Goal: Task Accomplishment & Management: Complete application form

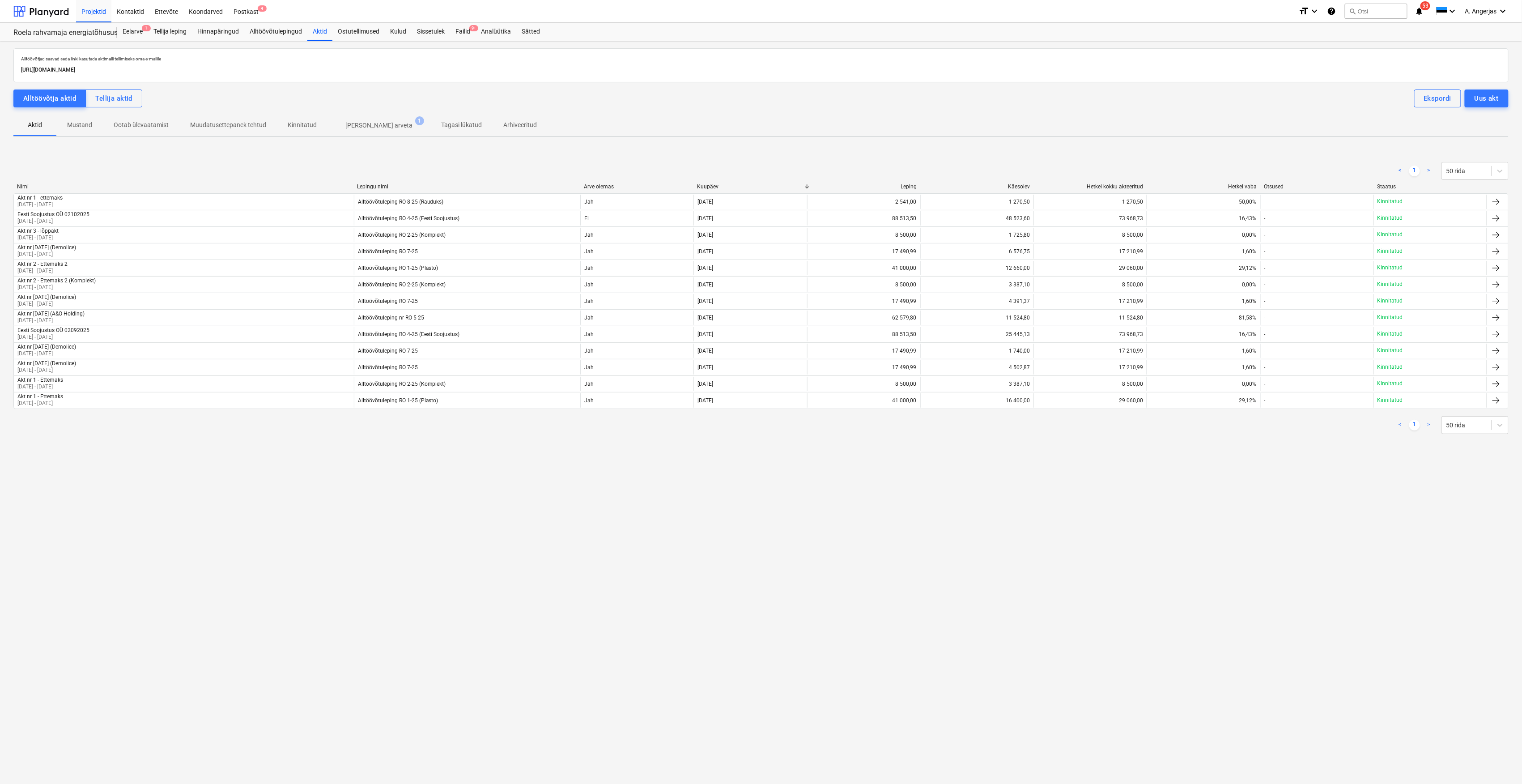
click at [574, 541] on div "Alltöövõtjad saavad seda linki kasutada aktimalli tellimiseks oma e-mailile htt…" at bounding box center [761, 412] width 1522 height 743
click at [1501, 97] on button "Uus akt" at bounding box center [1487, 98] width 44 height 18
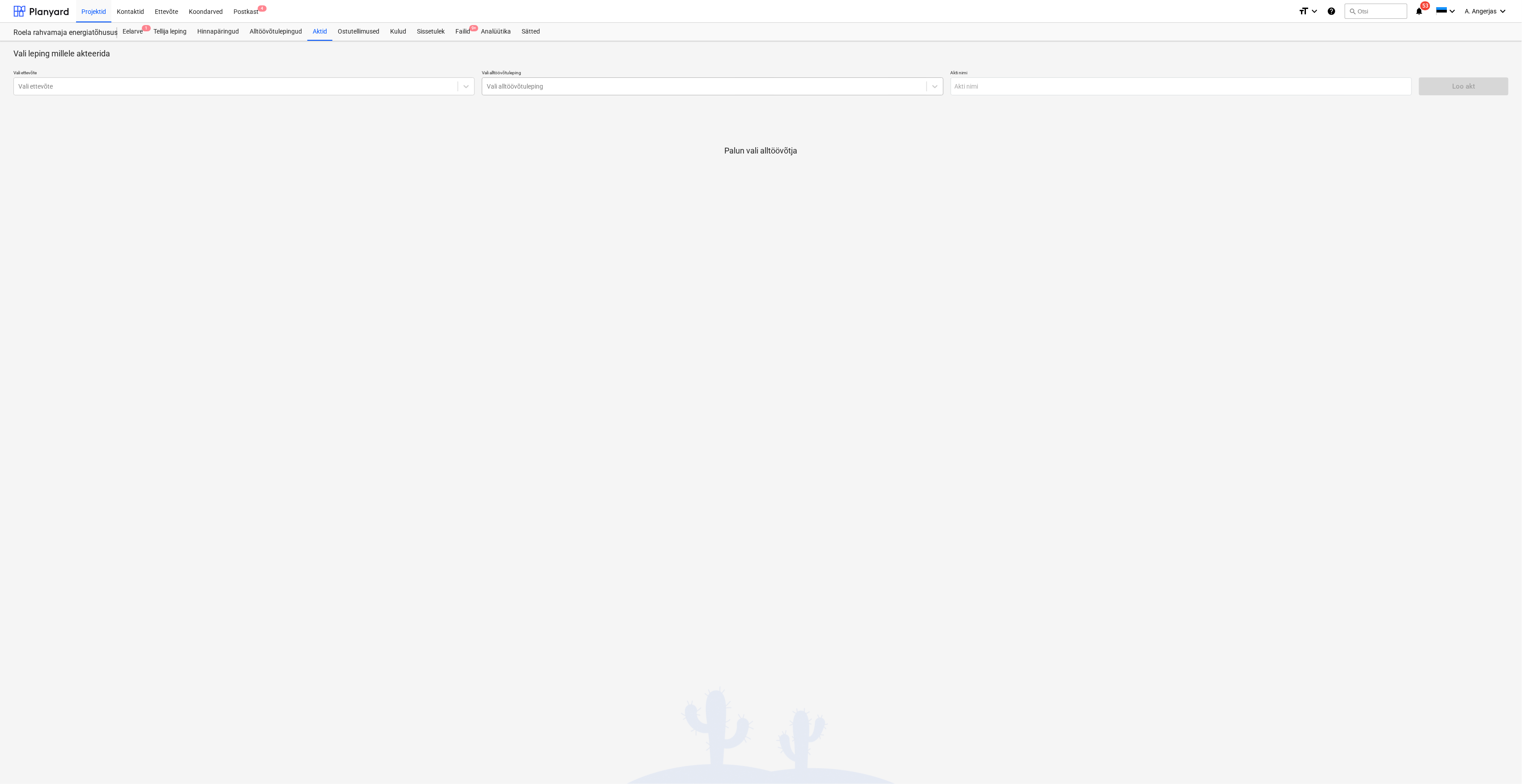
click at [743, 87] on div at bounding box center [704, 86] width 435 height 9
type input "d"
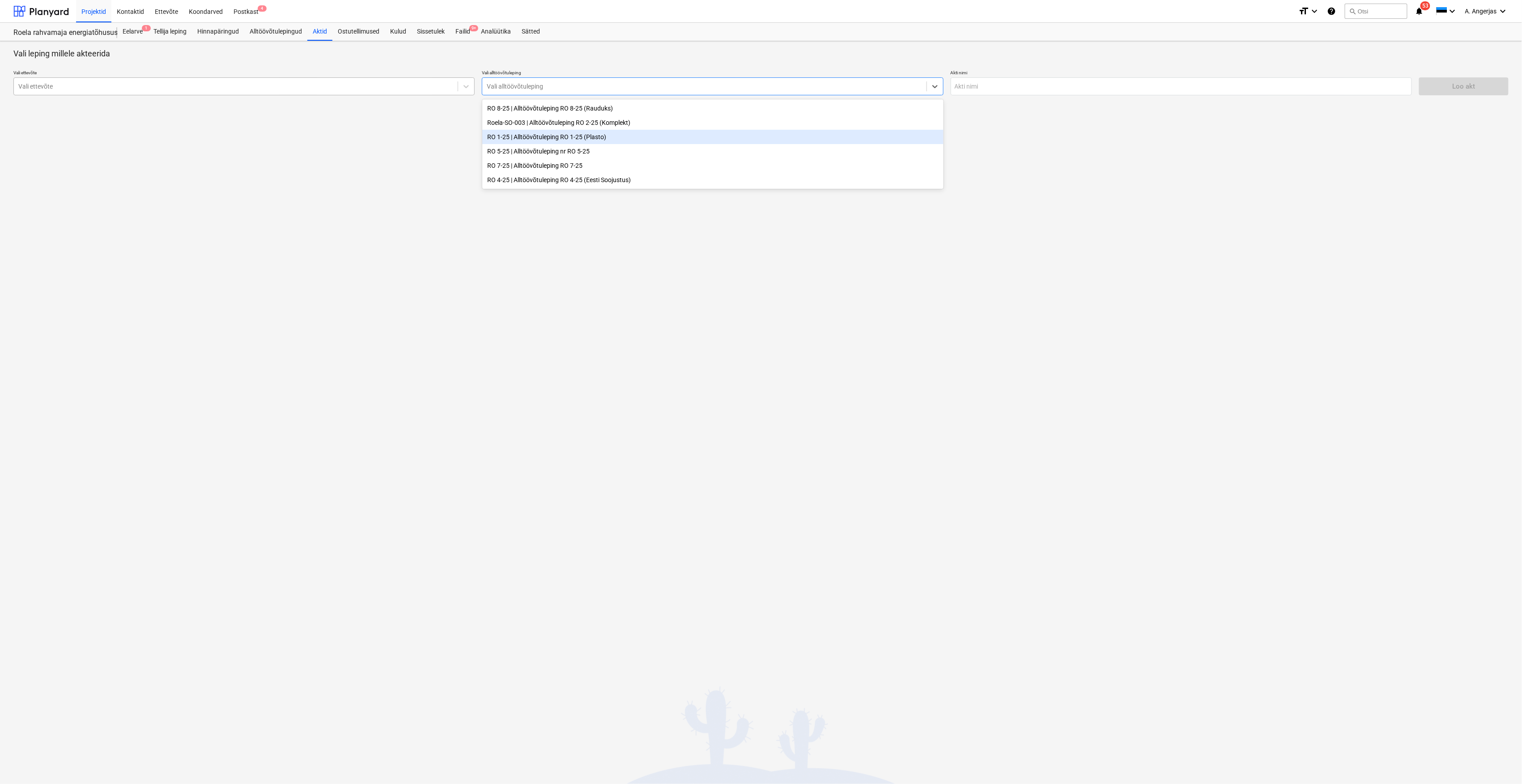
click at [376, 86] on div at bounding box center [236, 86] width 435 height 9
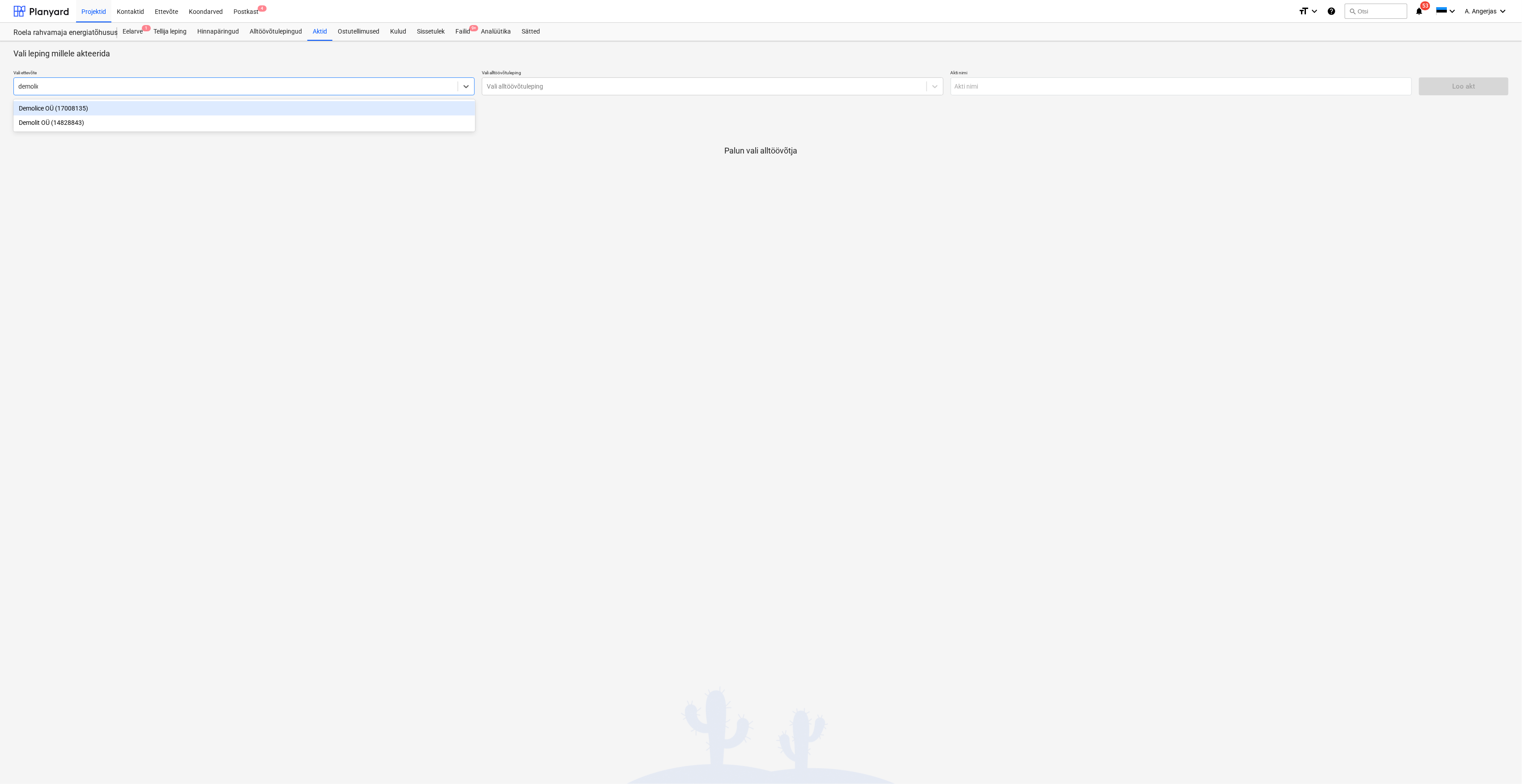
type input "demolice"
click at [142, 104] on div "Demolice OÜ (17008135)" at bounding box center [244, 108] width 461 height 14
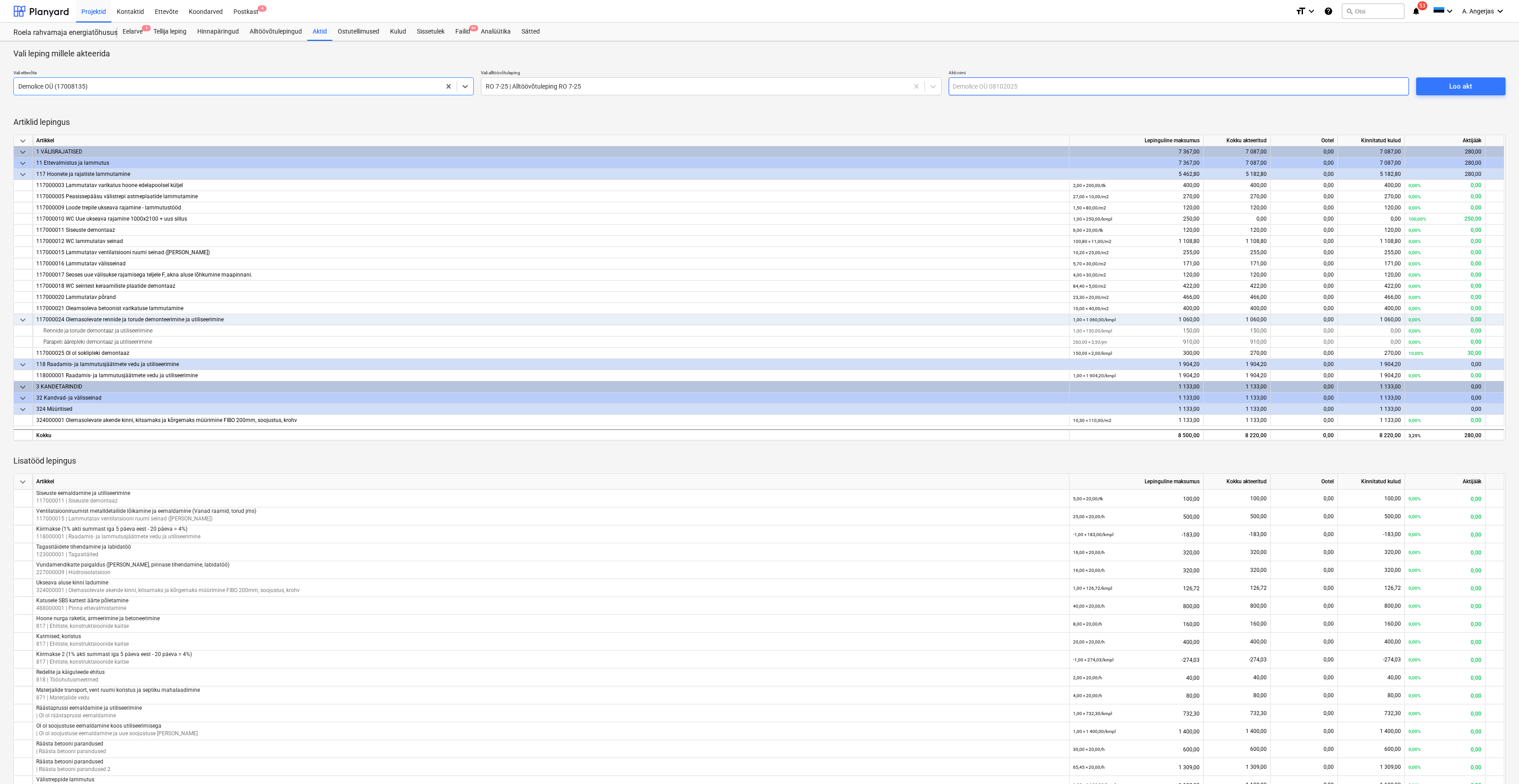
click at [1004, 92] on input "text" at bounding box center [1179, 86] width 460 height 18
type input "Akt nr 5 - September 2025 (Demolice)"
click at [1443, 89] on span "Loo akt" at bounding box center [1461, 86] width 68 height 12
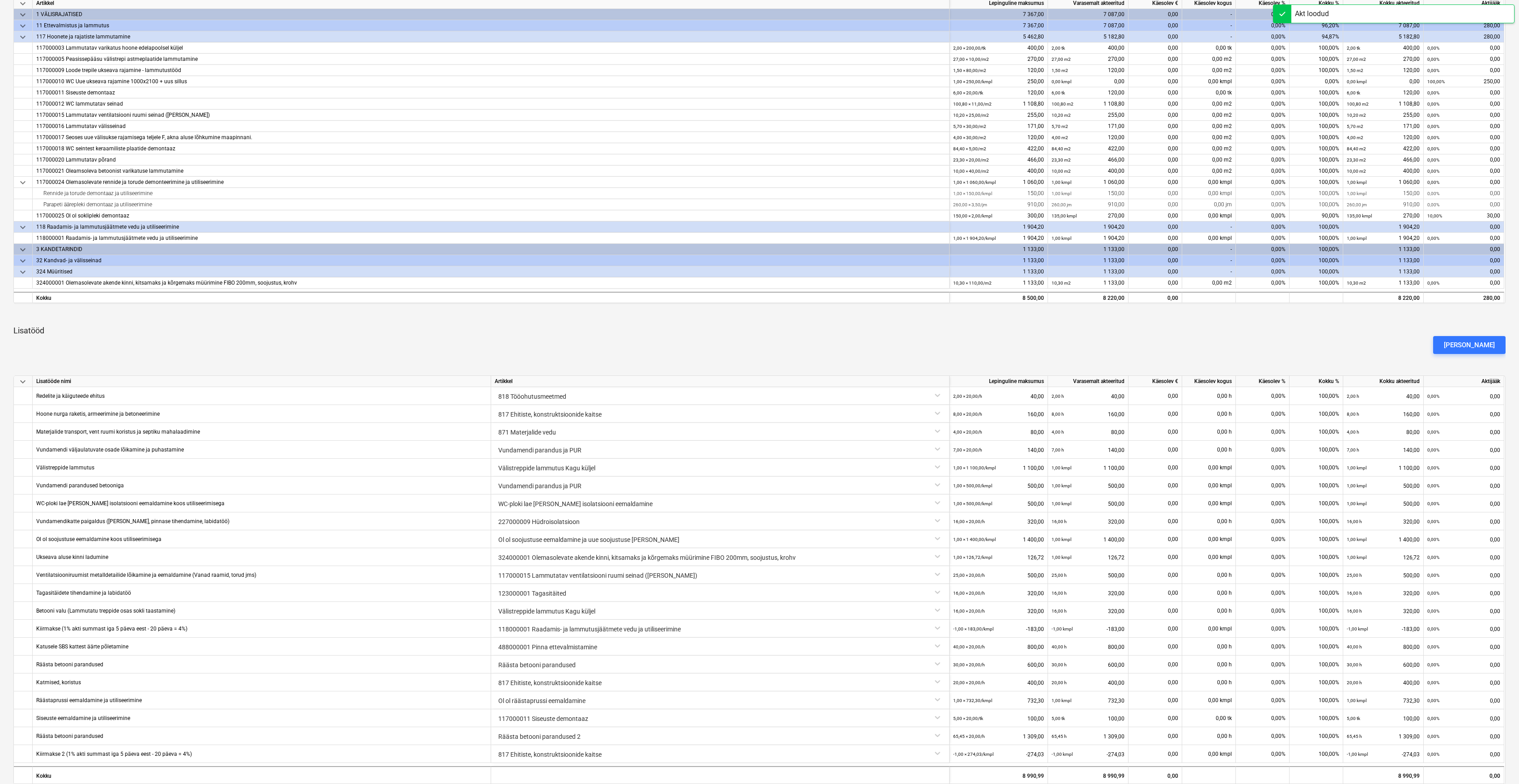
scroll to position [314, 0]
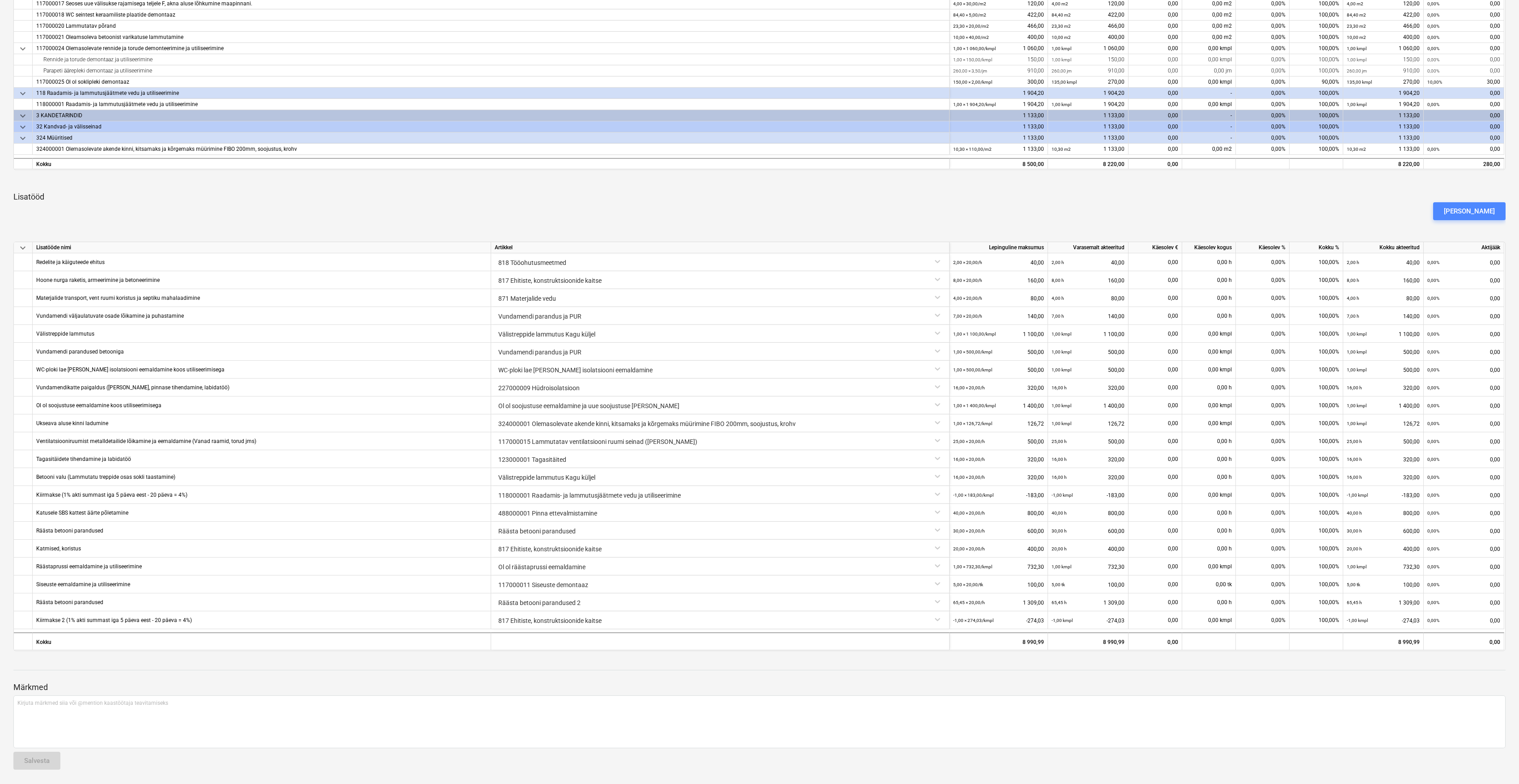
click at [1486, 203] on button "Lisa lisatöö" at bounding box center [1469, 211] width 73 height 18
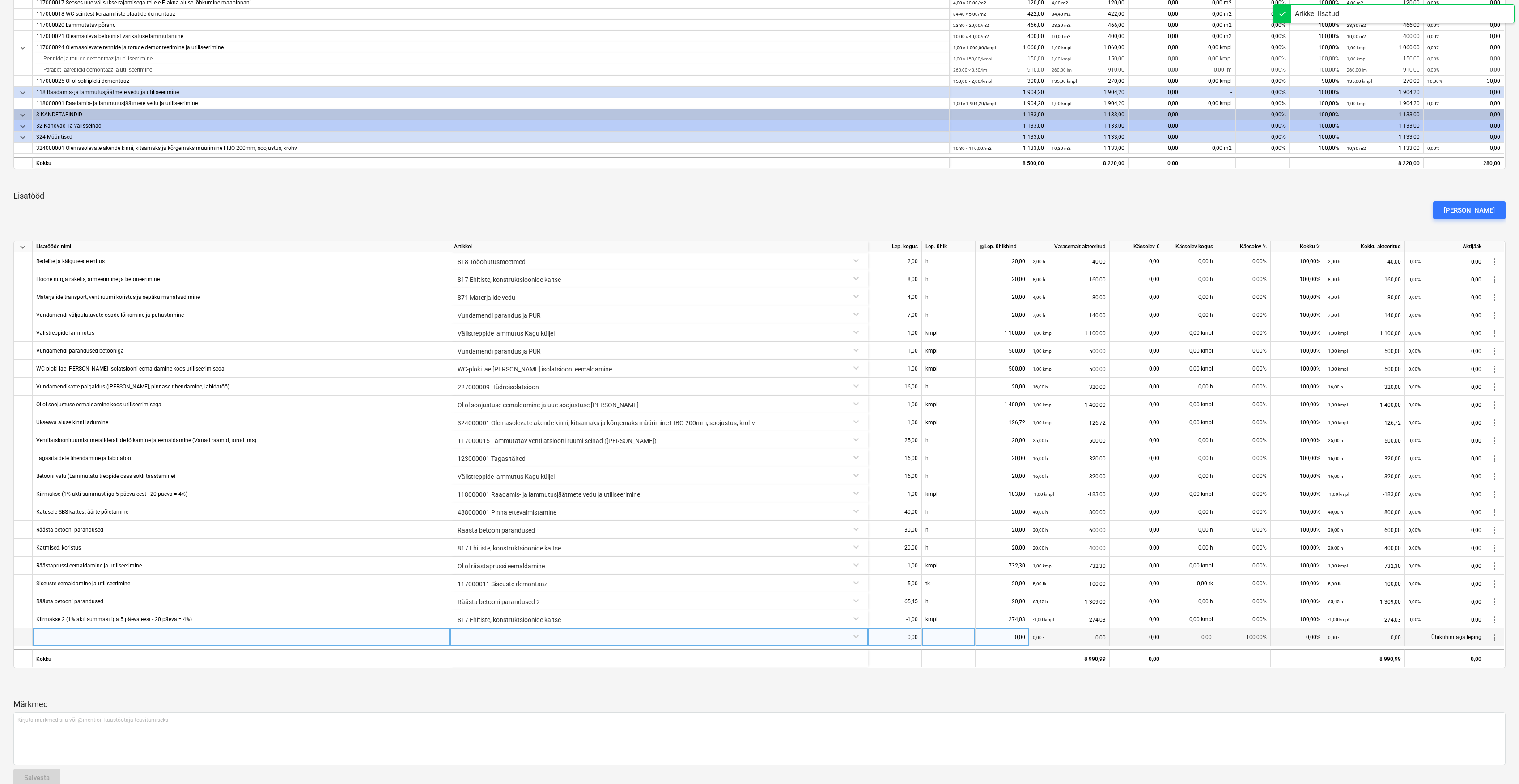
click at [854, 639] on div at bounding box center [659, 636] width 410 height 16
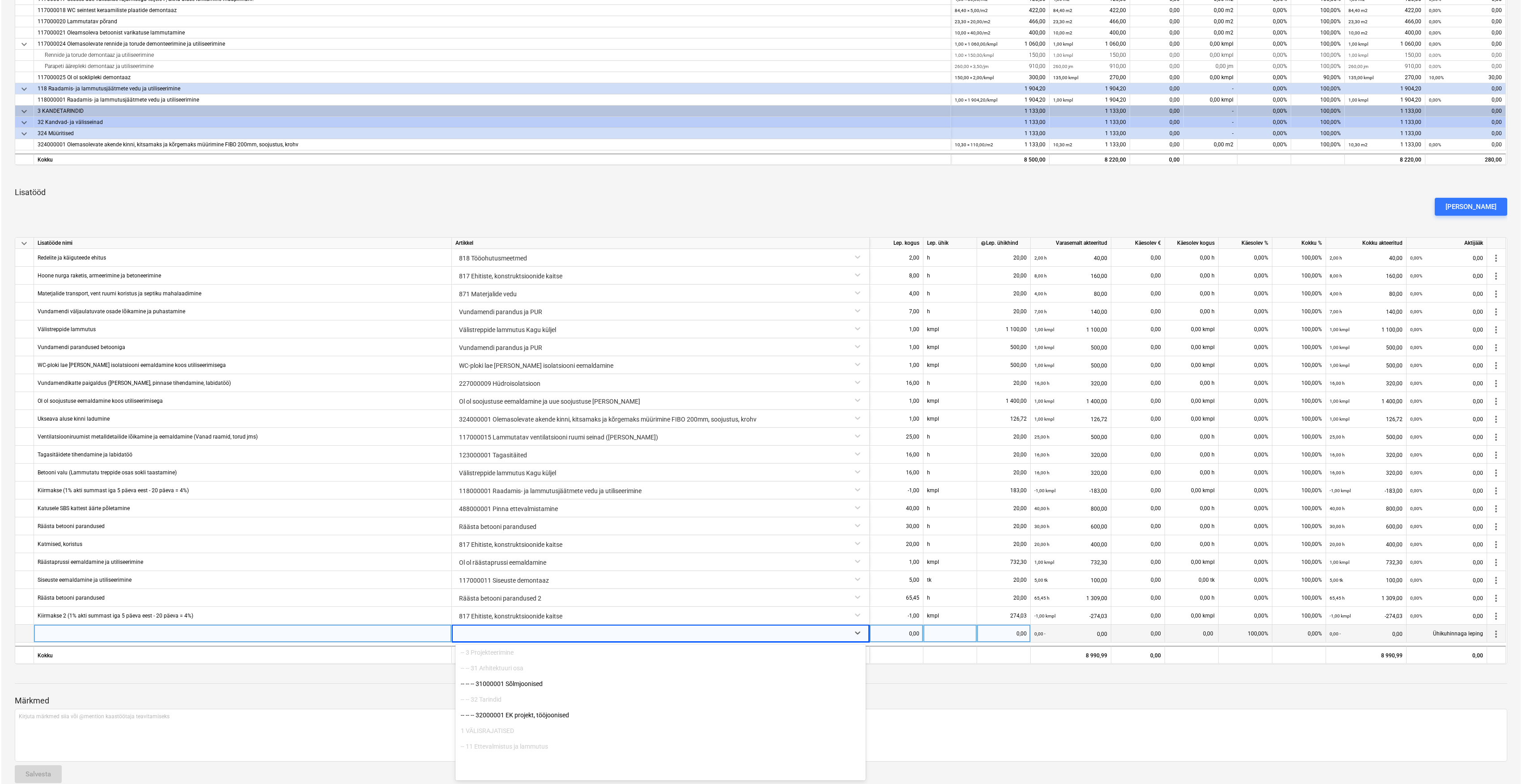
scroll to position [0, 0]
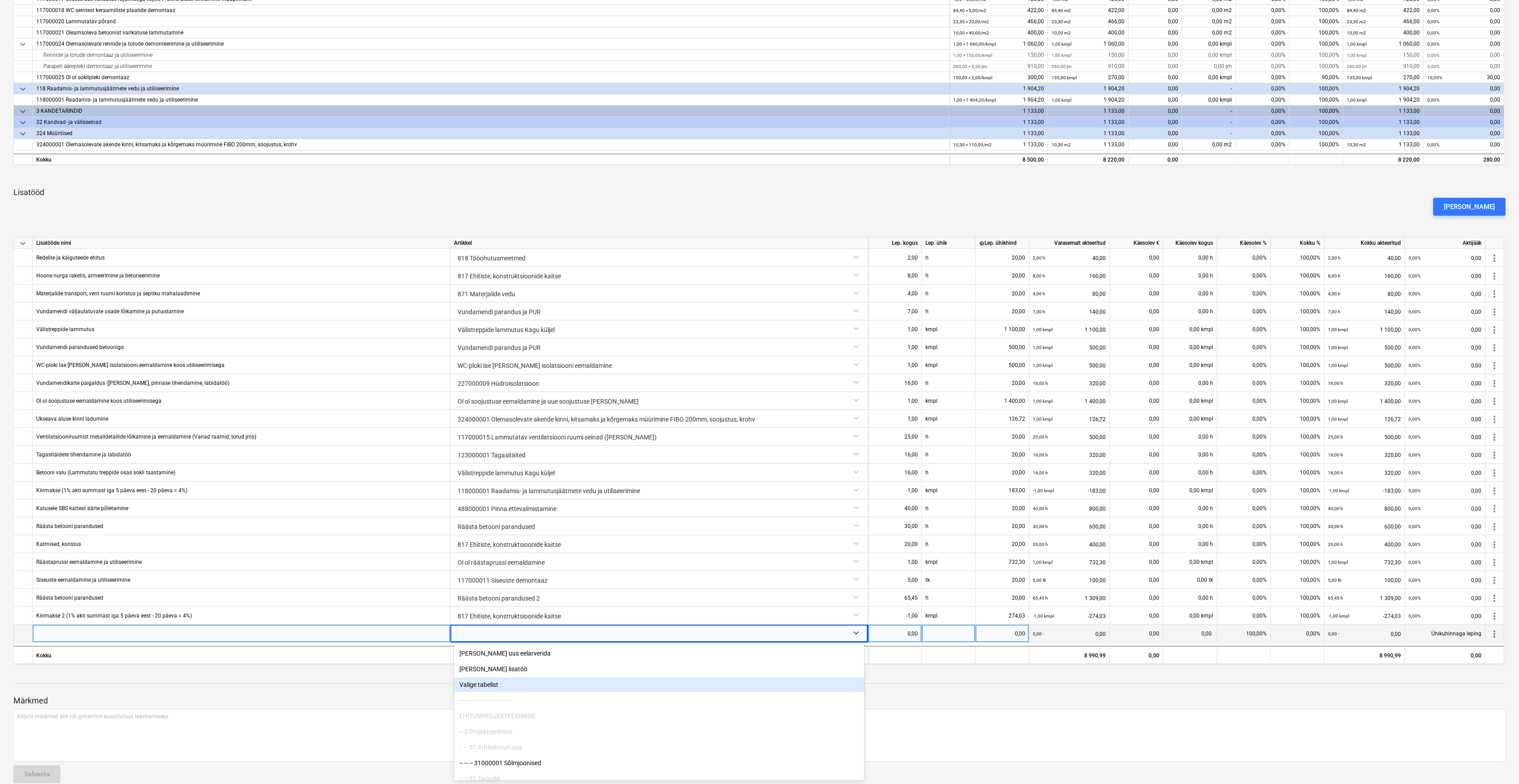
click at [495, 687] on div "Valige tabelist" at bounding box center [659, 684] width 410 height 14
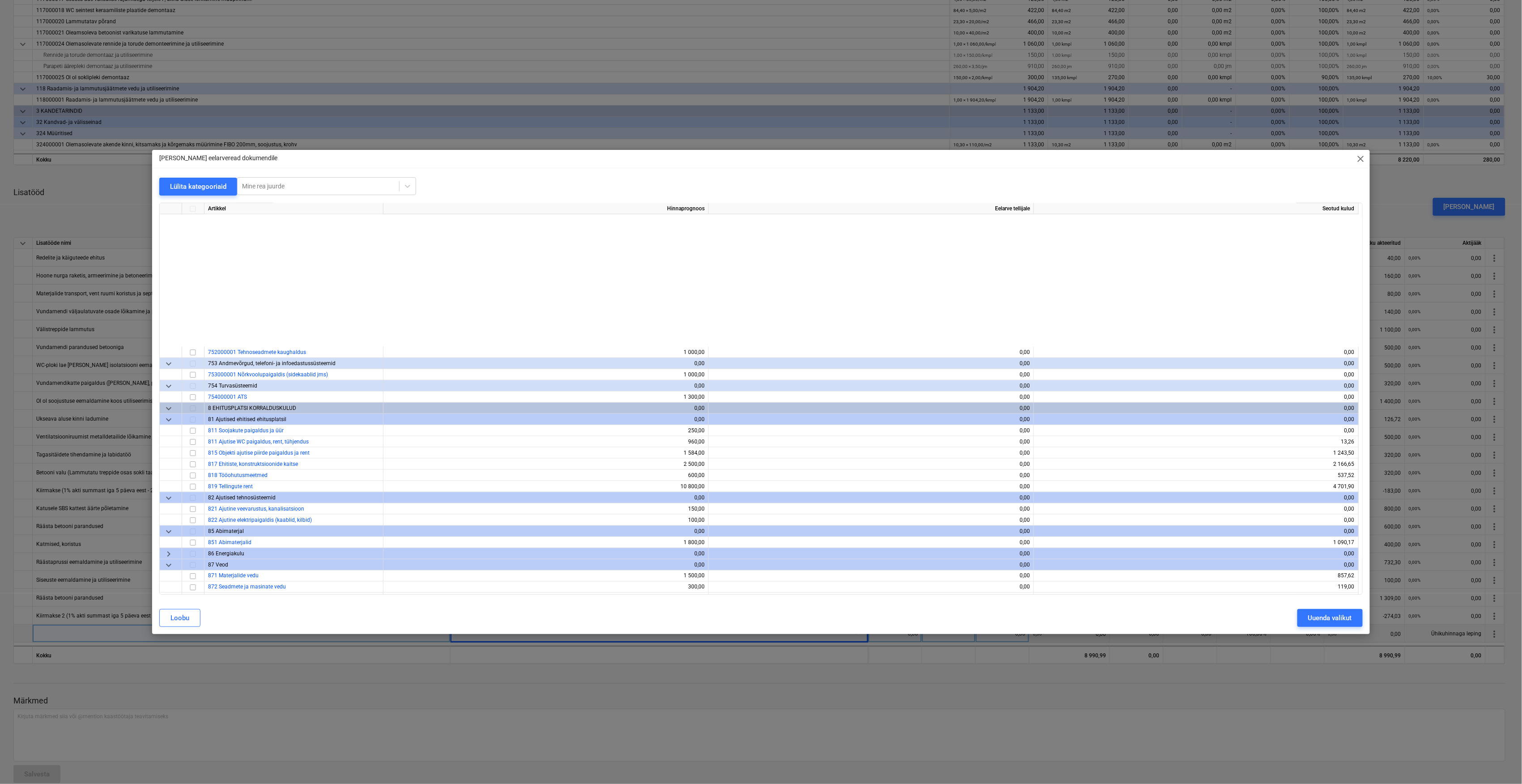
scroll to position [3389, 0]
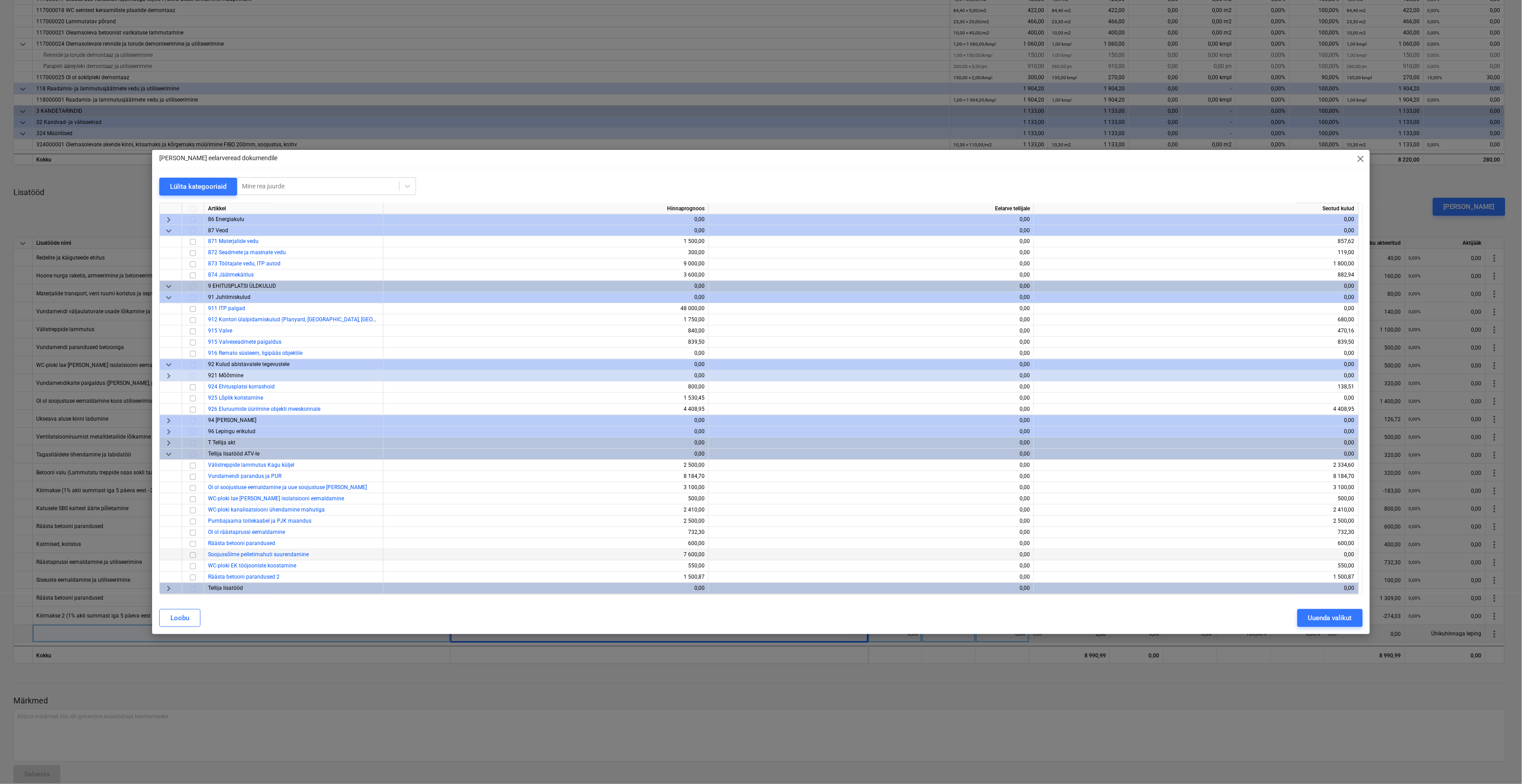
click at [193, 555] on input "checkbox" at bounding box center [193, 555] width 11 height 11
click at [1332, 614] on div "Uuenda valikut" at bounding box center [1330, 618] width 44 height 12
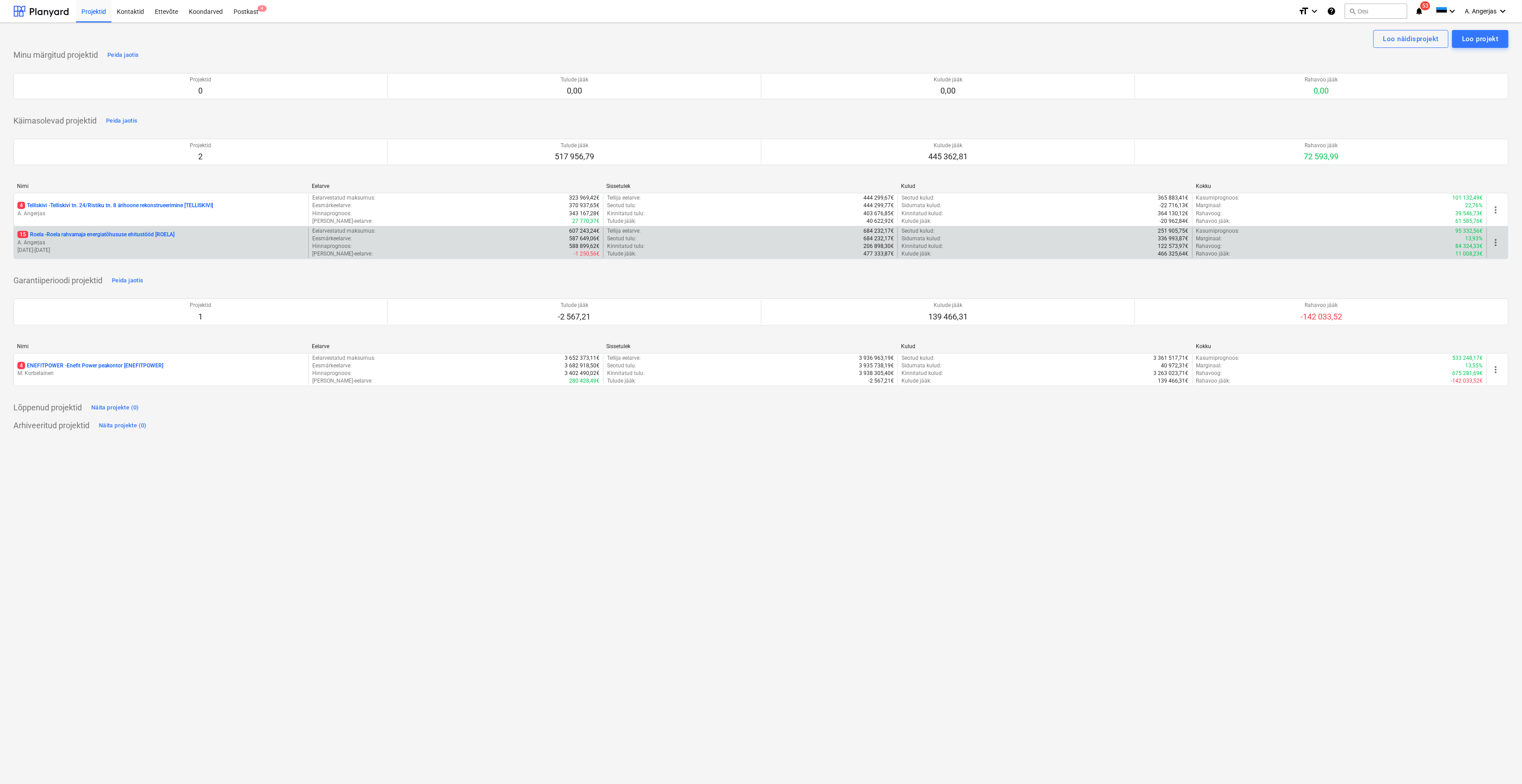
click at [58, 240] on p "A. Angerjas" at bounding box center [161, 242] width 287 height 8
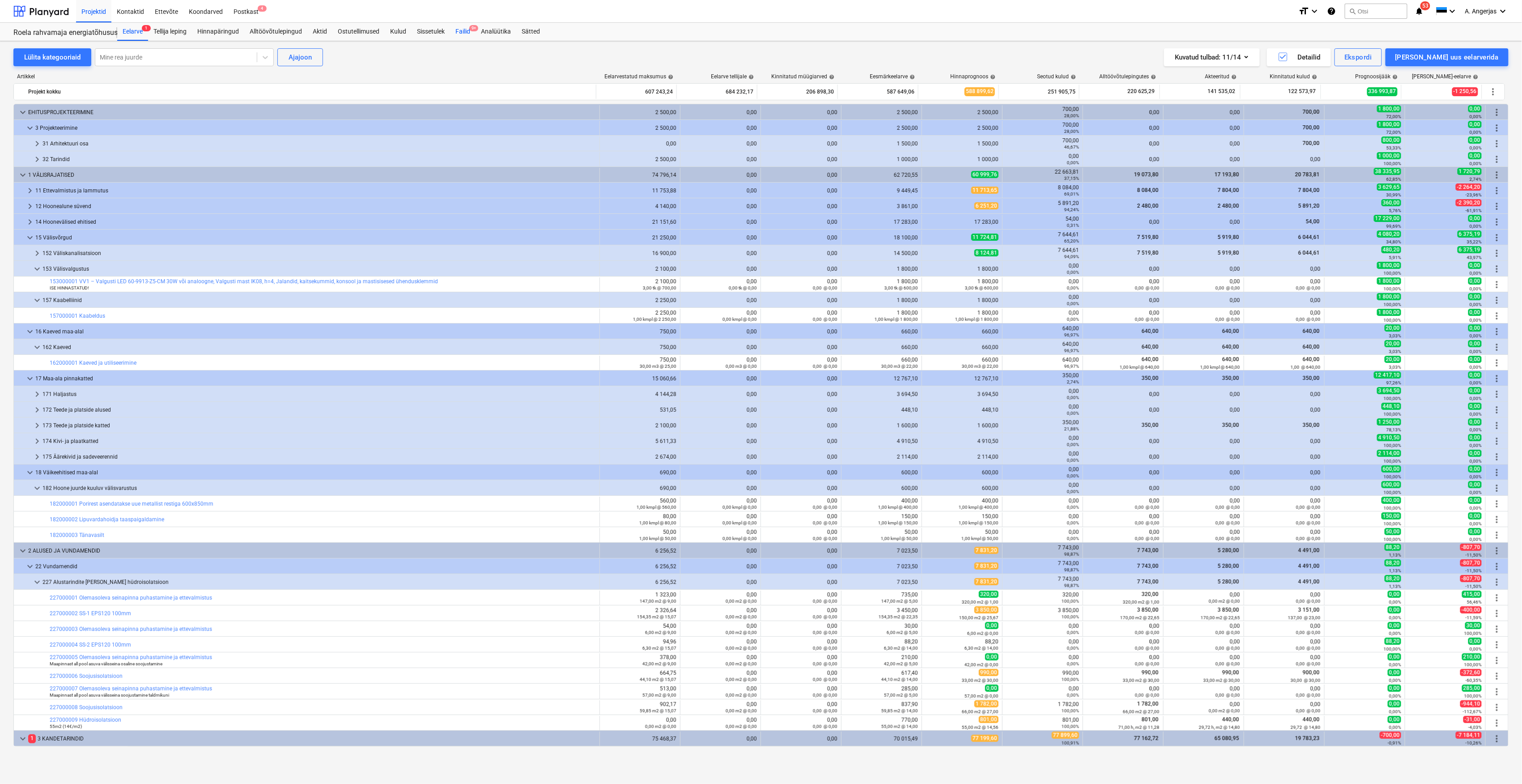
scroll to position [119, 0]
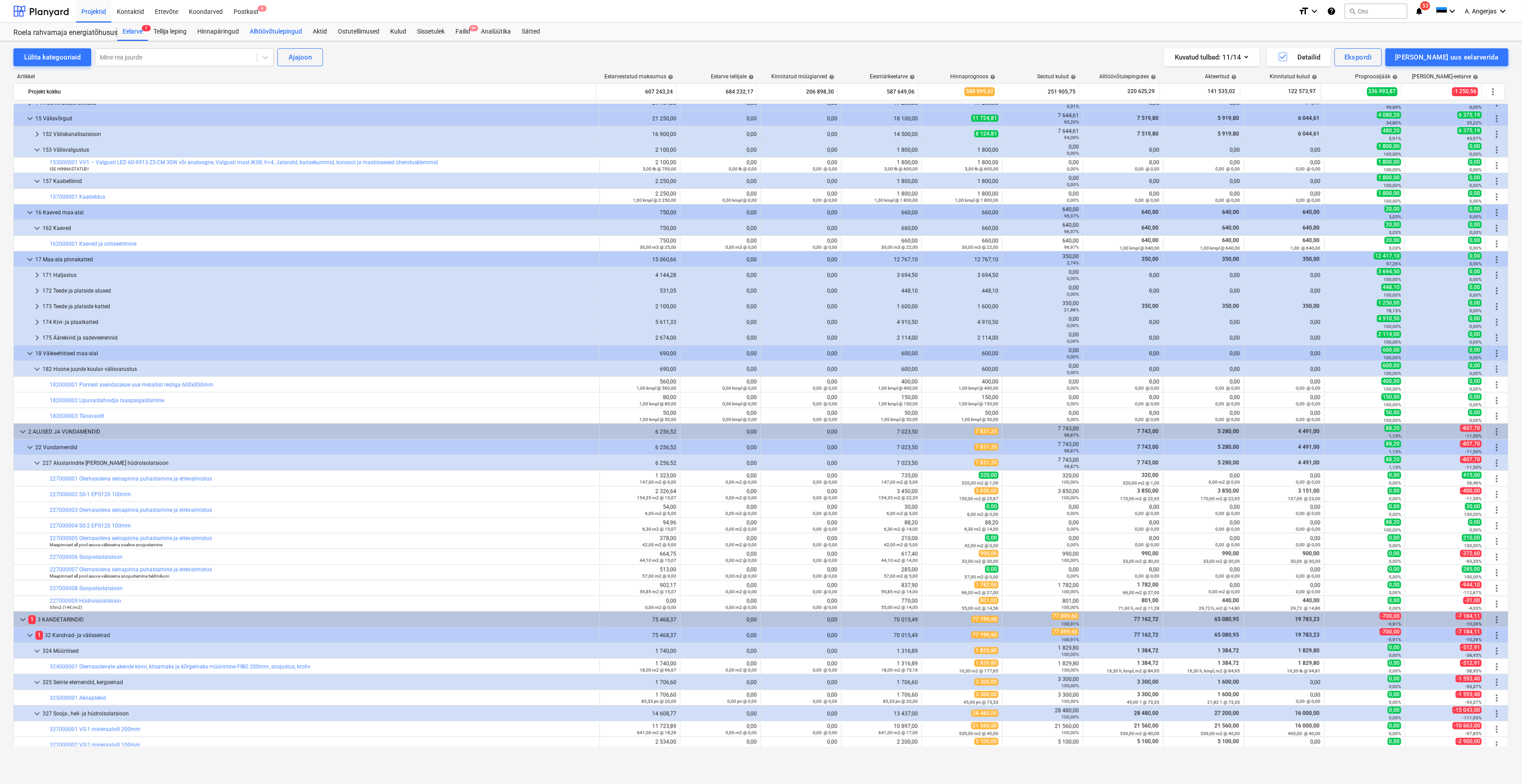
click at [283, 32] on div "Alltöövõtulepingud" at bounding box center [275, 32] width 63 height 18
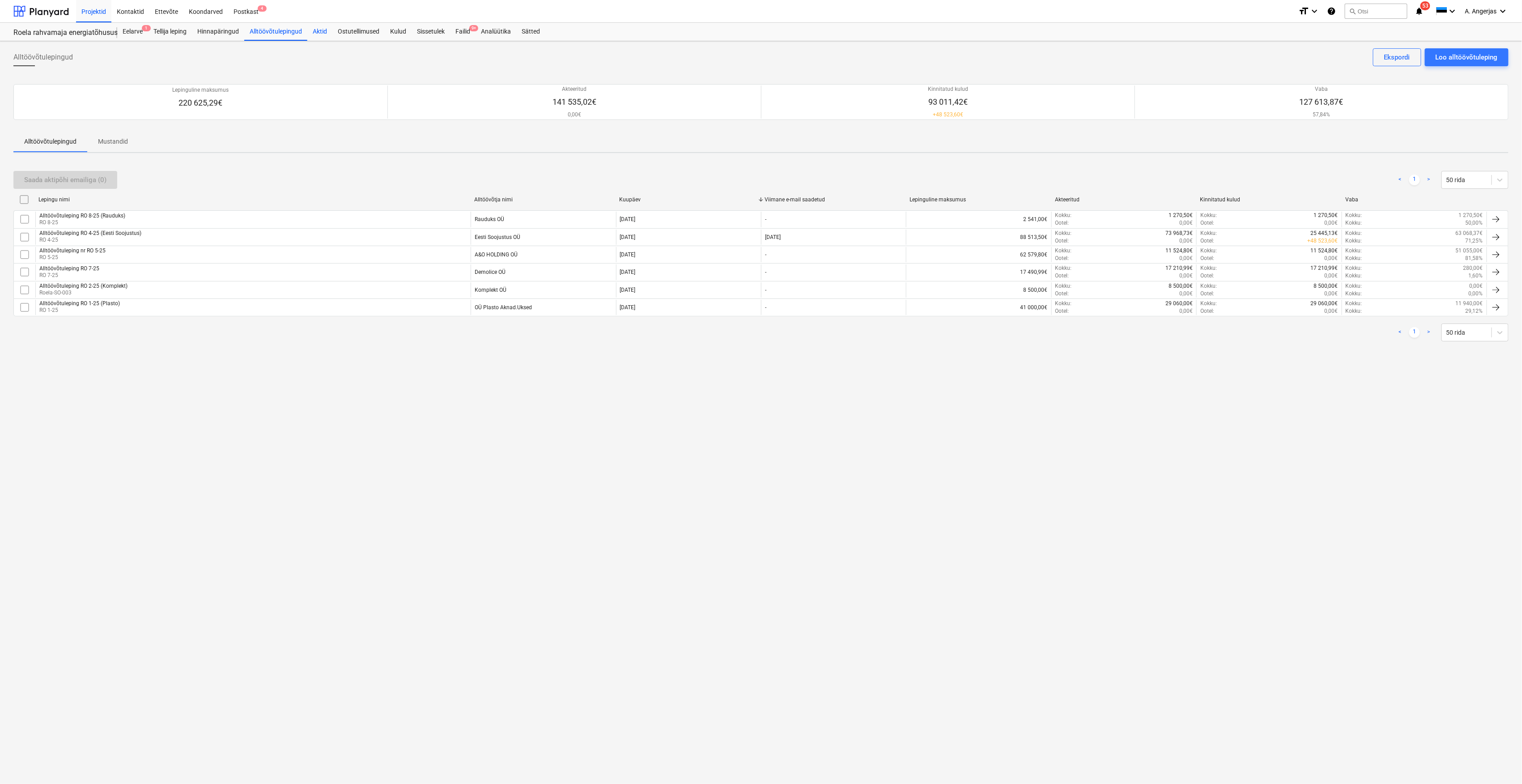
click at [330, 28] on div "Aktid" at bounding box center [320, 32] width 25 height 18
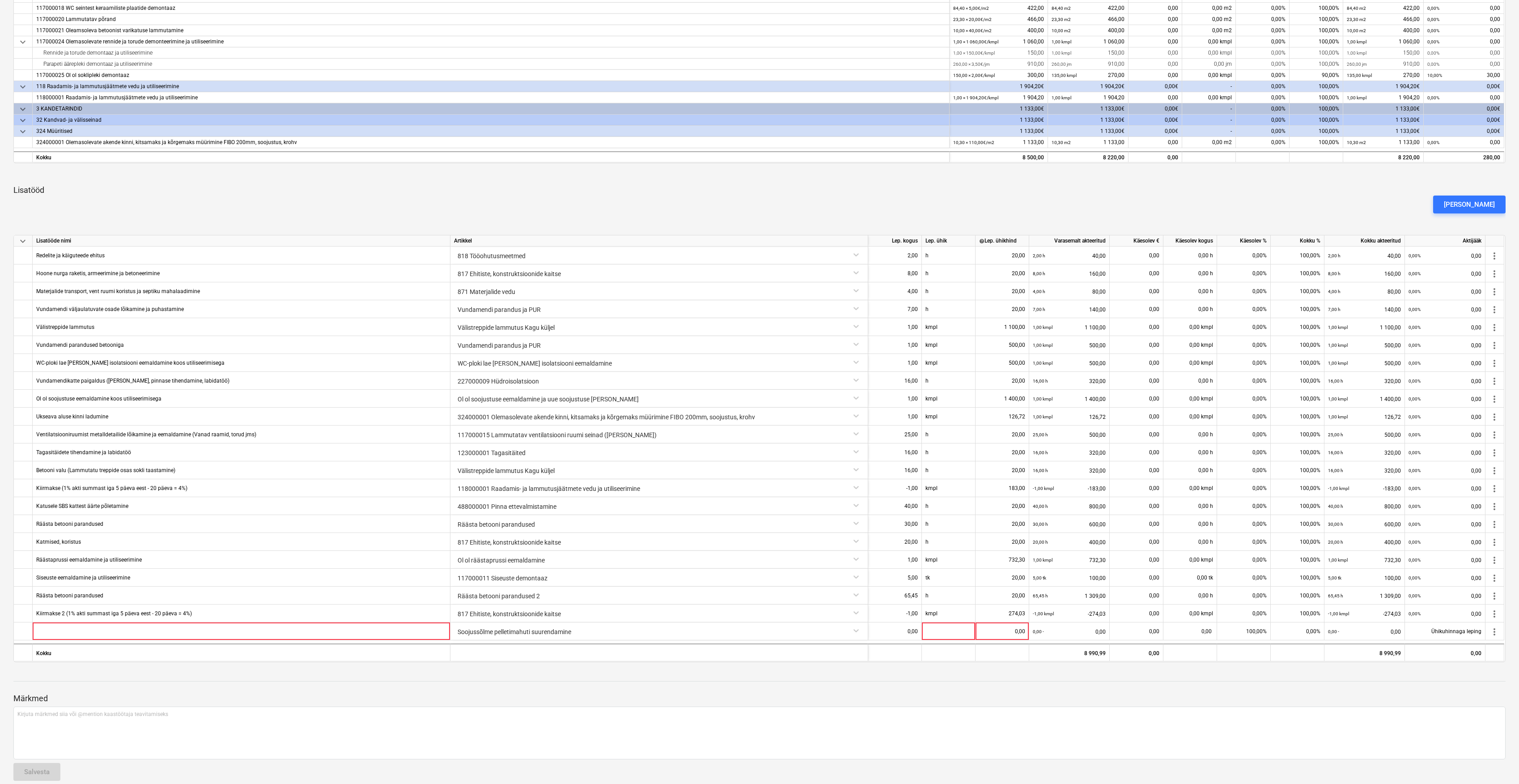
scroll to position [331, 0]
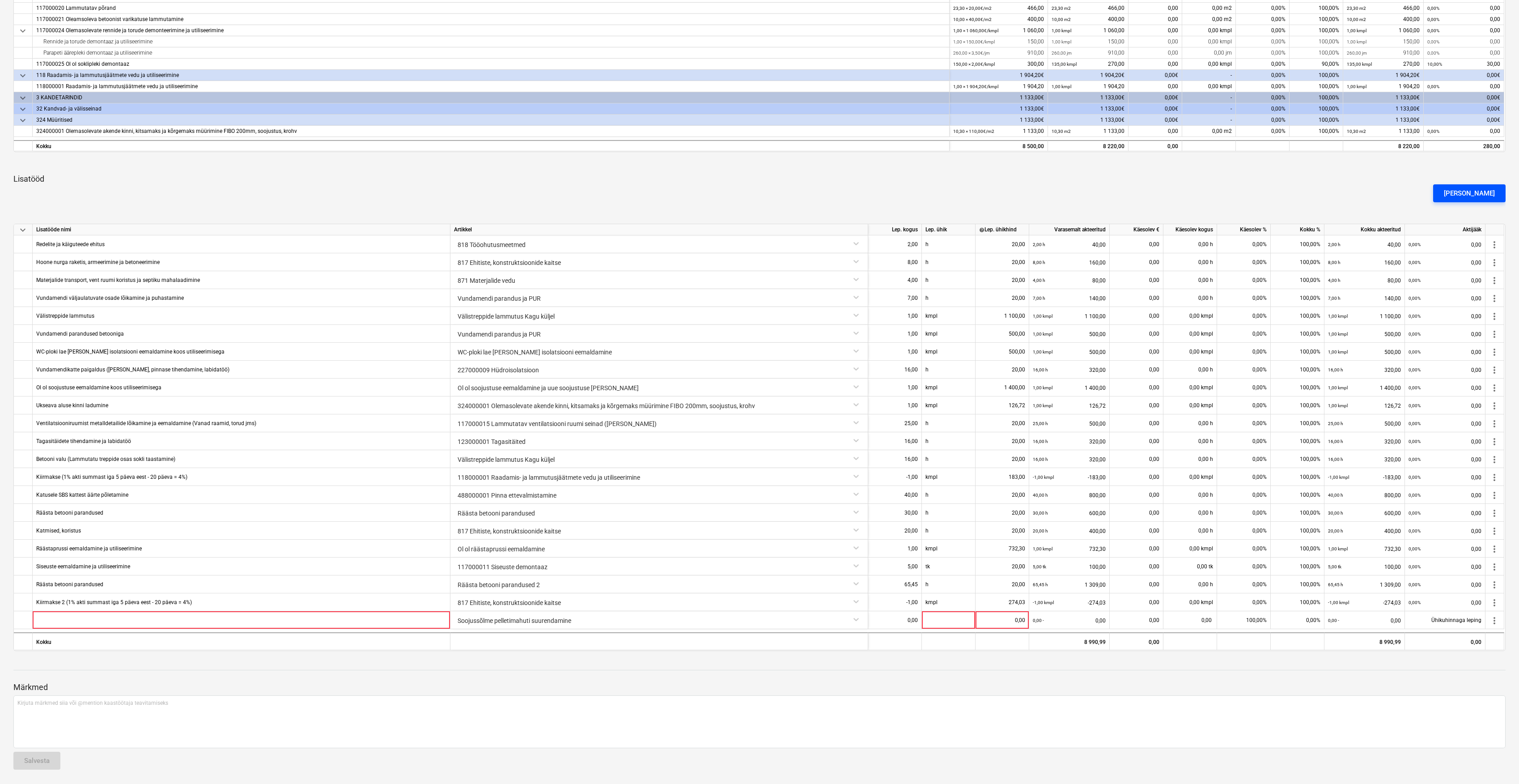
click at [1463, 189] on div "Lisa lisatöö" at bounding box center [1469, 193] width 51 height 12
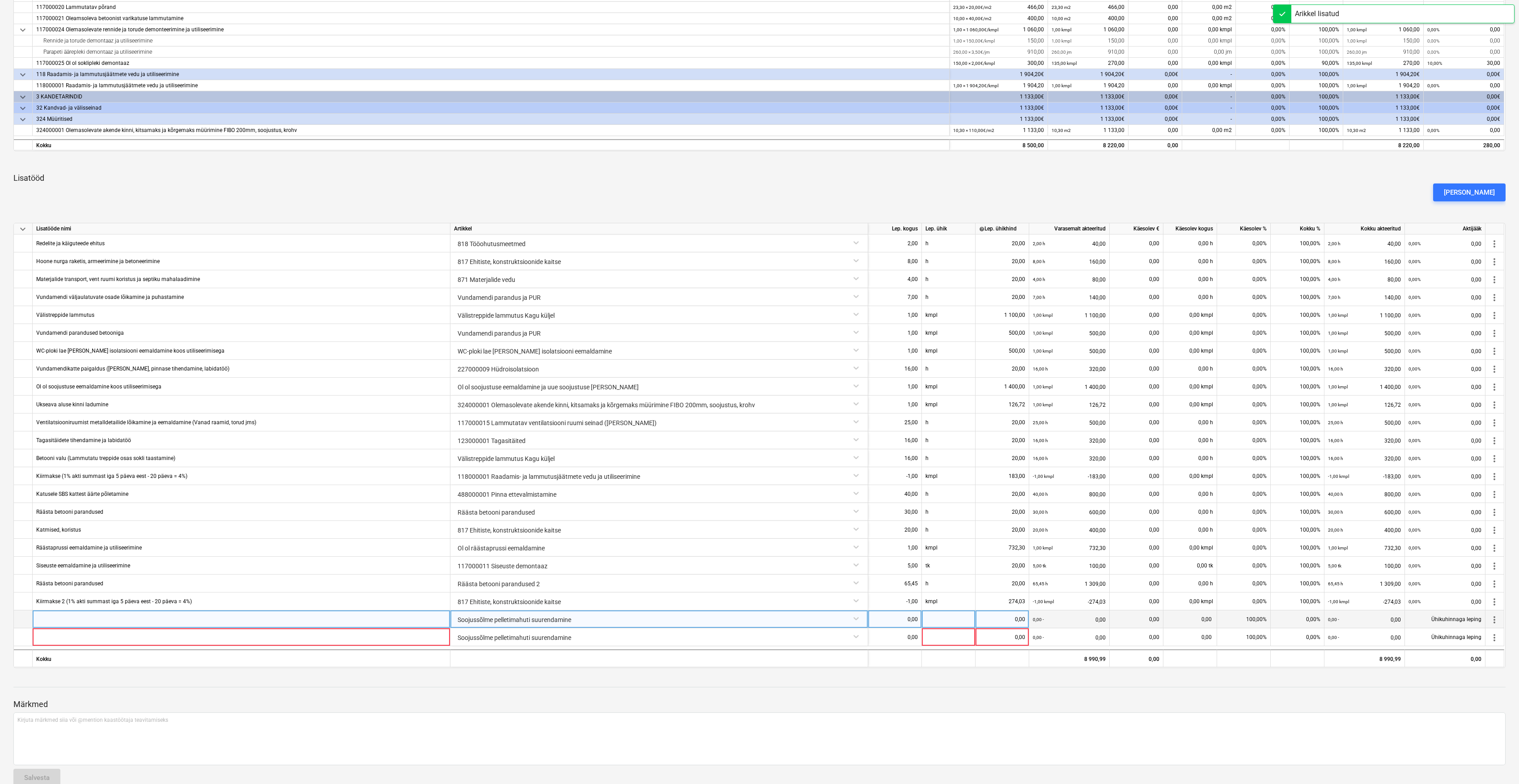
click at [859, 620] on div "Soojussõlme pelletimahuti suurendamine" at bounding box center [659, 618] width 410 height 16
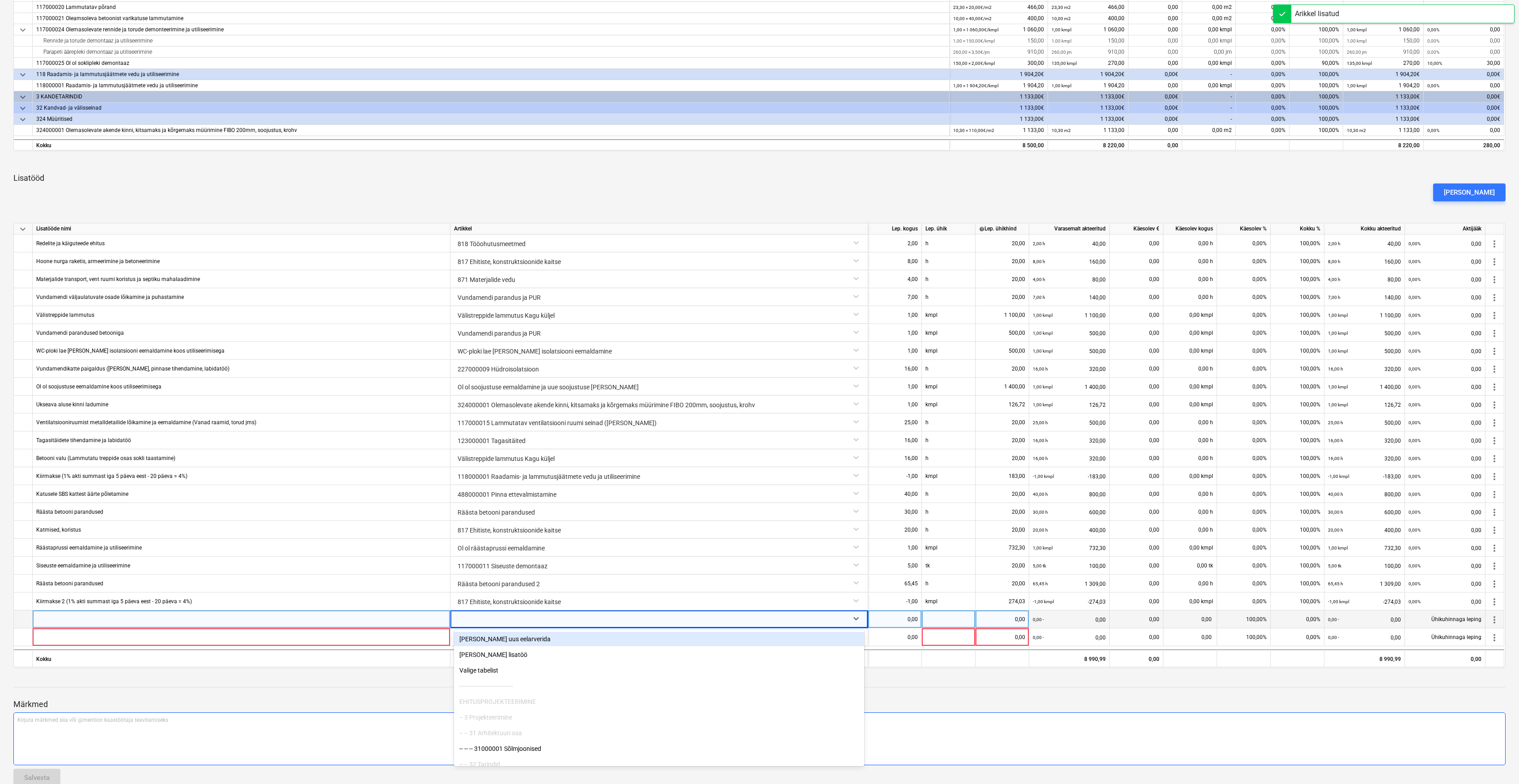
click at [942, 718] on p "Kirjuta märkmed siia või @mention kaastöötaja teavitamiseks ﻿" at bounding box center [760, 720] width 1484 height 8
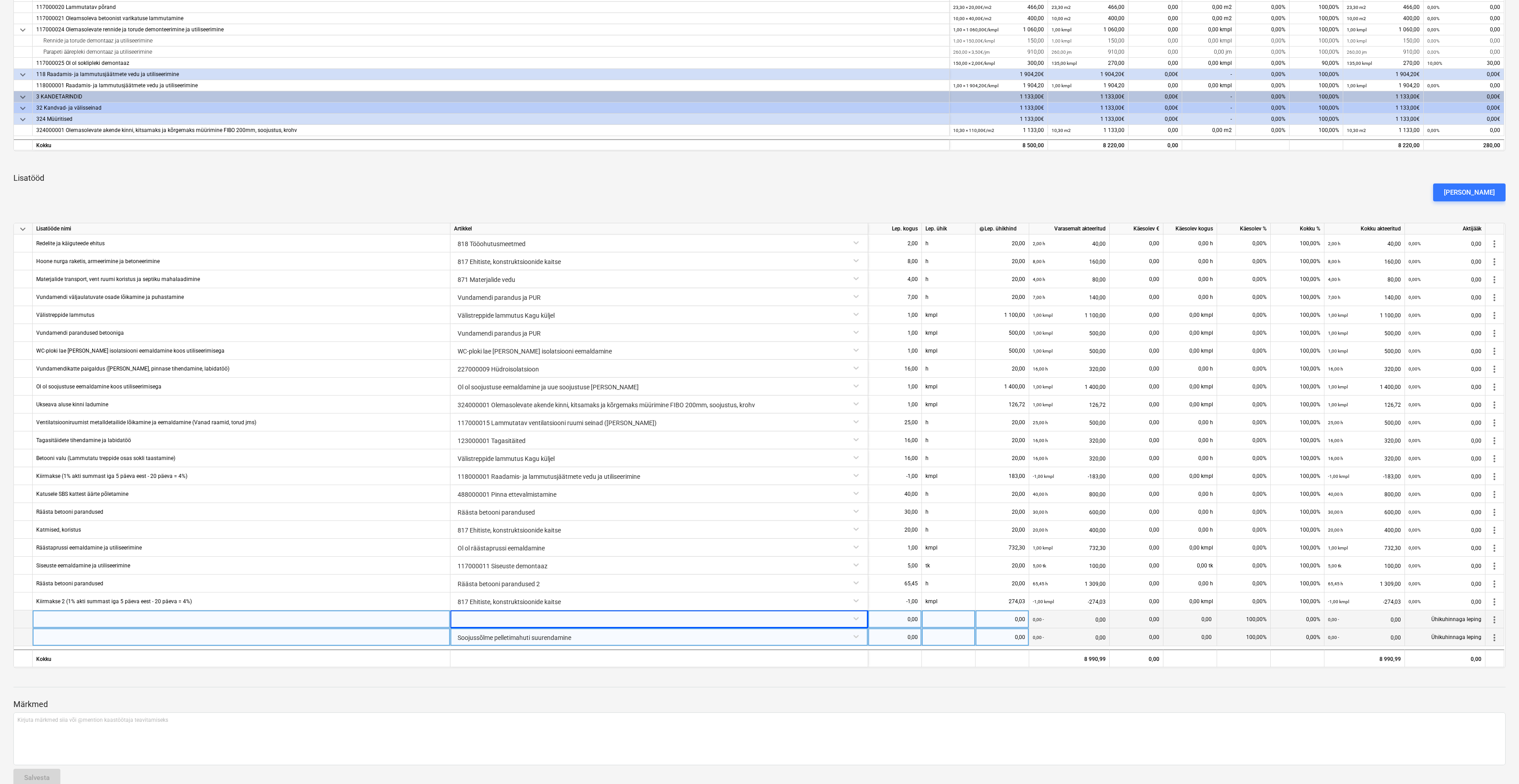
click at [793, 637] on div "Soojussõlme pelletimahuti suurendamine" at bounding box center [659, 636] width 410 height 16
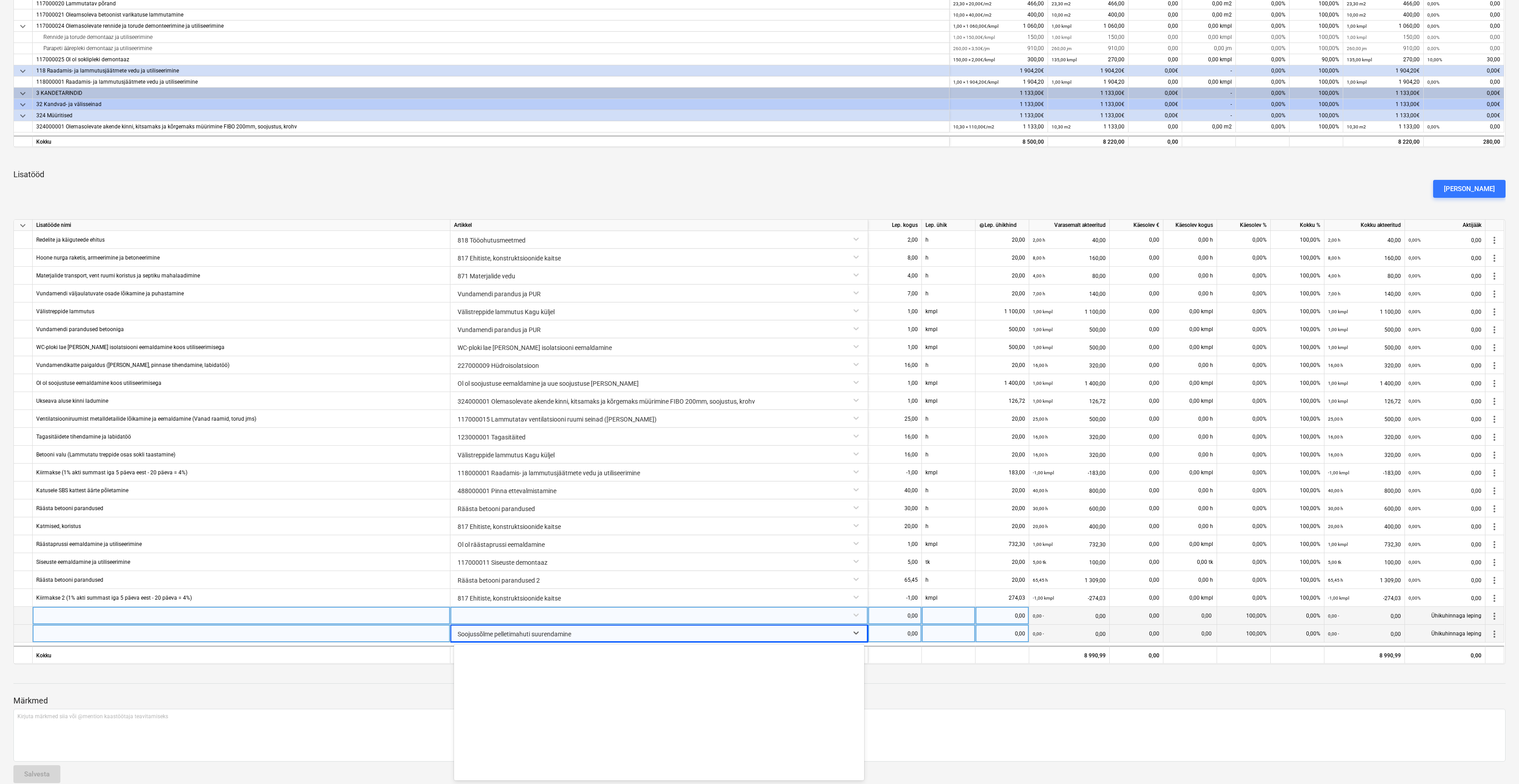
scroll to position [8862, 0]
click at [986, 690] on div at bounding box center [760, 692] width 1492 height 7
click at [856, 614] on div at bounding box center [659, 614] width 410 height 16
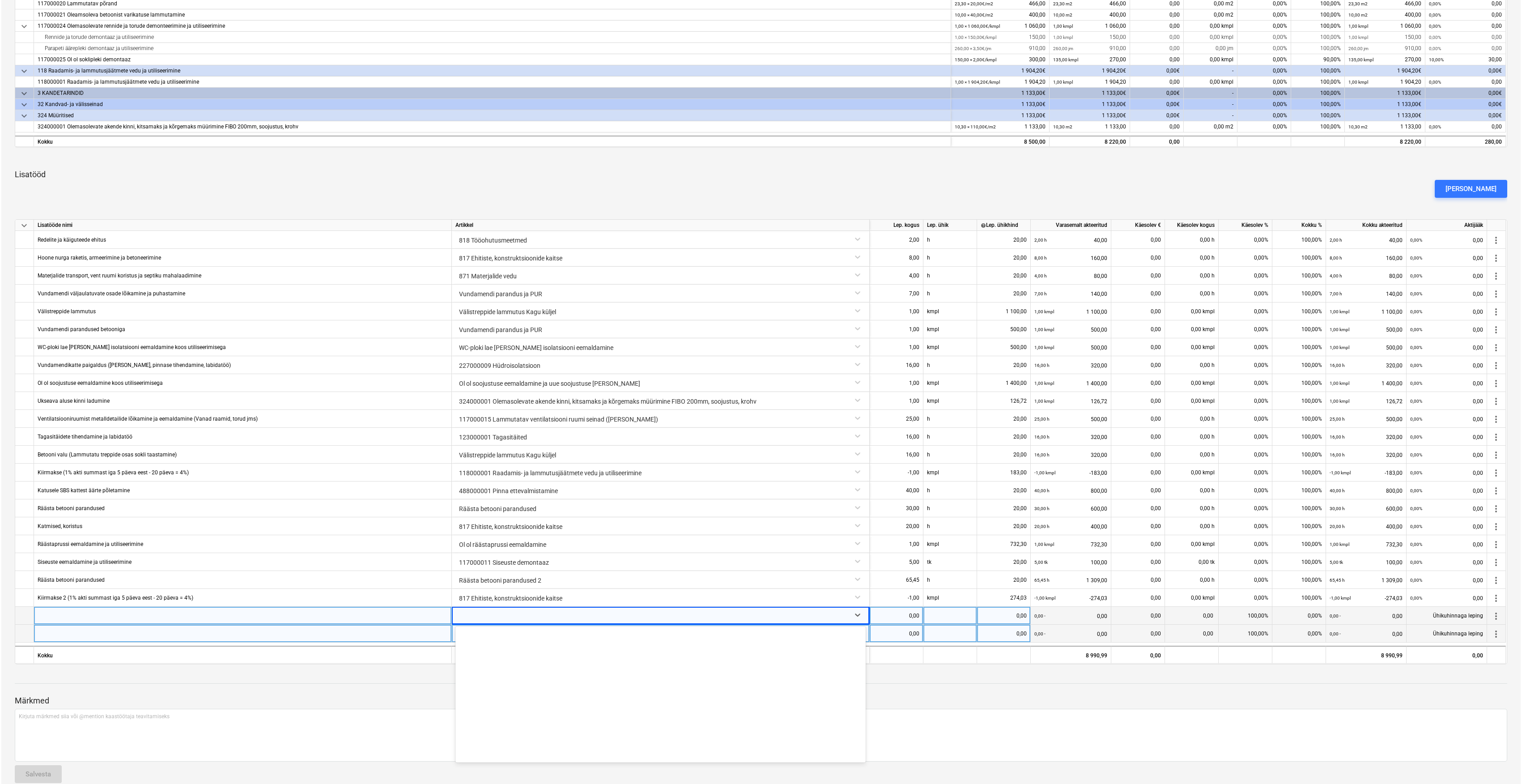
scroll to position [0, 0]
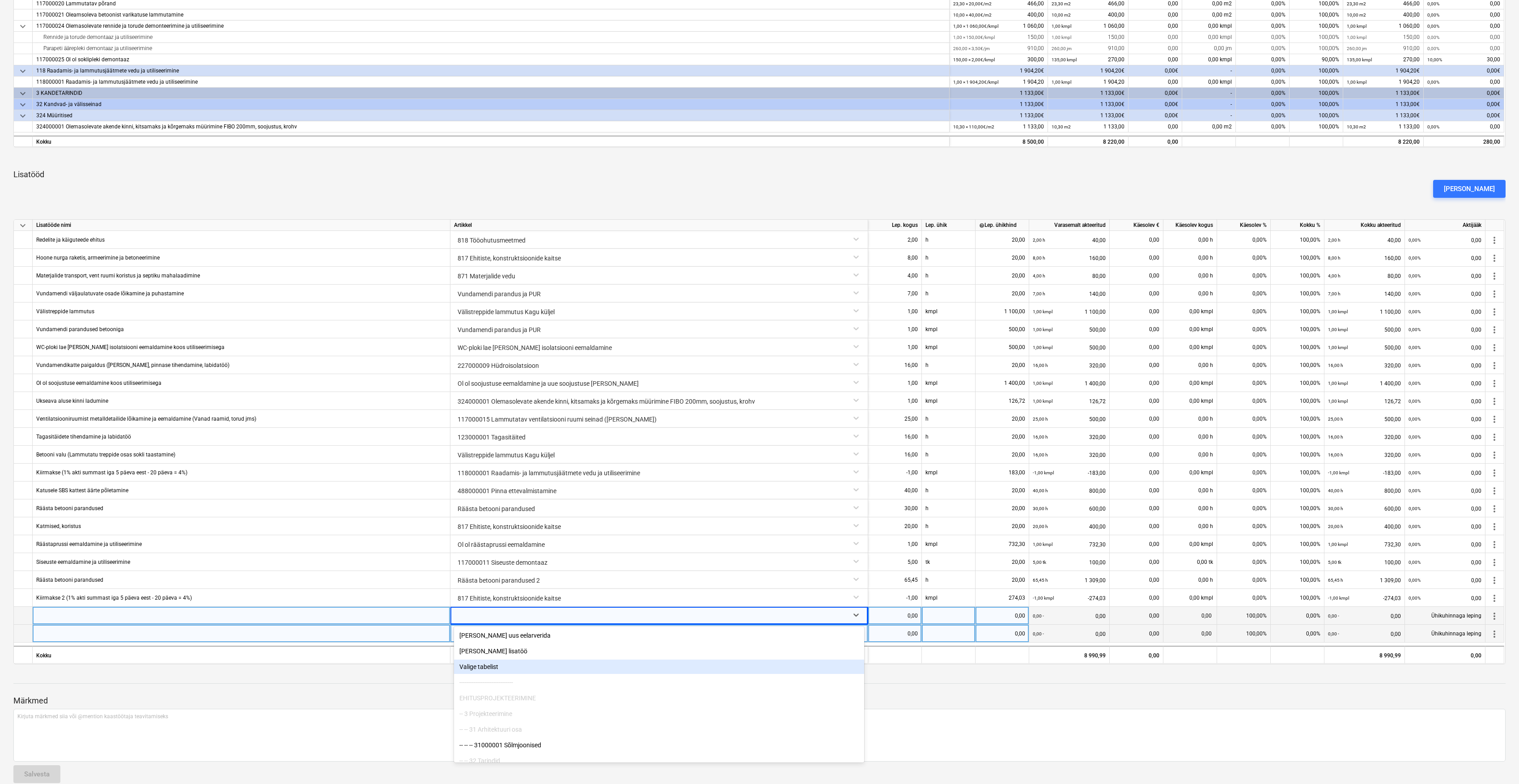
click at [502, 666] on div "Valige tabelist" at bounding box center [659, 666] width 410 height 14
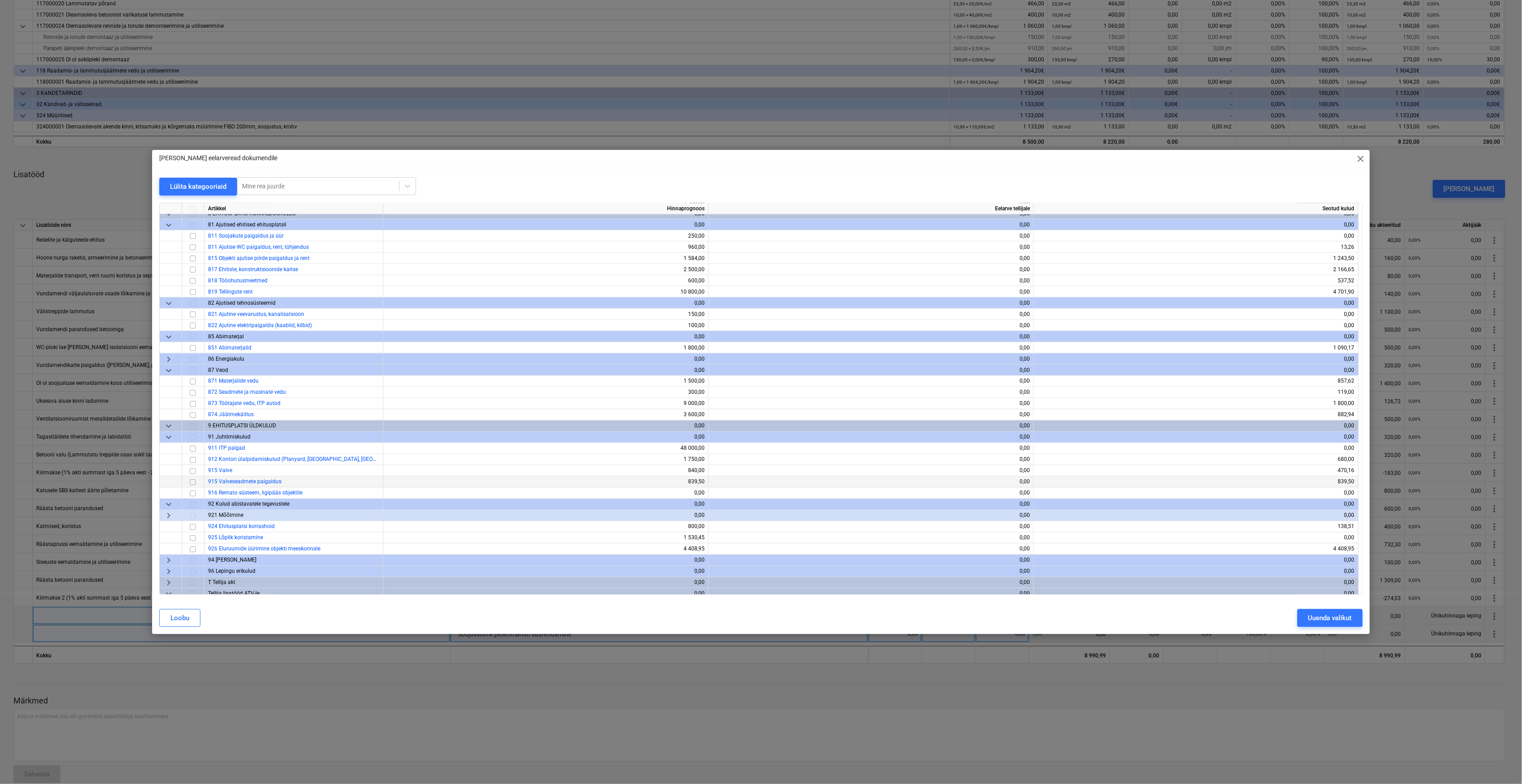
scroll to position [3270, 0]
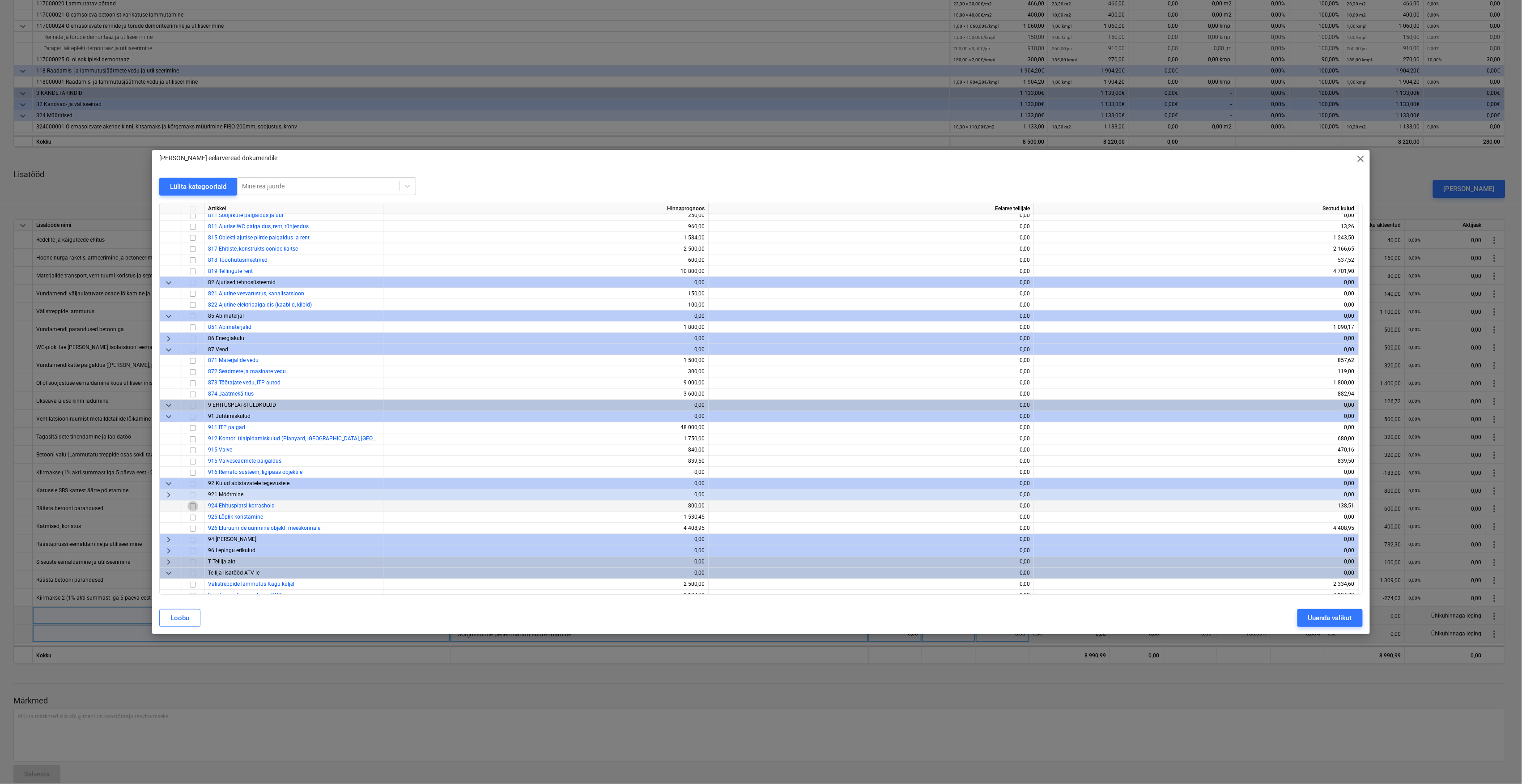
click at [194, 506] on input "checkbox" at bounding box center [193, 506] width 11 height 11
click at [1316, 617] on div "Uuenda valikut" at bounding box center [1330, 618] width 44 height 12
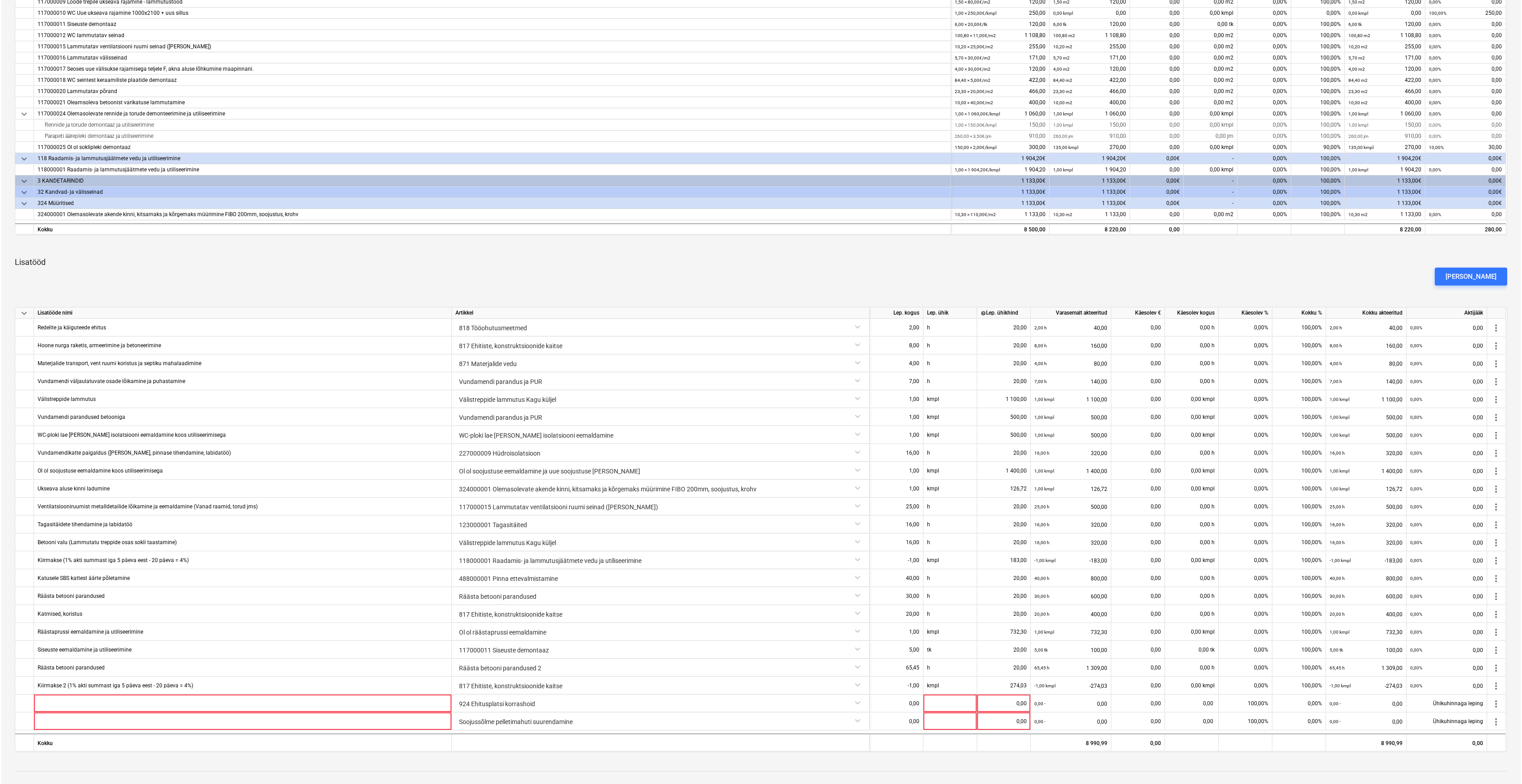
scroll to position [349, 0]
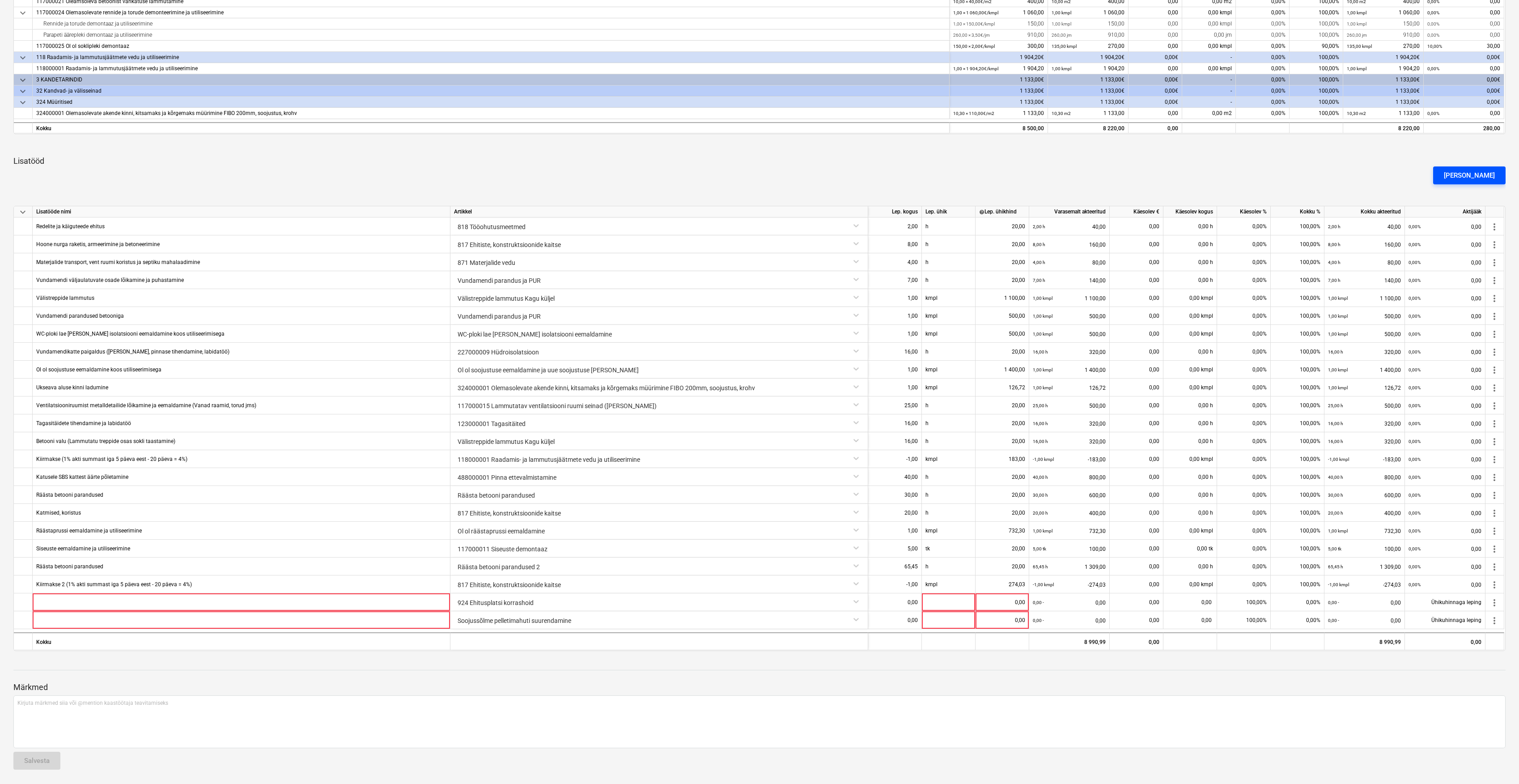
click at [1495, 171] on button "Lisa lisatöö" at bounding box center [1469, 175] width 73 height 18
click at [675, 701] on p "Märkmed" at bounding box center [760, 704] width 1492 height 11
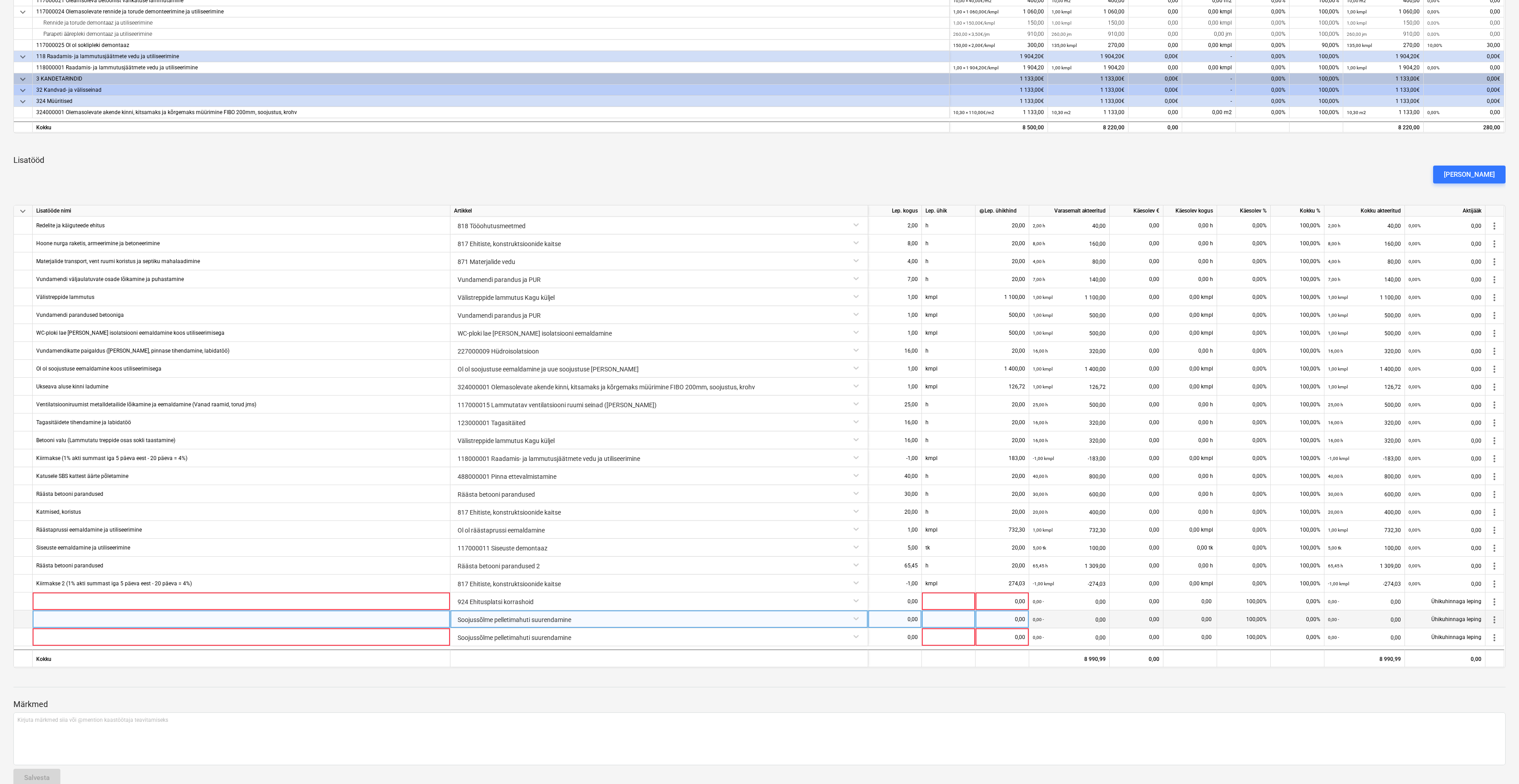
click at [856, 620] on div "Soojussõlme pelletimahuti suurendamine" at bounding box center [659, 618] width 410 height 16
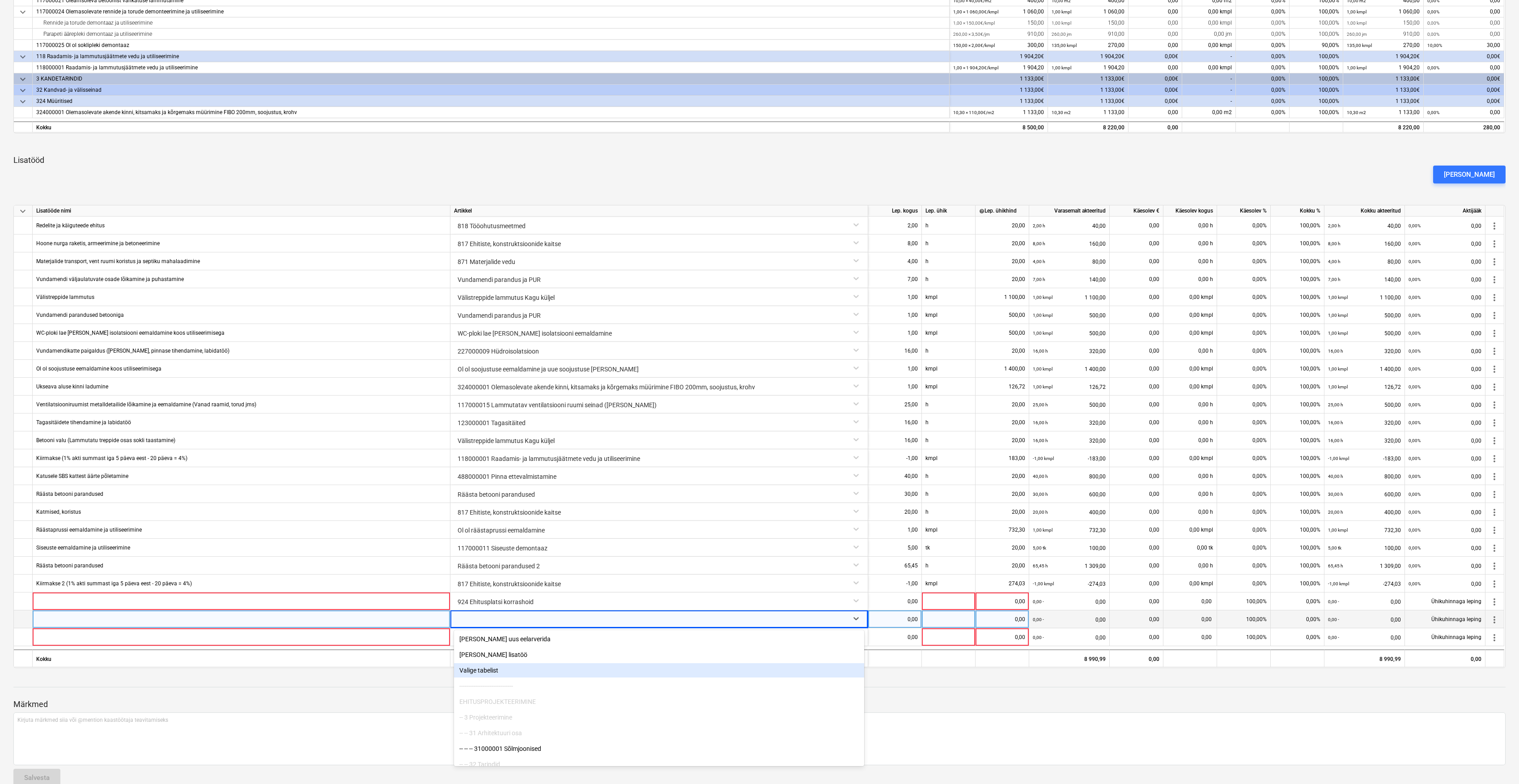
click at [498, 671] on div "Valige tabelist" at bounding box center [659, 670] width 410 height 14
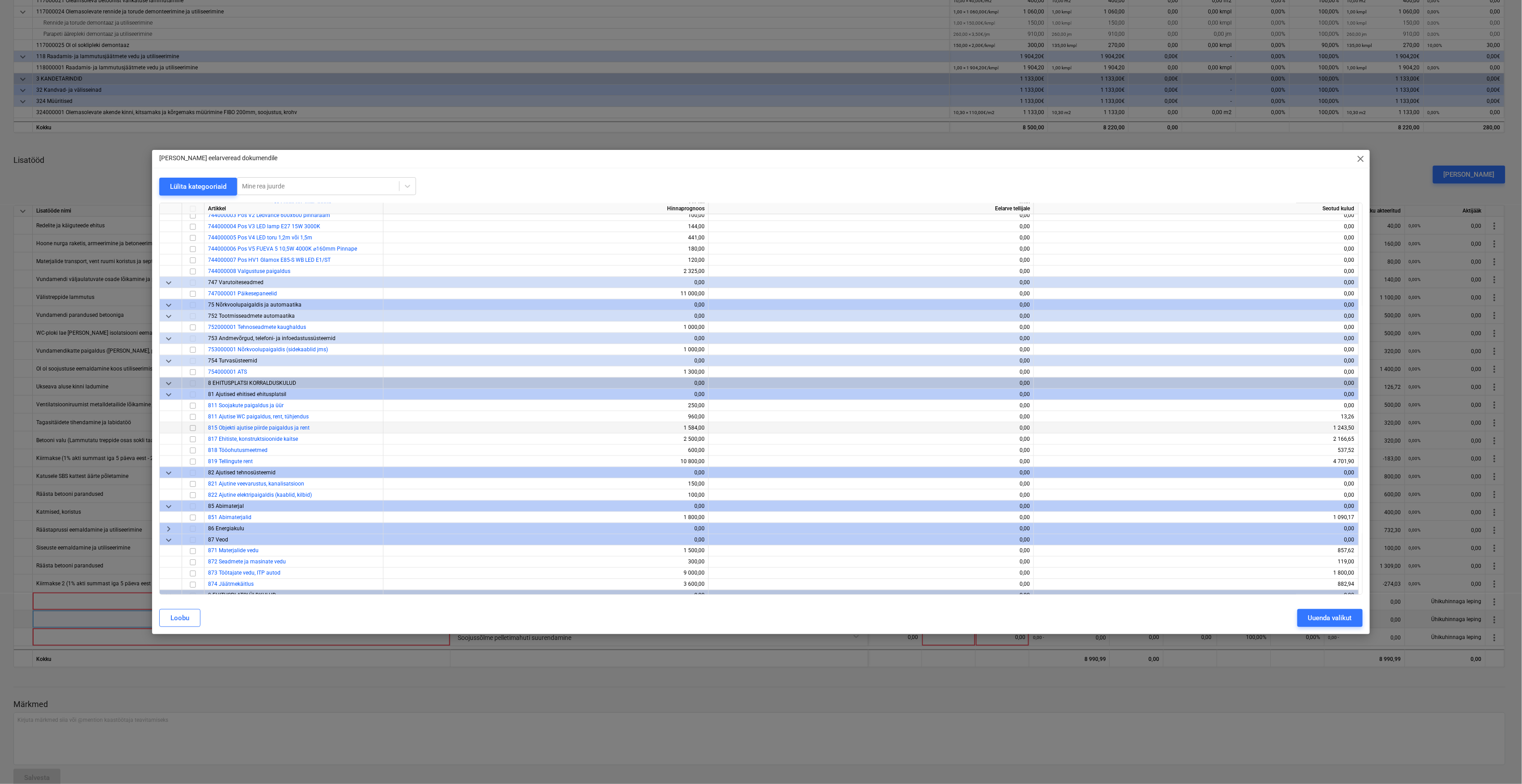
scroll to position [3140, 0]
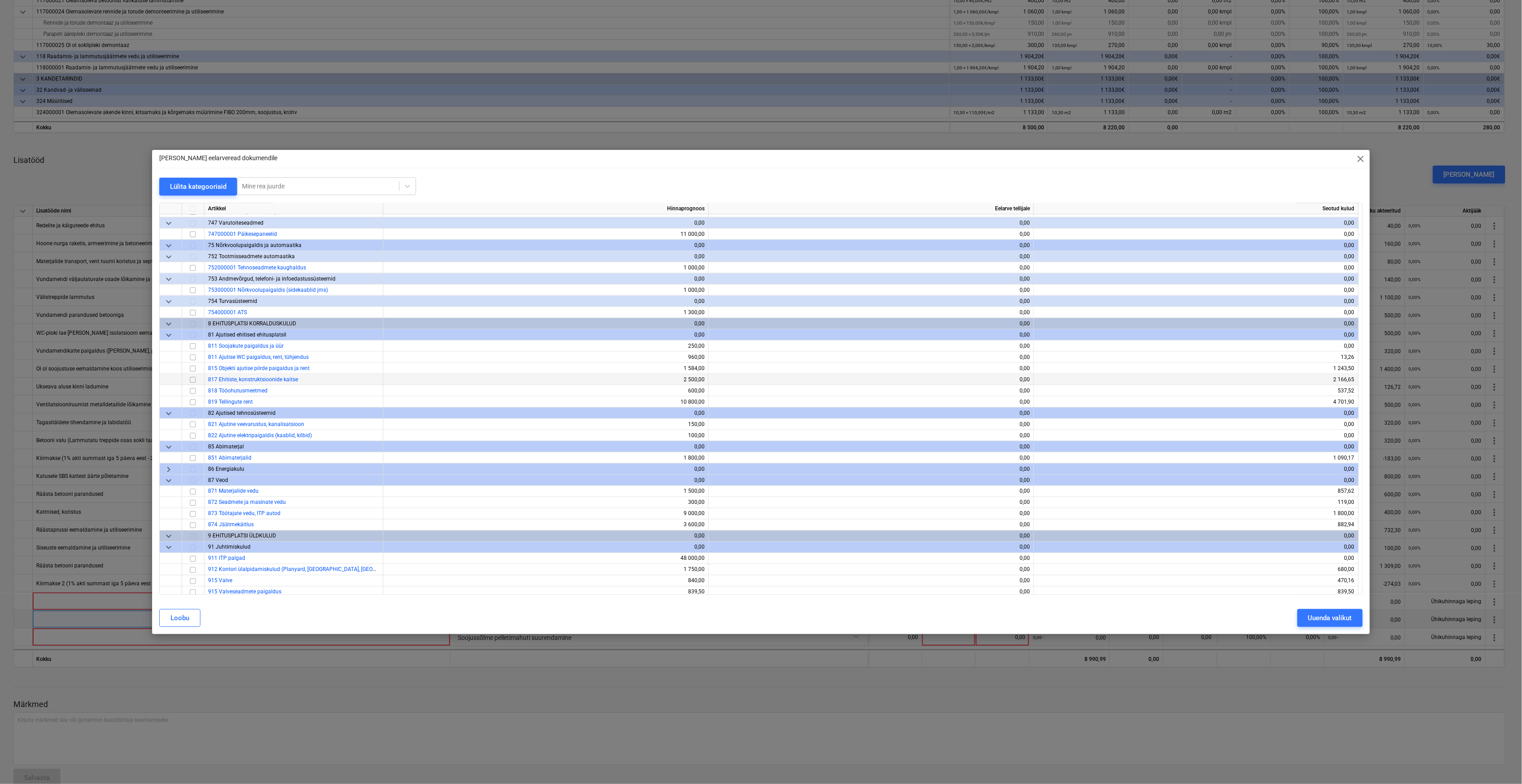
click at [192, 379] on input "checkbox" at bounding box center [193, 380] width 11 height 11
click at [1316, 618] on div "Uuenda valikut" at bounding box center [1330, 618] width 44 height 12
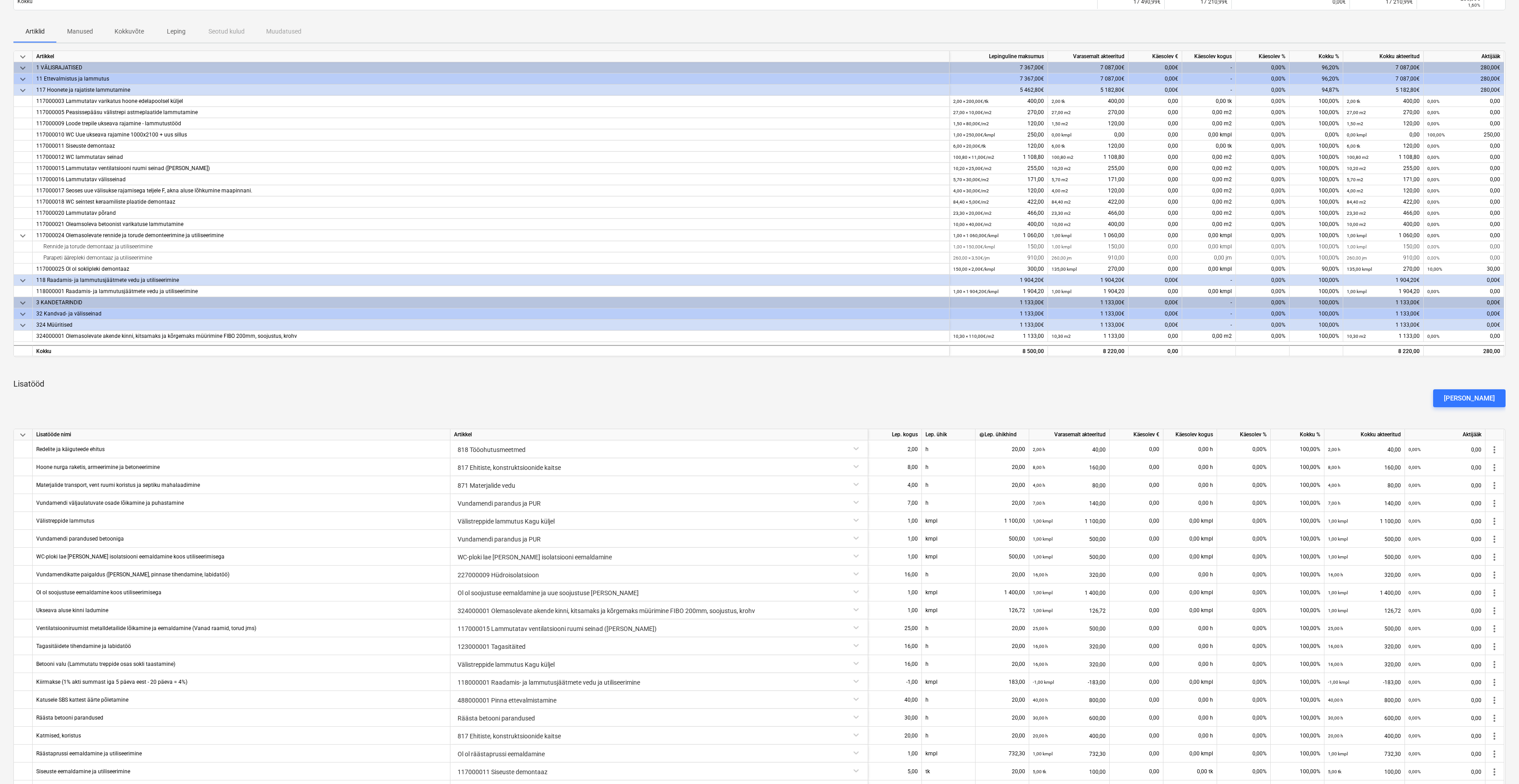
scroll to position [119, 0]
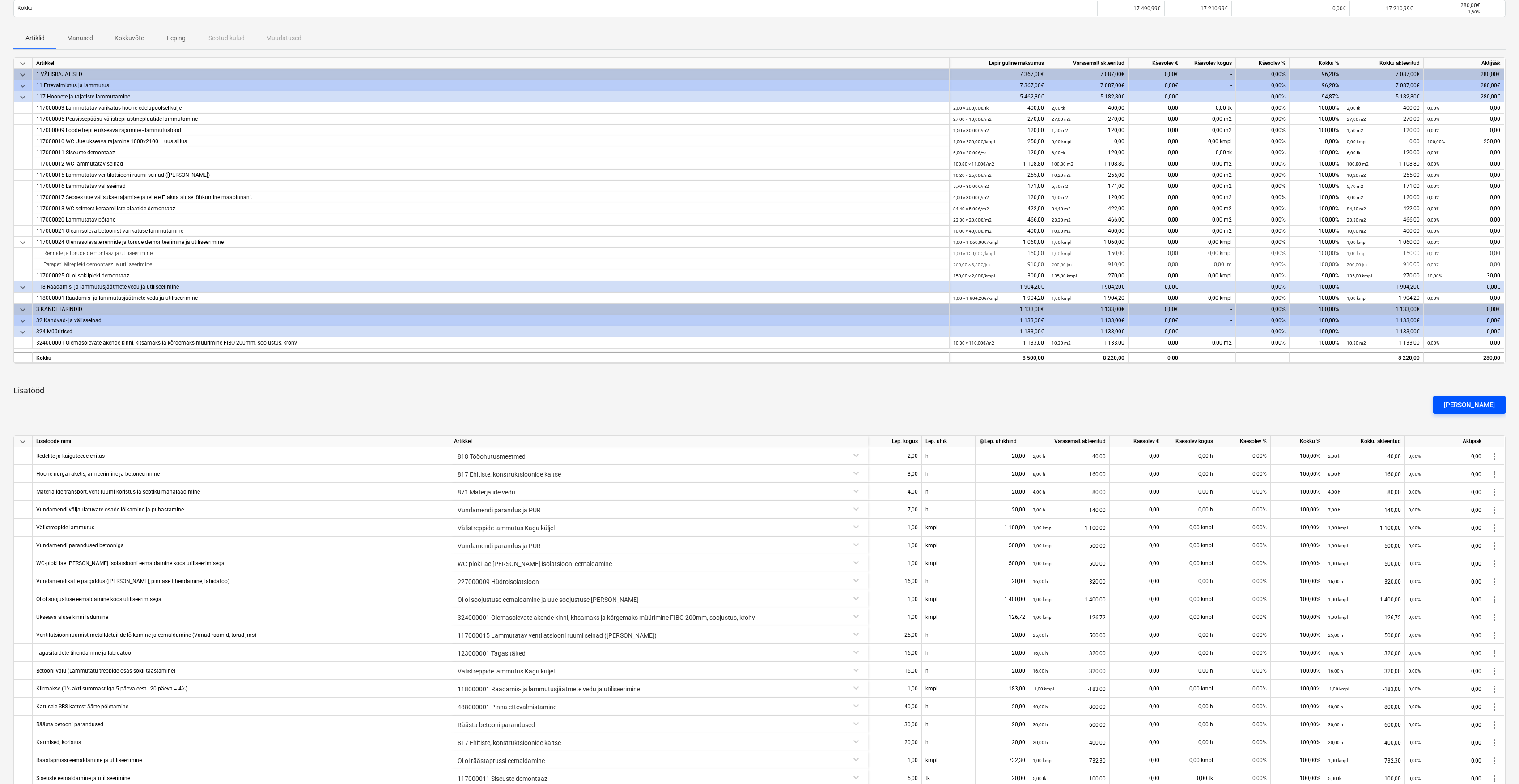
click at [1473, 405] on div "[PERSON_NAME]" at bounding box center [1469, 405] width 51 height 12
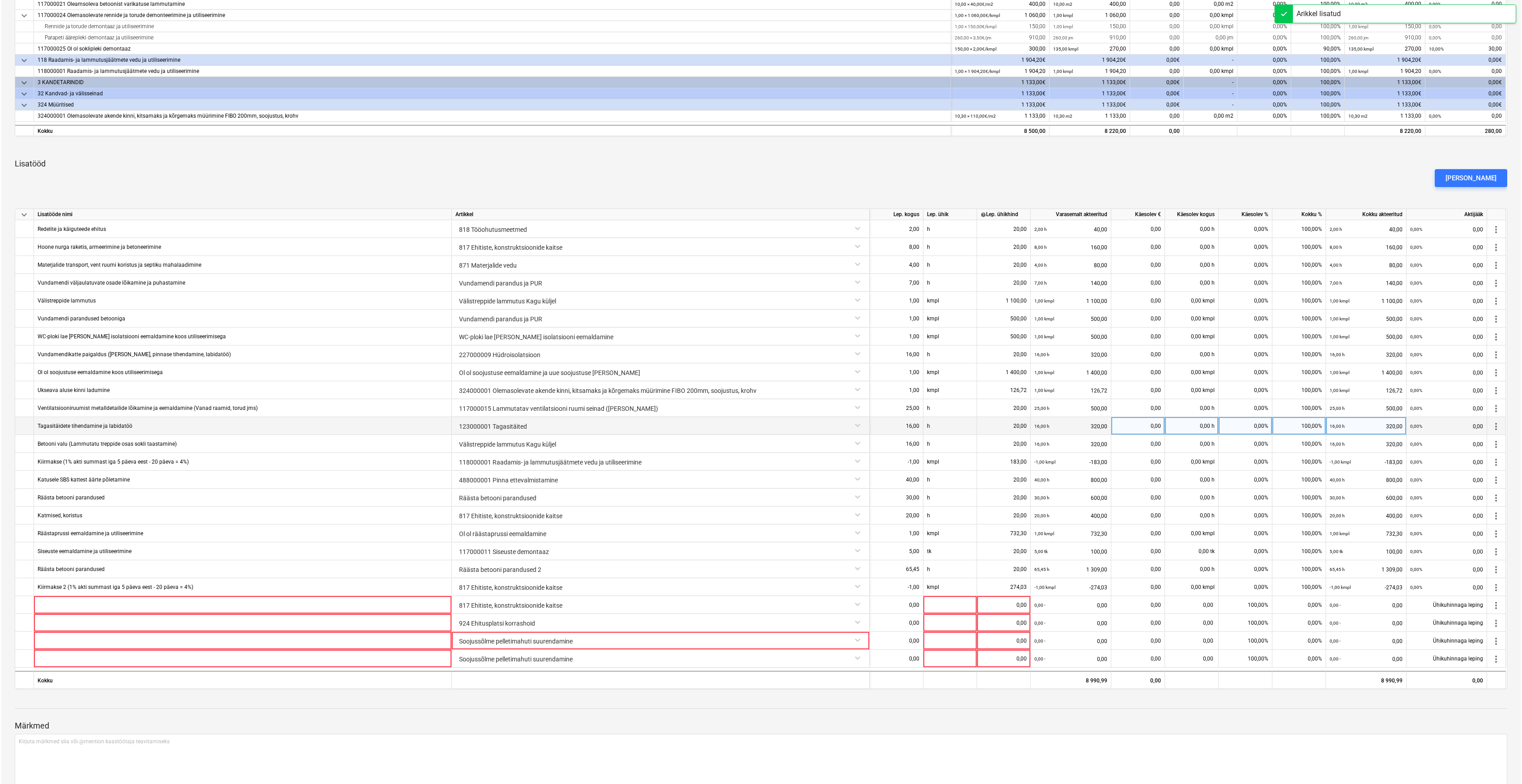
scroll to position [385, 0]
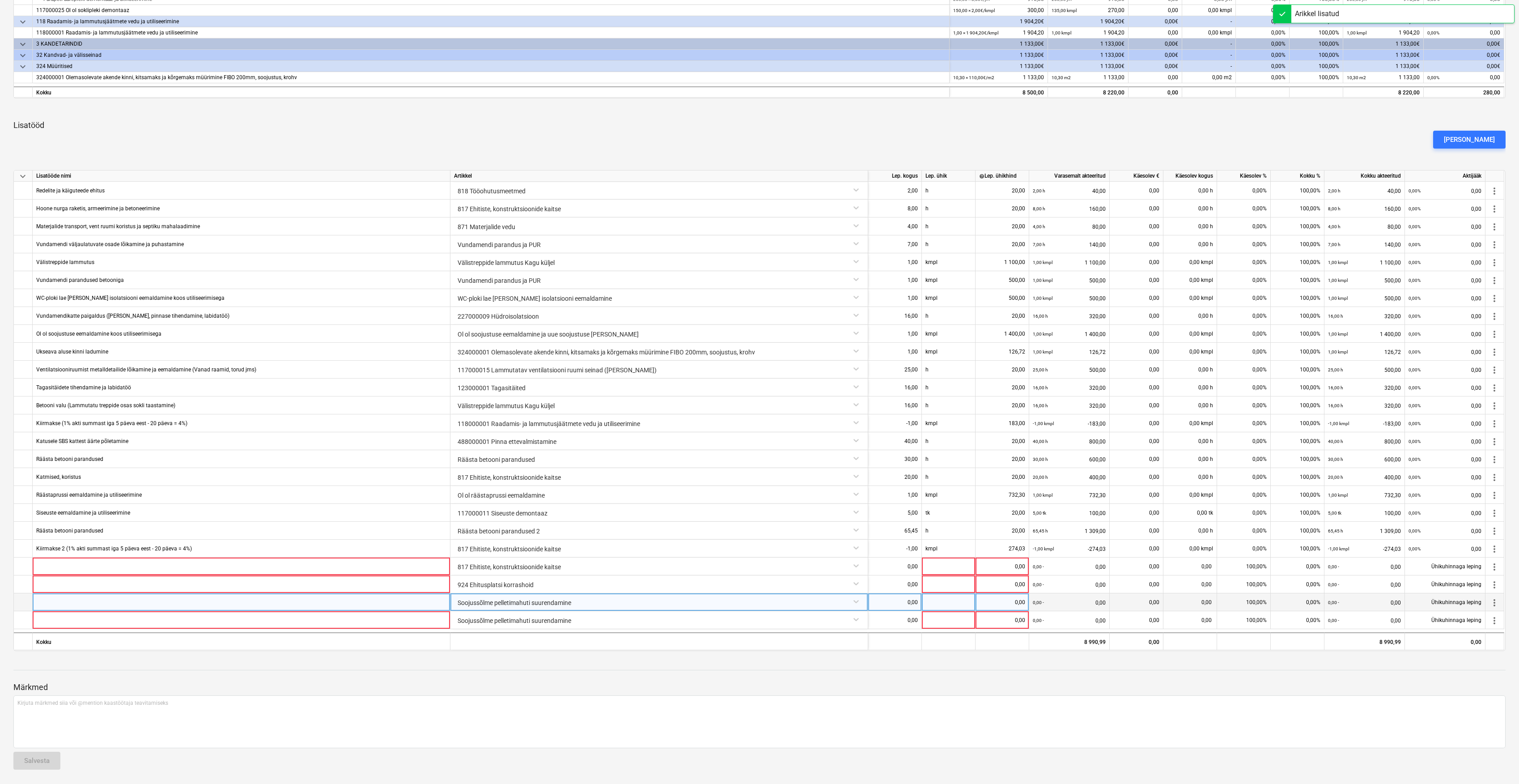
click at [602, 603] on div "Soojussõlme pelletimahuti suurendamine" at bounding box center [659, 601] width 410 height 16
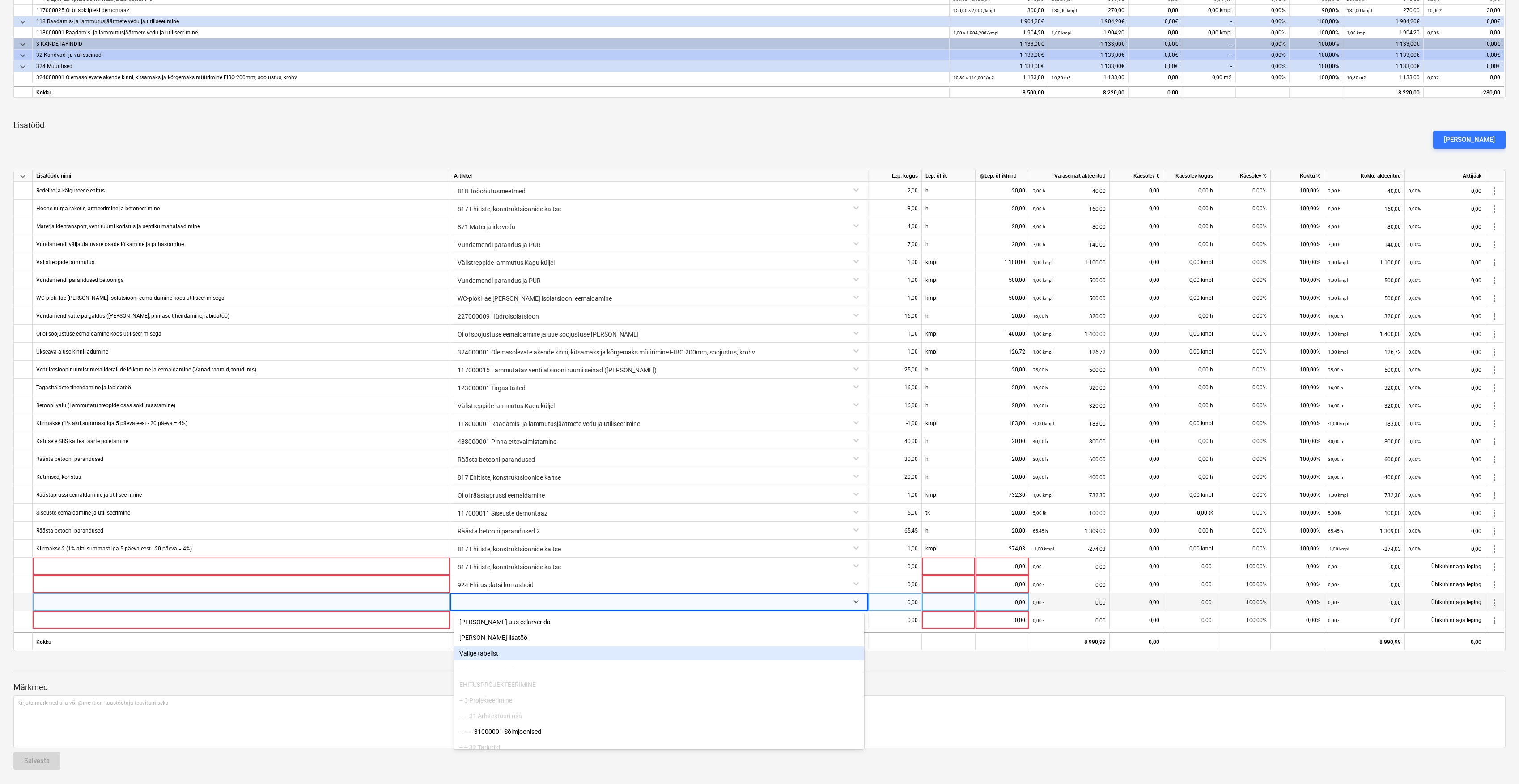
click at [489, 655] on div "Valige tabelist" at bounding box center [659, 653] width 410 height 14
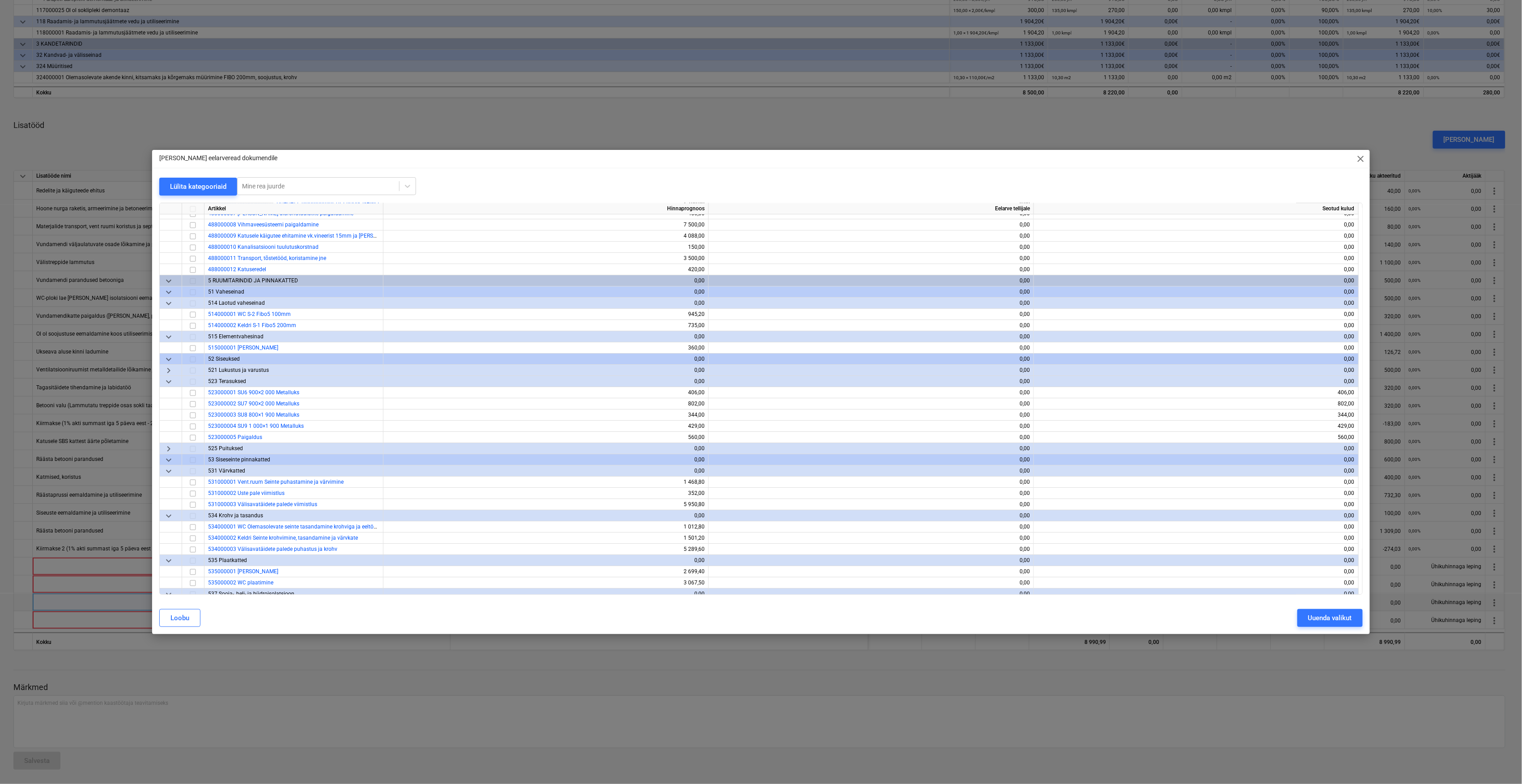
scroll to position [2077, 0]
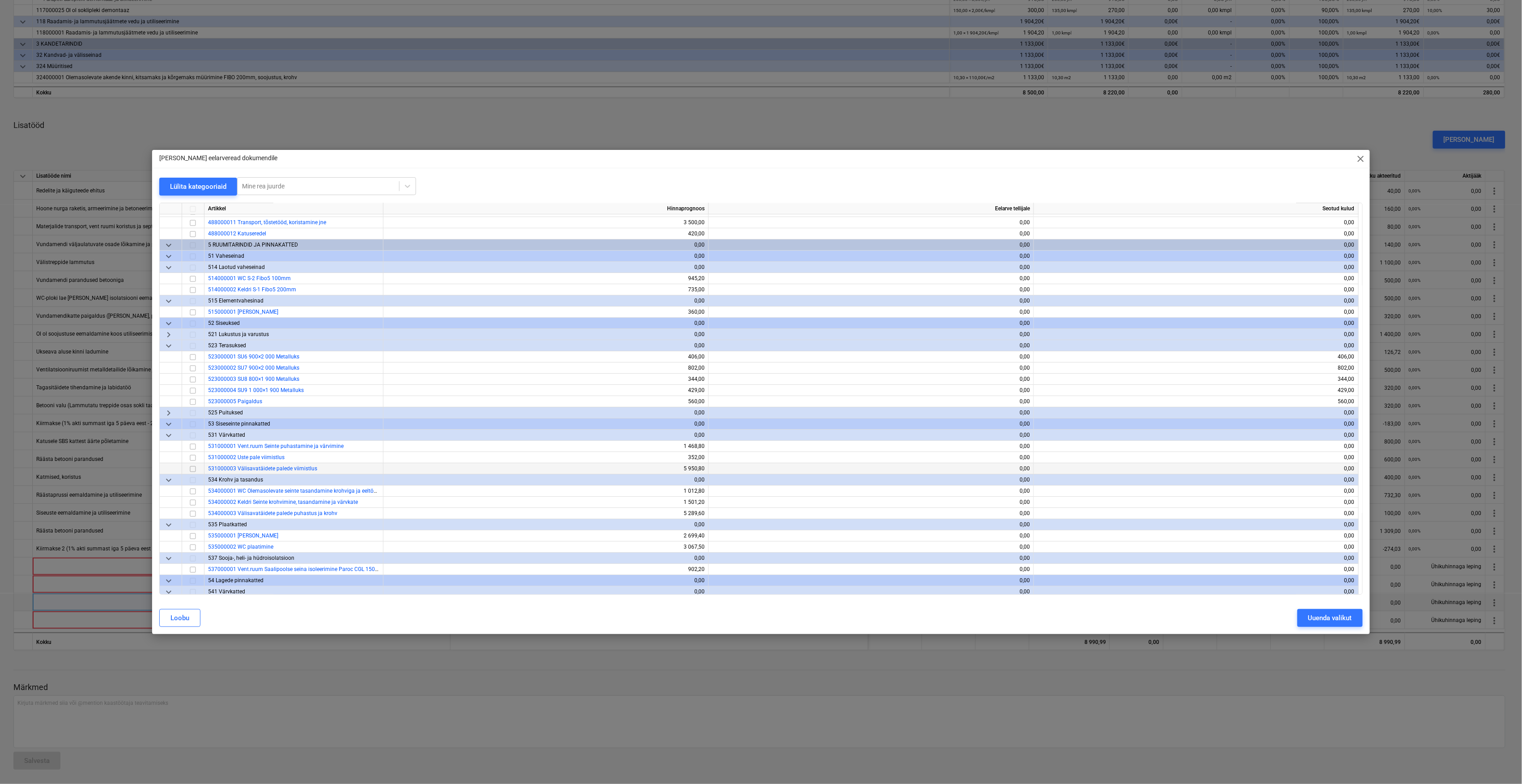
click at [193, 471] on input "checkbox" at bounding box center [193, 469] width 11 height 11
click at [1306, 619] on button "Uuenda valikut" at bounding box center [1330, 618] width 66 height 18
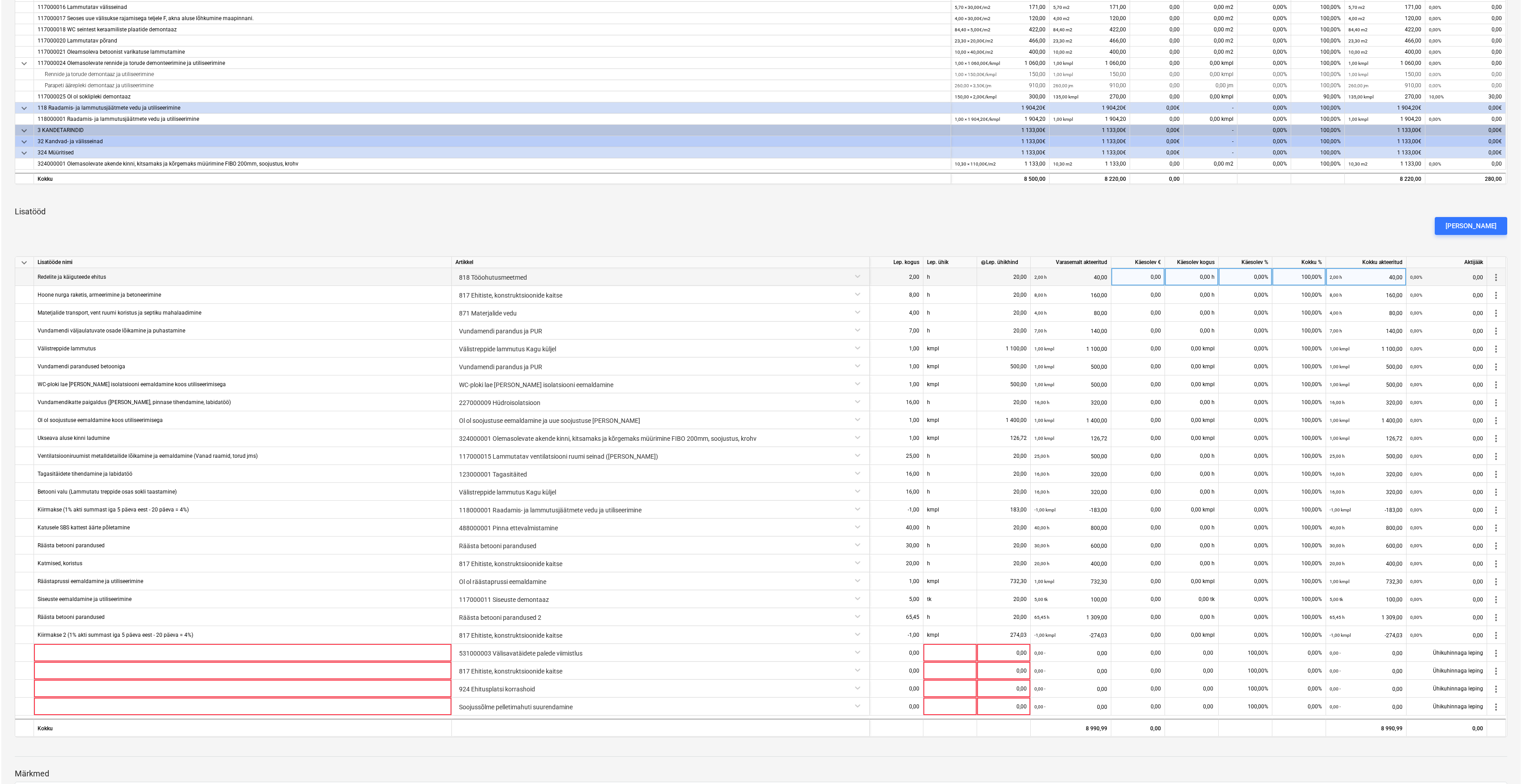
scroll to position [385, 0]
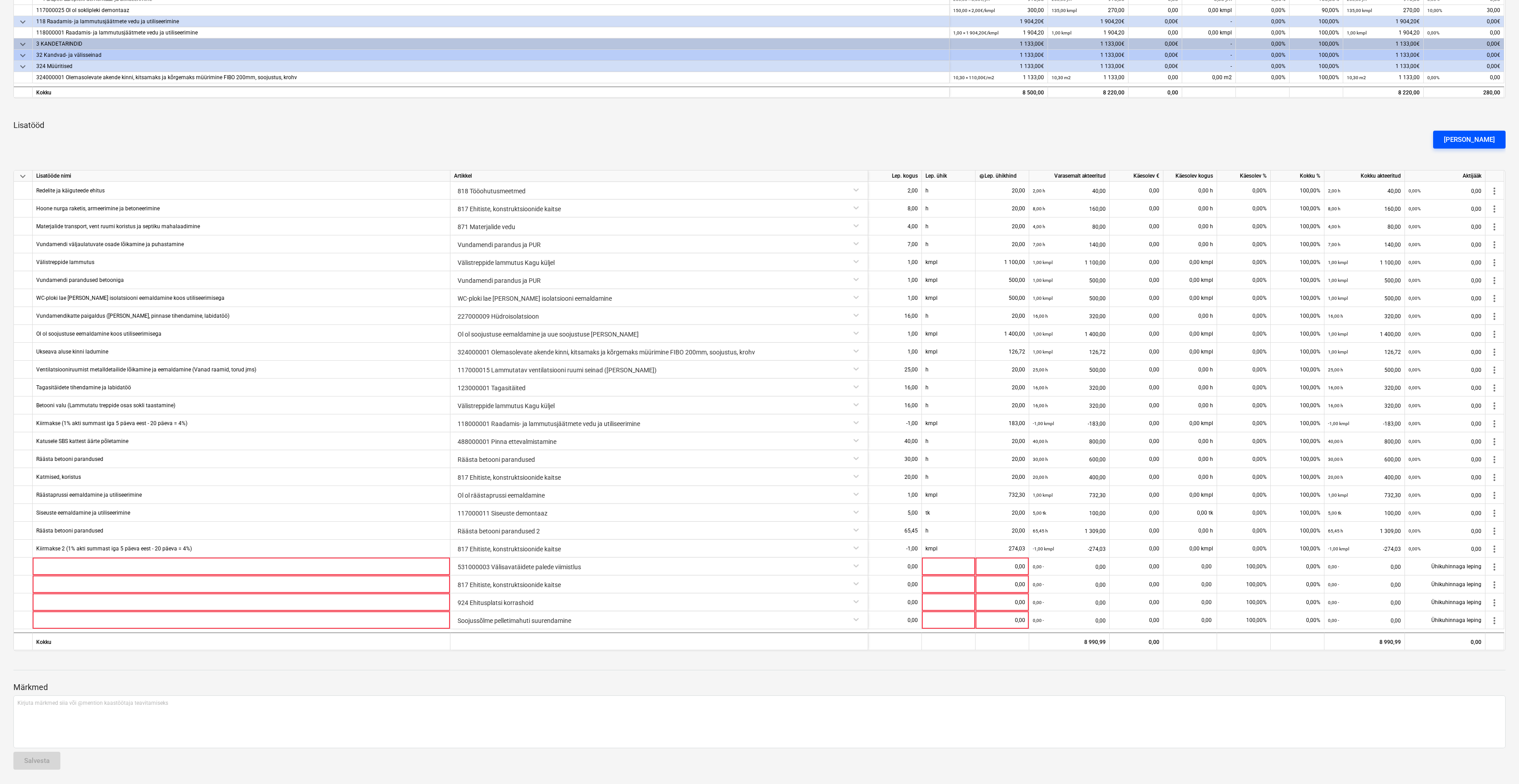
click at [1466, 138] on div "[PERSON_NAME]" at bounding box center [1469, 139] width 51 height 12
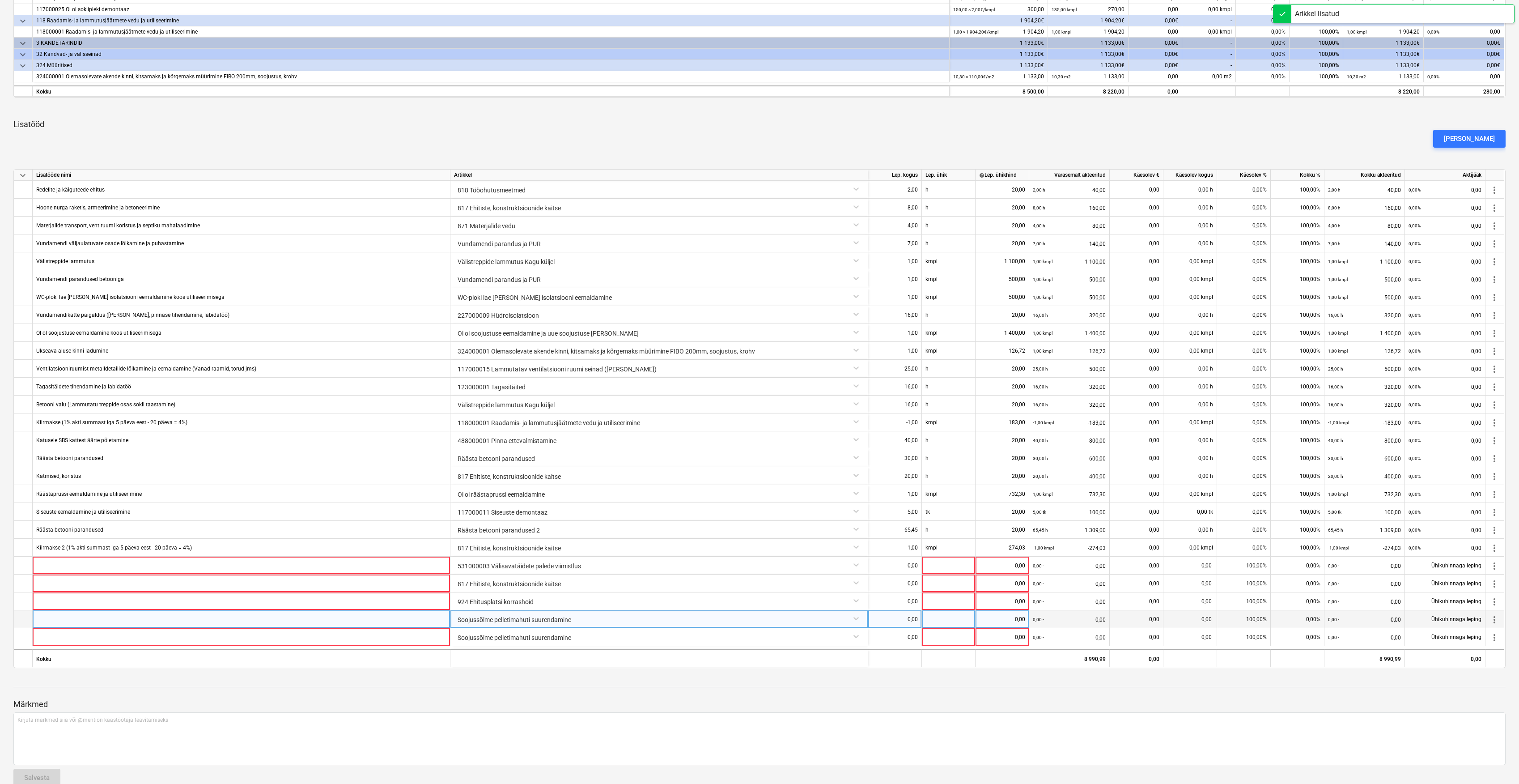
click at [860, 617] on div "Soojussõlme pelletimahuti suurendamine" at bounding box center [659, 618] width 410 height 16
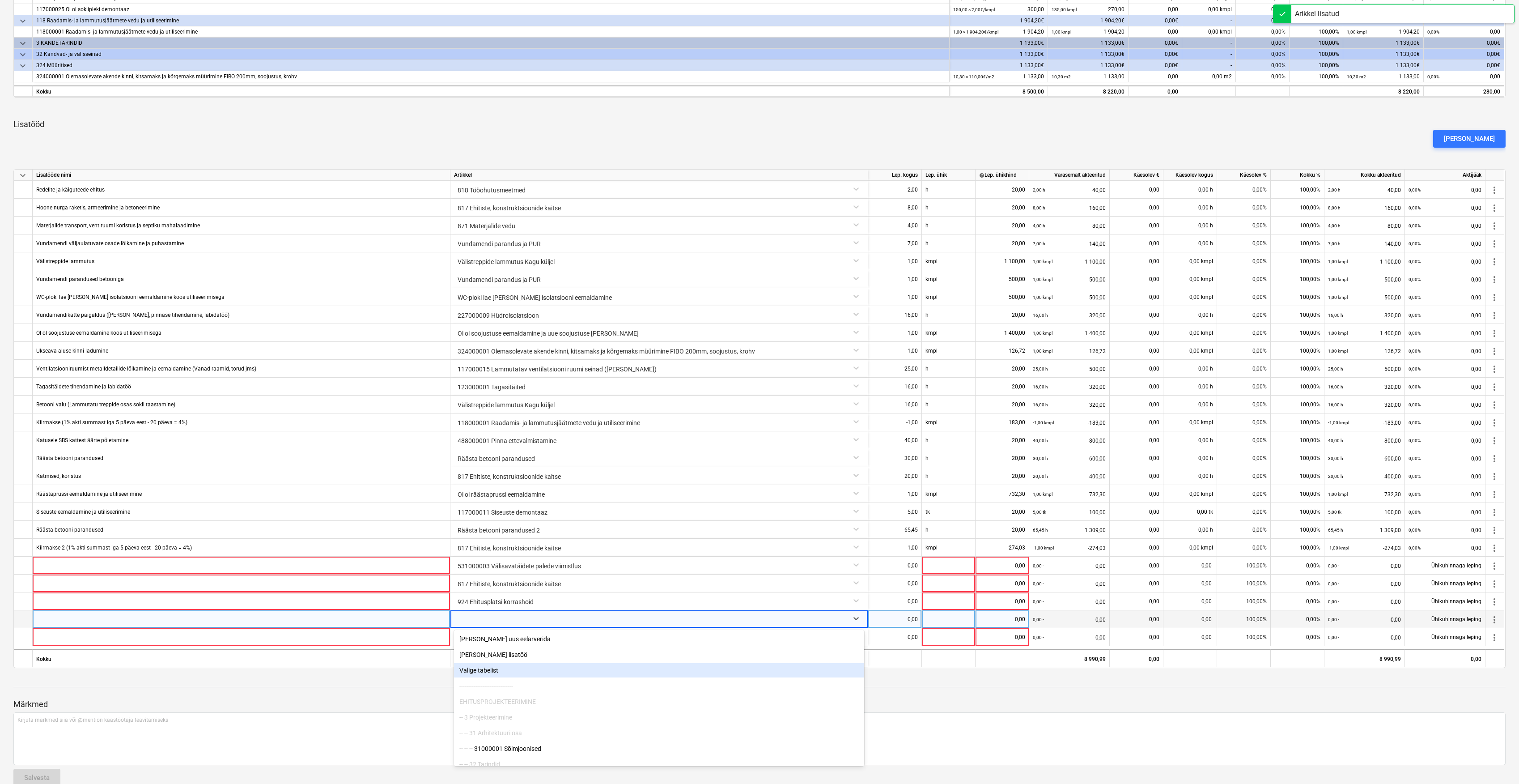
click at [689, 679] on div "------------------------------" at bounding box center [659, 686] width 410 height 14
click at [695, 671] on div "Valige tabelist" at bounding box center [659, 670] width 410 height 14
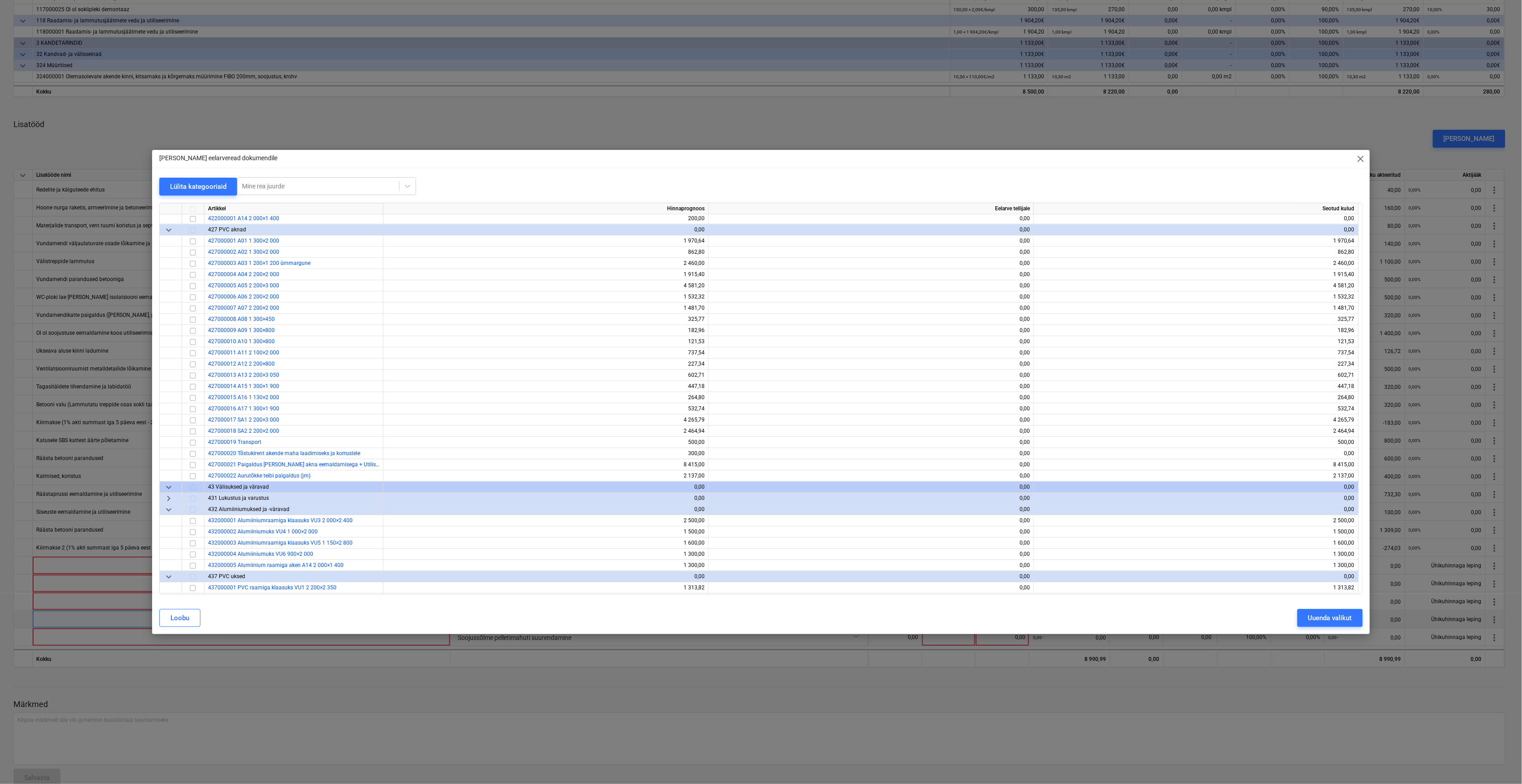
scroll to position [1481, 0]
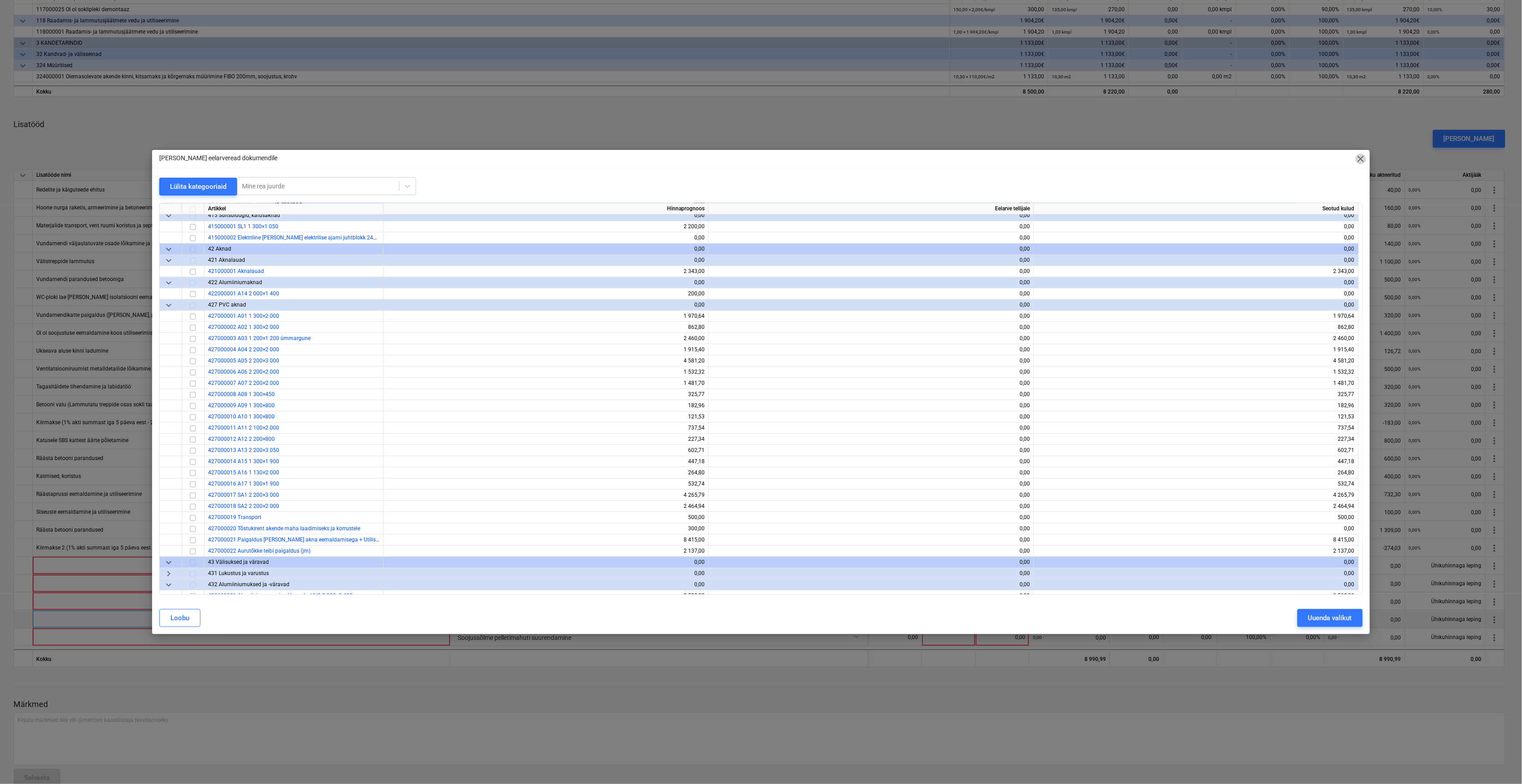
click at [1360, 160] on span "close" at bounding box center [1361, 159] width 11 height 11
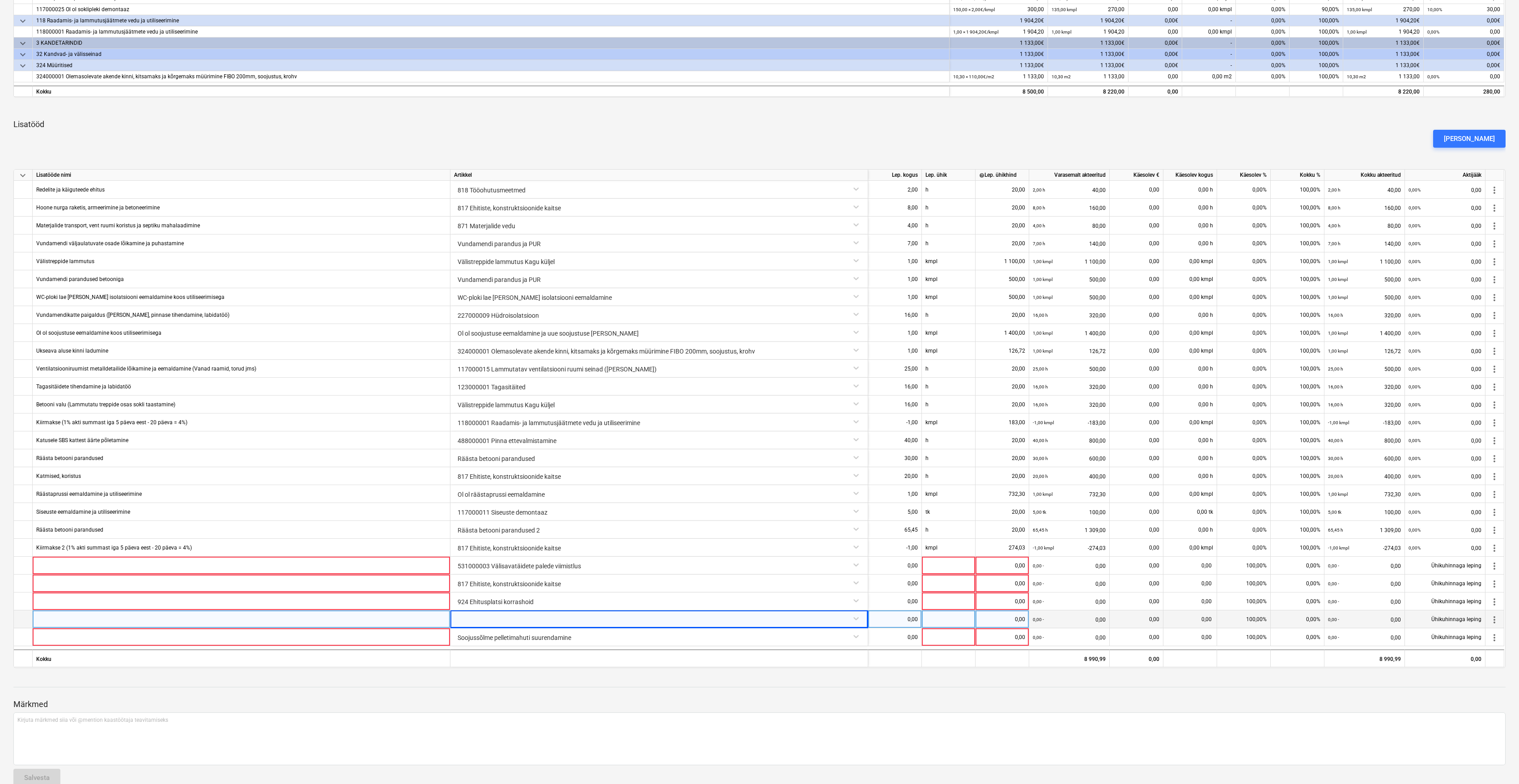
click at [858, 620] on div at bounding box center [659, 618] width 410 height 16
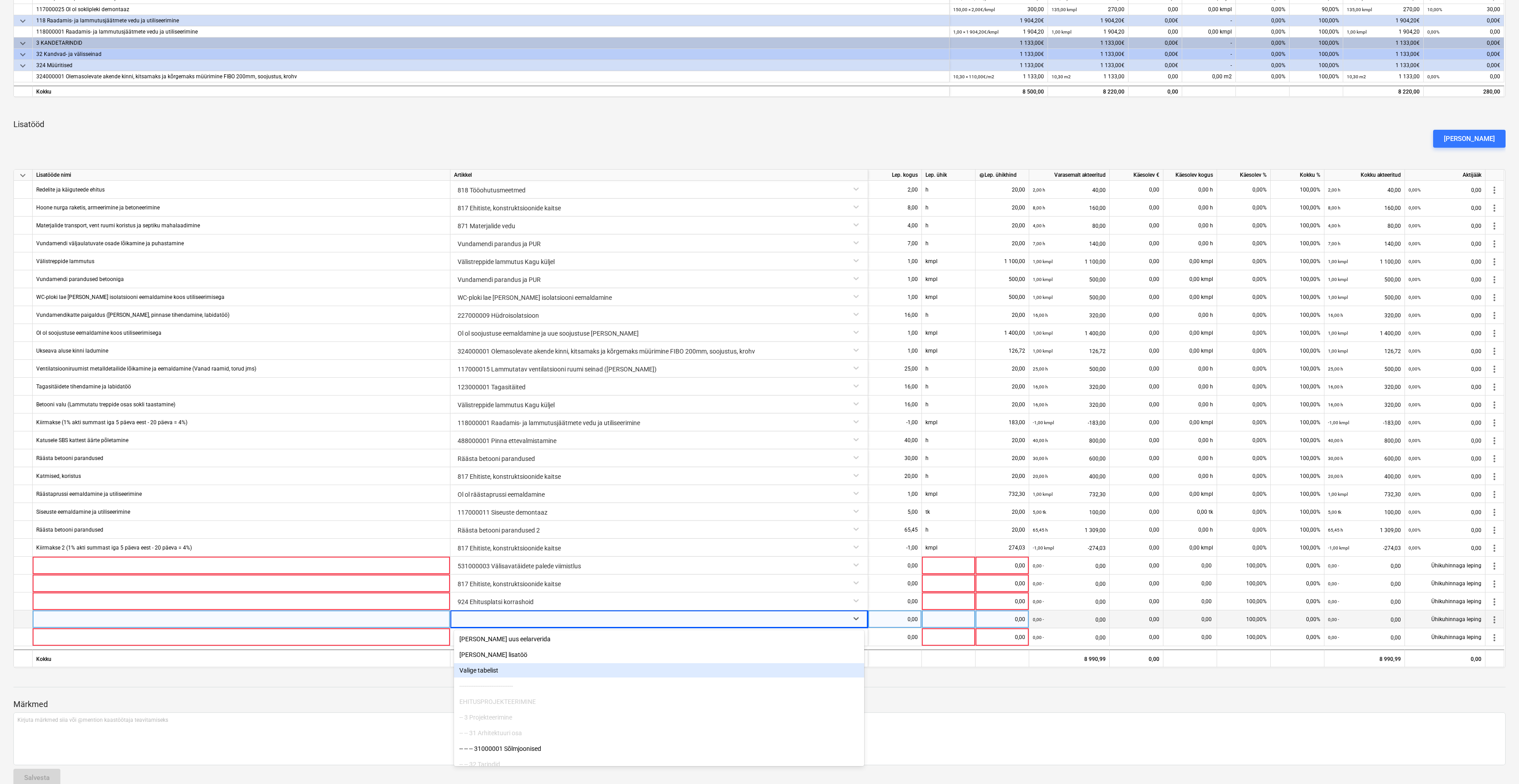
click at [491, 674] on div "Valige tabelist" at bounding box center [659, 670] width 410 height 14
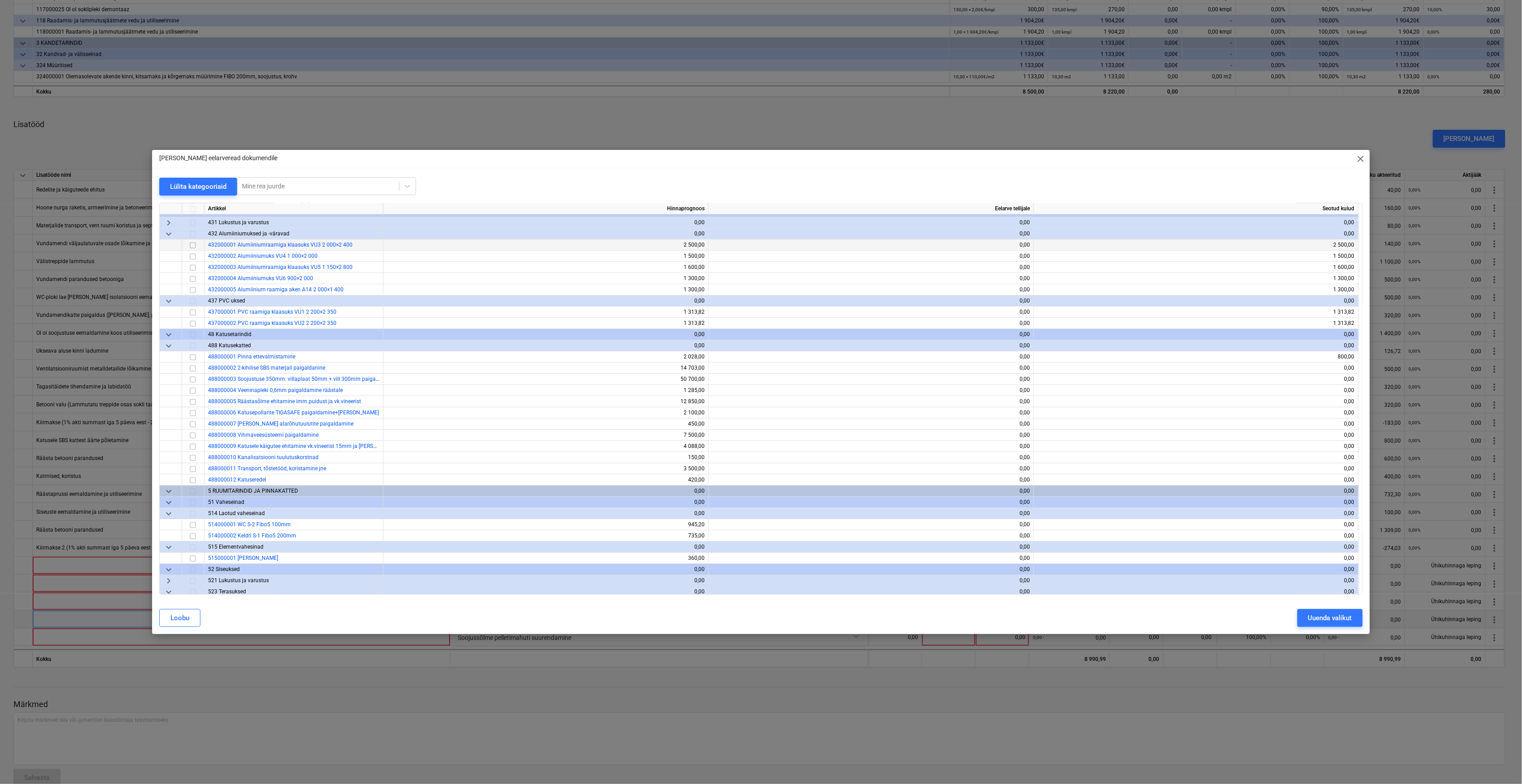
scroll to position [1849, 0]
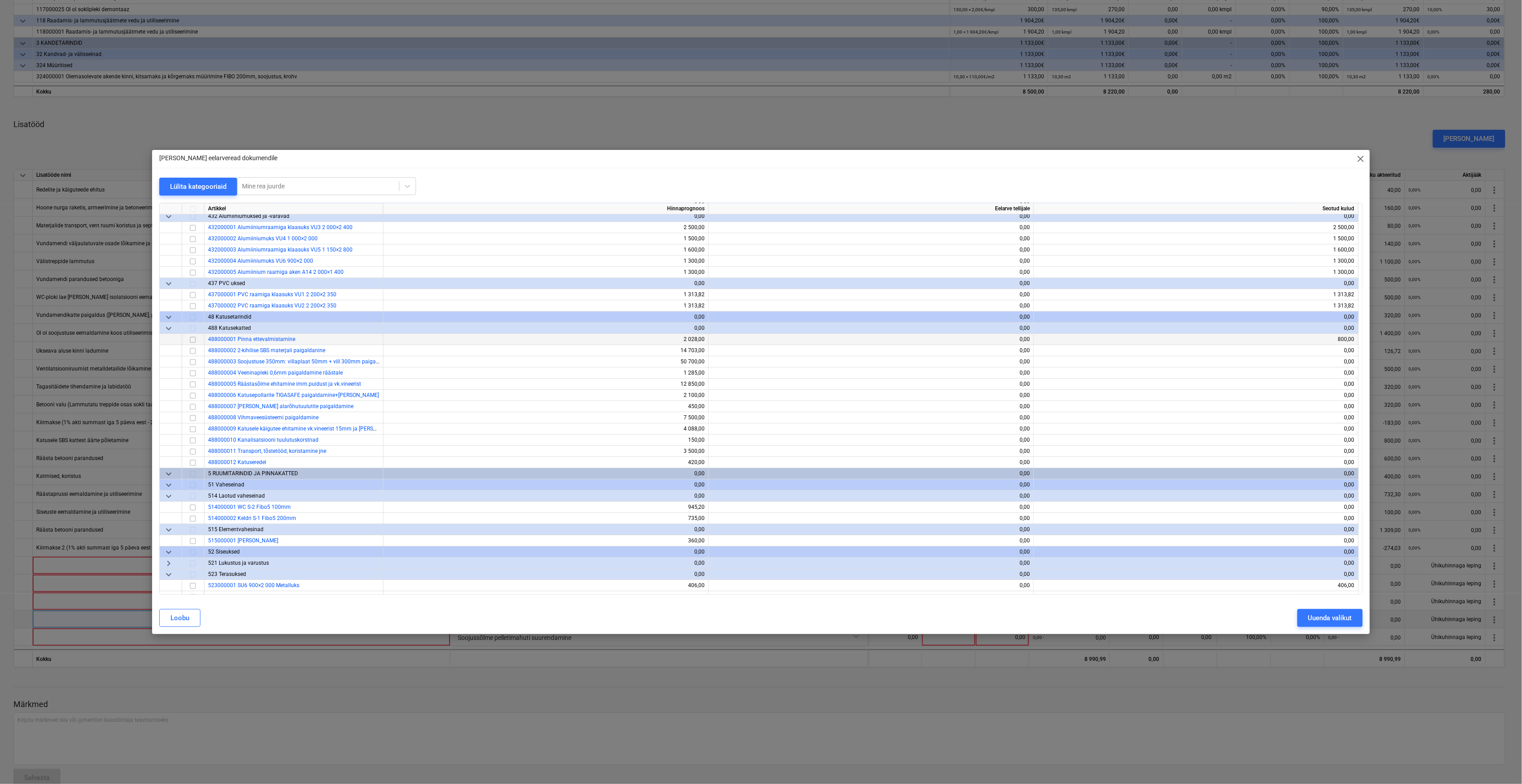
click at [192, 338] on input "checkbox" at bounding box center [193, 340] width 11 height 11
click at [1338, 618] on div "Uuenda valikut" at bounding box center [1330, 618] width 44 height 12
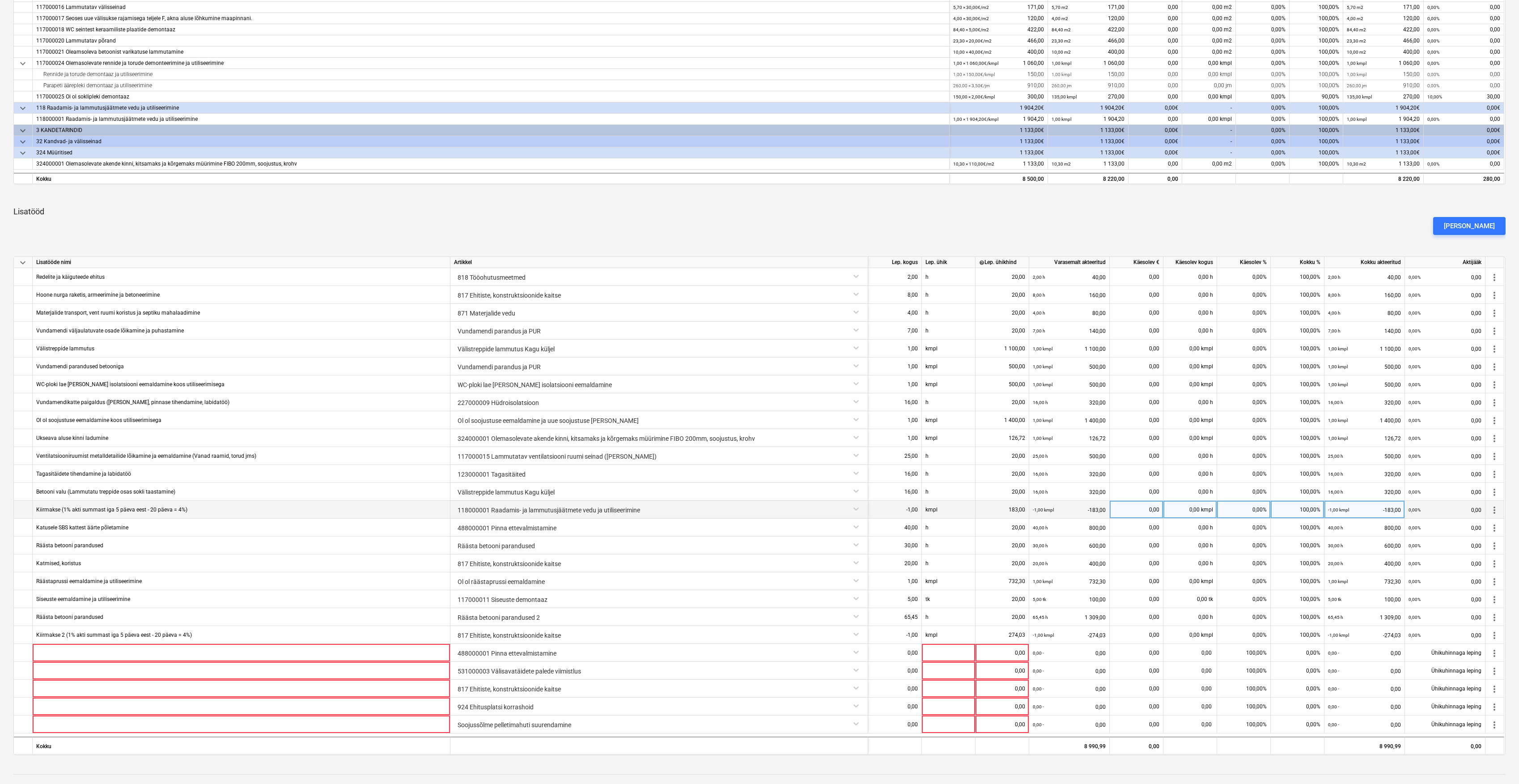
scroll to position [358, 0]
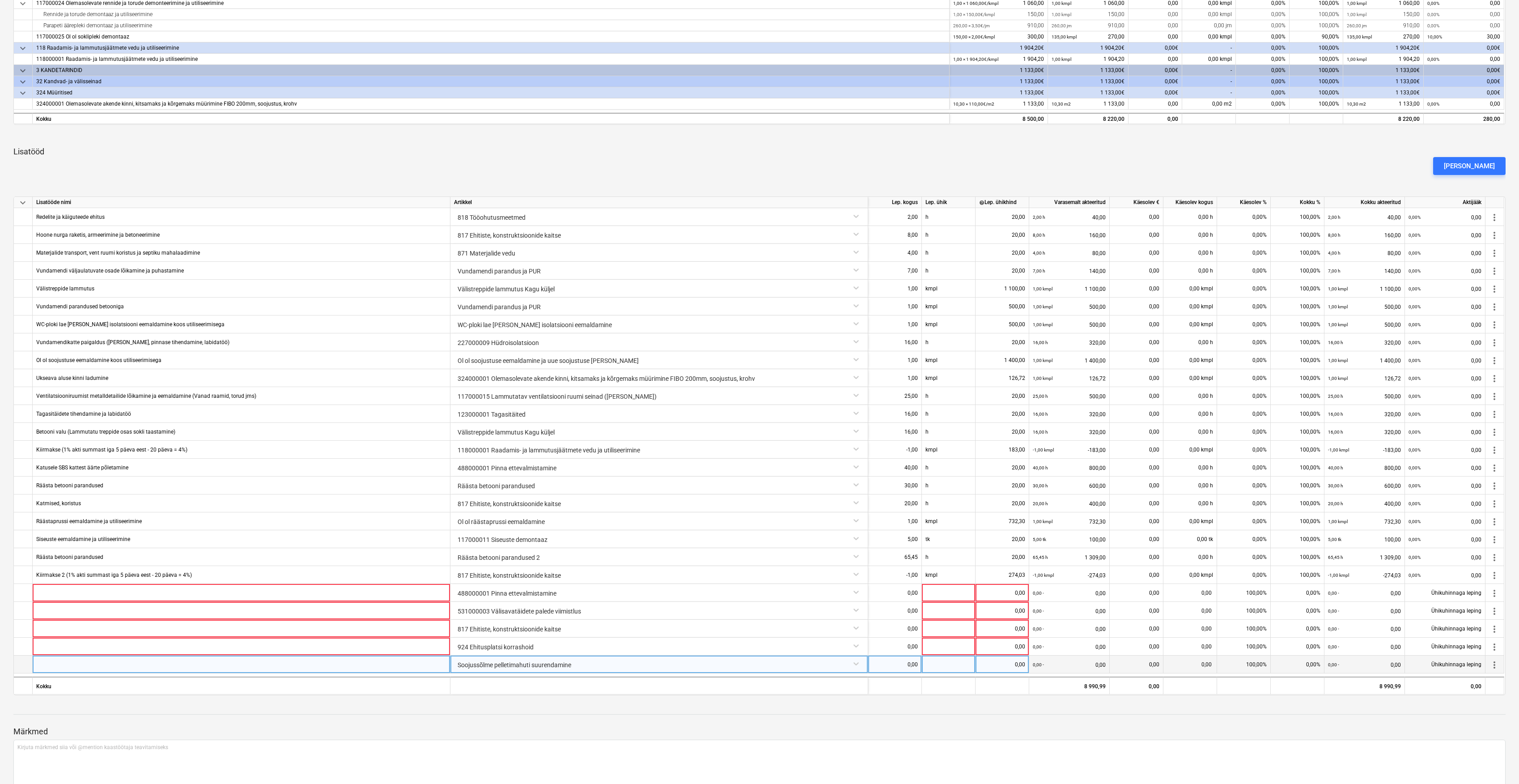
click at [948, 666] on div at bounding box center [949, 664] width 54 height 18
click at [918, 665] on div "0,00" at bounding box center [895, 664] width 46 height 18
type input "1"
click at [944, 666] on div at bounding box center [949, 664] width 54 height 18
type input "kmpl"
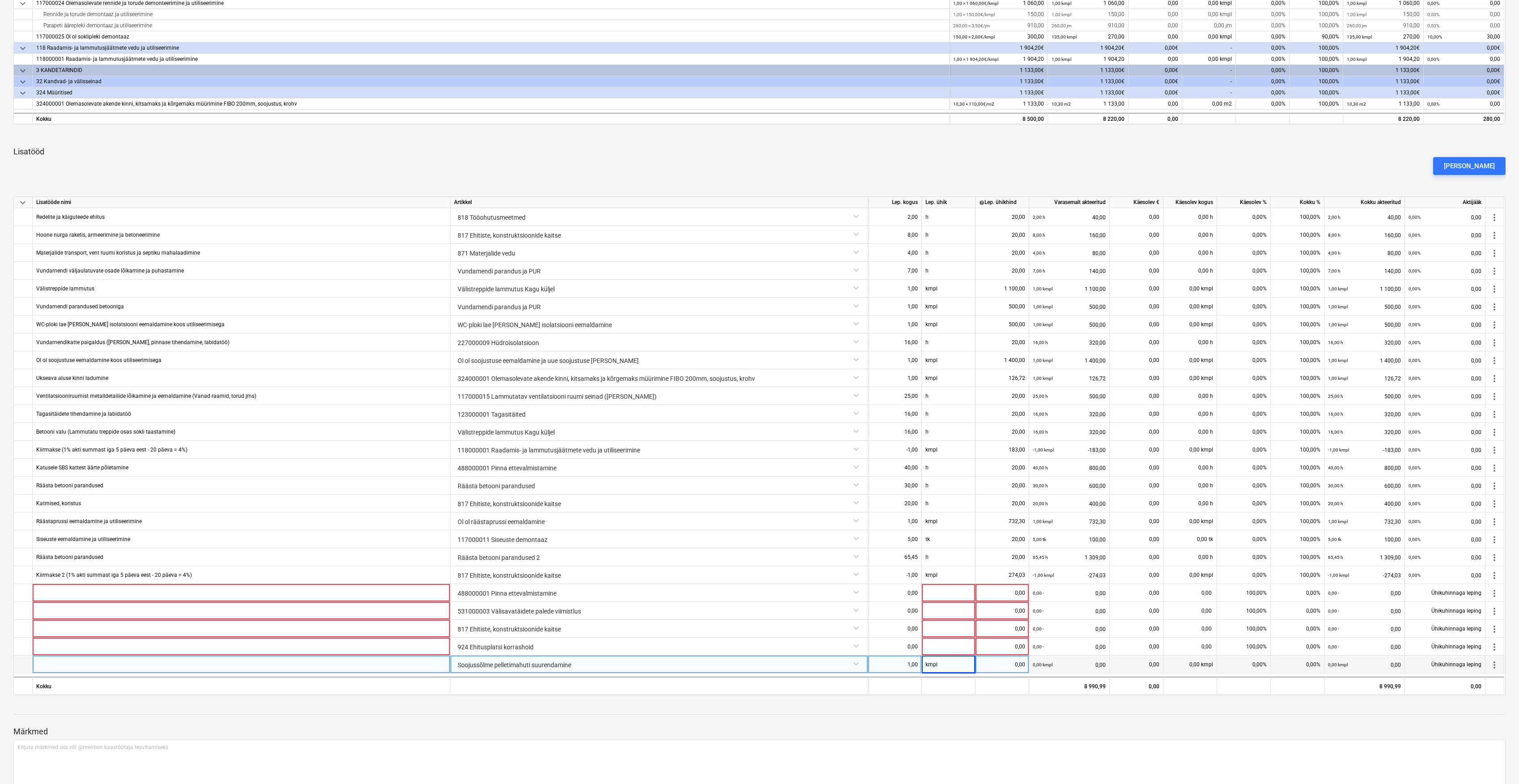
click at [992, 668] on div "0,00" at bounding box center [1003, 664] width 46 height 18
click at [1015, 668] on div "0,00" at bounding box center [1003, 664] width 46 height 18
type input "550"
click at [1060, 705] on div at bounding box center [760, 706] width 1492 height 7
click at [1263, 670] on div "0,00%" at bounding box center [1244, 664] width 54 height 18
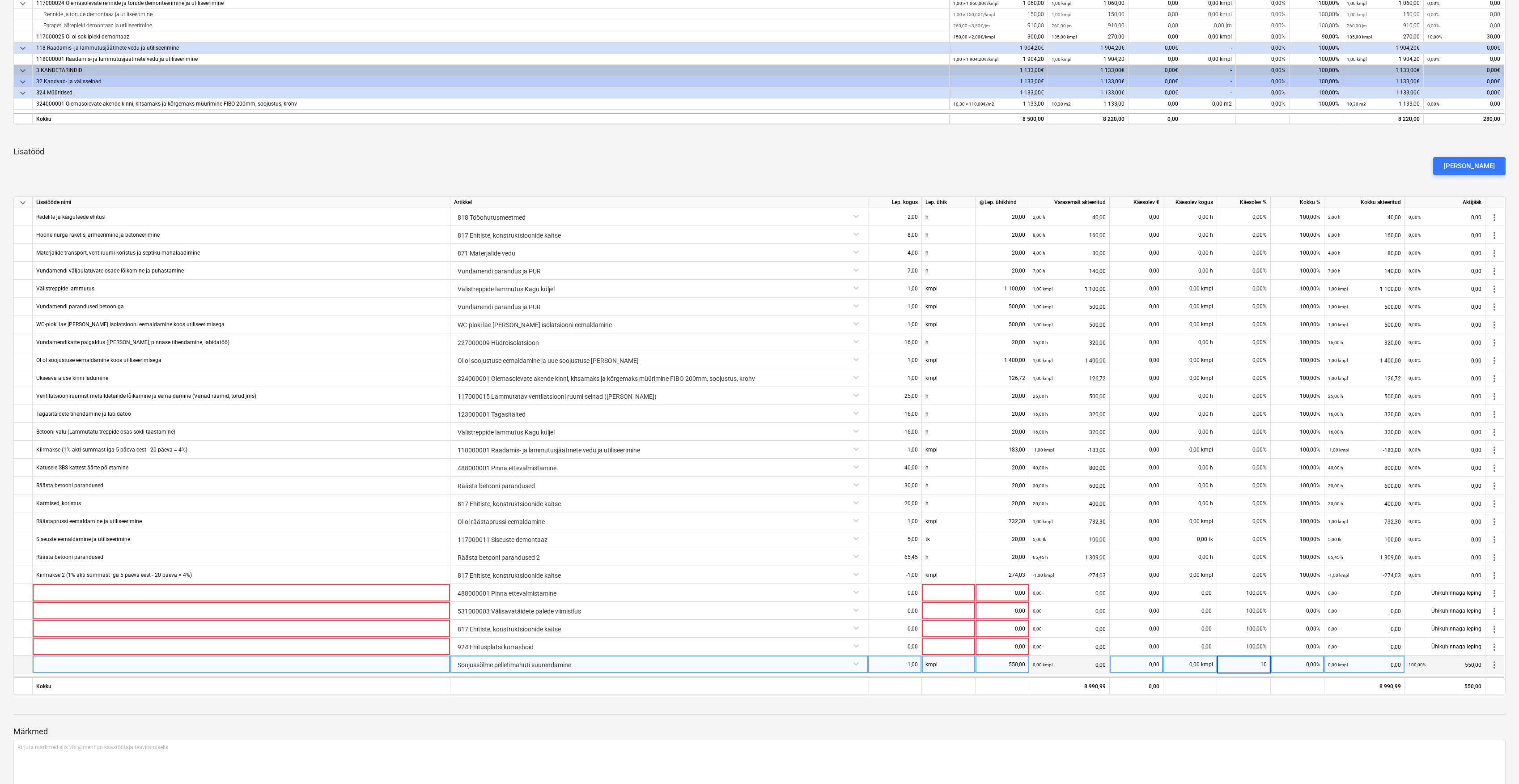
type input "100"
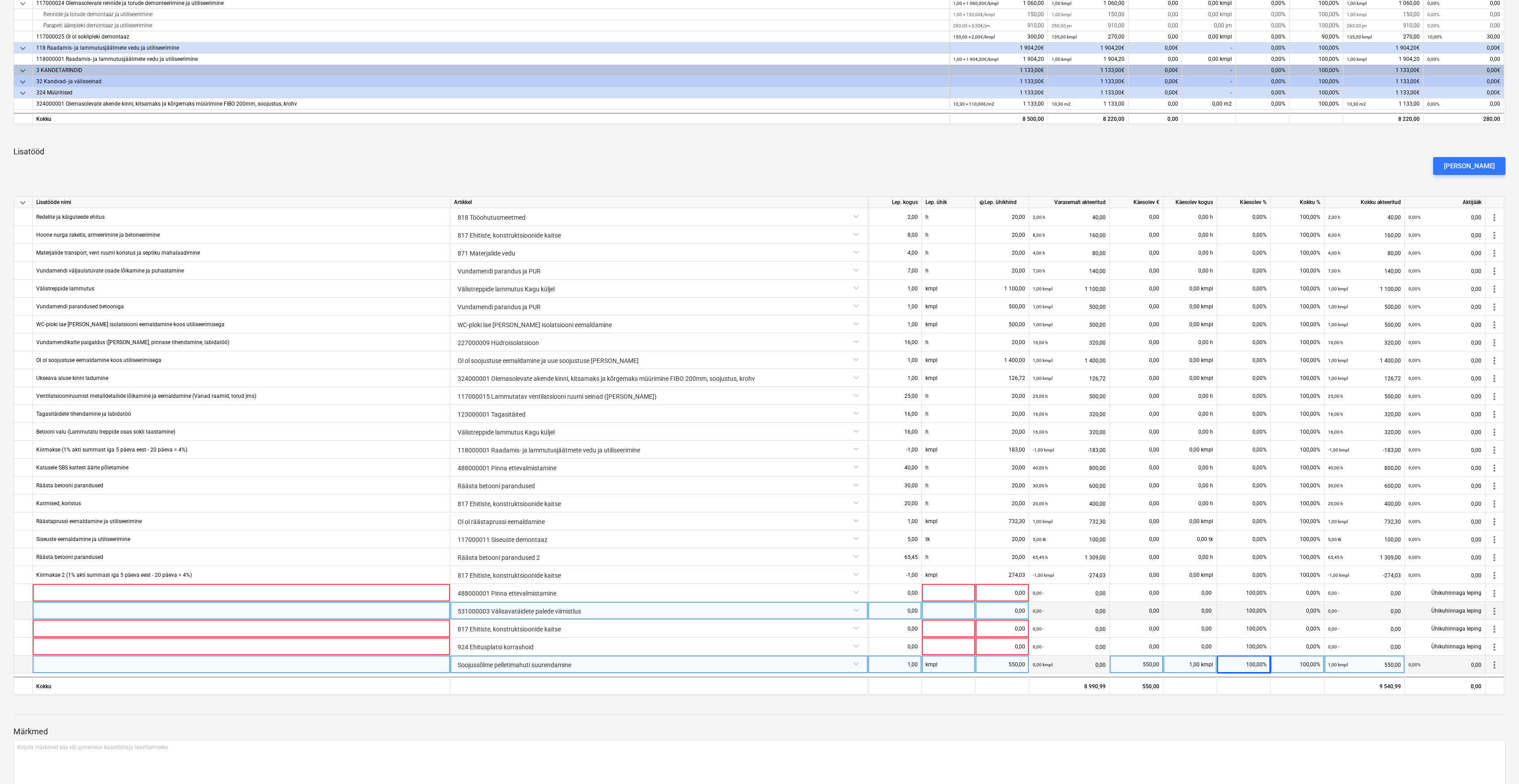
click at [901, 613] on div "0,00" at bounding box center [895, 610] width 46 height 18
type input "1"
click at [942, 613] on div at bounding box center [949, 610] width 54 height 18
type input "kmpl"
click at [992, 616] on div "0,00" at bounding box center [1003, 610] width 46 height 18
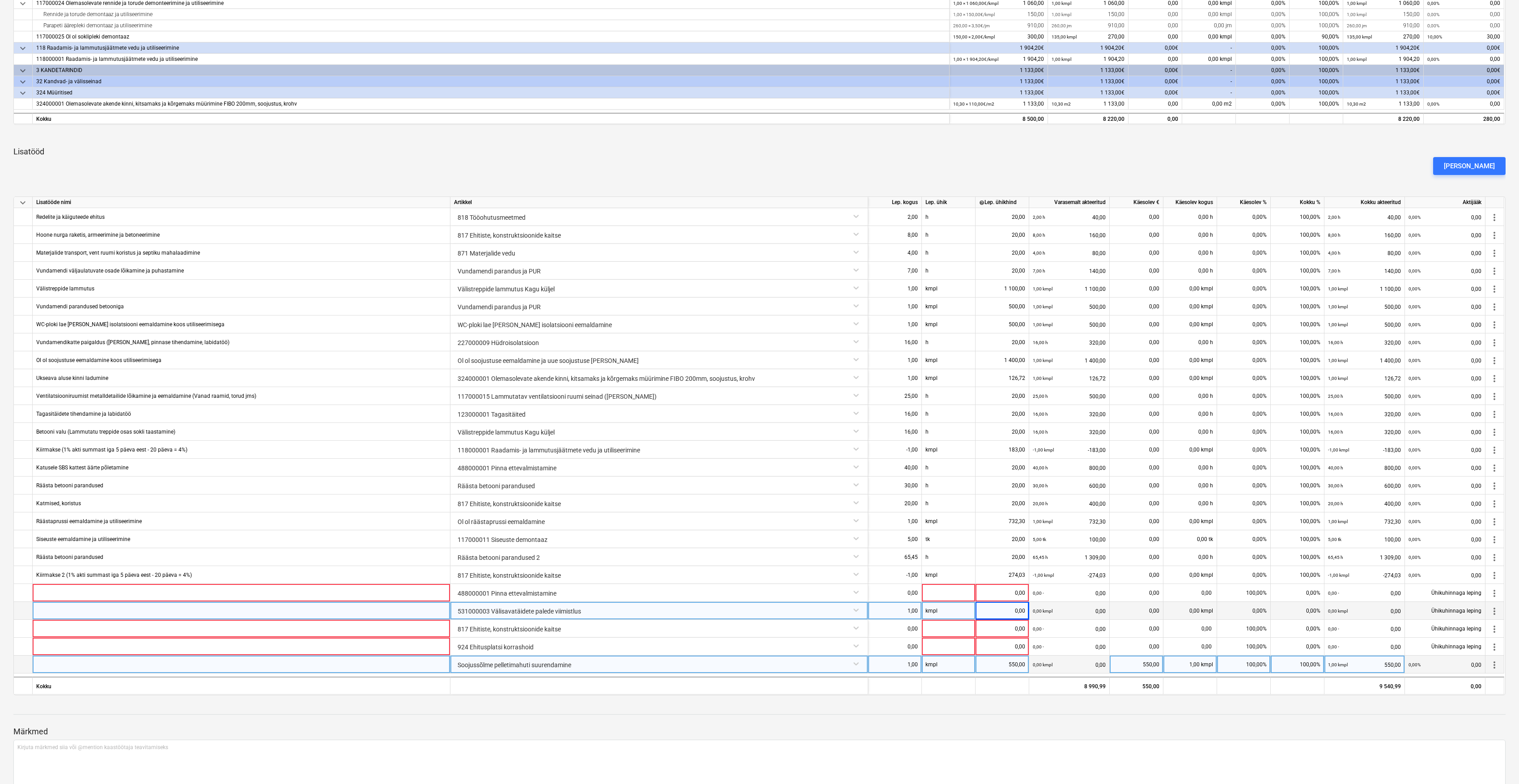
click at [1001, 614] on div "0,00" at bounding box center [1003, 610] width 46 height 18
click at [997, 610] on div "0,00" at bounding box center [1003, 610] width 46 height 18
type input "1647,8"
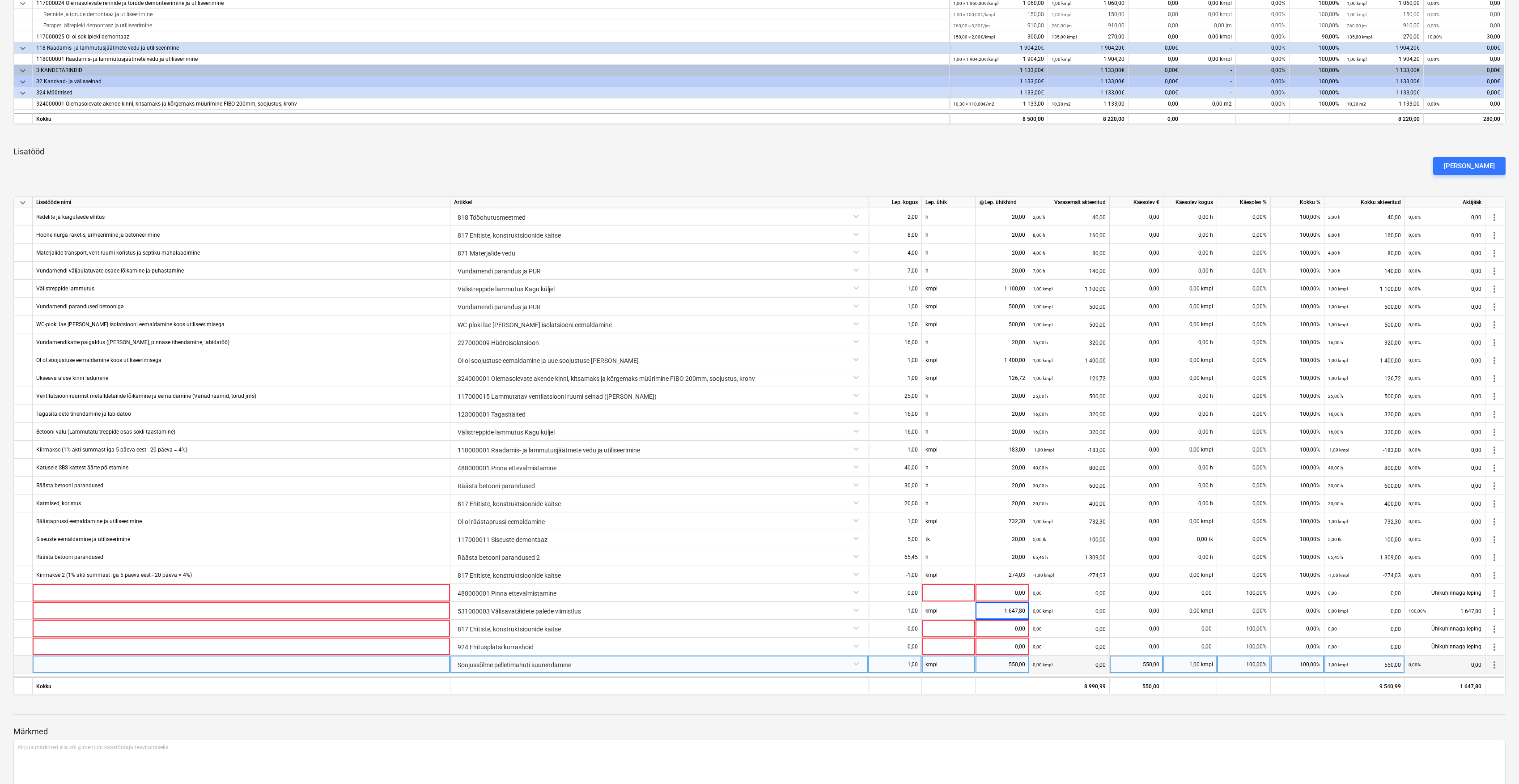
click at [1020, 666] on div "550,00" at bounding box center [1003, 664] width 46 height 18
click at [1017, 665] on div "550,00" at bounding box center [1003, 664] width 46 height 18
click at [1026, 670] on input "550" at bounding box center [1002, 664] width 53 height 18
type input "590"
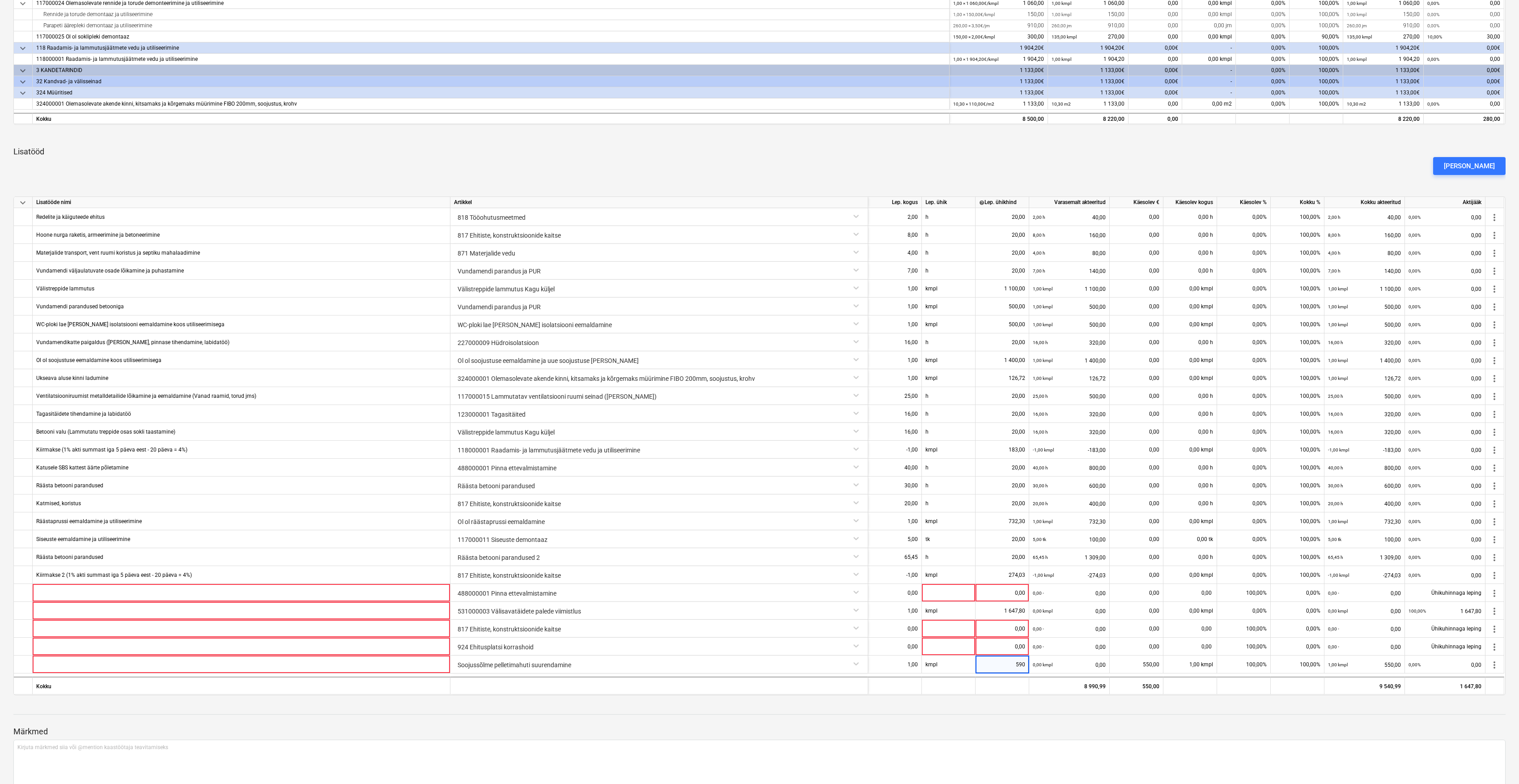
click at [1019, 711] on div "Märkmed Kirjuta märkmed siia või @mention kaastöötaja teavitamiseks ﻿ Salvesta" at bounding box center [760, 762] width 1492 height 119
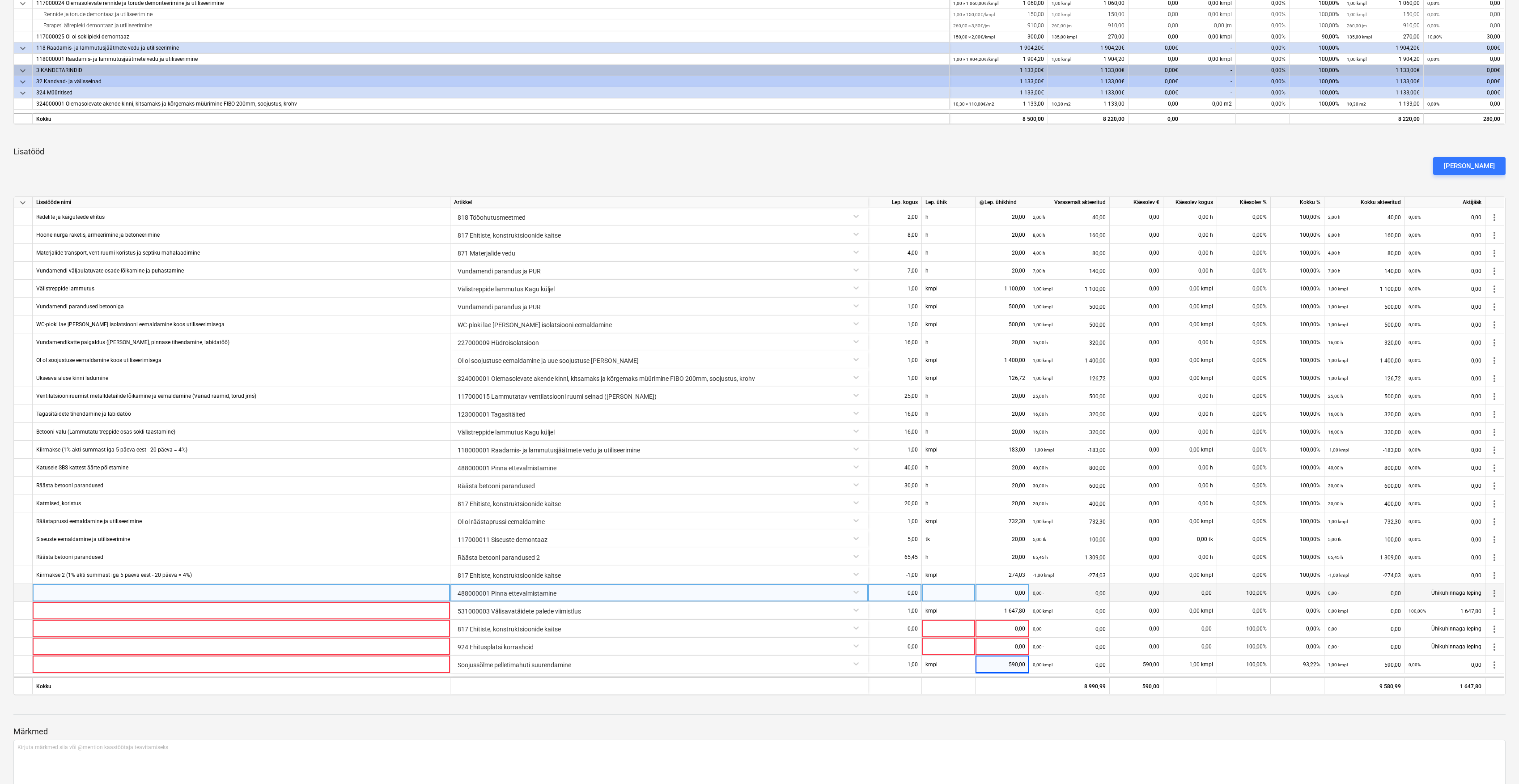
click at [974, 593] on div at bounding box center [949, 593] width 54 height 18
click at [708, 593] on div "488000001 Pinna ettevalmistamine" at bounding box center [659, 591] width 410 height 16
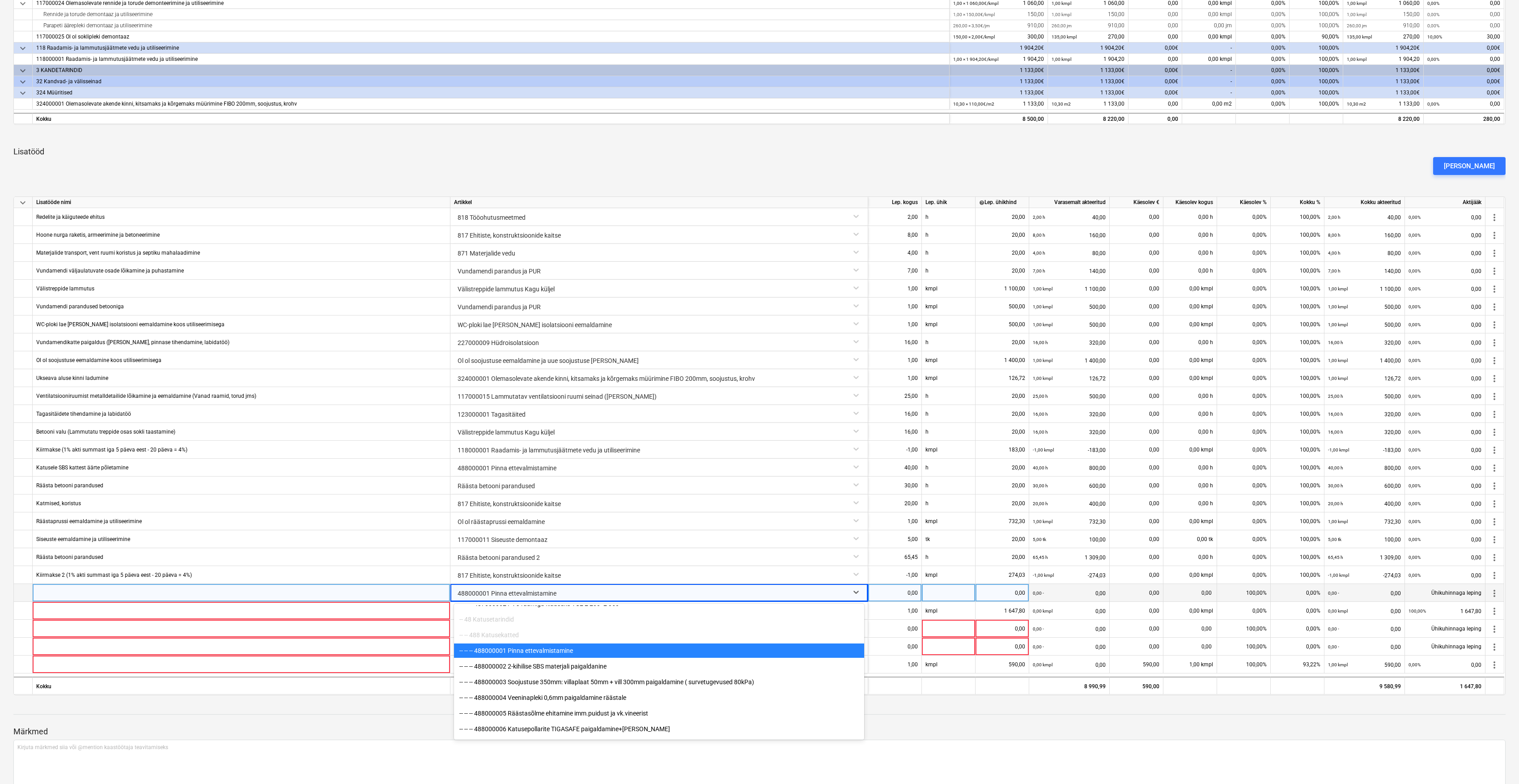
scroll to position [2806, 0]
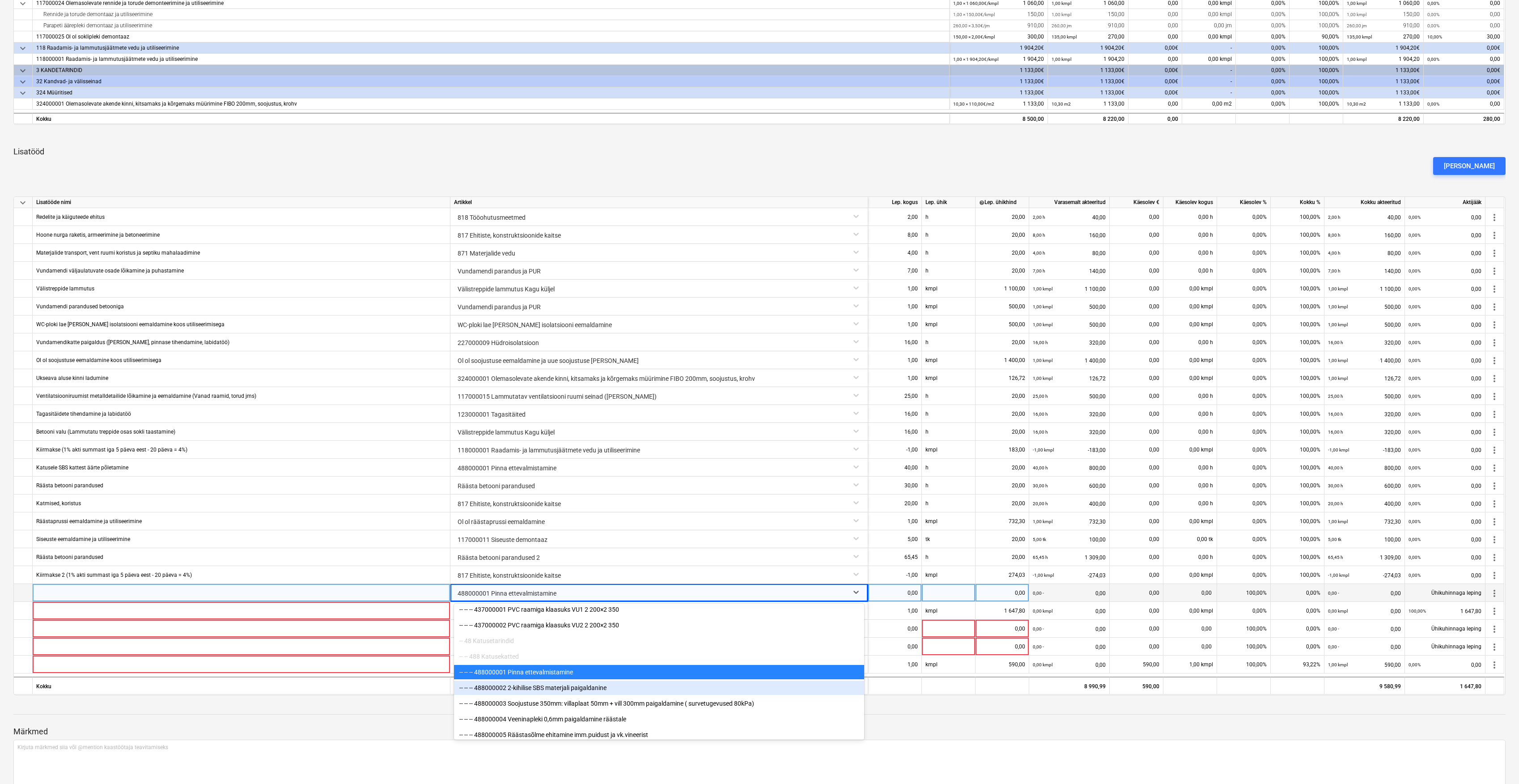
click at [955, 713] on div "Märkmed Kirjuta märkmed siia või @mention kaastöötaja teavitamiseks ﻿ Salvesta" at bounding box center [760, 762] width 1492 height 119
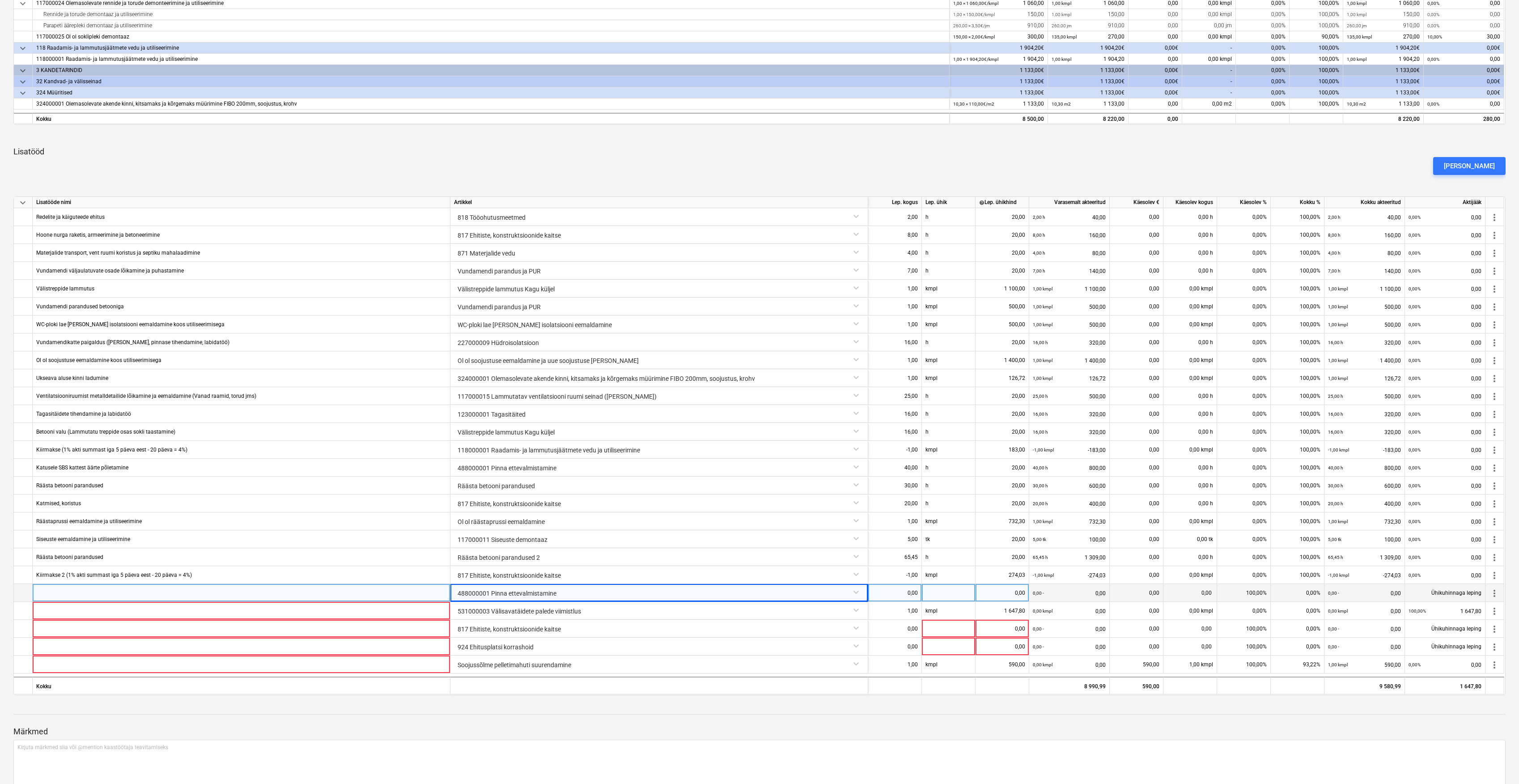
click at [906, 589] on div "0,00" at bounding box center [895, 593] width 46 height 18
type input "1"
click at [942, 591] on div at bounding box center [949, 593] width 54 height 18
click at [897, 594] on div "1,00" at bounding box center [895, 593] width 46 height 18
click at [915, 597] on div "1,00" at bounding box center [895, 593] width 46 height 18
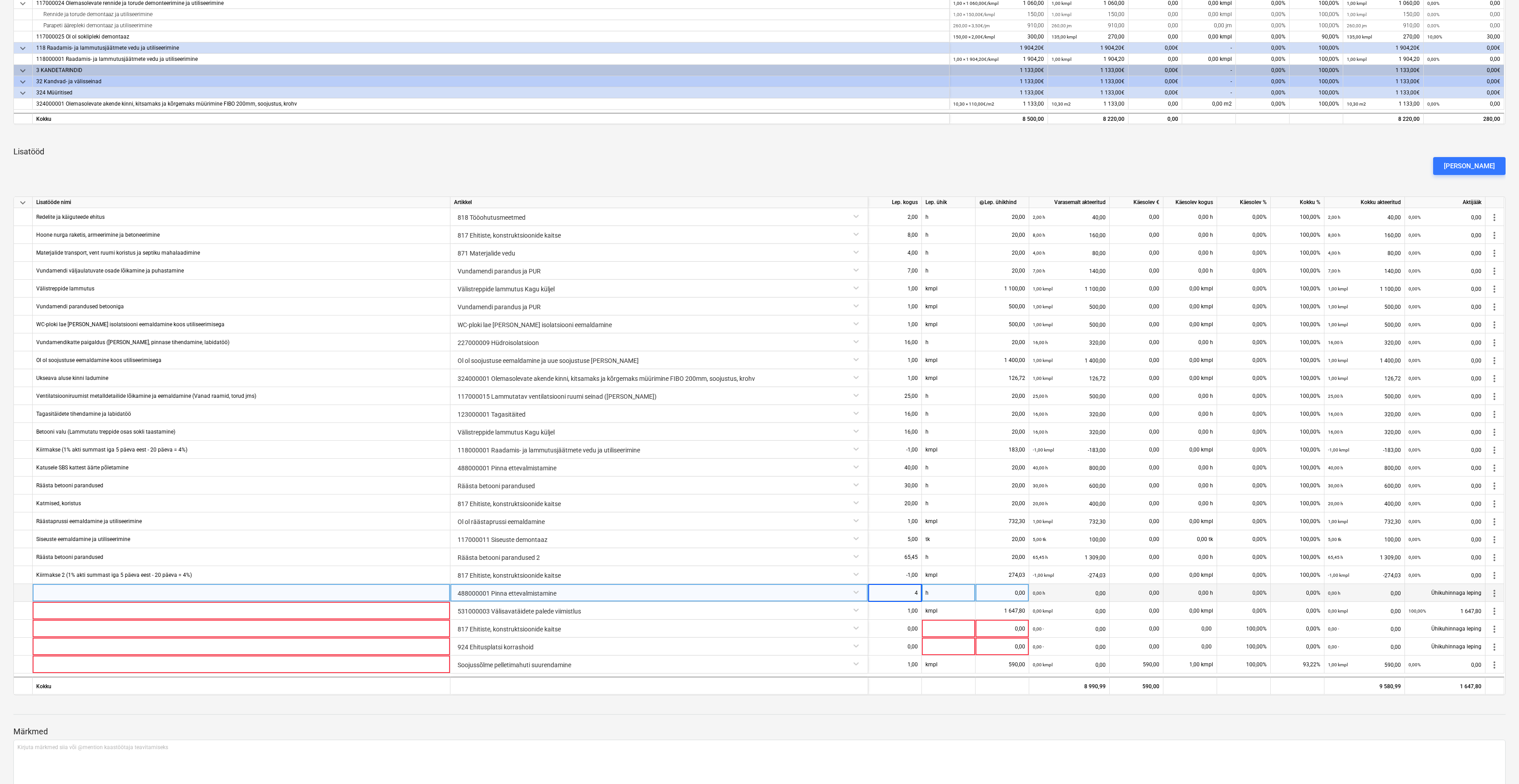
type input "40"
click at [1002, 591] on div "0,00" at bounding box center [1003, 593] width 46 height 18
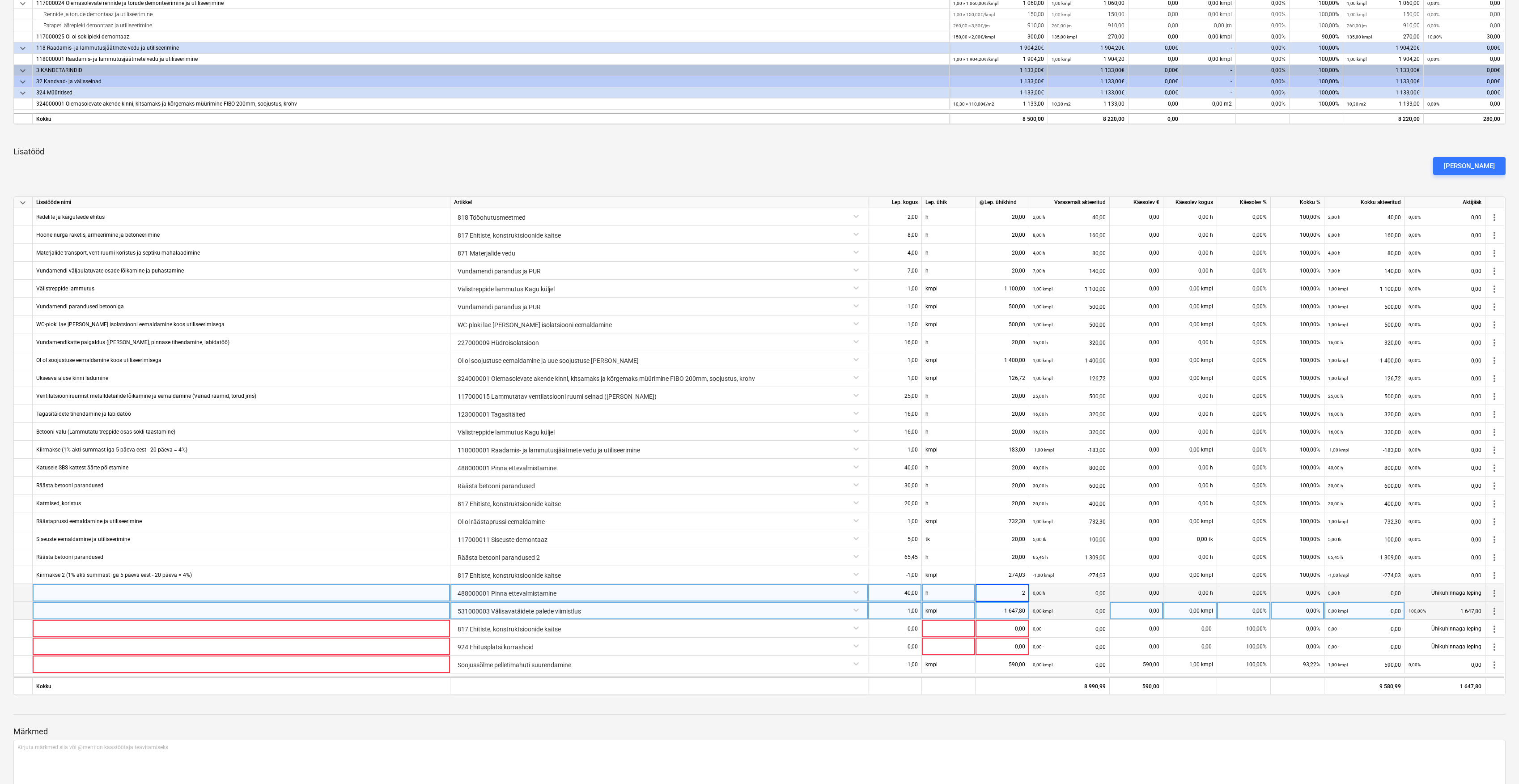
type input "20"
click at [1063, 614] on div "0,00 kmpl 0,00" at bounding box center [1069, 610] width 73 height 18
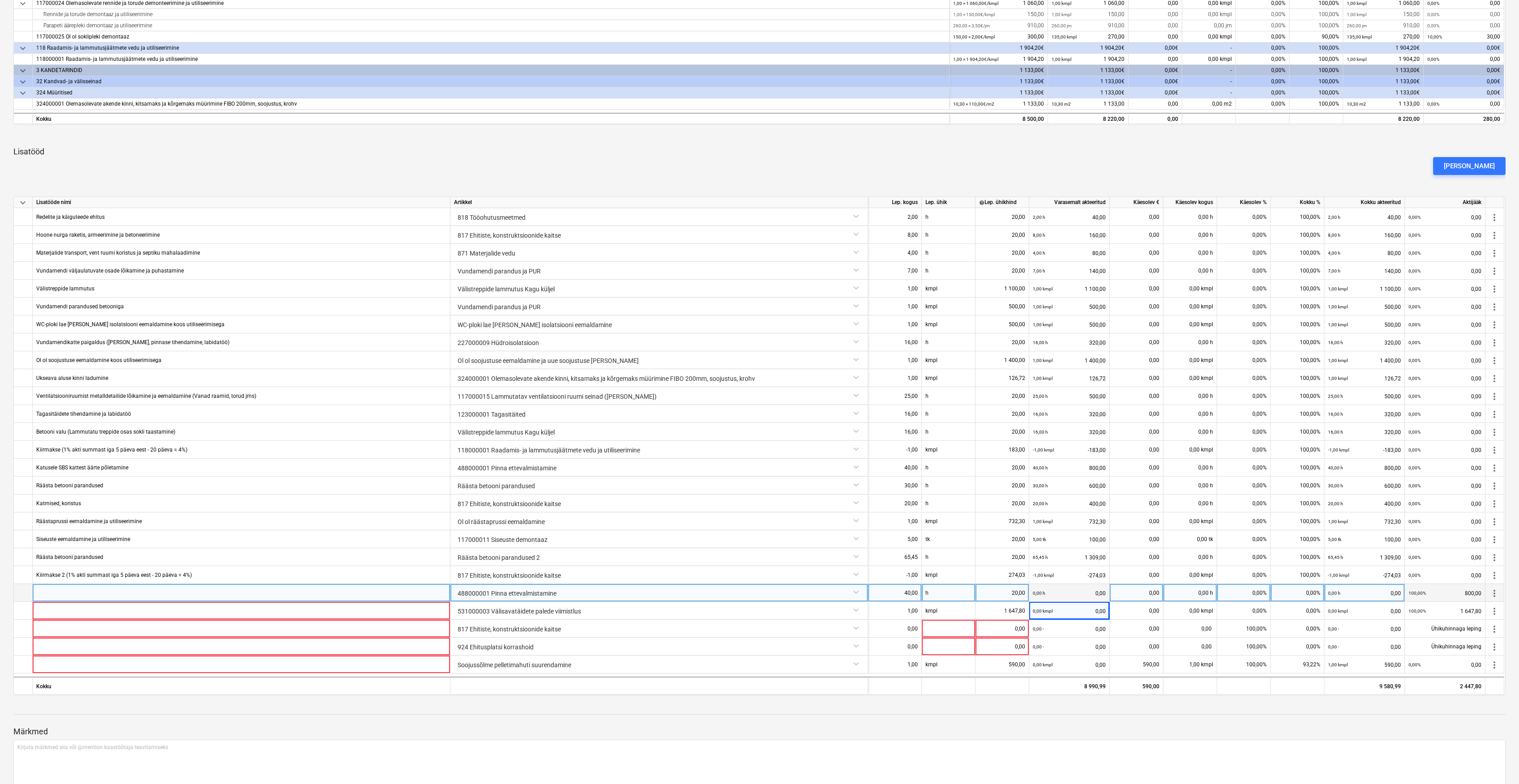
click at [1306, 596] on div "0,00%" at bounding box center [1297, 593] width 54 height 18
type input "100"
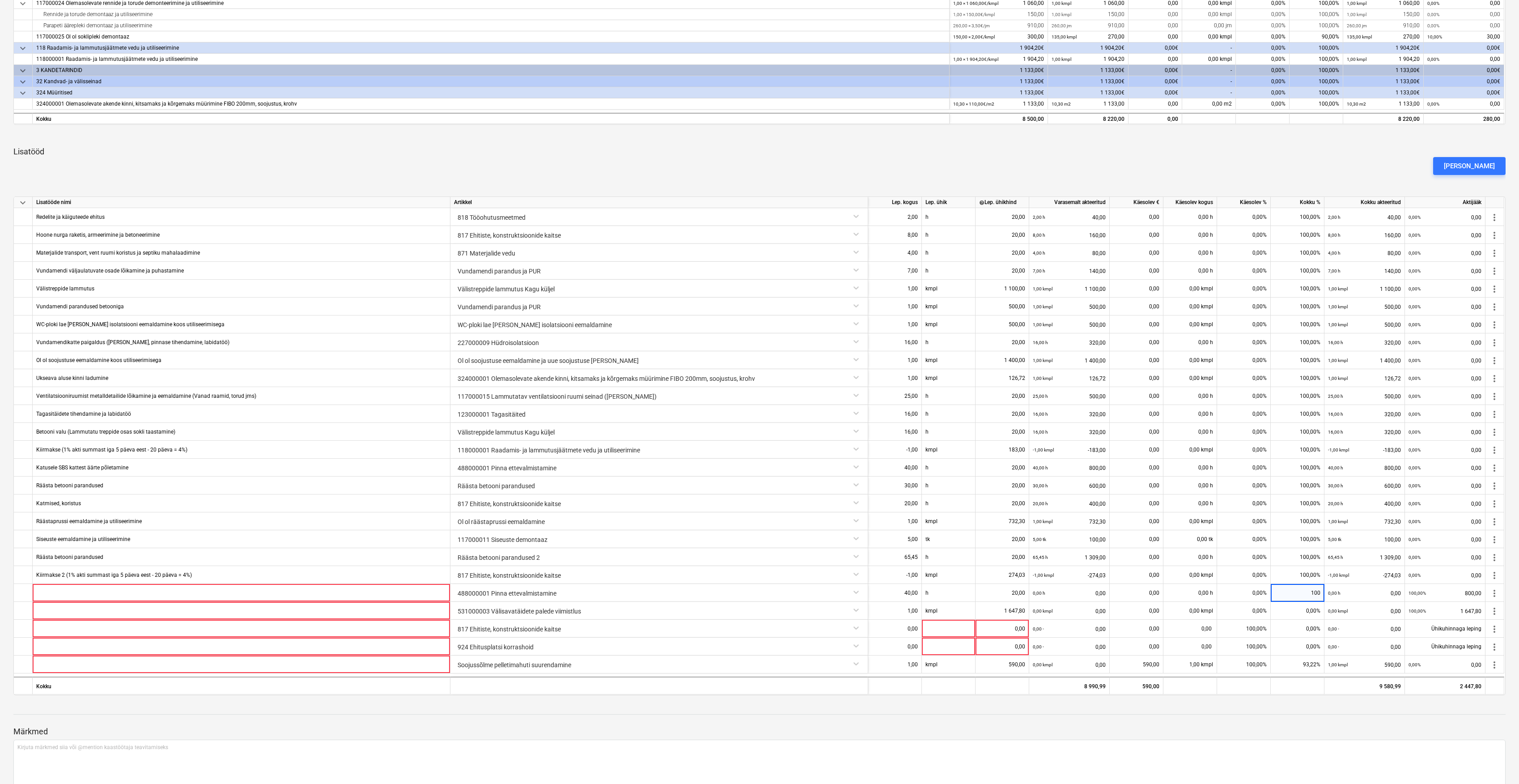
click at [1312, 729] on p "Märkmed" at bounding box center [760, 731] width 1492 height 11
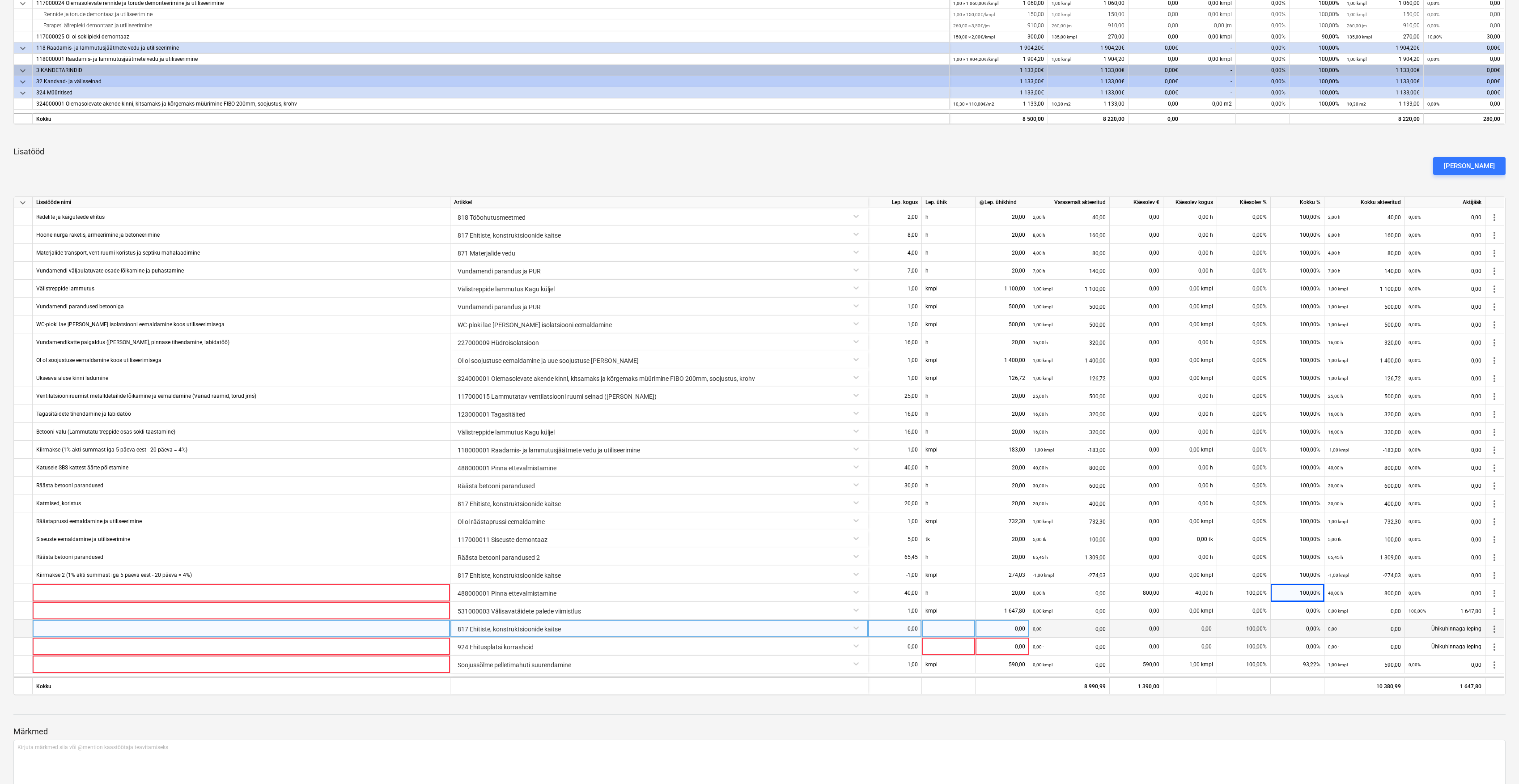
click at [911, 627] on div "0,00" at bounding box center [895, 629] width 46 height 18
type input "60"
click at [1024, 630] on div "0,00" at bounding box center [1003, 629] width 46 height 18
click at [952, 628] on div at bounding box center [949, 629] width 54 height 18
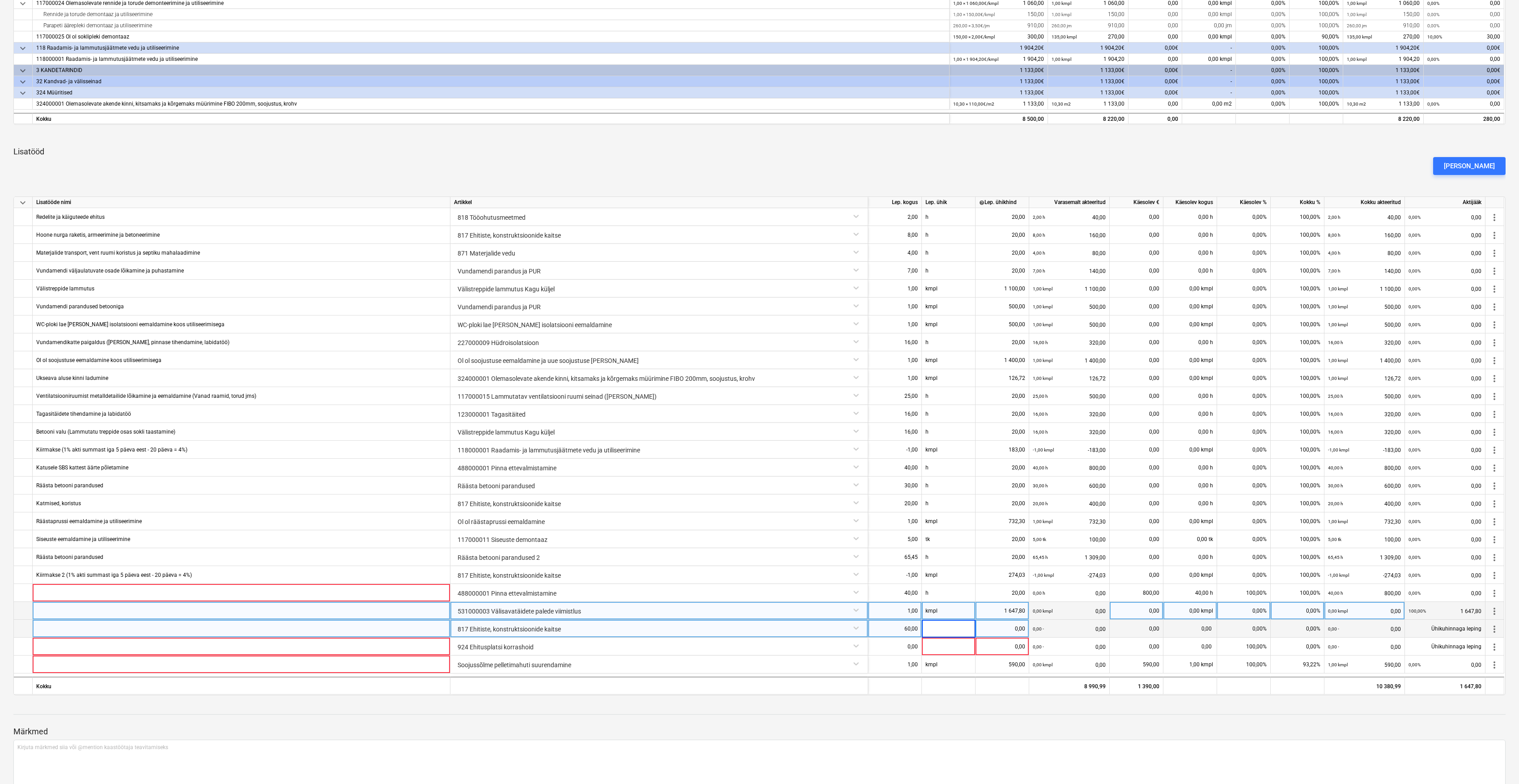
type input "h"
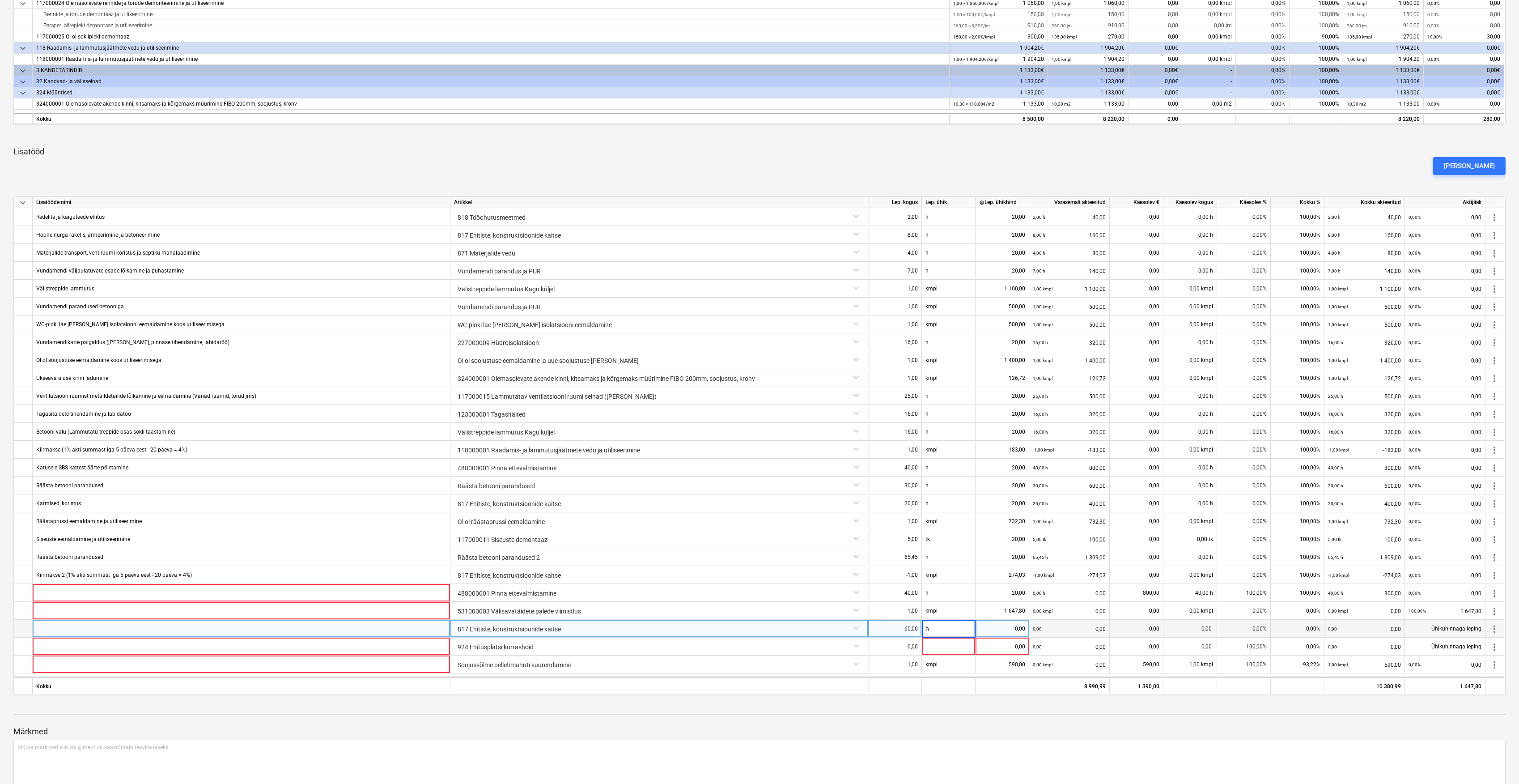
click at [1011, 623] on div "0,00" at bounding box center [1003, 629] width 46 height 18
type input "20"
click at [1036, 723] on div at bounding box center [760, 723] width 1492 height 7
click at [1026, 632] on div "0,00" at bounding box center [1003, 629] width 46 height 18
type input "20"
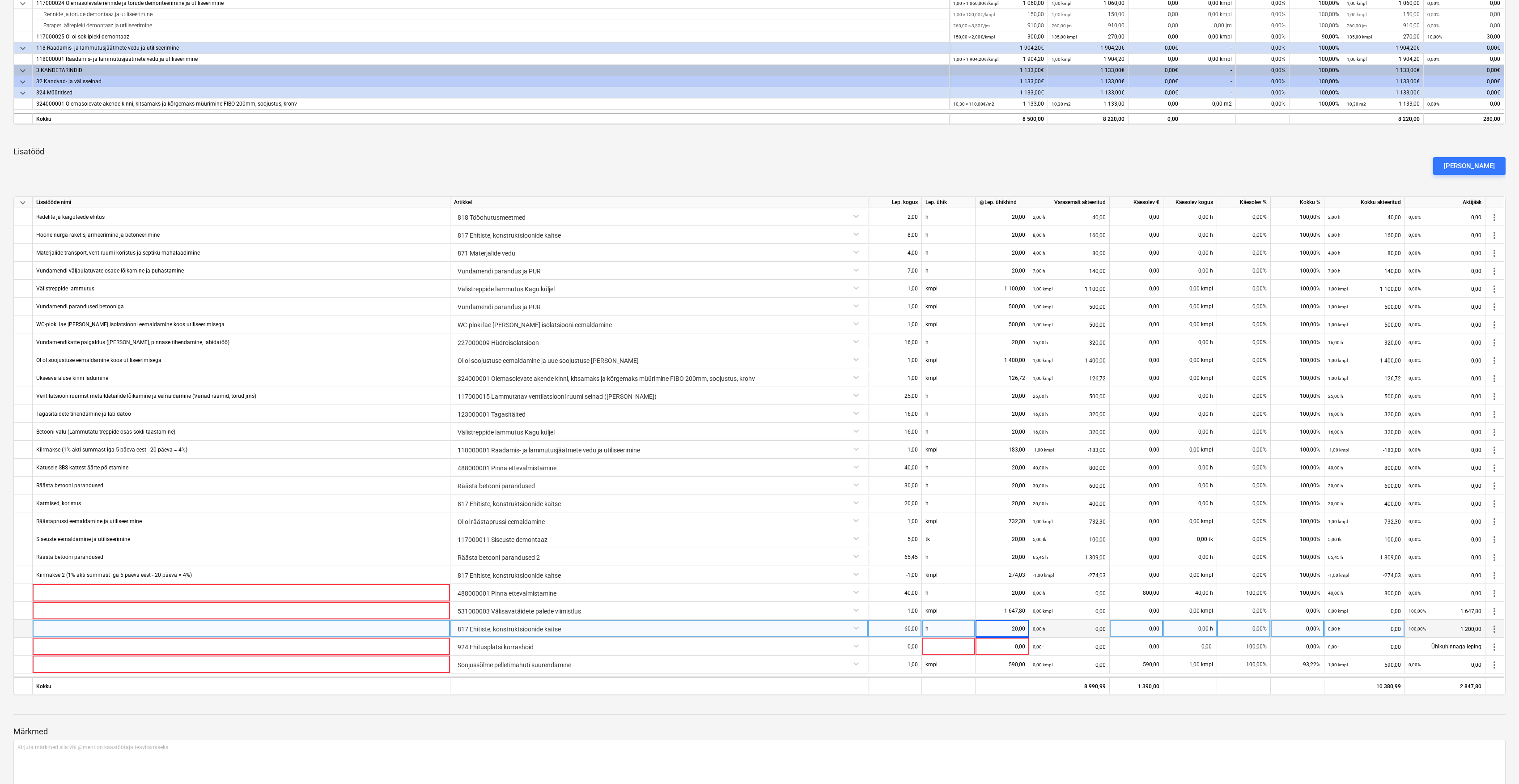
click at [1258, 630] on div "0,00%" at bounding box center [1244, 629] width 54 height 18
type input "100"
click at [1269, 703] on div at bounding box center [760, 706] width 1492 height 7
click at [913, 630] on div "60,00" at bounding box center [895, 629] width 46 height 18
type input "64"
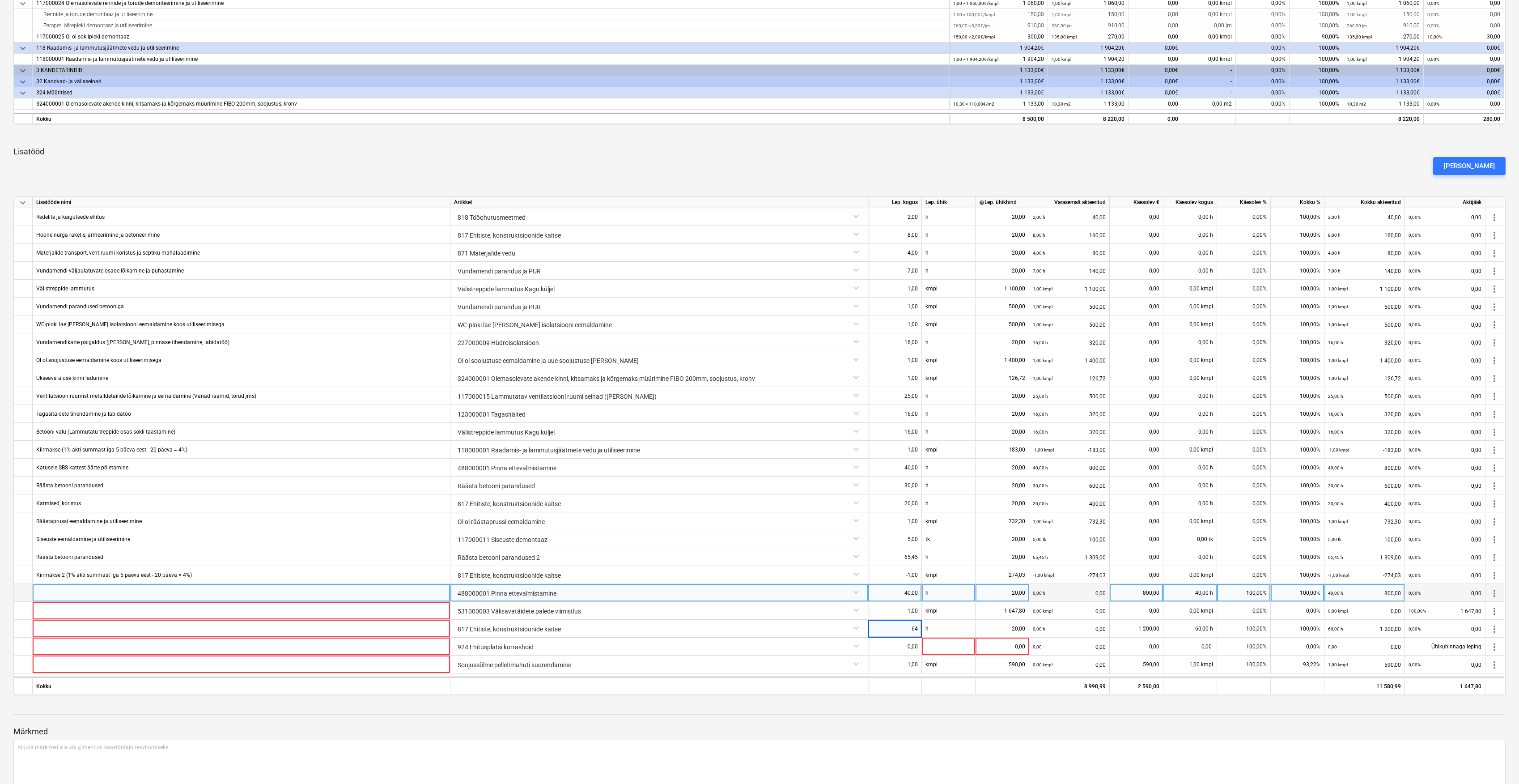
click at [908, 596] on div "40,00" at bounding box center [895, 593] width 46 height 18
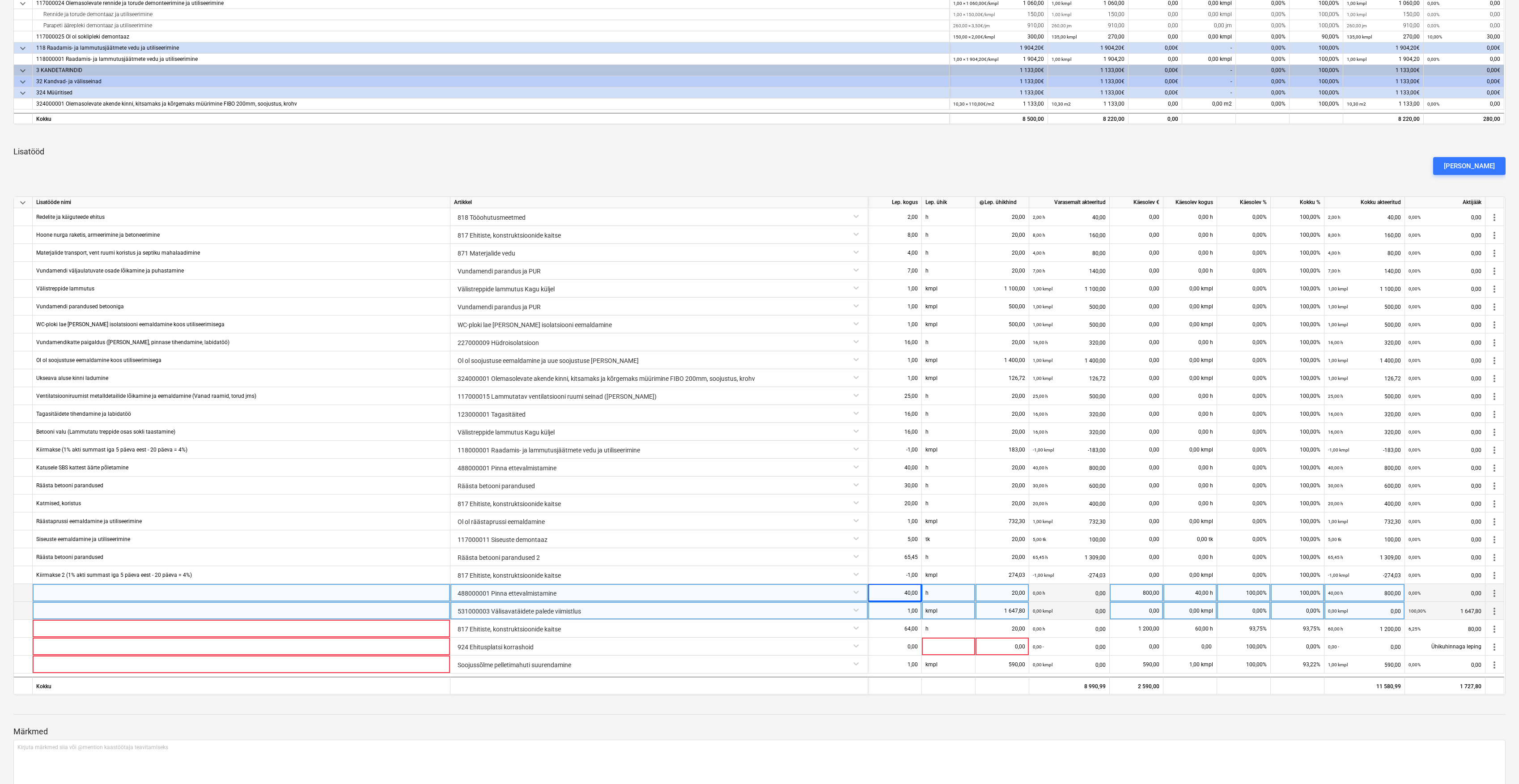
click at [1046, 613] on small "0,00 kmpl" at bounding box center [1042, 611] width 19 height 5
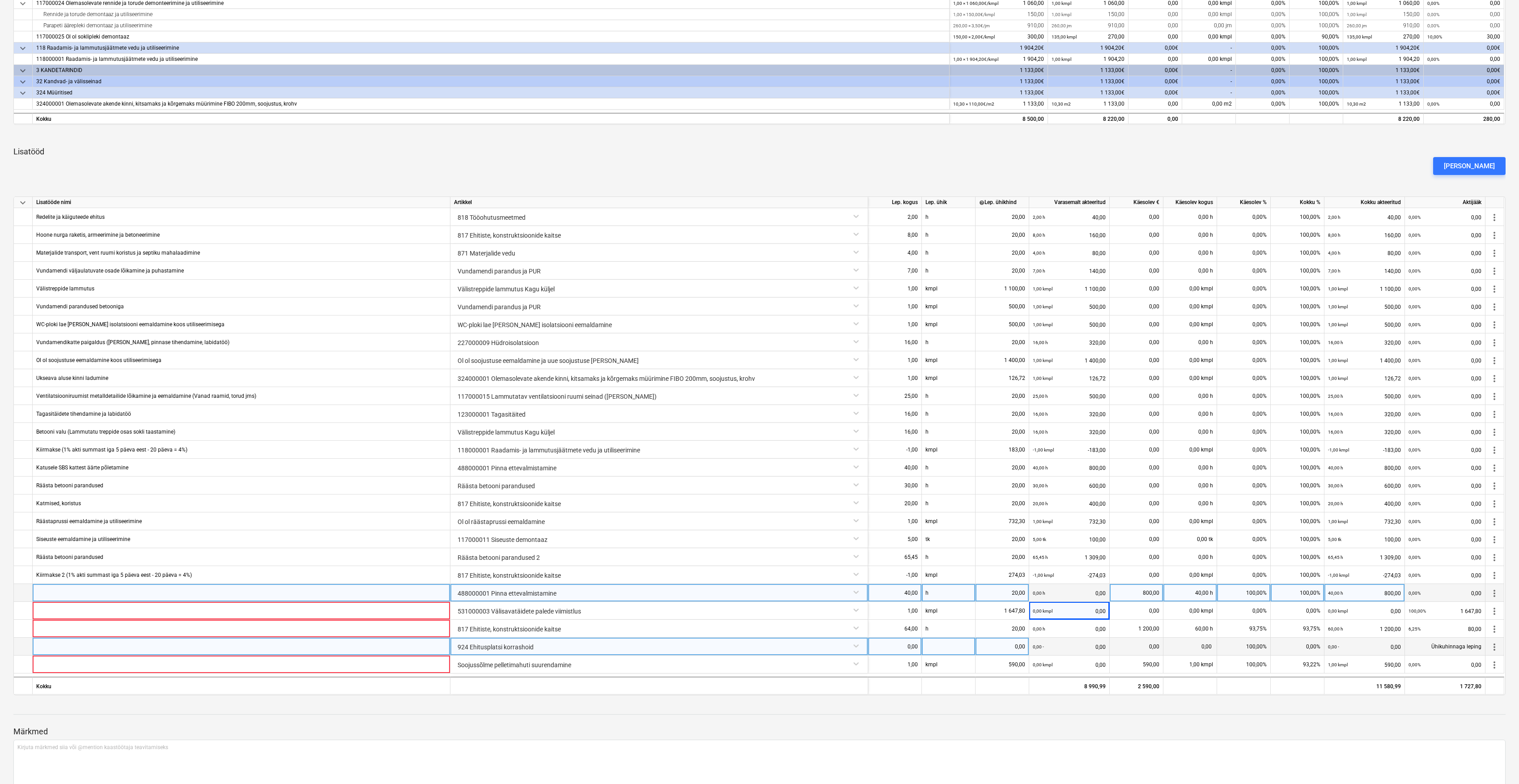
click at [895, 646] on div "0,00" at bounding box center [895, 646] width 46 height 18
type input "64"
click at [947, 643] on div at bounding box center [949, 646] width 54 height 18
click at [929, 704] on div at bounding box center [760, 706] width 1492 height 7
click at [1001, 639] on div "0,00" at bounding box center [1003, 646] width 46 height 18
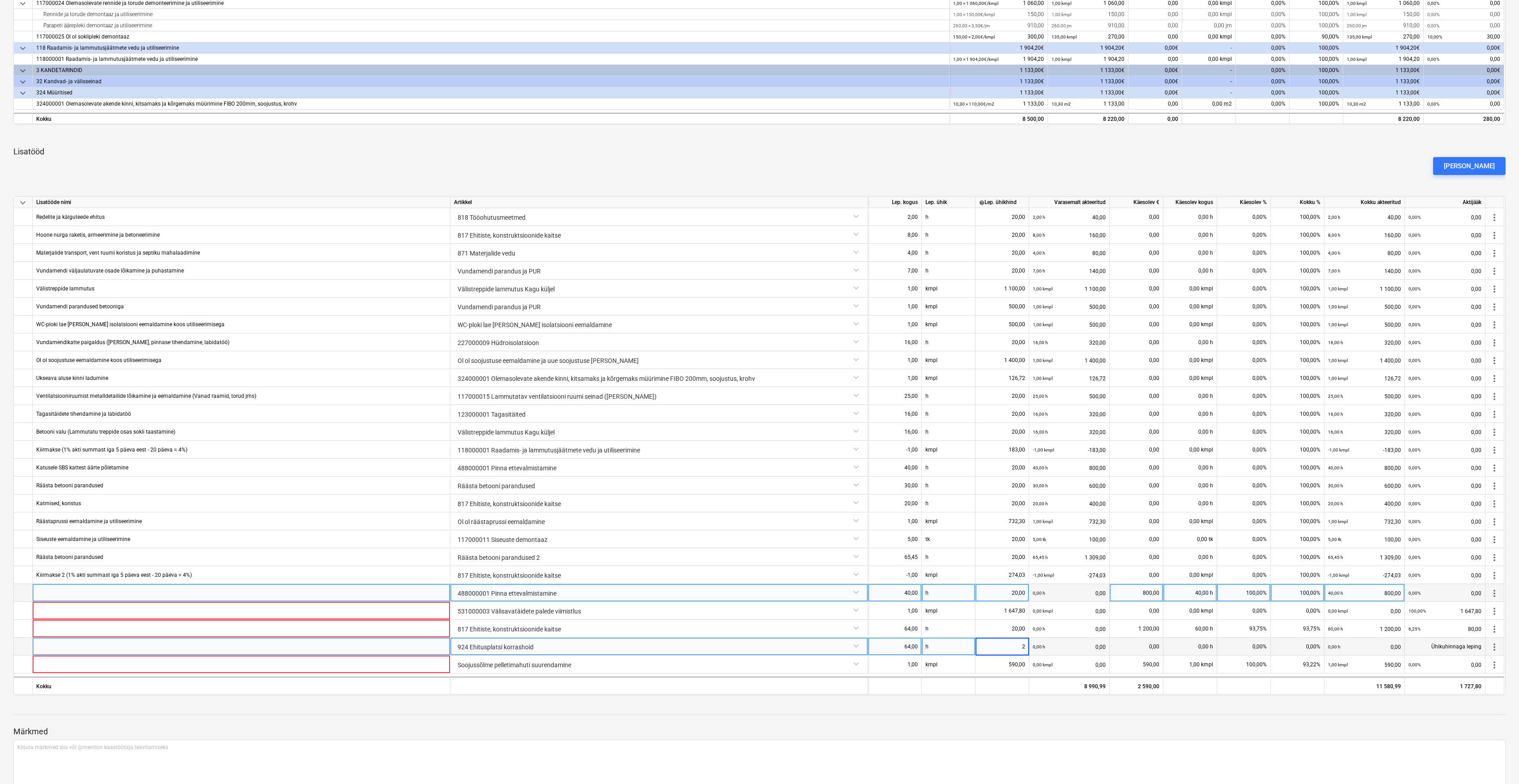
type input "20"
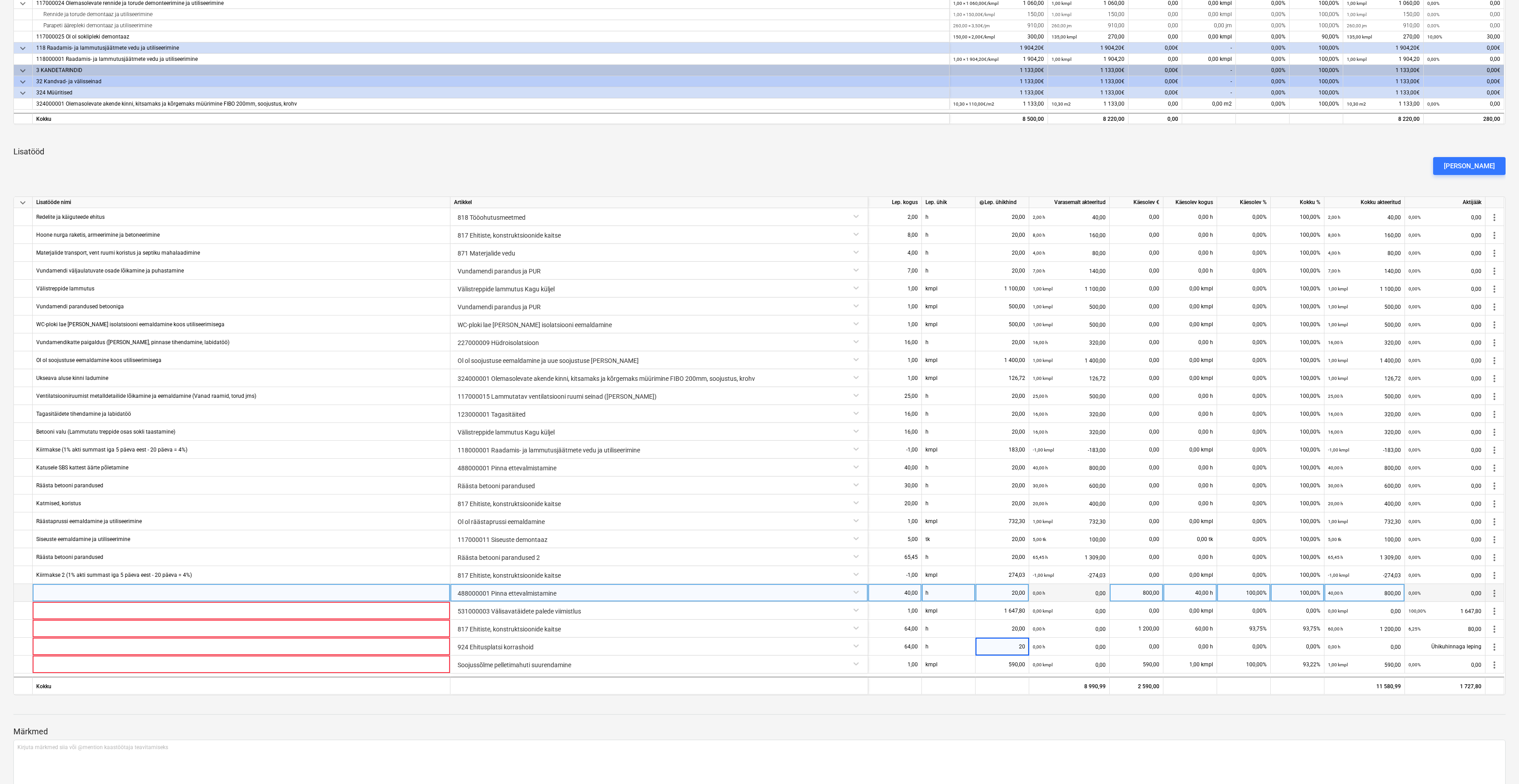
click at [1016, 720] on div at bounding box center [760, 723] width 1492 height 7
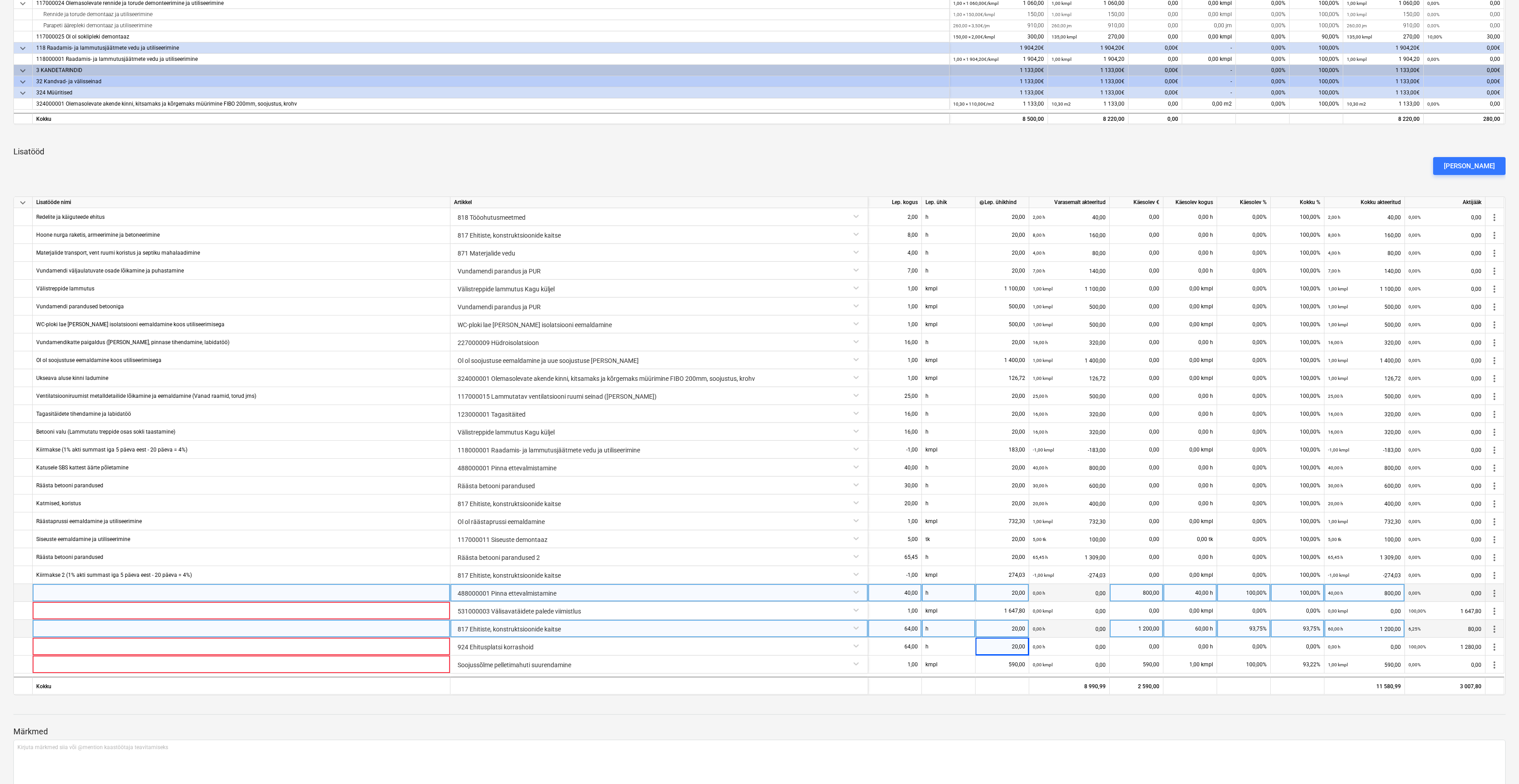
click at [1261, 629] on div "93,75%" at bounding box center [1244, 629] width 54 height 18
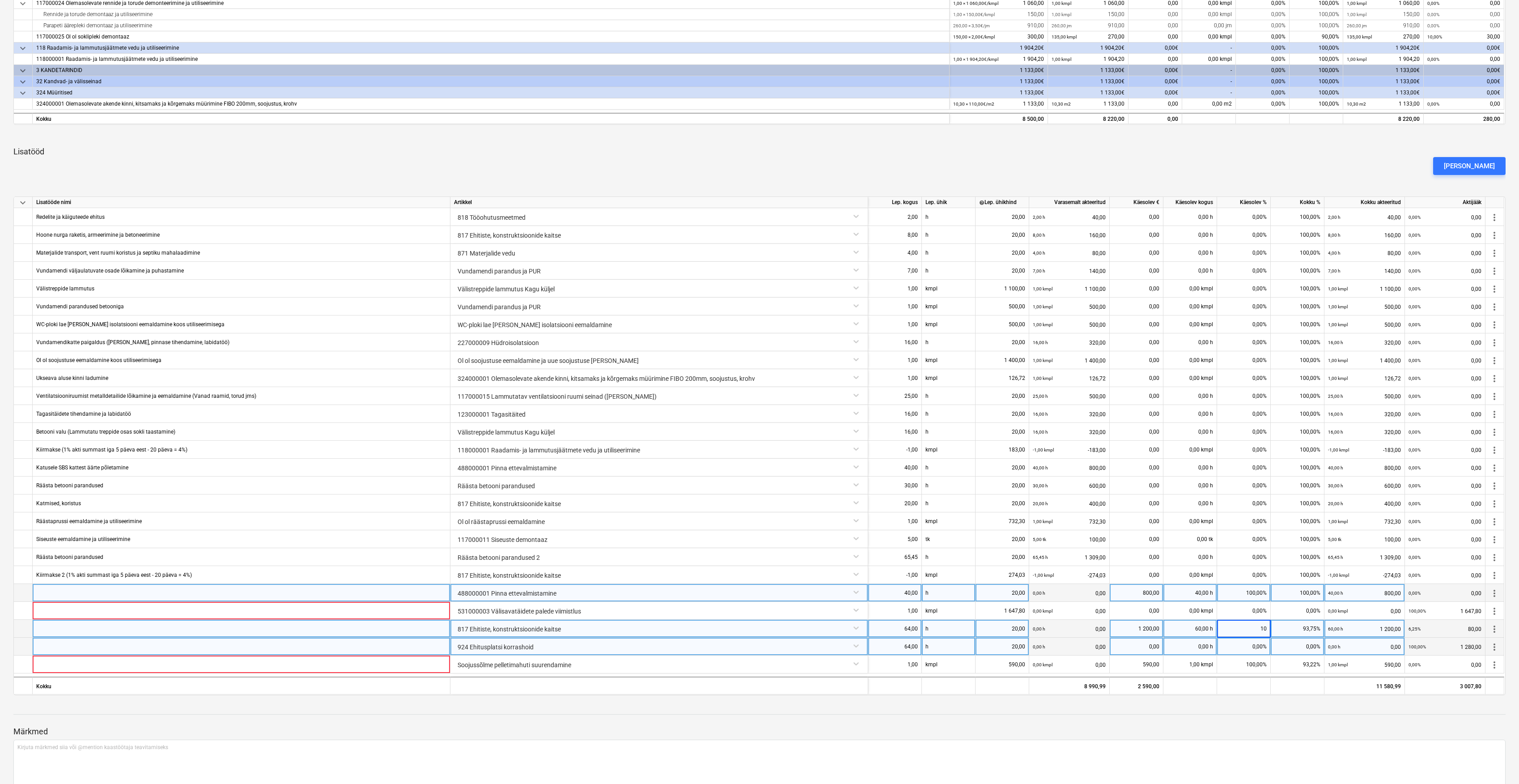
type input "100"
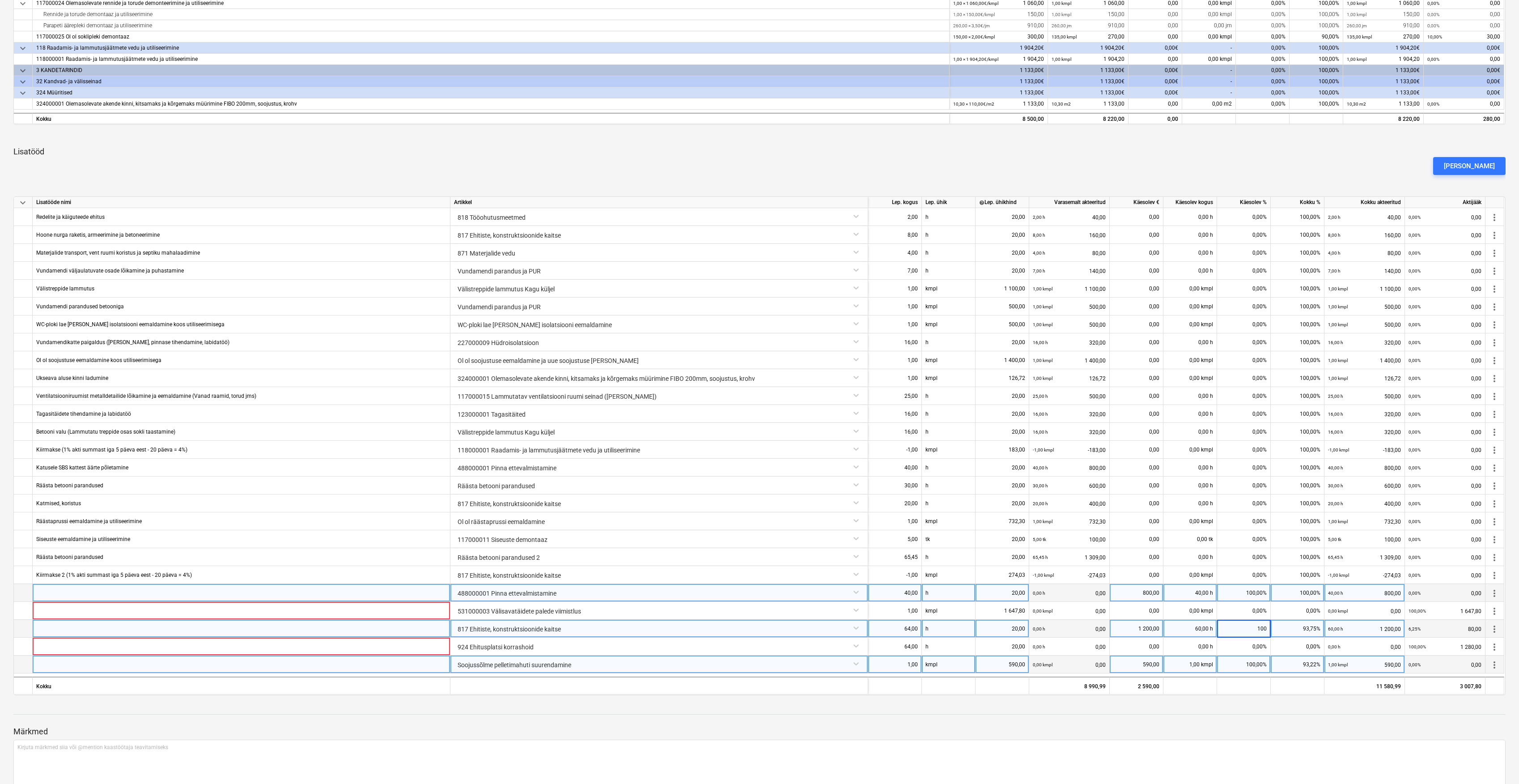
click at [1253, 657] on div "100,00%" at bounding box center [1244, 664] width 54 height 18
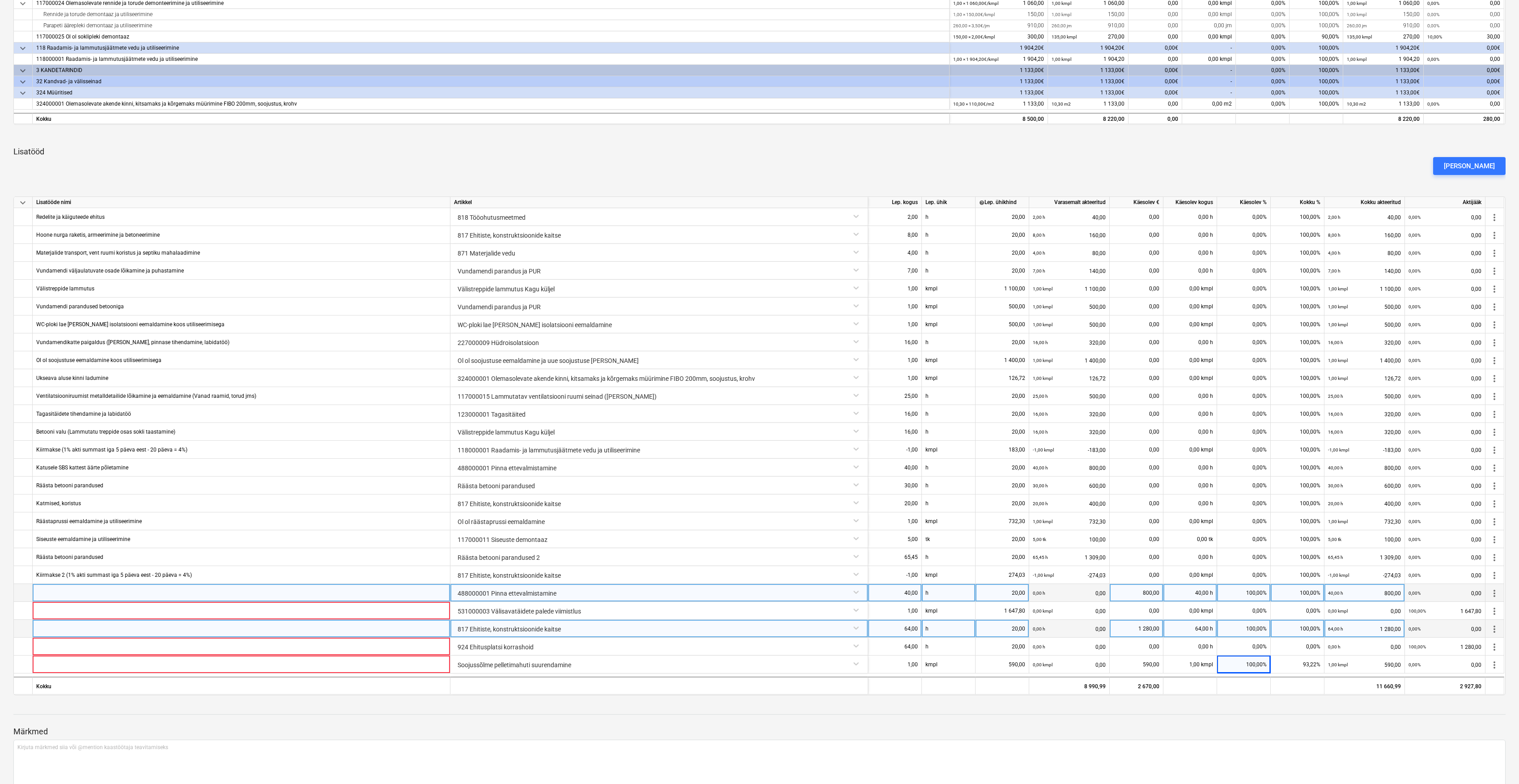
click at [275, 593] on div at bounding box center [241, 593] width 418 height 18
type input "A"
type input "Katuse koristamine, kilekatuse parandused, vihmaveekaitseks rennide paigaldus j…"
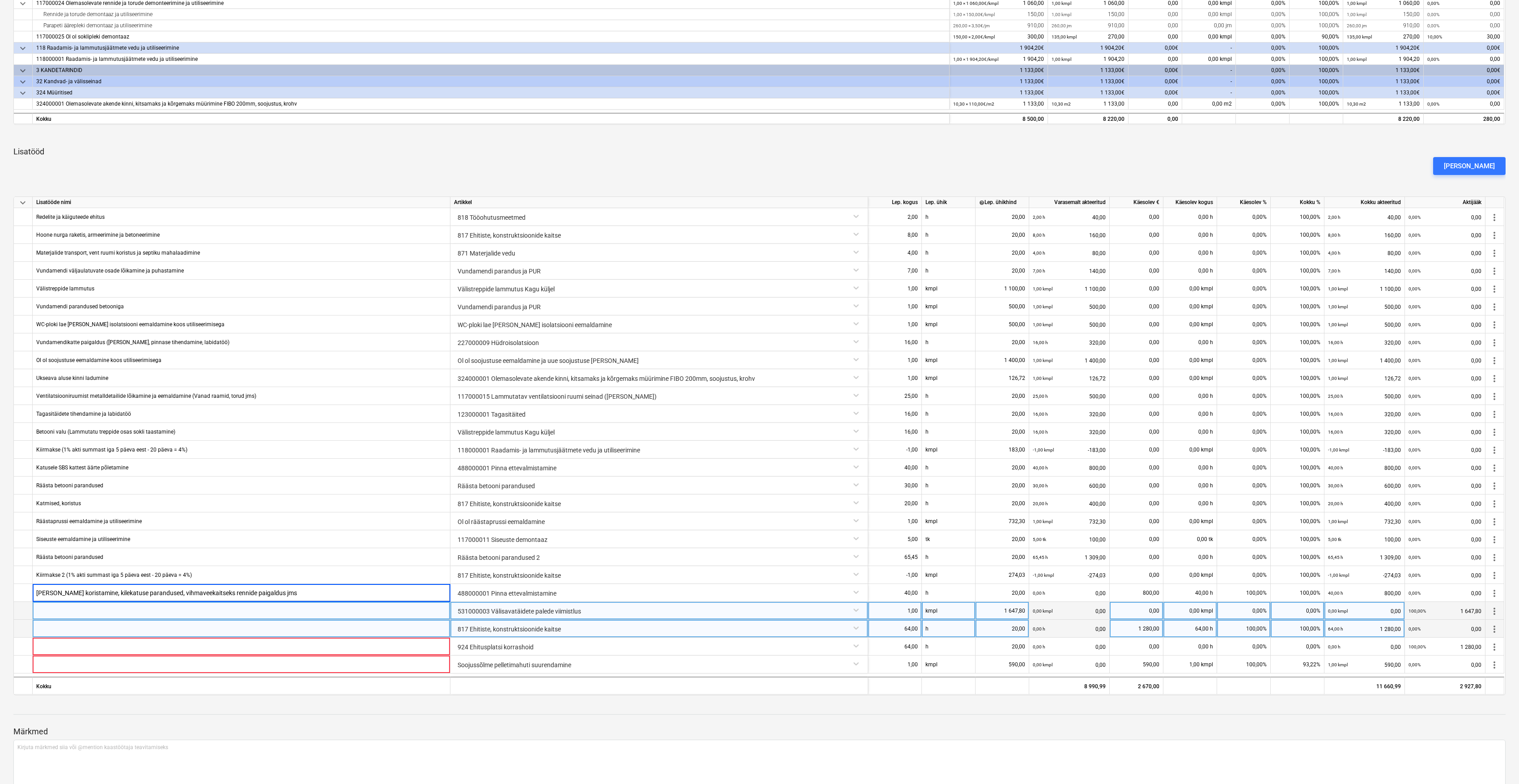
click at [88, 607] on div at bounding box center [241, 610] width 418 height 18
click at [92, 607] on div at bounding box center [241, 610] width 418 height 18
type input "Avatäidete ümber sisemiste põskede puhastus, vahutamine, koristus ja akende kil…"
click at [170, 628] on div at bounding box center [241, 629] width 418 height 18
type input "Põrandate ja uste kinnikatmised"
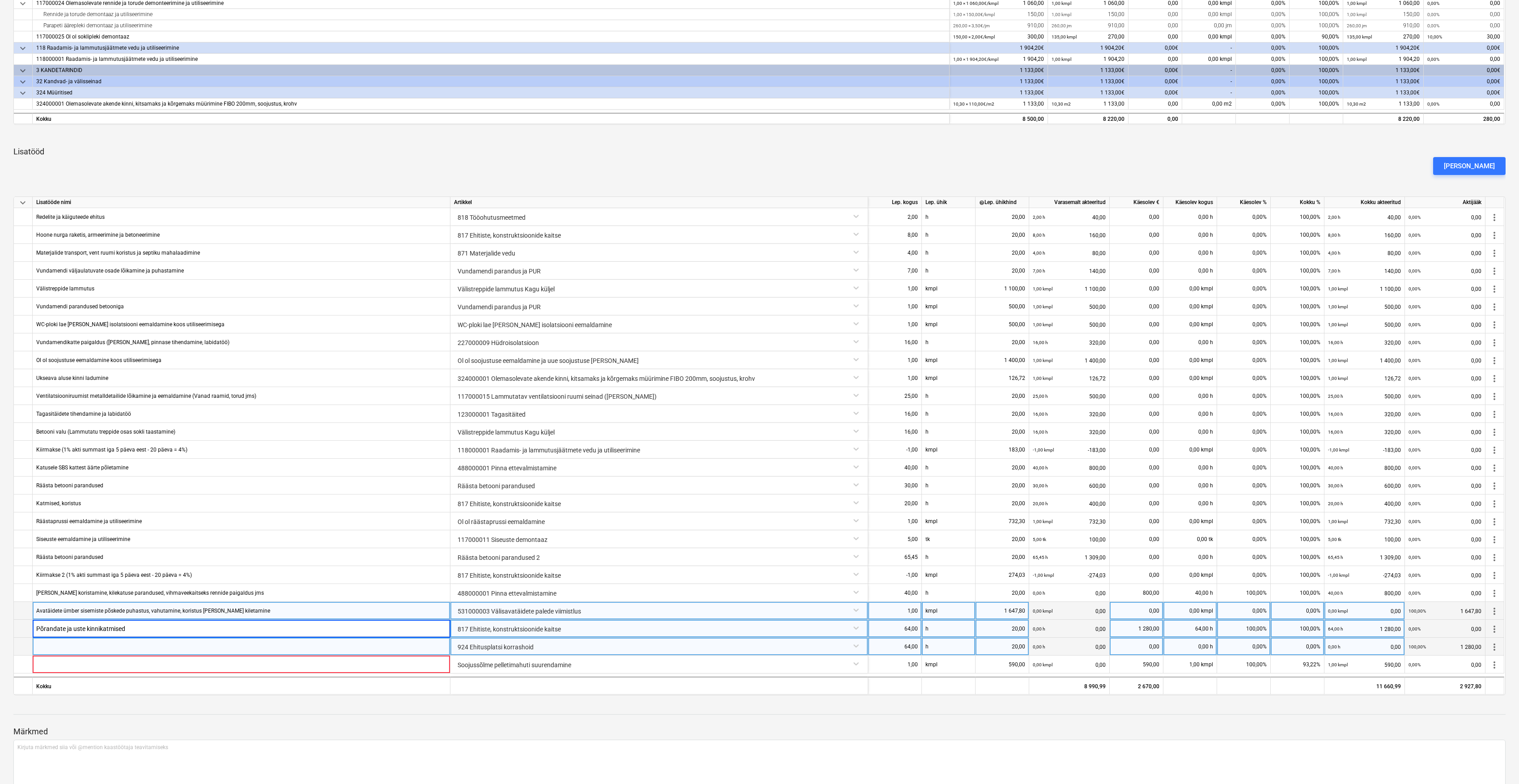
click at [176, 649] on div at bounding box center [241, 646] width 418 height 18
type input "Koristamine, materjalide tassimine ja ümbertõstmine jms"
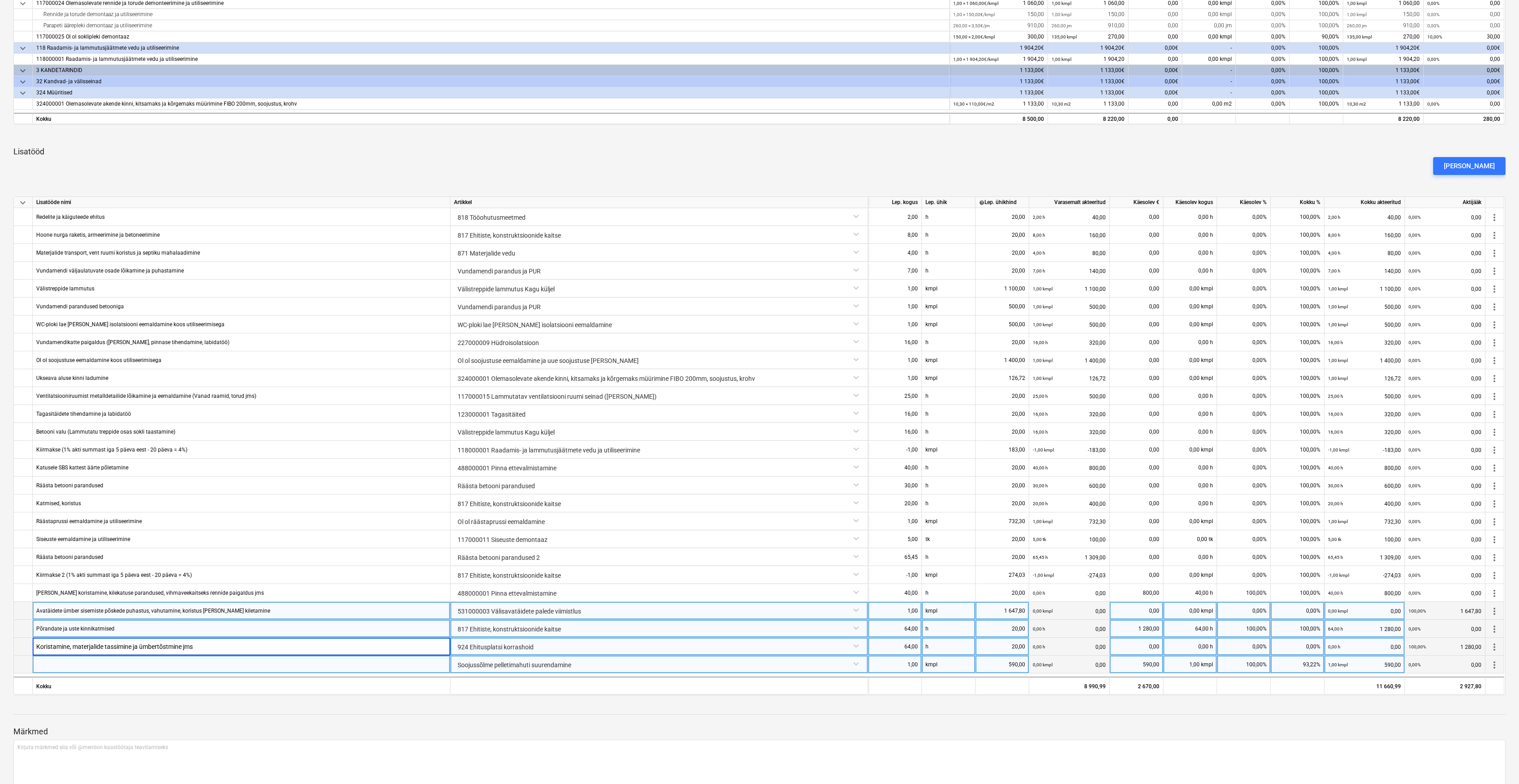
click at [168, 656] on div at bounding box center [241, 664] width 418 height 18
click at [183, 663] on div at bounding box center [241, 664] width 418 height 18
type input "Fiboseina lammutus + 2 ust"
click at [470, 704] on div at bounding box center [760, 706] width 1492 height 7
click at [1479, 167] on div "Lisa lisatöö" at bounding box center [1469, 166] width 51 height 12
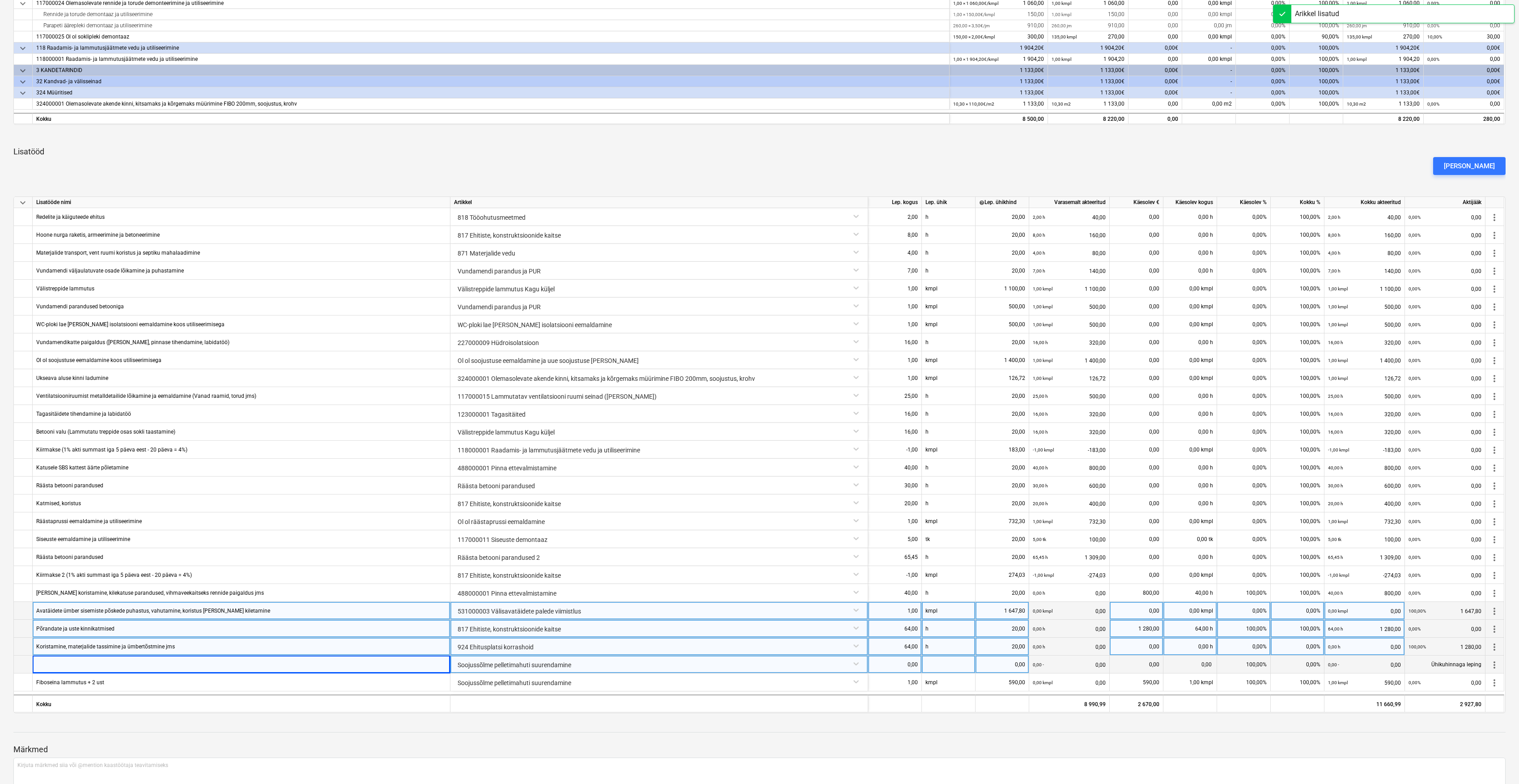
click at [858, 663] on div "Soojussõlme pelletimahuti suurendamine" at bounding box center [659, 663] width 410 height 16
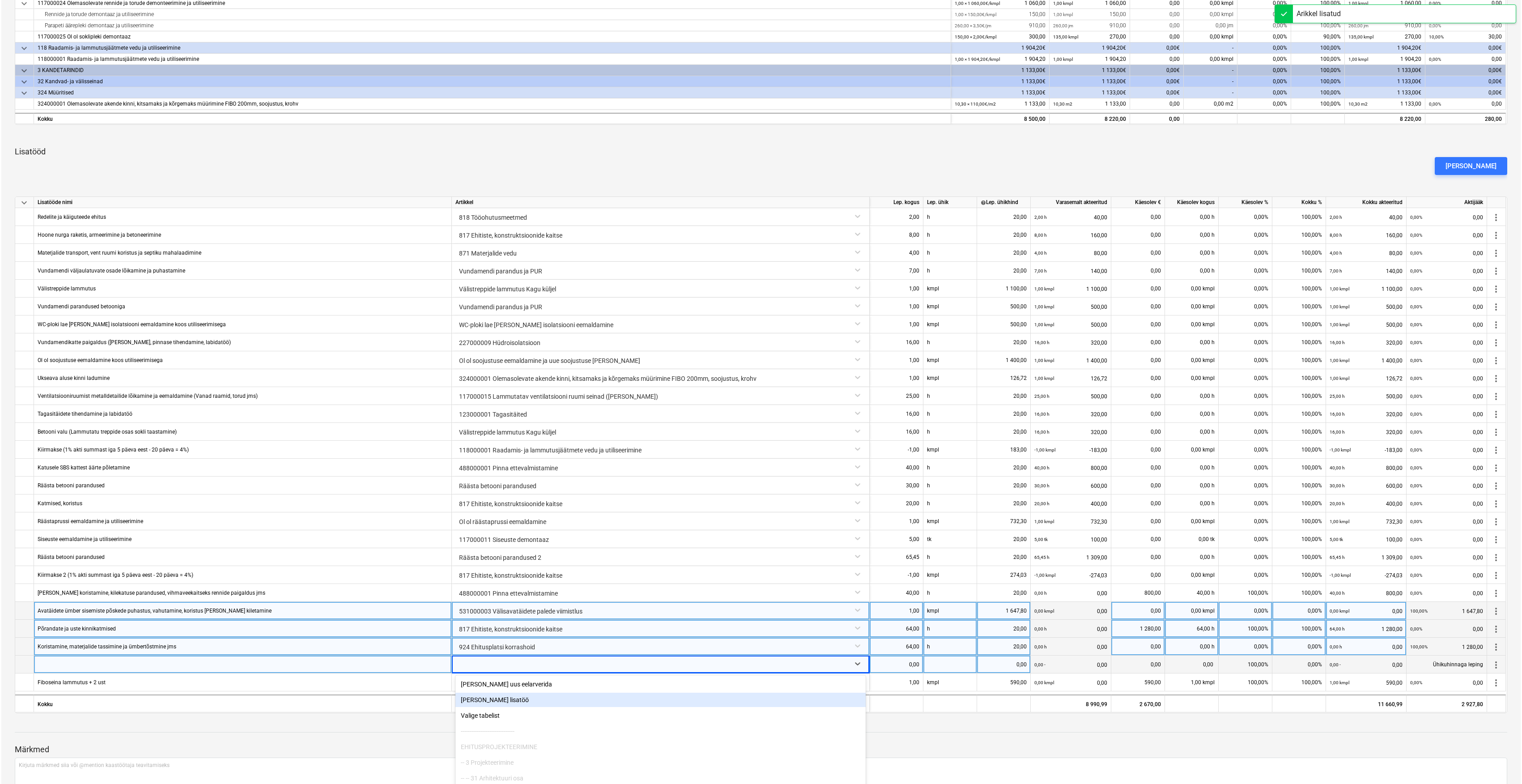
scroll to position [389, 0]
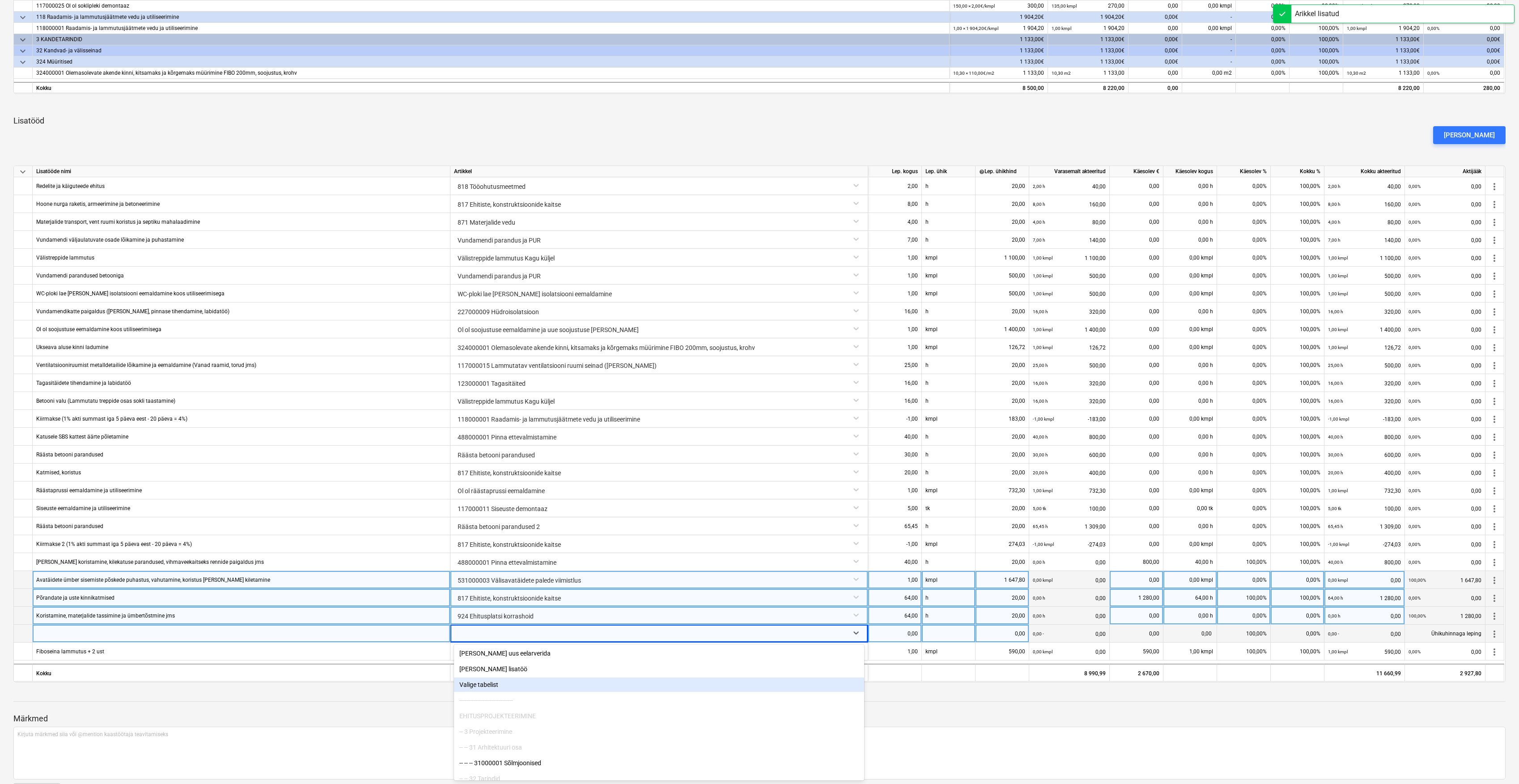
click at [491, 682] on div "Valige tabelist" at bounding box center [659, 684] width 410 height 14
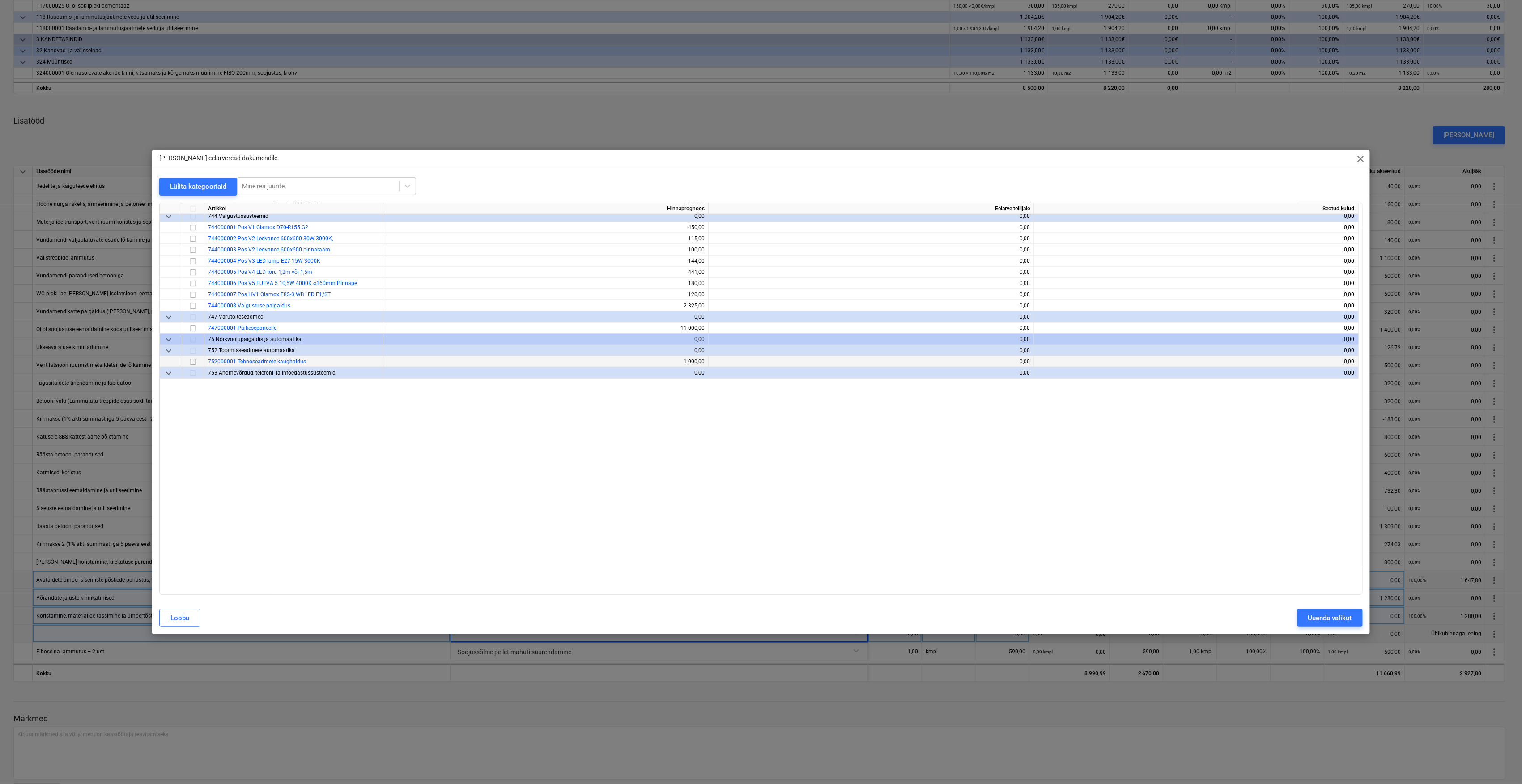
scroll to position [3102, 0]
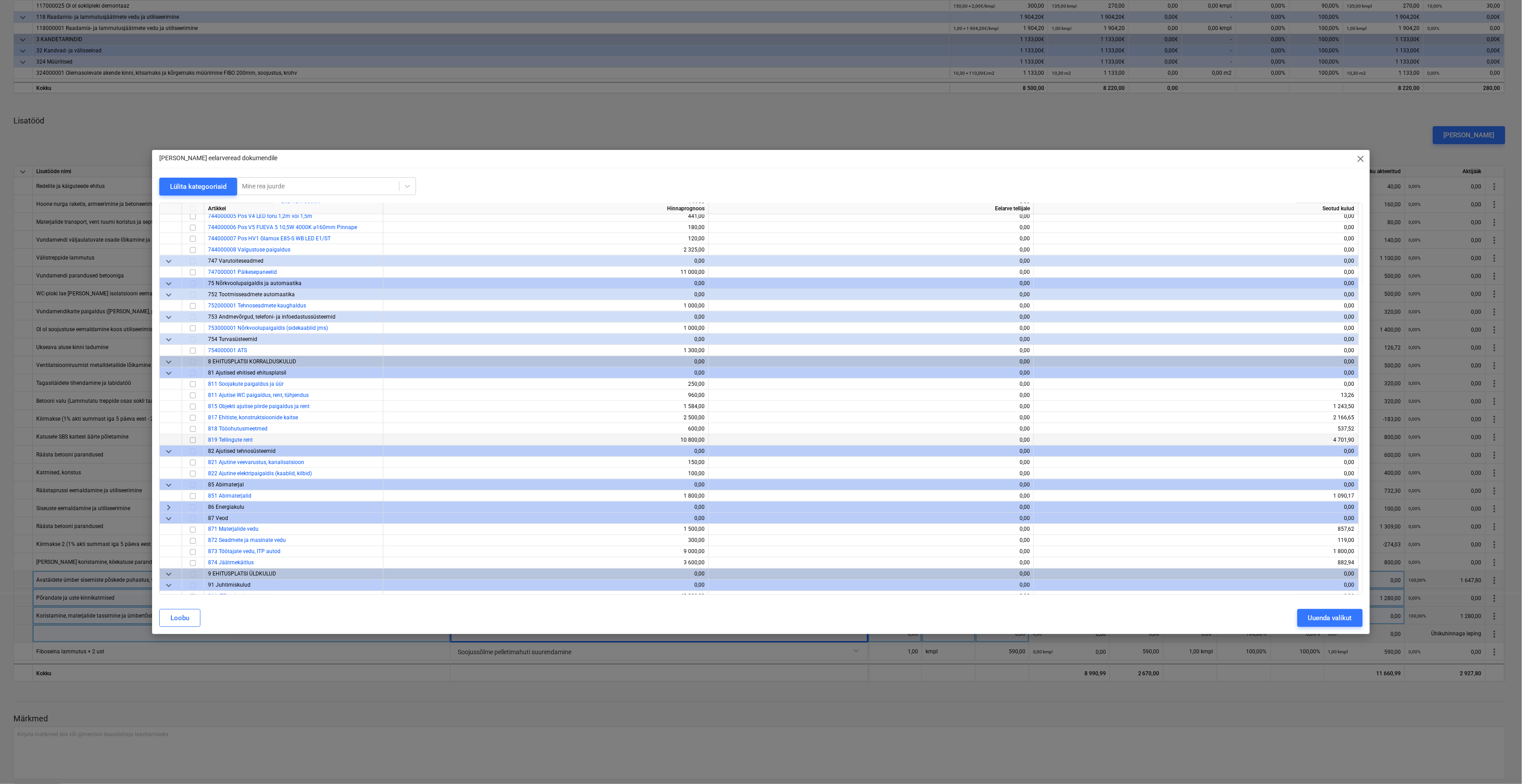
click at [253, 439] on div "819 Tellingute rent" at bounding box center [294, 440] width 179 height 11
click at [194, 438] on input "checkbox" at bounding box center [193, 440] width 11 height 11
click at [1346, 623] on div "Uuenda valikut" at bounding box center [1330, 618] width 44 height 12
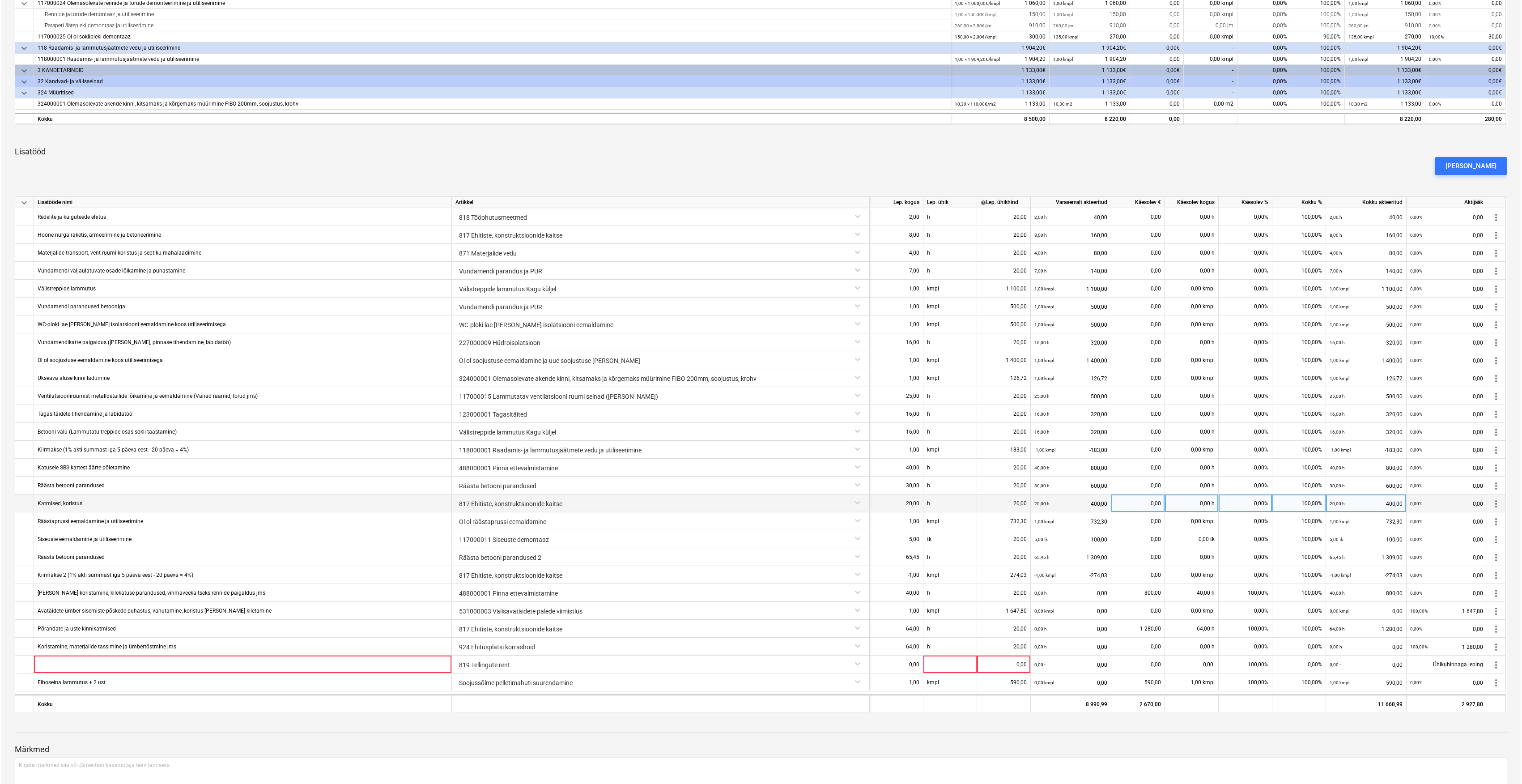
scroll to position [421, 0]
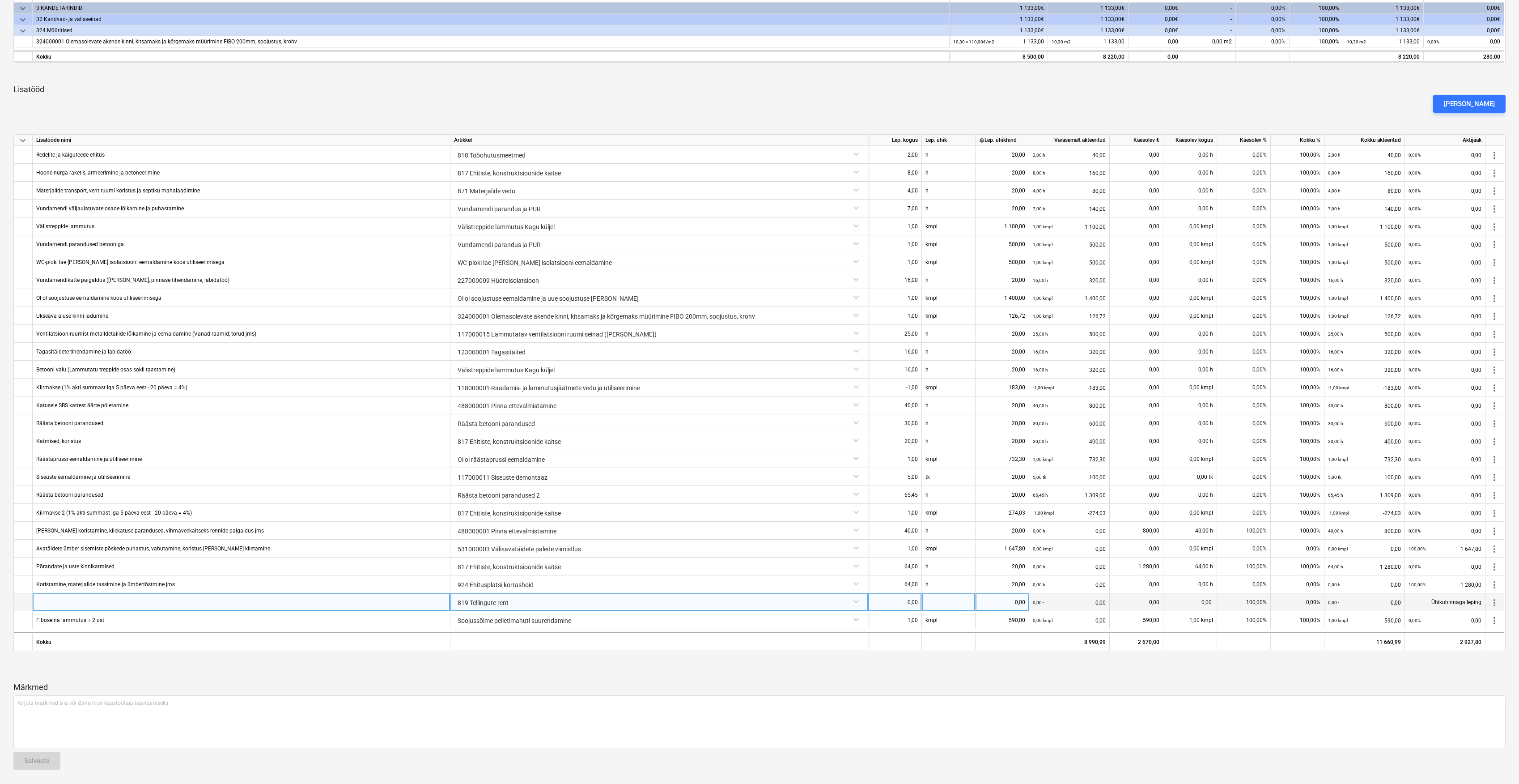
click at [183, 600] on div at bounding box center [241, 602] width 418 height 18
type input "Tellingute kilekatuse parandused"
click at [906, 601] on div "0,00" at bounding box center [895, 602] width 46 height 18
type input "46,55"
click at [931, 598] on div at bounding box center [949, 602] width 54 height 18
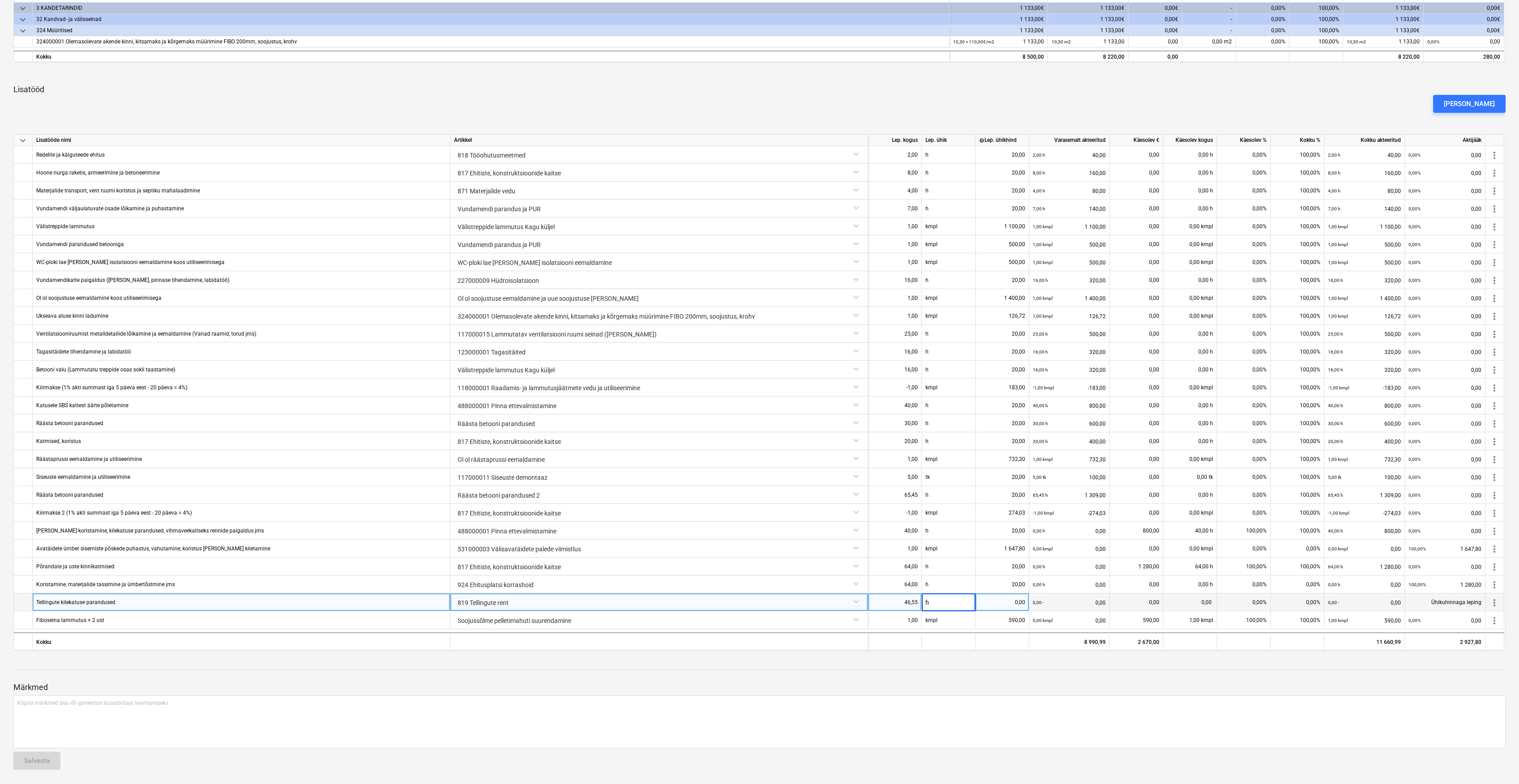
click at [1017, 600] on div "0,00" at bounding box center [1003, 602] width 46 height 18
type input "20"
click at [1309, 605] on div "0,00%" at bounding box center [1297, 602] width 54 height 18
type input "100"
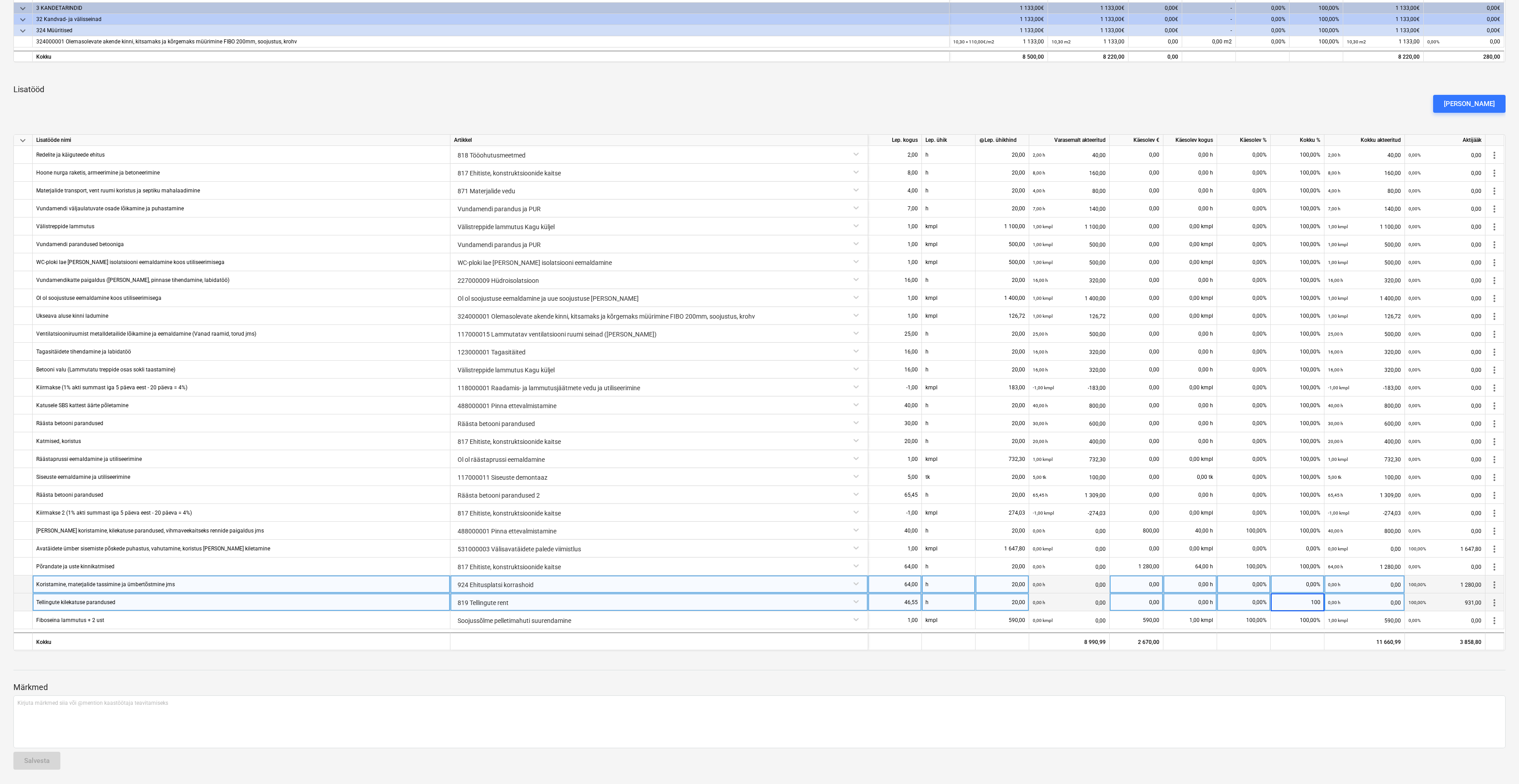
click at [1314, 575] on div "0,00%" at bounding box center [1297, 584] width 54 height 18
click at [1305, 591] on div "0,00%" at bounding box center [1297, 584] width 54 height 18
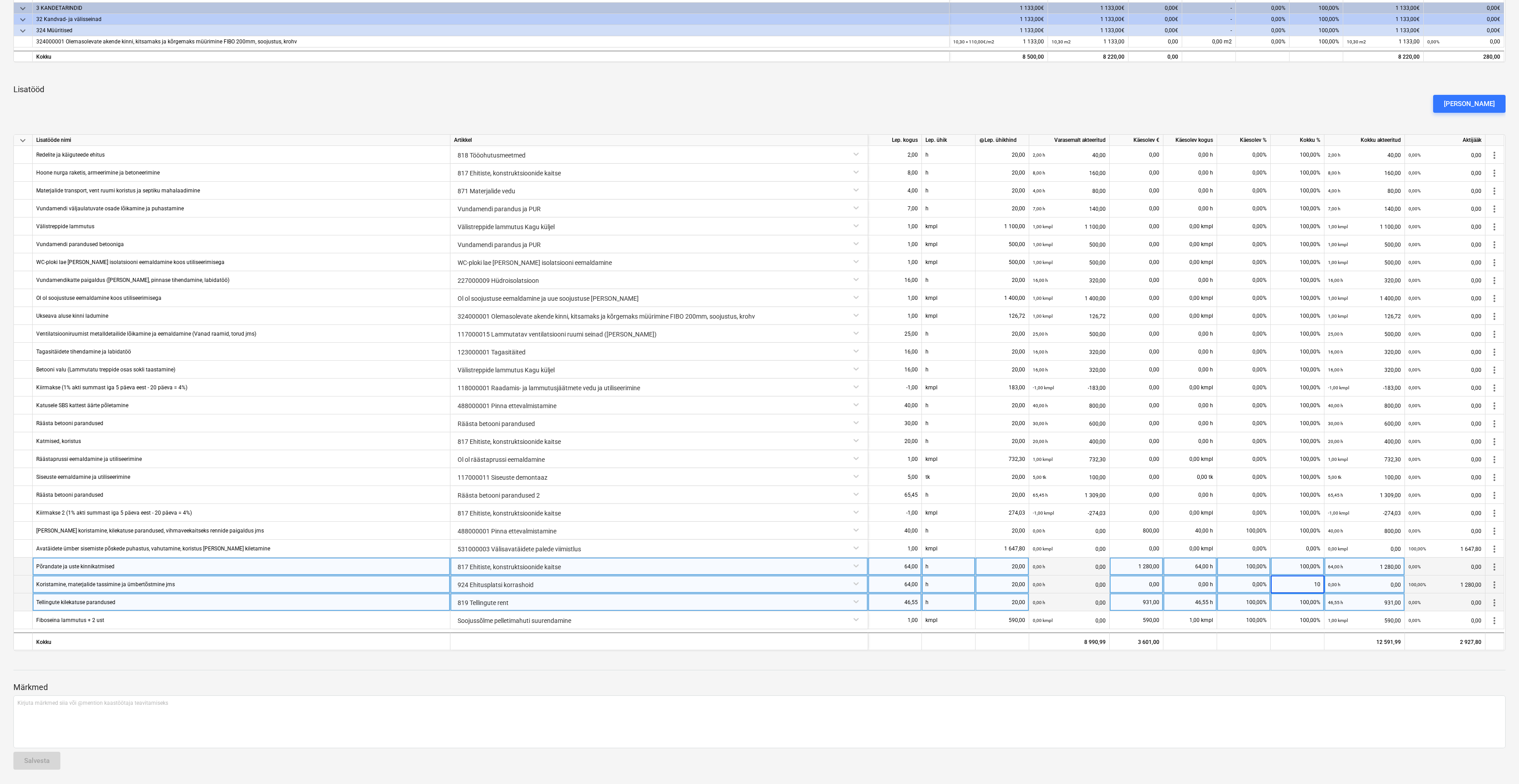
type input "100"
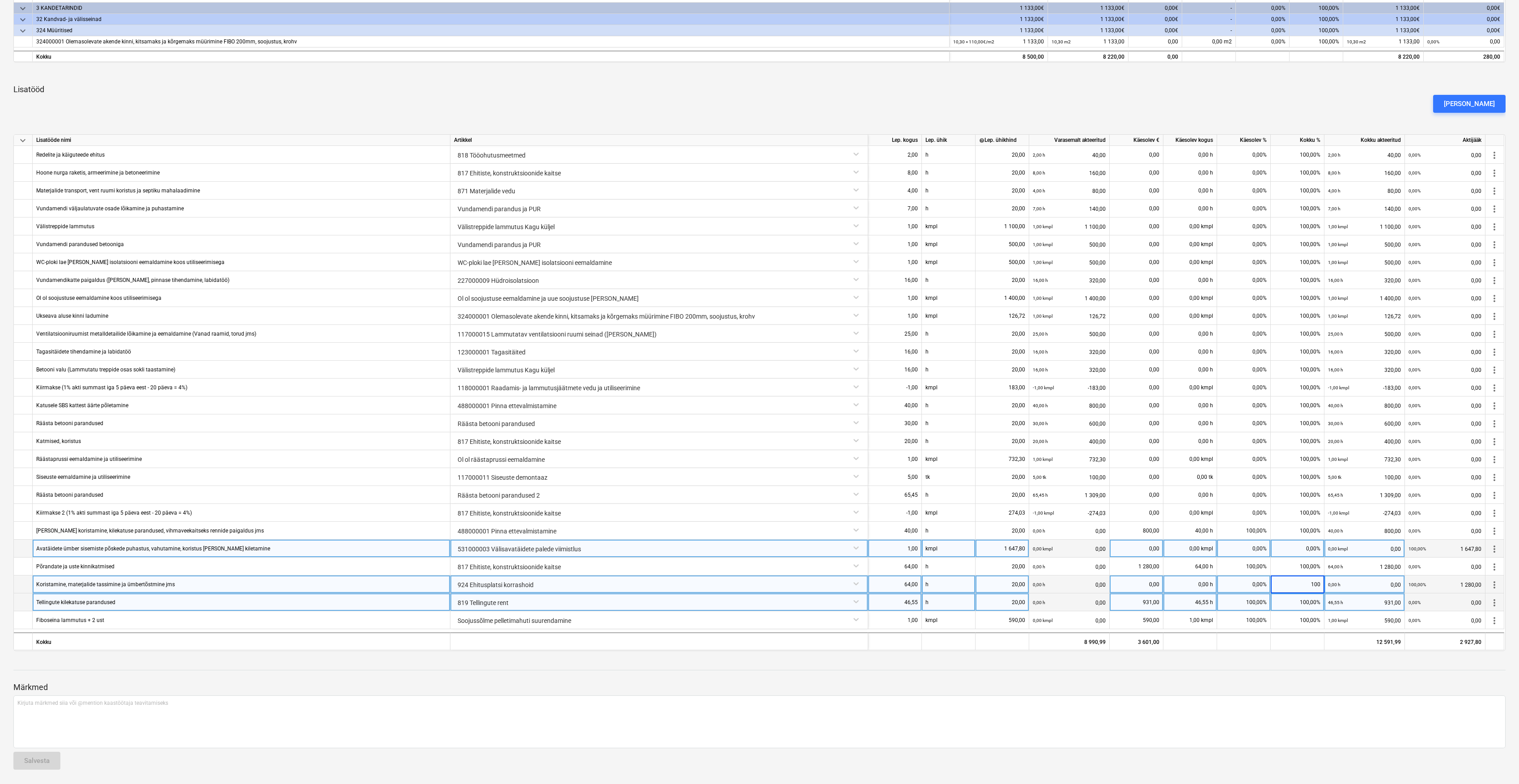
click at [1303, 548] on div "0,00%" at bounding box center [1297, 548] width 54 height 18
click at [1309, 552] on div "0,00%" at bounding box center [1297, 548] width 54 height 18
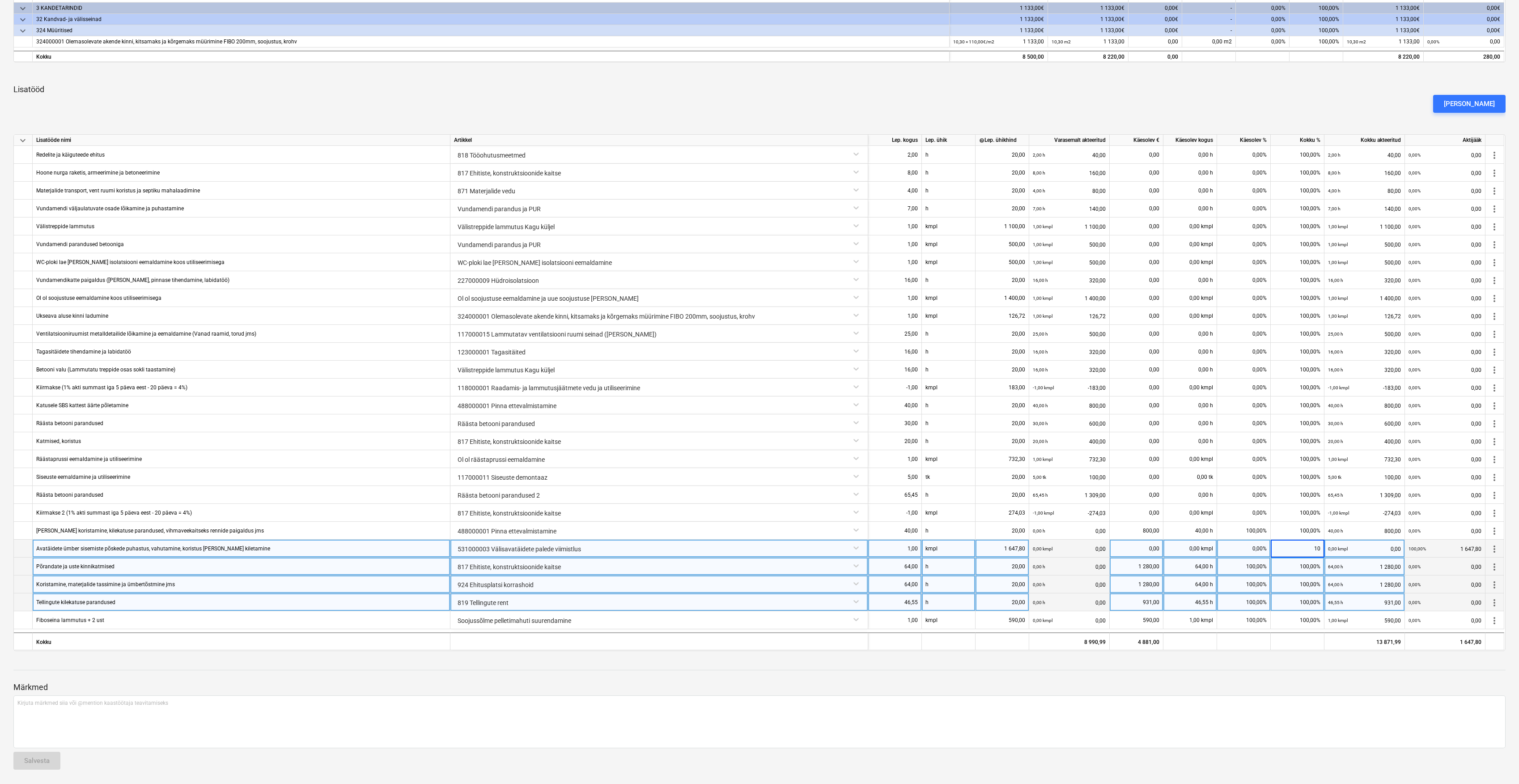
type input "100"
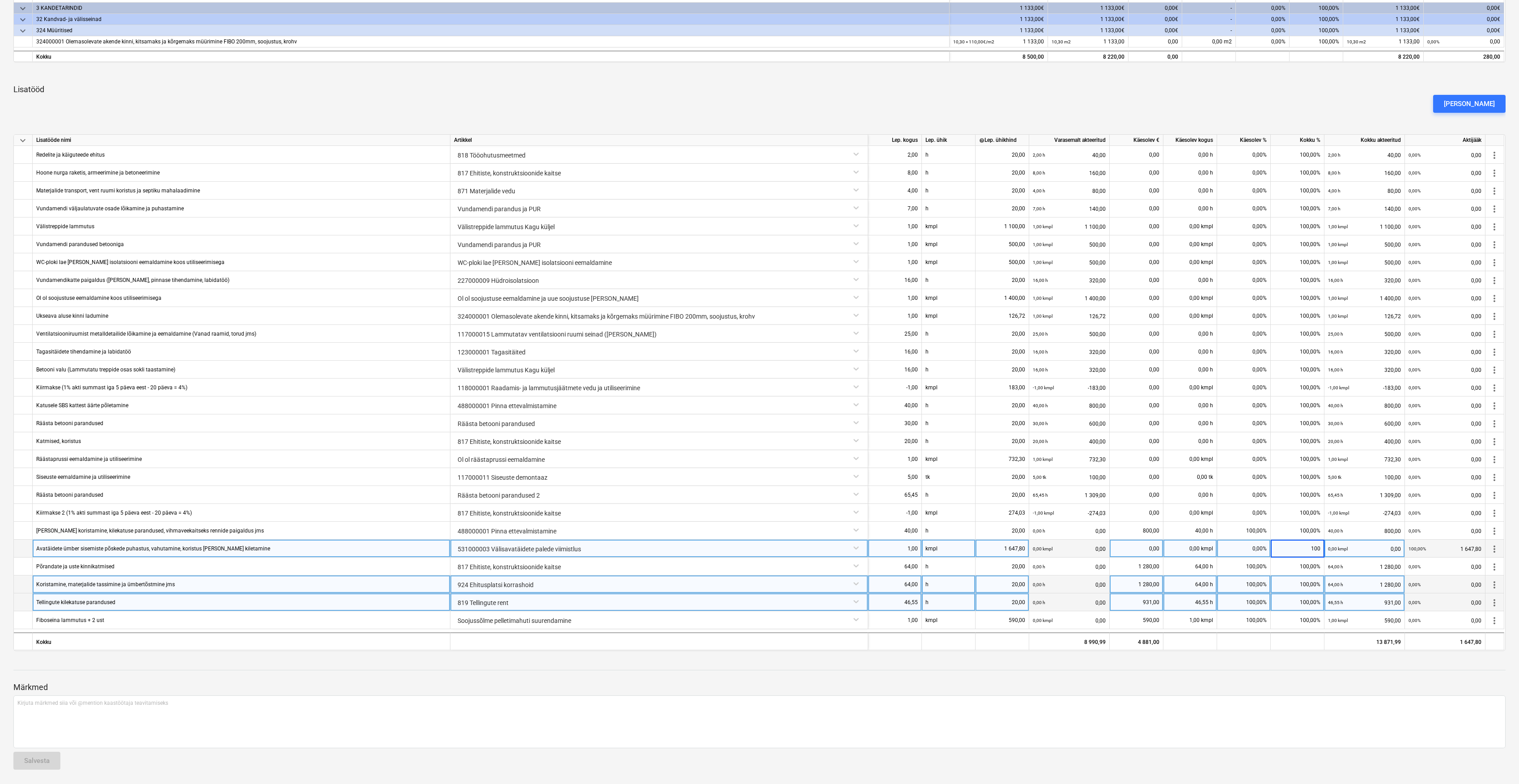
click at [1294, 670] on div "Märkmed Kirjuta märkmed siia või @mention kaastöötaja teavitamiseks ﻿ Salvesta" at bounding box center [760, 717] width 1492 height 119
click at [1489, 98] on div "[PERSON_NAME]" at bounding box center [1469, 104] width 51 height 12
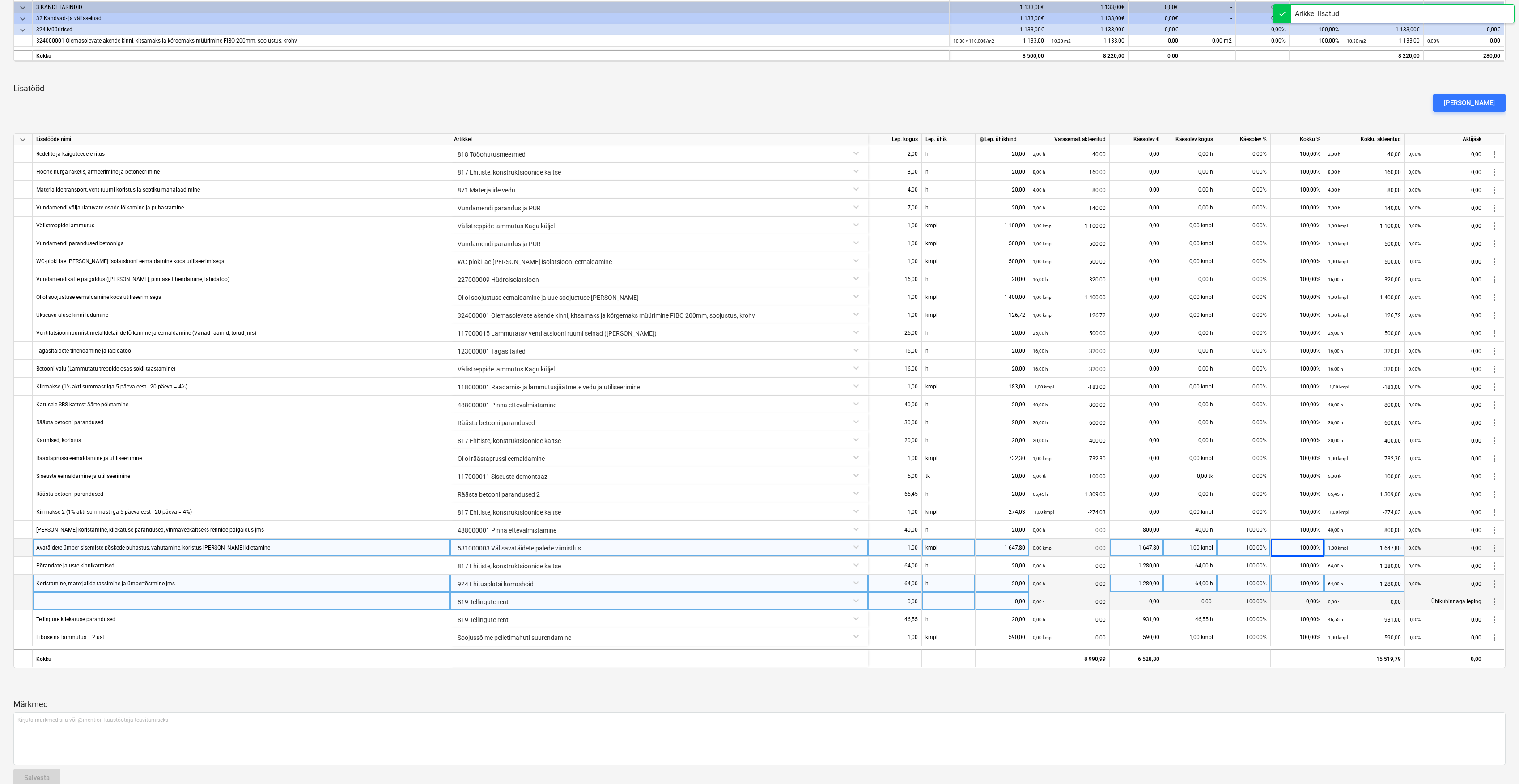
click at [857, 598] on div "819 Tellingute rent" at bounding box center [659, 600] width 410 height 16
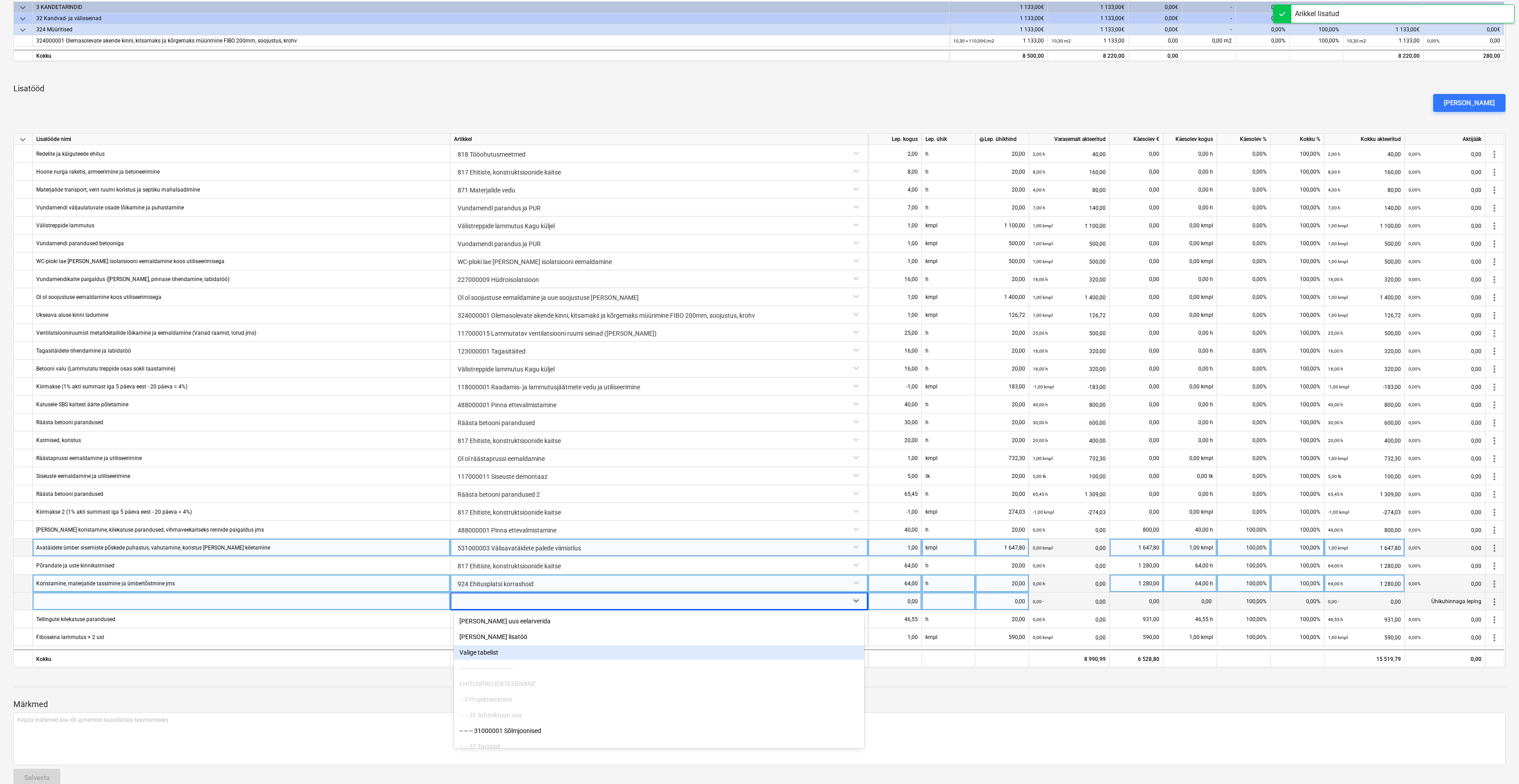
click at [582, 654] on div "Valige tabelist" at bounding box center [659, 652] width 410 height 14
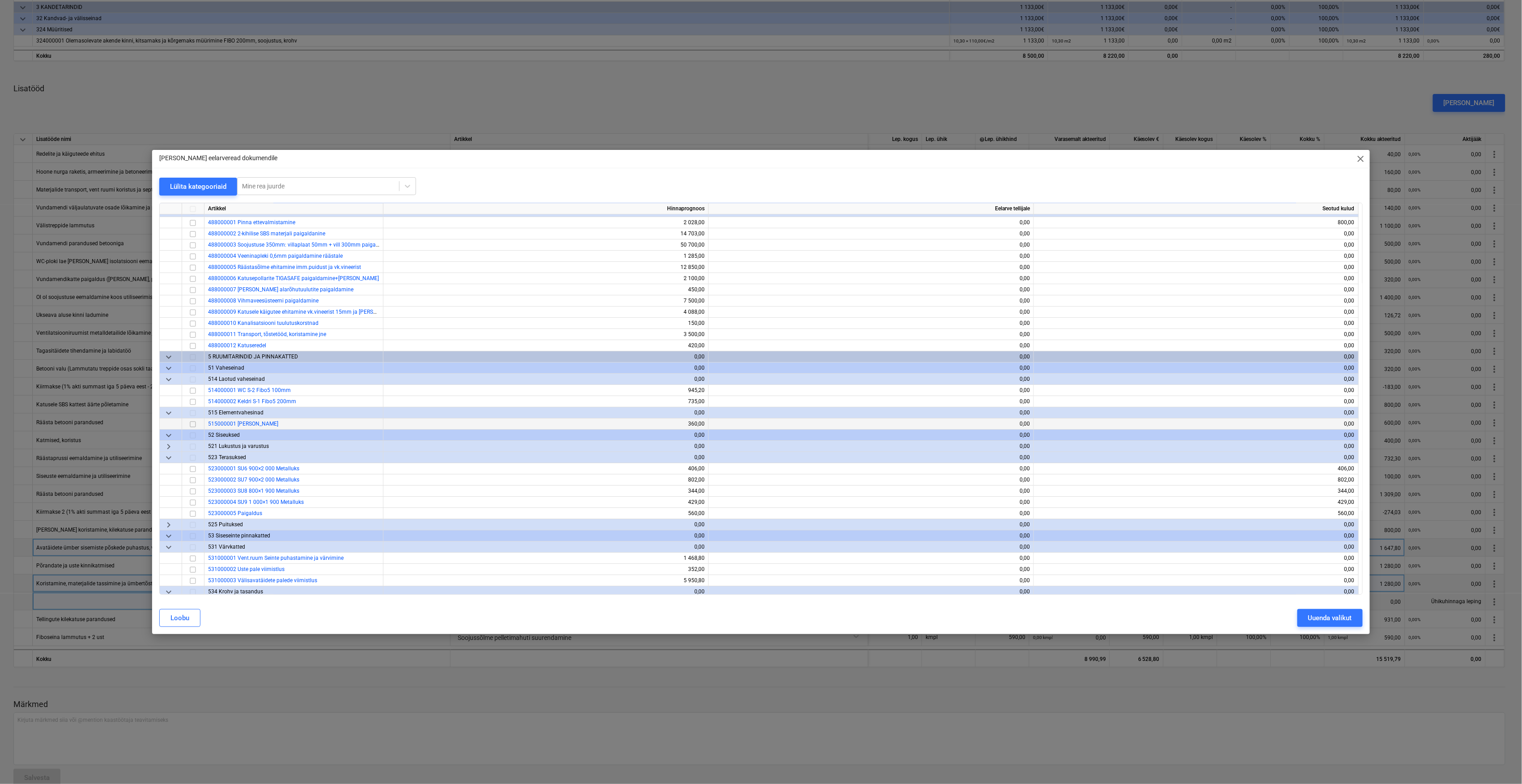
scroll to position [2087, 0]
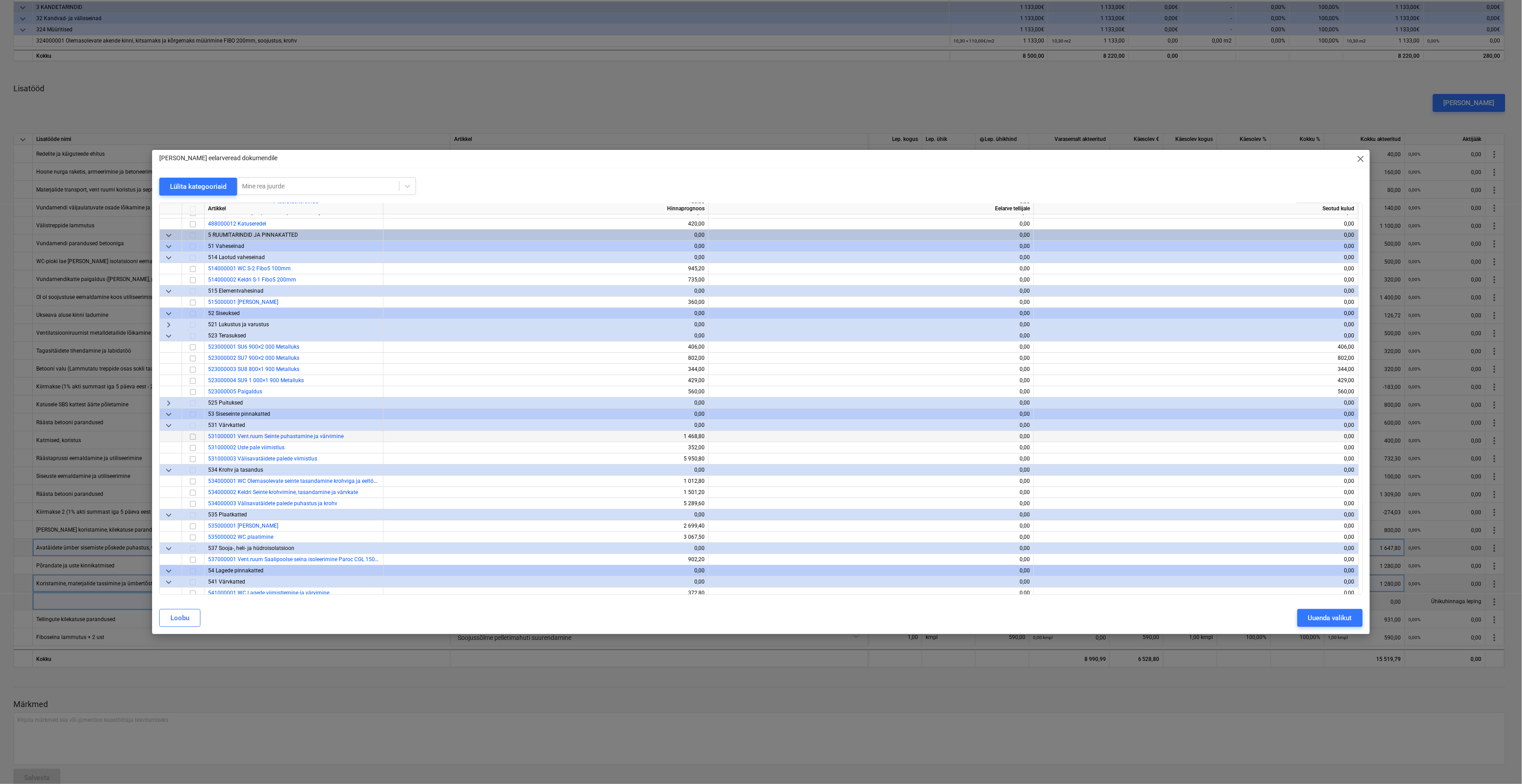
click at [191, 434] on input "checkbox" at bounding box center [193, 437] width 11 height 11
click at [191, 438] on input "checkbox" at bounding box center [193, 437] width 11 height 11
click at [194, 482] on input "checkbox" at bounding box center [193, 482] width 11 height 11
click at [194, 480] on input "checkbox" at bounding box center [193, 482] width 11 height 11
click at [193, 489] on input "checkbox" at bounding box center [193, 493] width 11 height 11
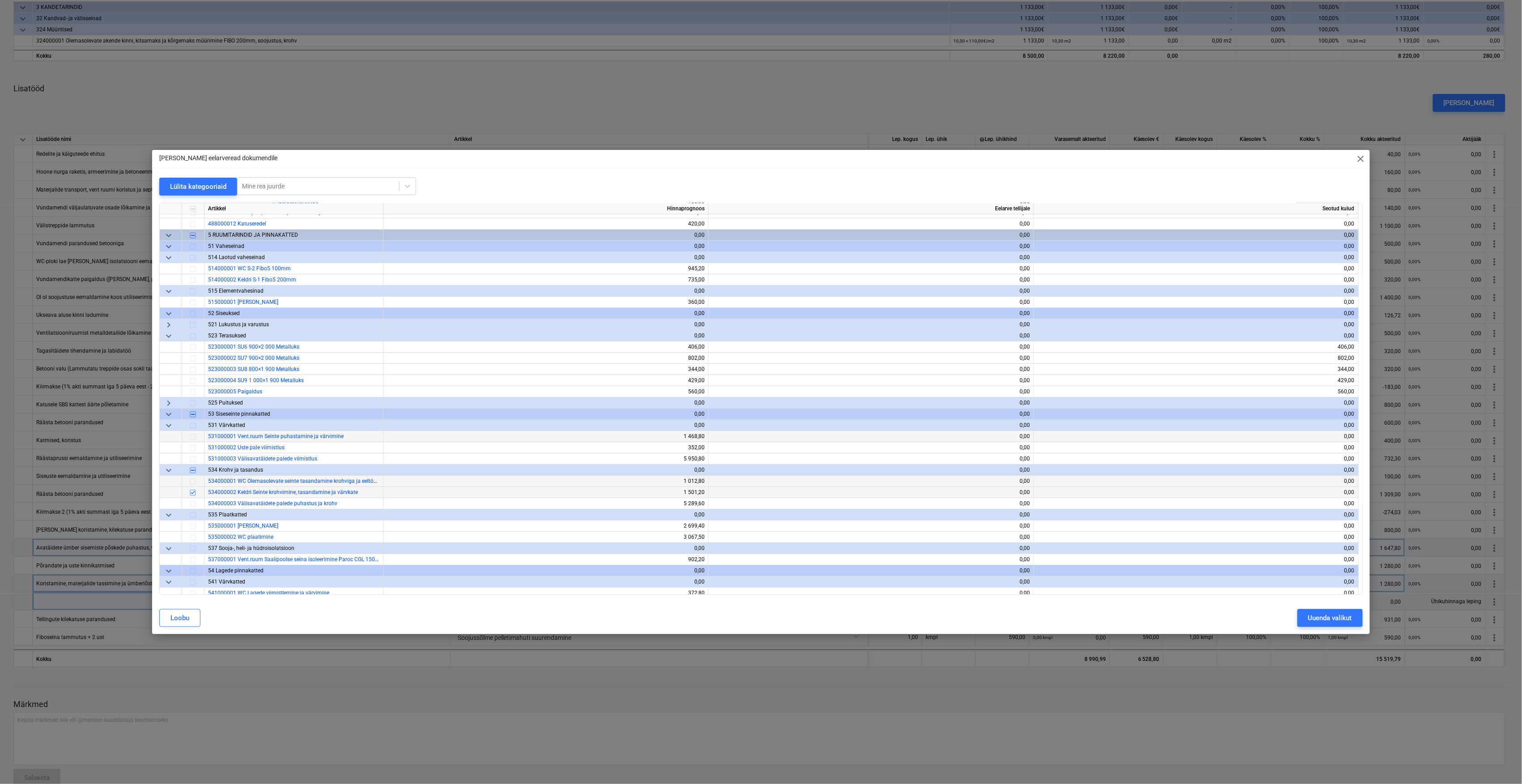
click at [1308, 618] on div "Uuenda valikut" at bounding box center [1330, 618] width 44 height 12
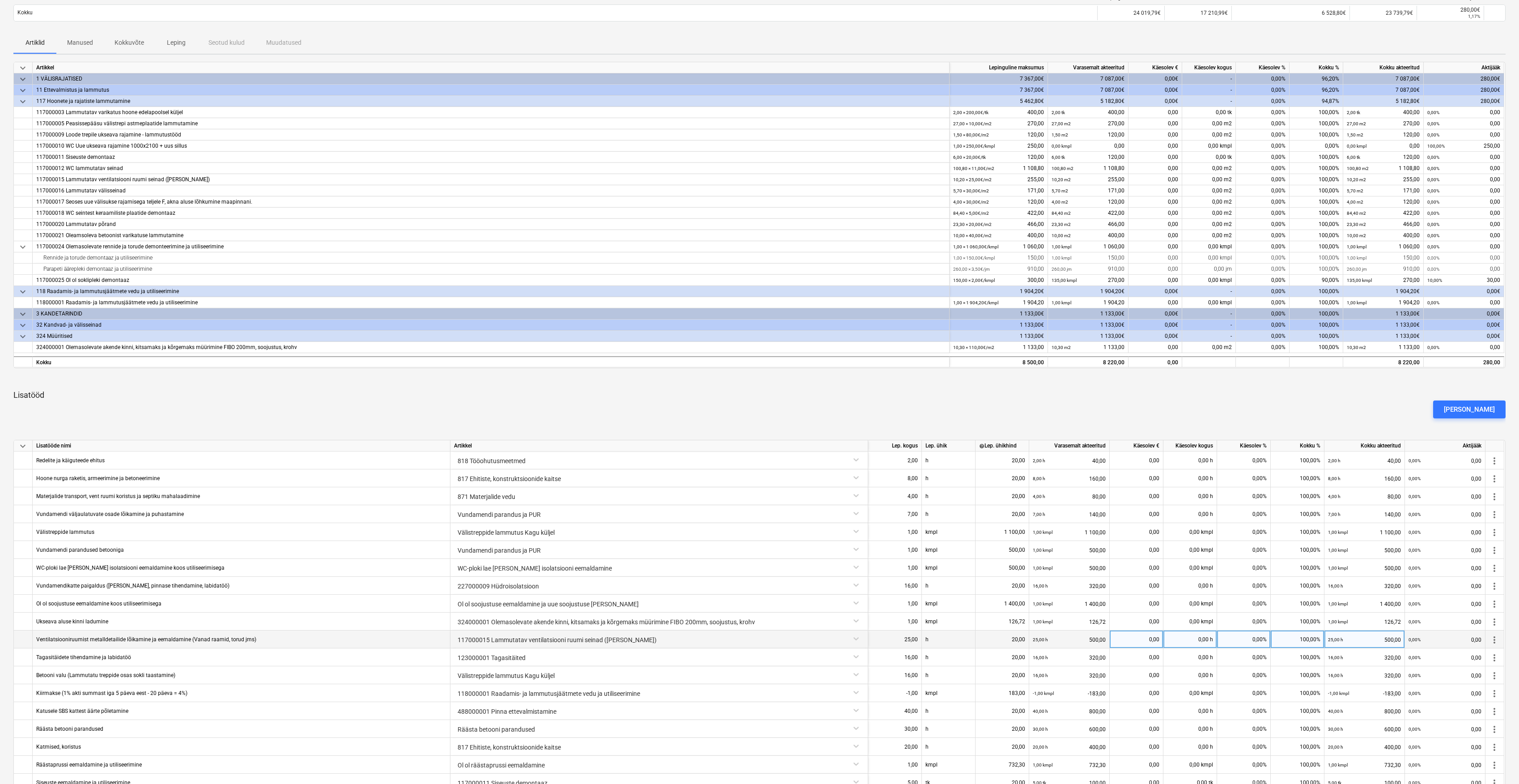
scroll to position [358, 0]
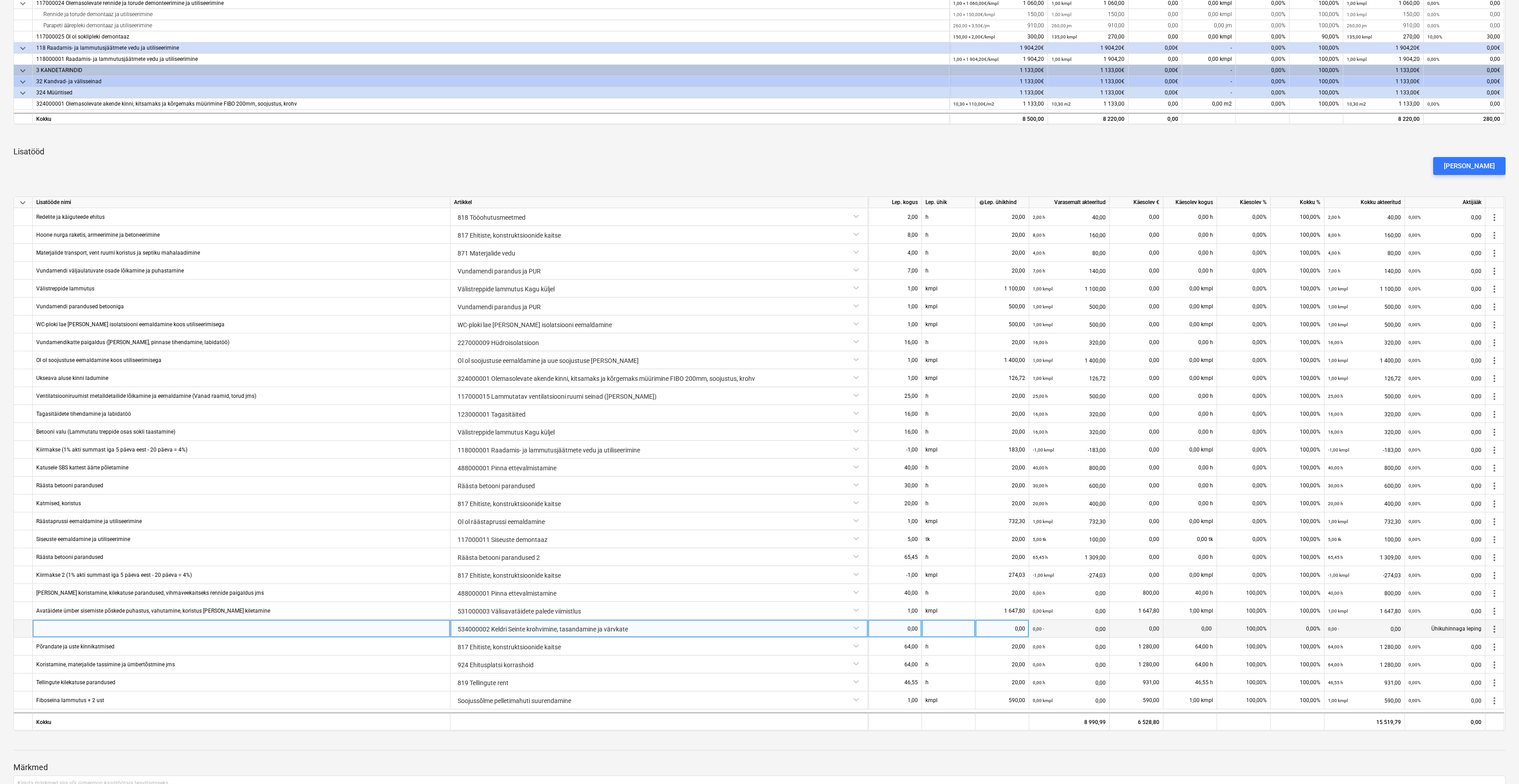
click at [391, 627] on div at bounding box center [241, 629] width 418 height 18
type input "Keldri seinade puhastamine, tühimike täitmine ja puhastus"
click at [902, 632] on div "0,00" at bounding box center [895, 629] width 46 height 18
type input "40"
click at [947, 634] on div at bounding box center [949, 629] width 54 height 18
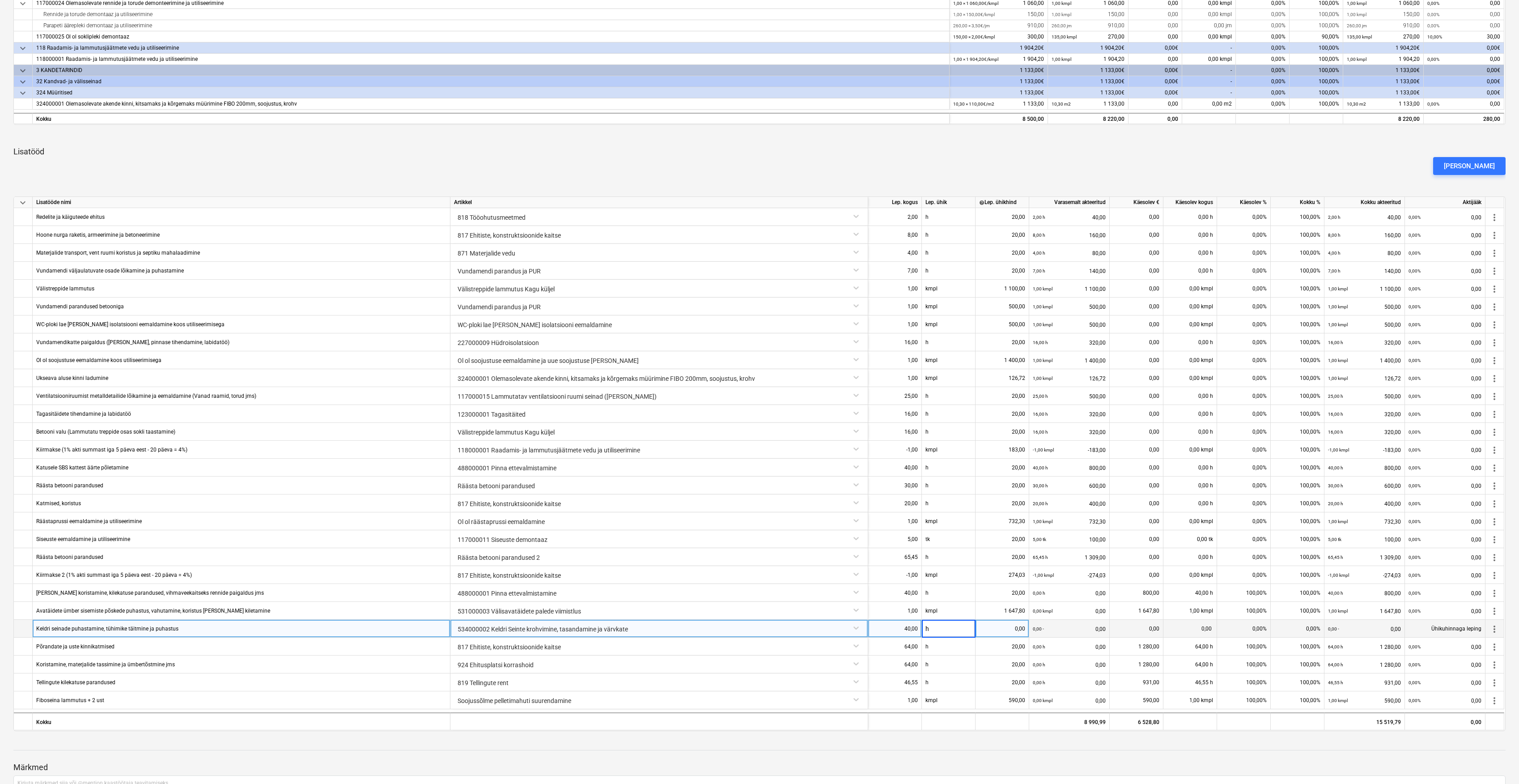
click at [1016, 624] on div "0,00" at bounding box center [1003, 629] width 46 height 18
click at [1023, 626] on div "0,00" at bounding box center [1003, 629] width 46 height 18
type input "20"
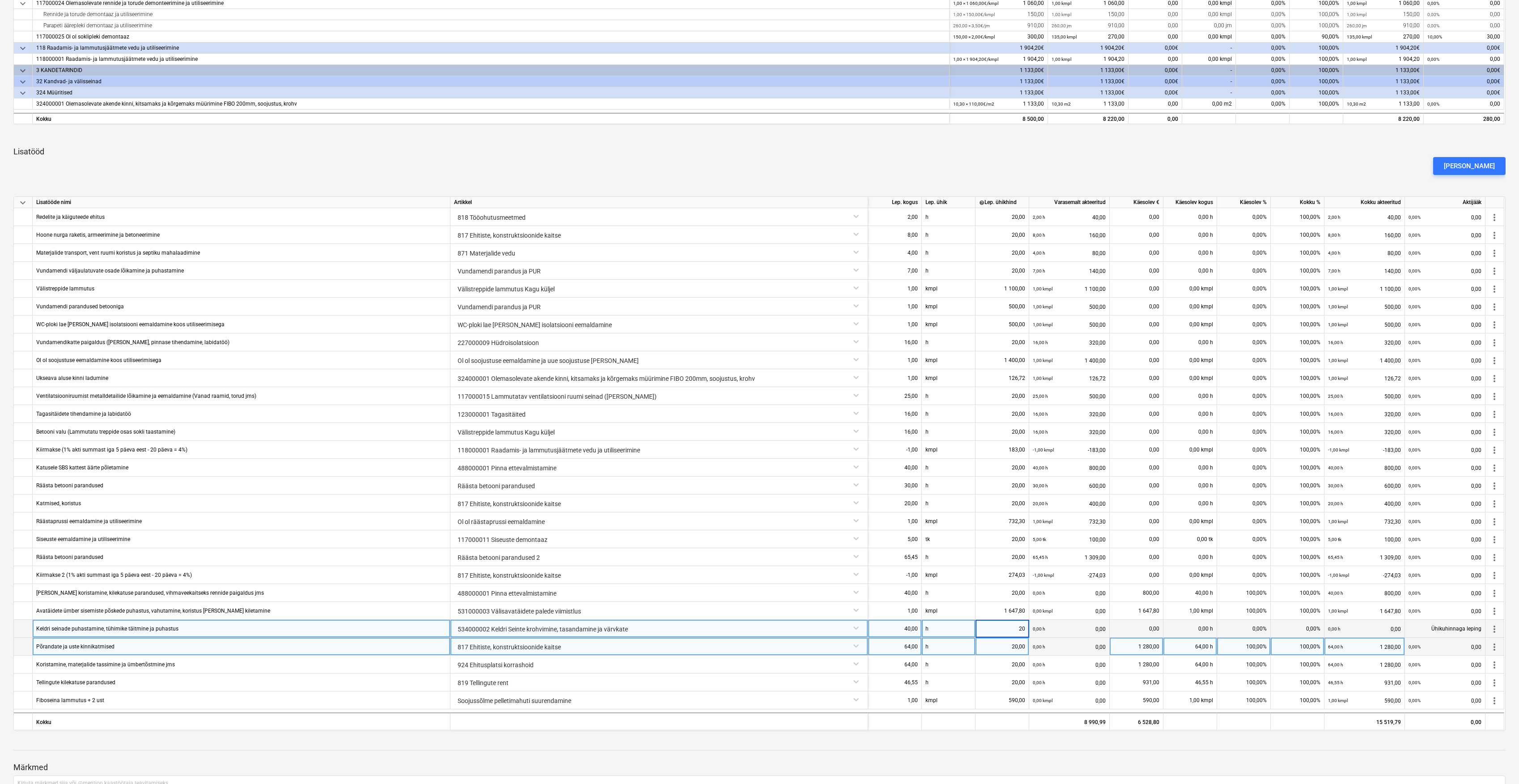
click at [1016, 649] on div "20,00" at bounding box center [1003, 646] width 46 height 18
click at [1082, 755] on div at bounding box center [760, 758] width 1492 height 7
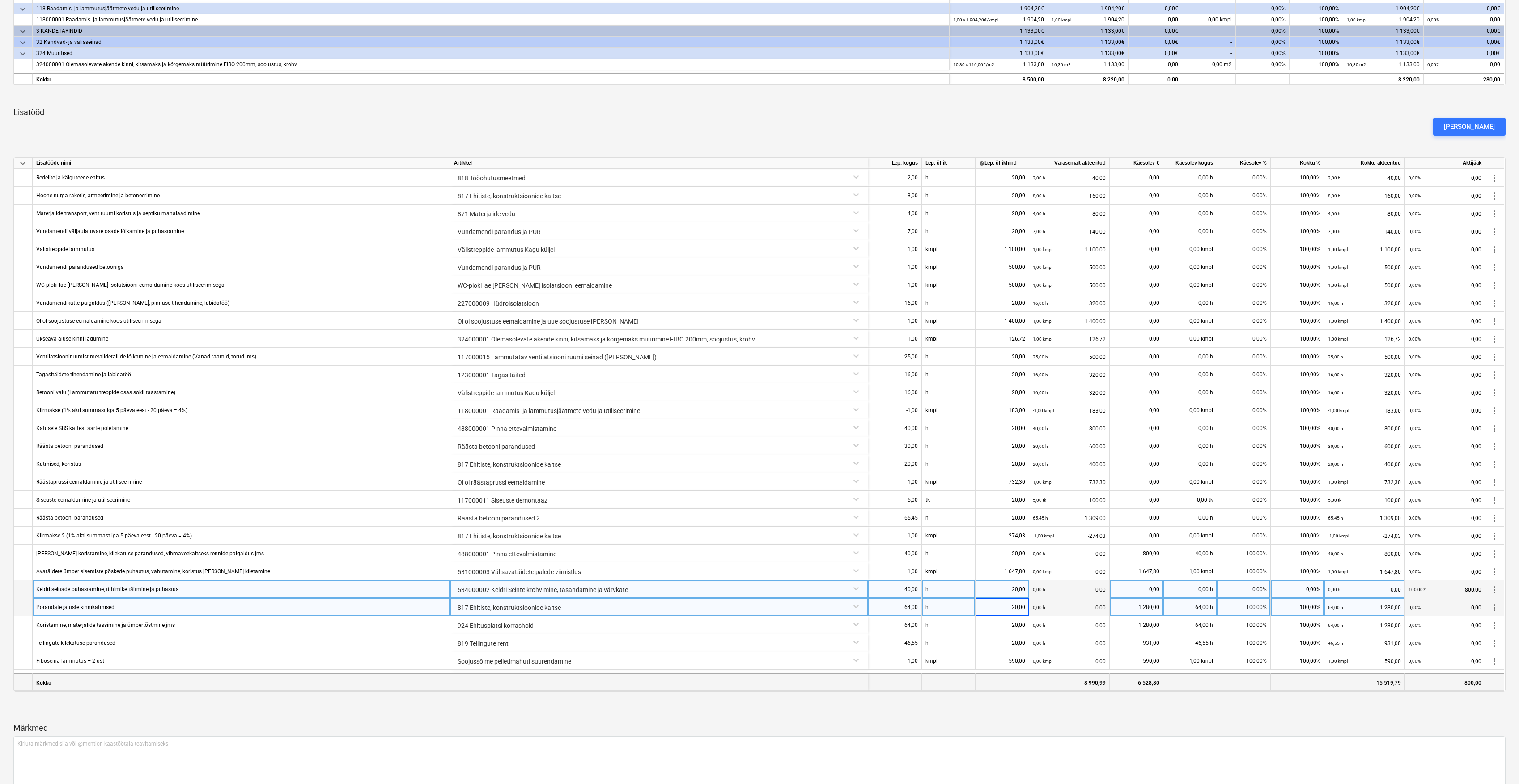
scroll to position [439, 0]
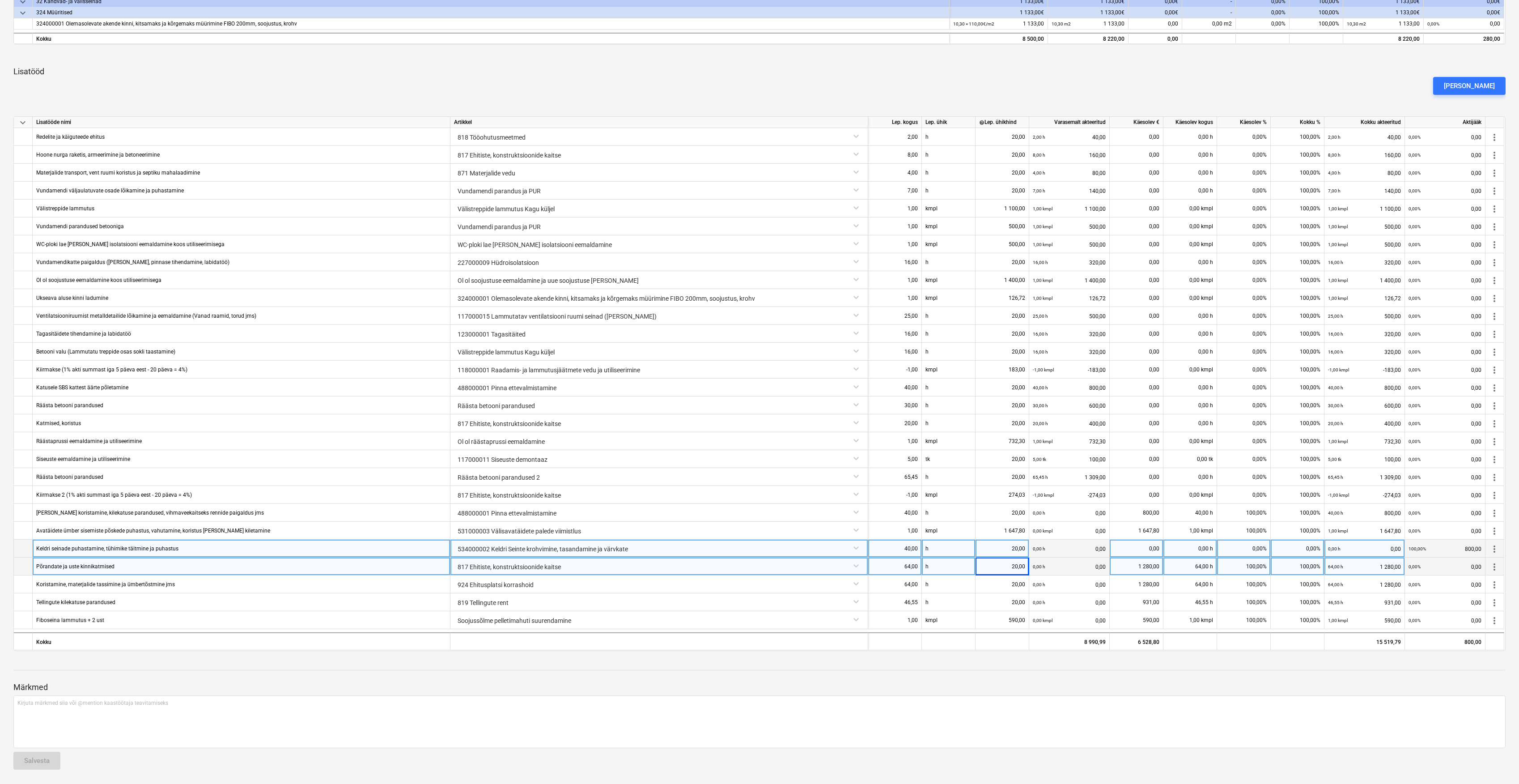
click at [828, 670] on div at bounding box center [760, 670] width 1492 height 1
click at [1495, 80] on button "[PERSON_NAME]" at bounding box center [1469, 86] width 73 height 18
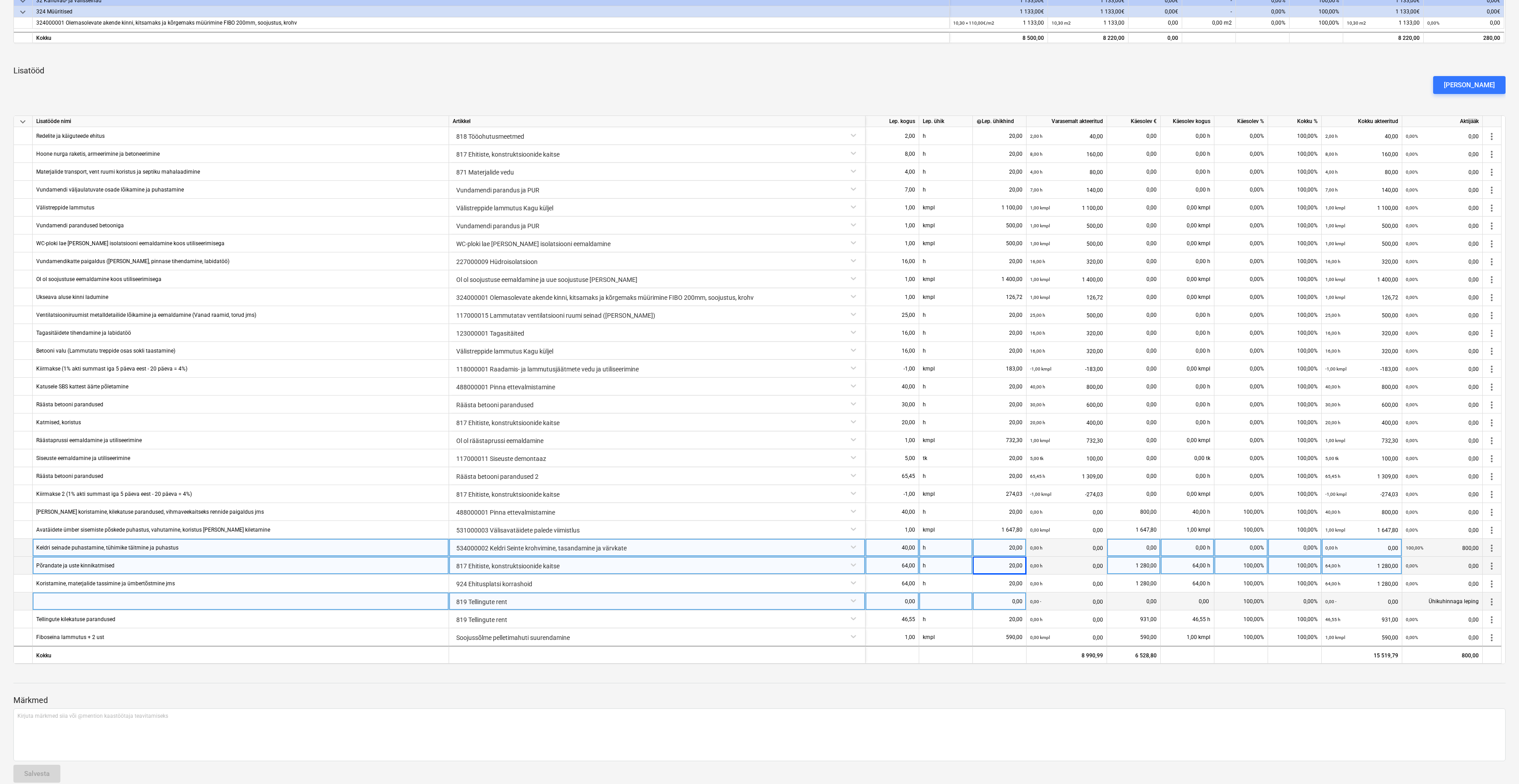
click at [216, 603] on div at bounding box center [240, 601] width 417 height 18
drag, startPoint x: 193, startPoint y: 498, endPoint x: 71, endPoint y: 496, distance: 122.0
click at [74, 497] on div "Kiirmakse 2 (1% akti summast iga 5 päeva eest - 20 päeva = 4%)" at bounding box center [240, 494] width 417 height 18
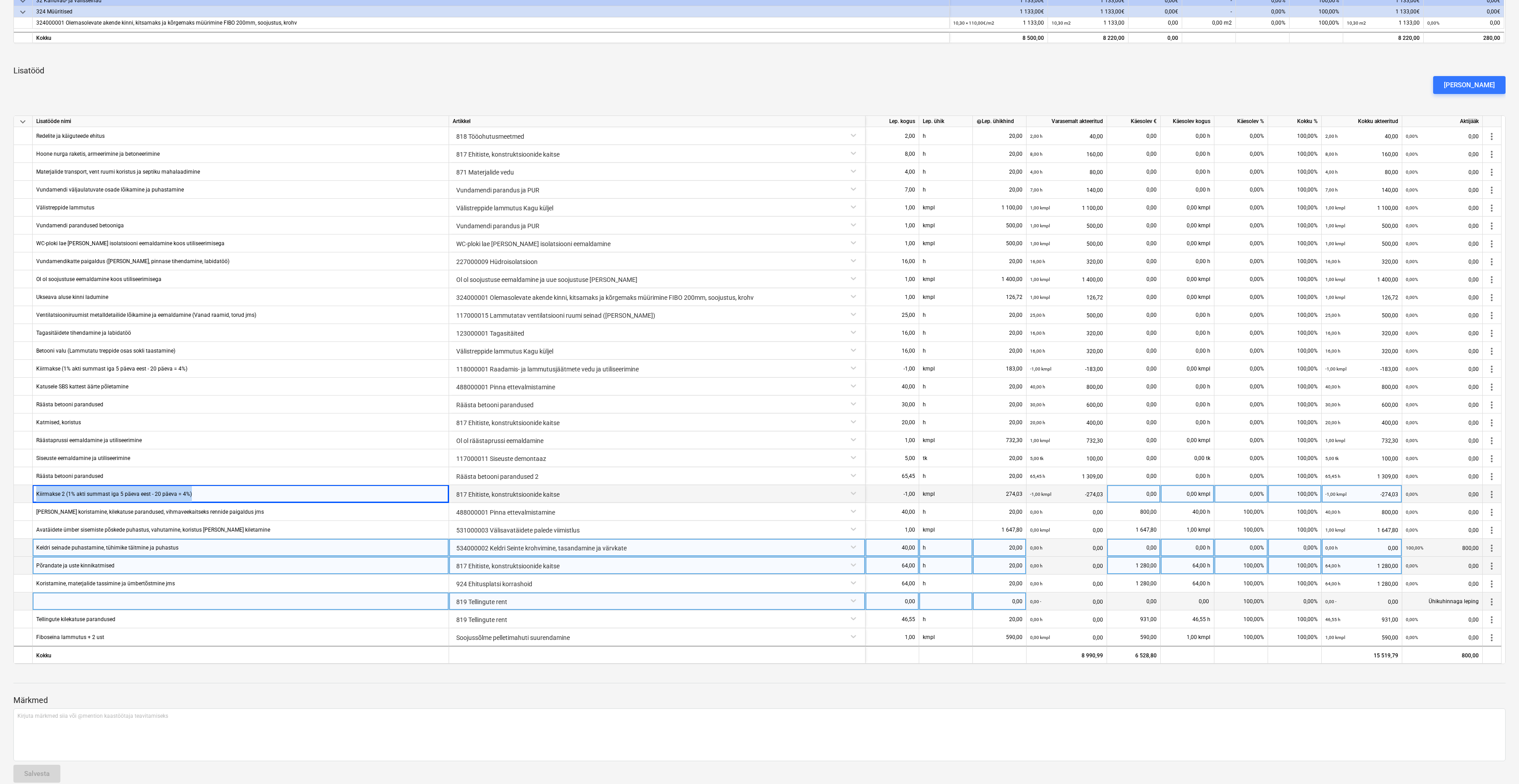
drag, startPoint x: 190, startPoint y: 494, endPoint x: 21, endPoint y: 495, distance: 169.0
click at [0, 0] on div "Kiirmakse 2 (1% akti summast iga 5 päeva eest - 20 päeva = 4%) 817 Ehitiste, ko…" at bounding box center [0, 0] width 0 height 0
copy div "Kiirmakse 2 (1% akti summast iga 5 päeva eest - 20 päeva = 4%)"
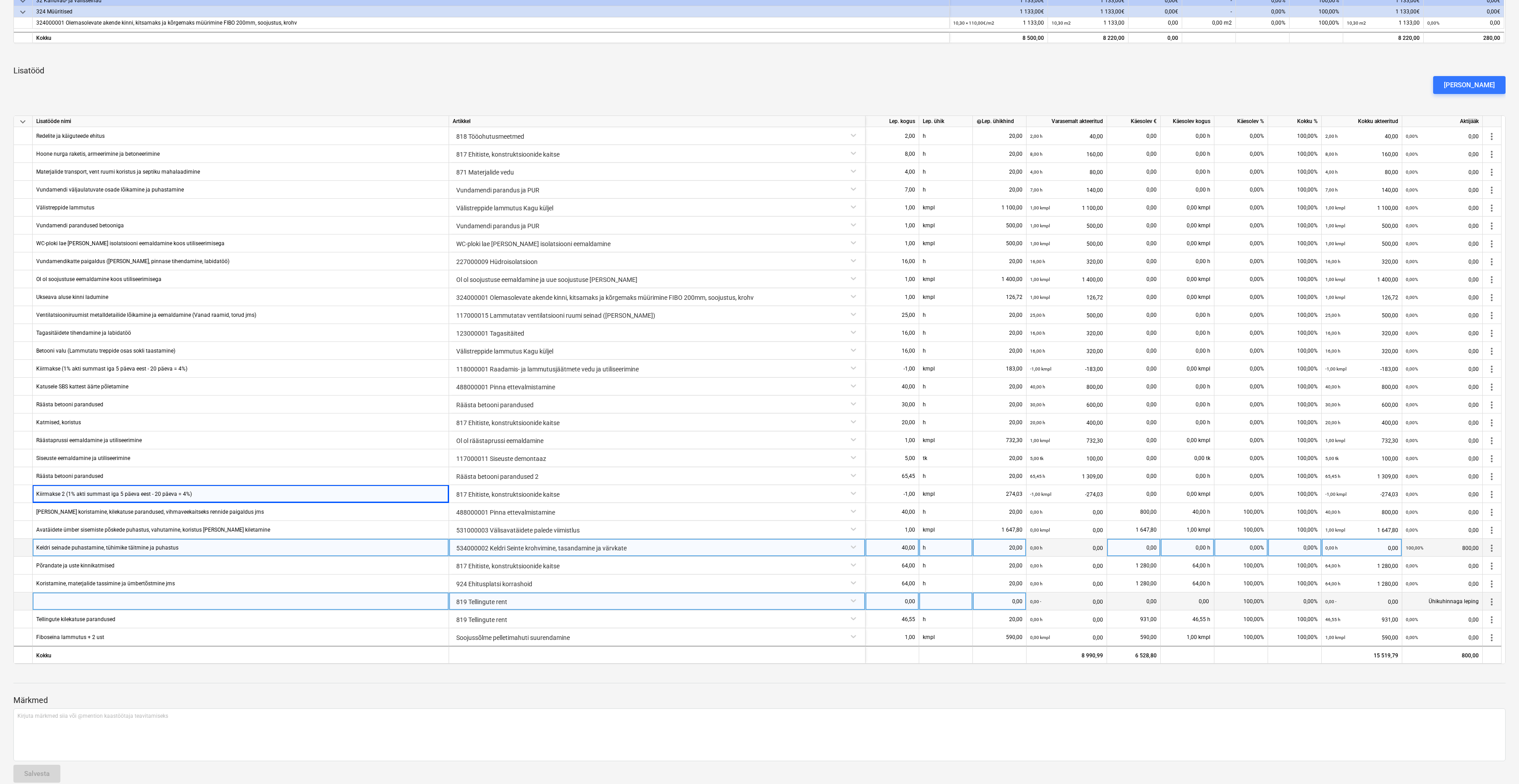
click at [210, 606] on div at bounding box center [240, 601] width 417 height 18
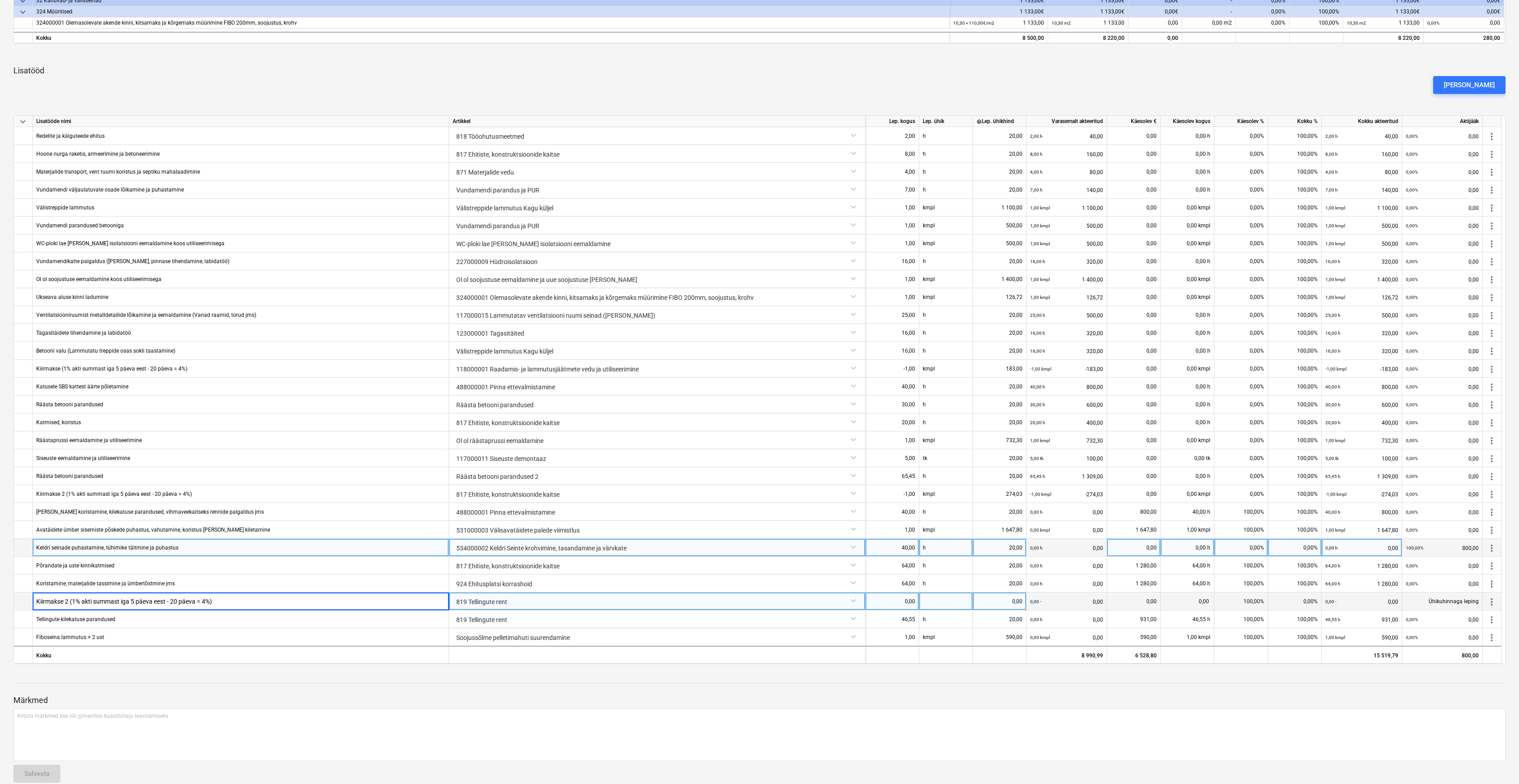
click at [71, 602] on input "Kiirmakse 2 (1% akti summast iga 5 päeva eest - 20 päeva = 4%)" at bounding box center [240, 601] width 416 height 18
type input "Kiirmakse 3 (1% akti summast iga 5 päeva eest - 20 päeva = 4%)"
click at [897, 601] on div "0,00" at bounding box center [892, 601] width 46 height 18
click at [890, 602] on div "0,00" at bounding box center [892, 601] width 46 height 18
type input "1"
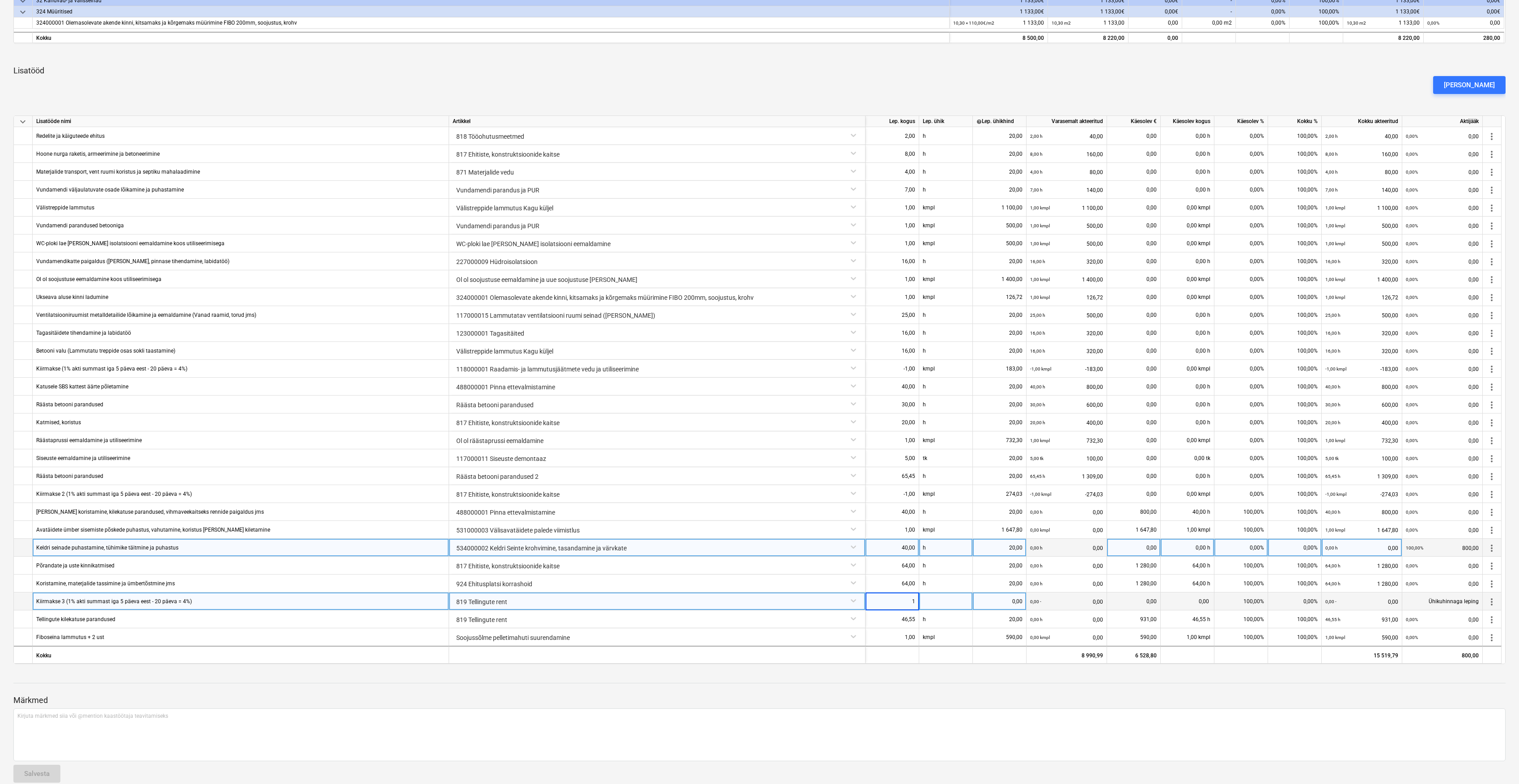
click at [938, 600] on div at bounding box center [946, 601] width 54 height 18
click at [895, 604] on div "1,00" at bounding box center [892, 601] width 46 height 18
type input "-1"
click at [938, 601] on div at bounding box center [946, 601] width 54 height 18
click at [939, 598] on div at bounding box center [946, 601] width 54 height 18
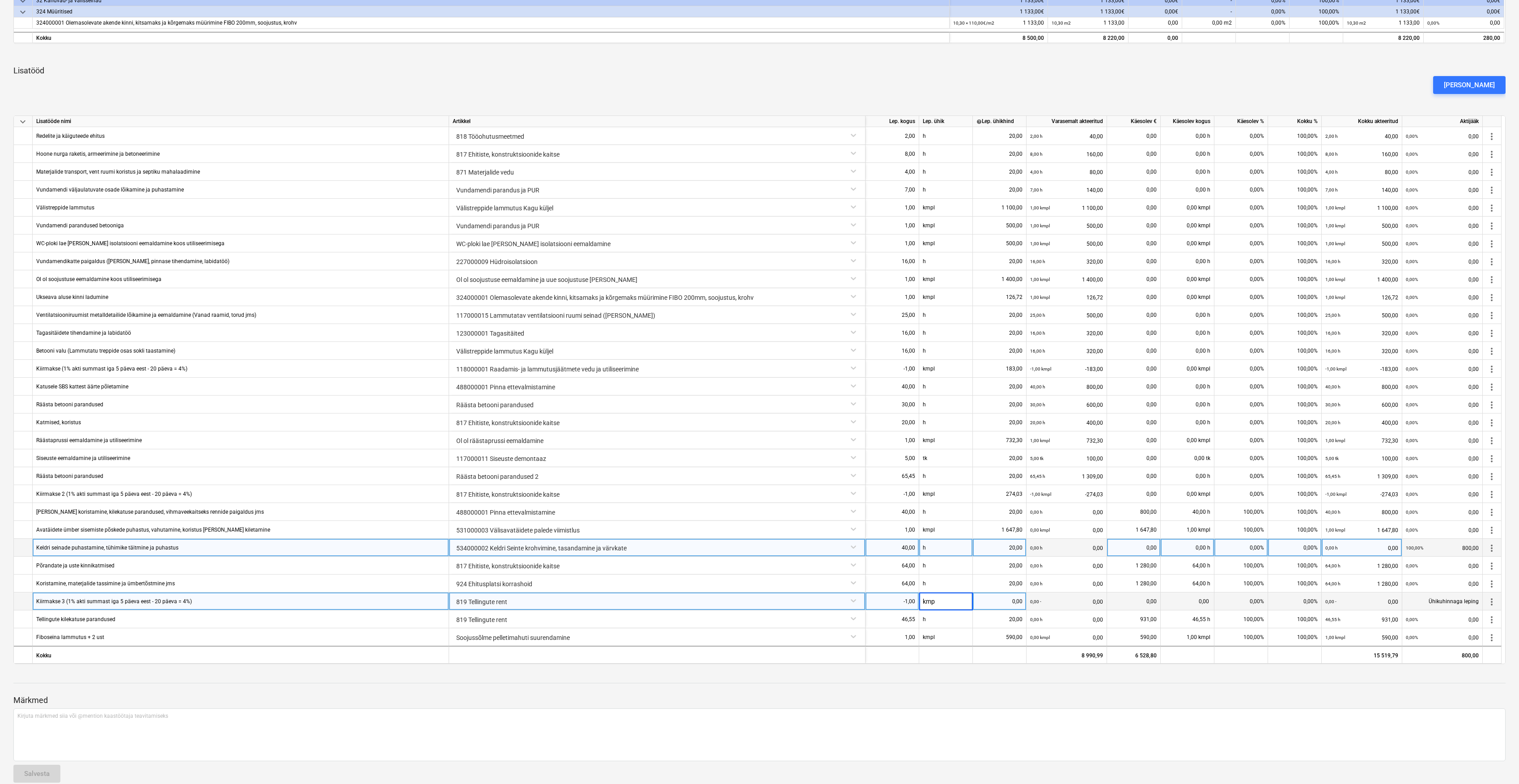
type input "kmpl"
click at [1005, 600] on div "0,00" at bounding box center [1000, 601] width 46 height 18
click at [1011, 603] on div "0,00" at bounding box center [1000, 601] width 46 height 18
type input "261,15"
click at [1036, 717] on p "Kirjuta märkmed siia või @mention kaastöötaja teavitamiseks ﻿" at bounding box center [760, 715] width 1484 height 8
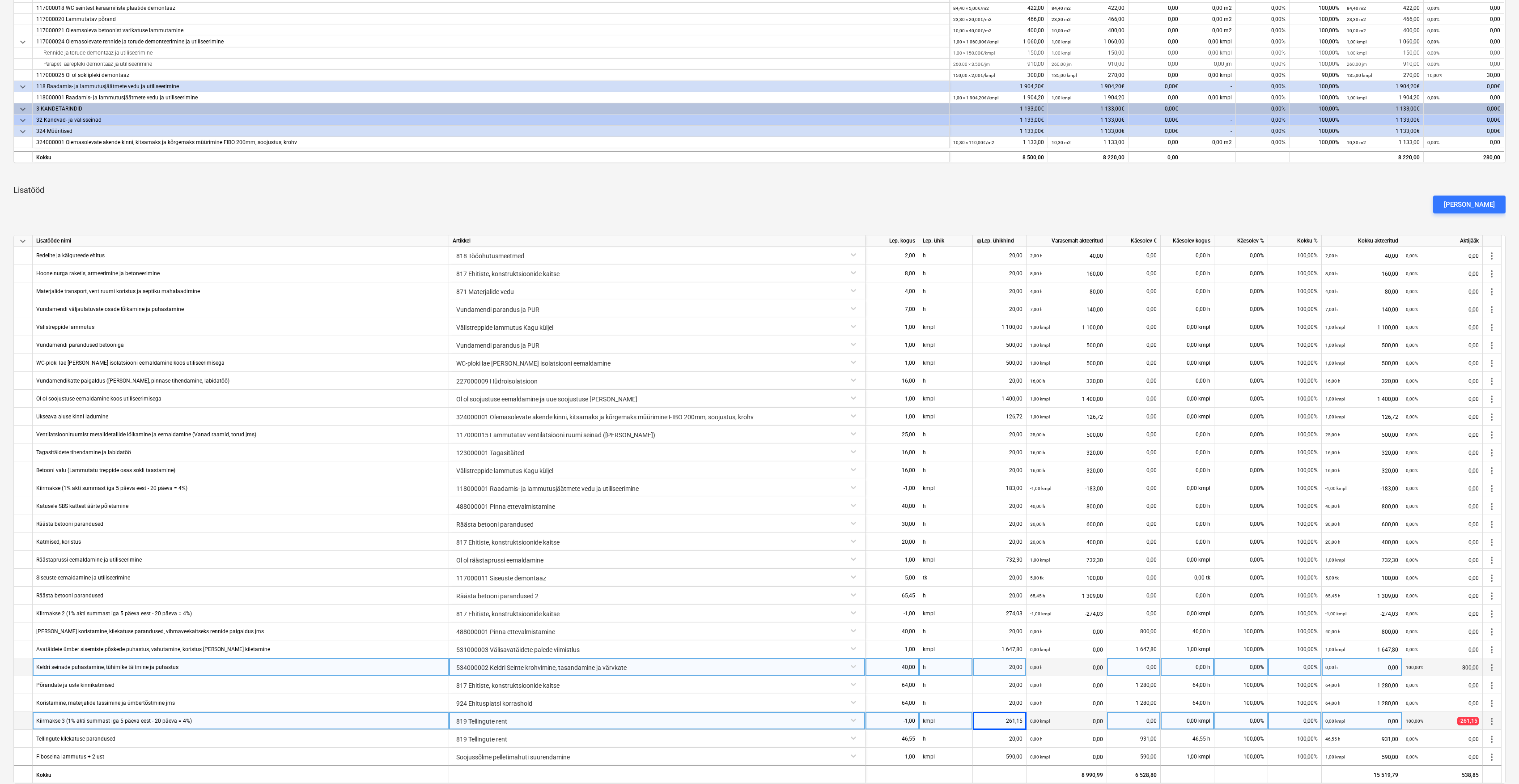
scroll to position [1, 0]
click at [1294, 721] on div "0,00%" at bounding box center [1295, 720] width 54 height 18
type input "100"
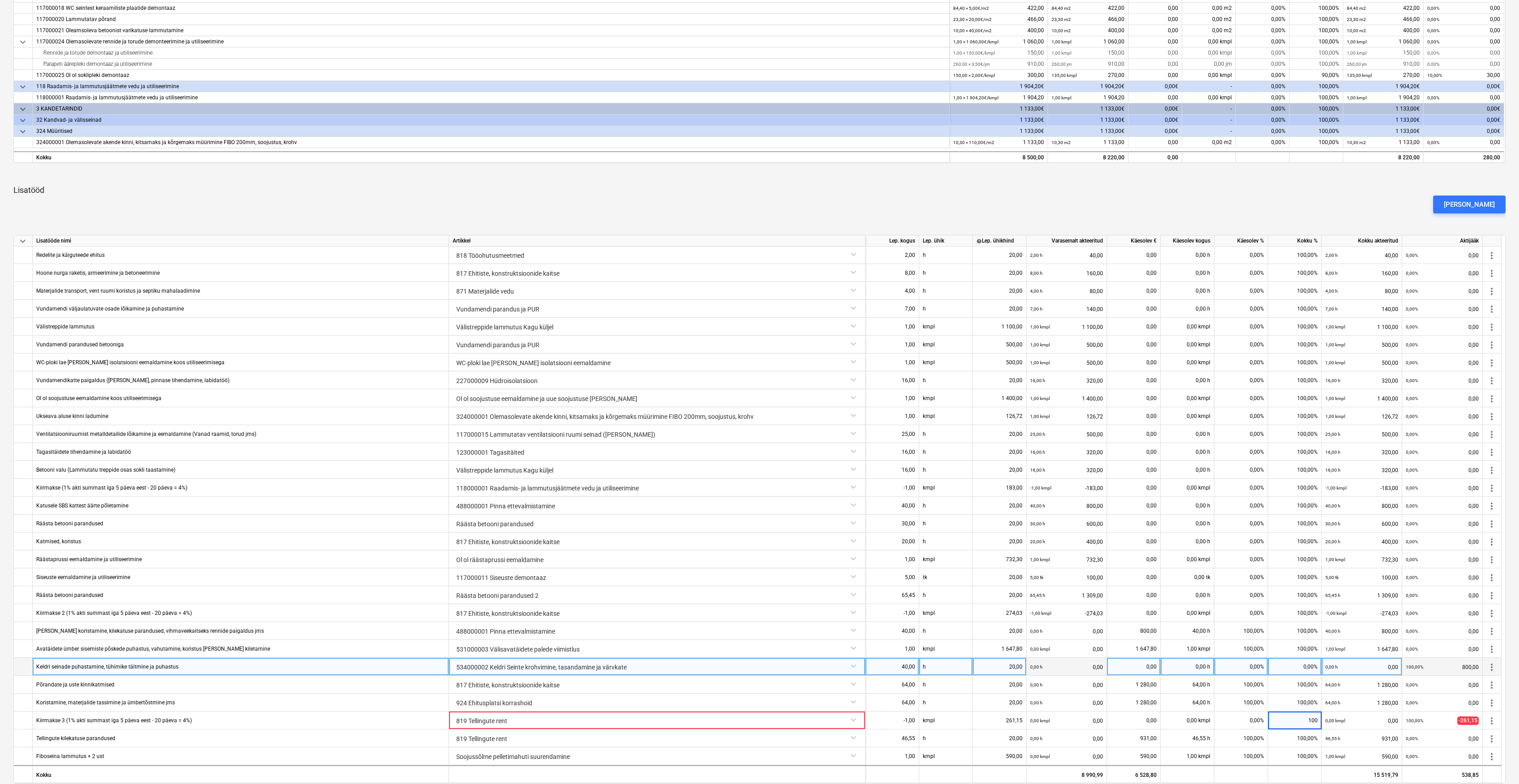
click at [1311, 668] on div "0,00%" at bounding box center [1295, 666] width 54 height 18
click at [1310, 671] on div "0,00%" at bounding box center [1295, 666] width 54 height 18
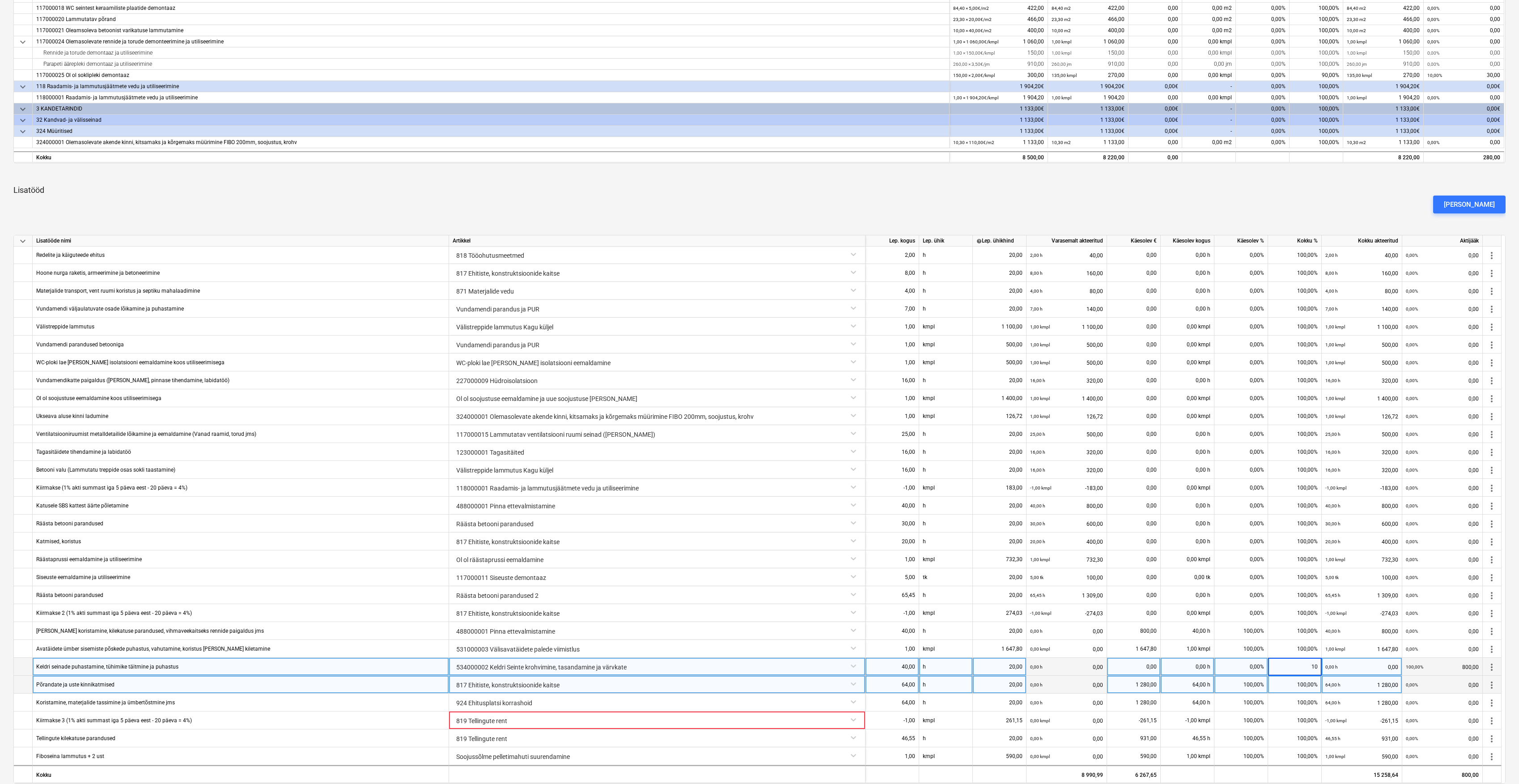
type input "100"
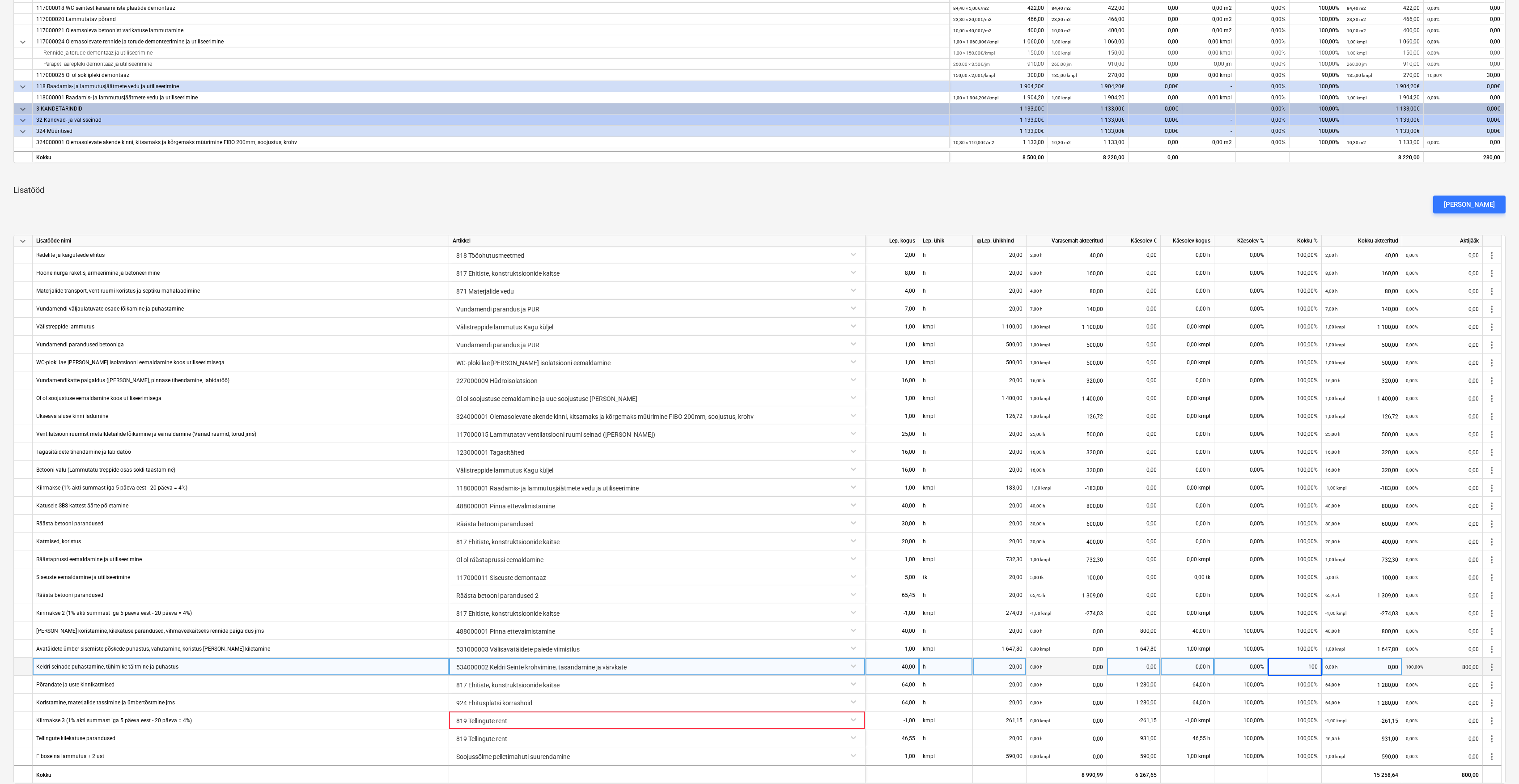
click at [1311, 208] on div "Lisa lisatöö" at bounding box center [760, 204] width 1500 height 25
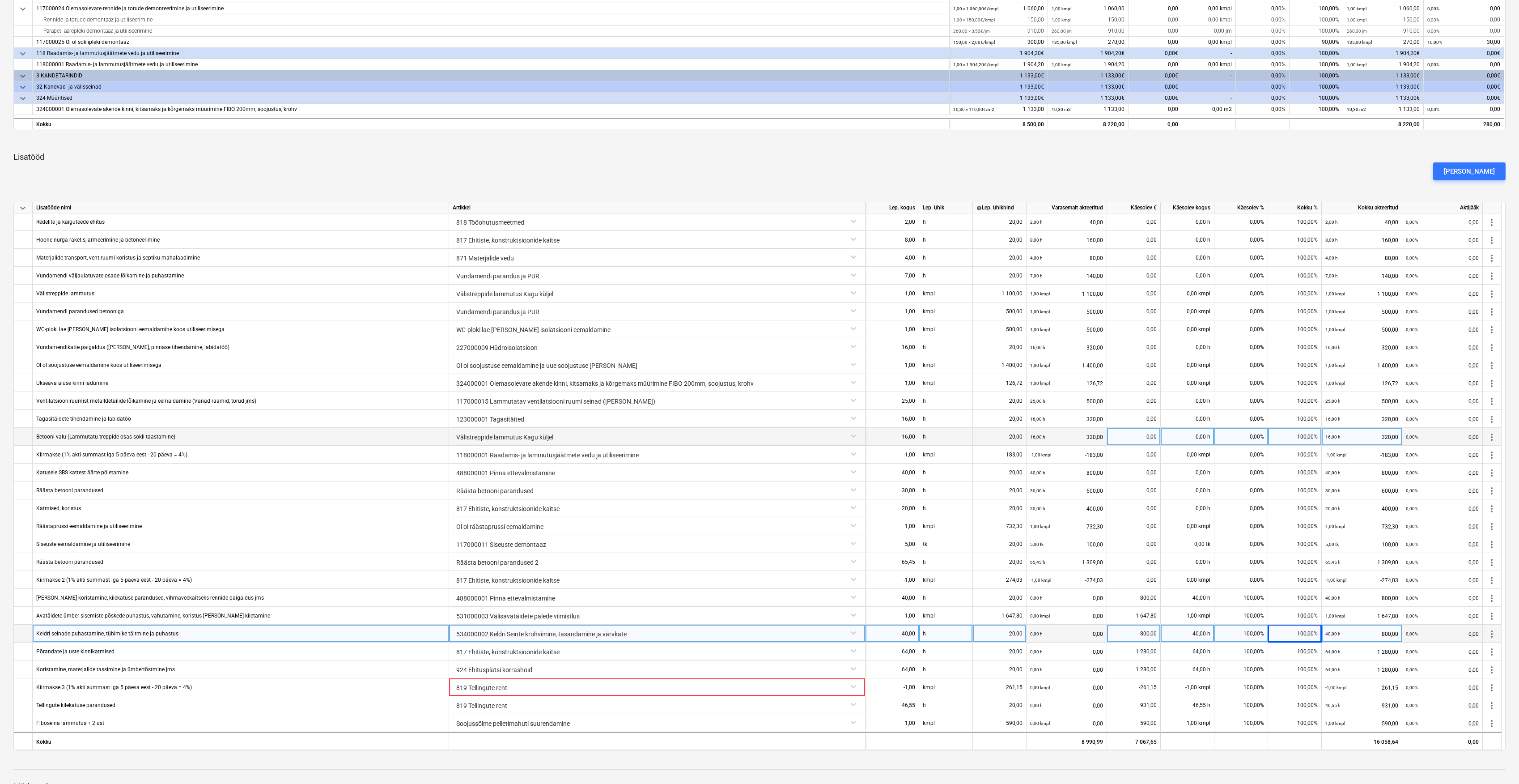
scroll to position [379, 0]
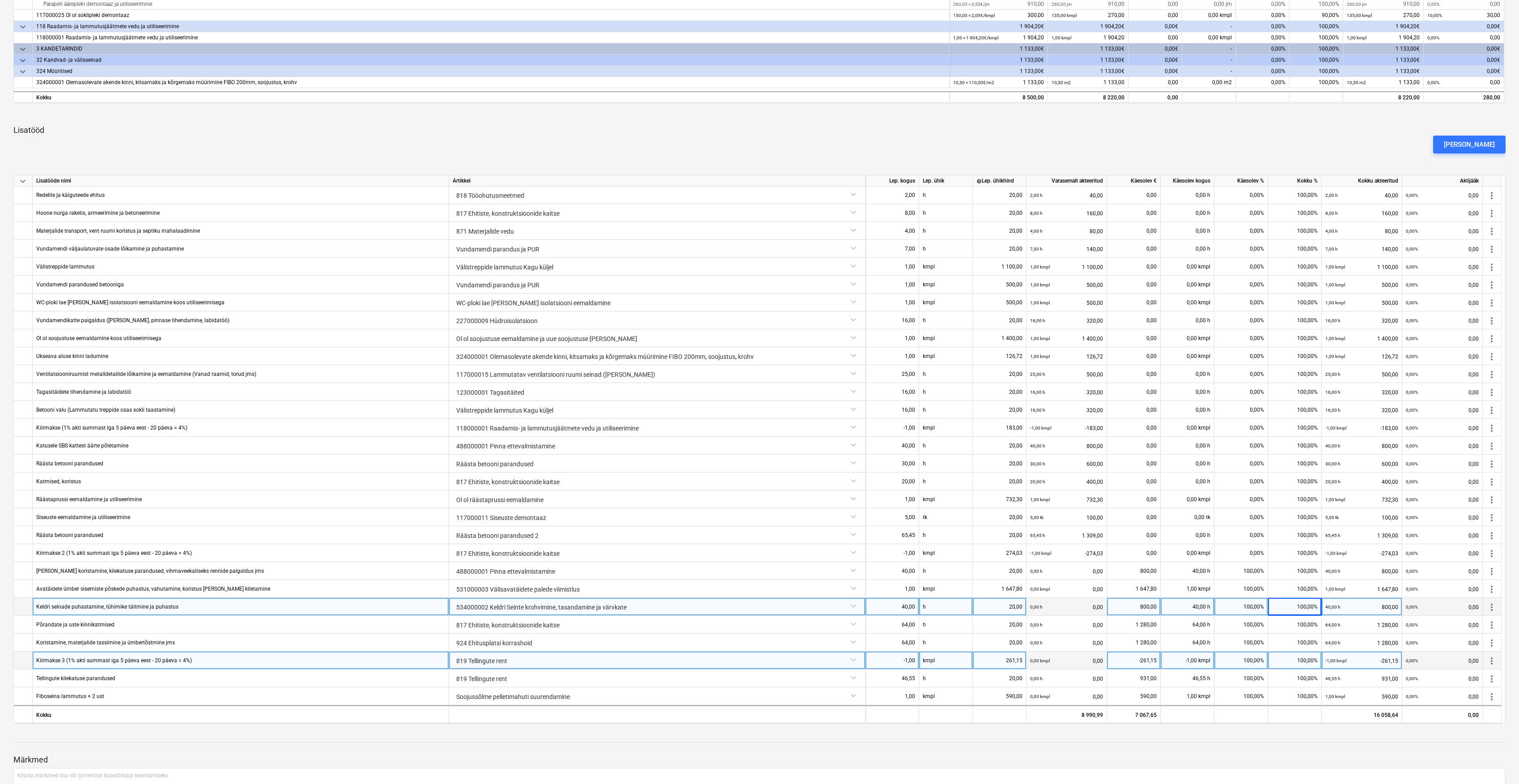
click at [882, 659] on div "-1,00" at bounding box center [892, 660] width 46 height 18
type input "0"
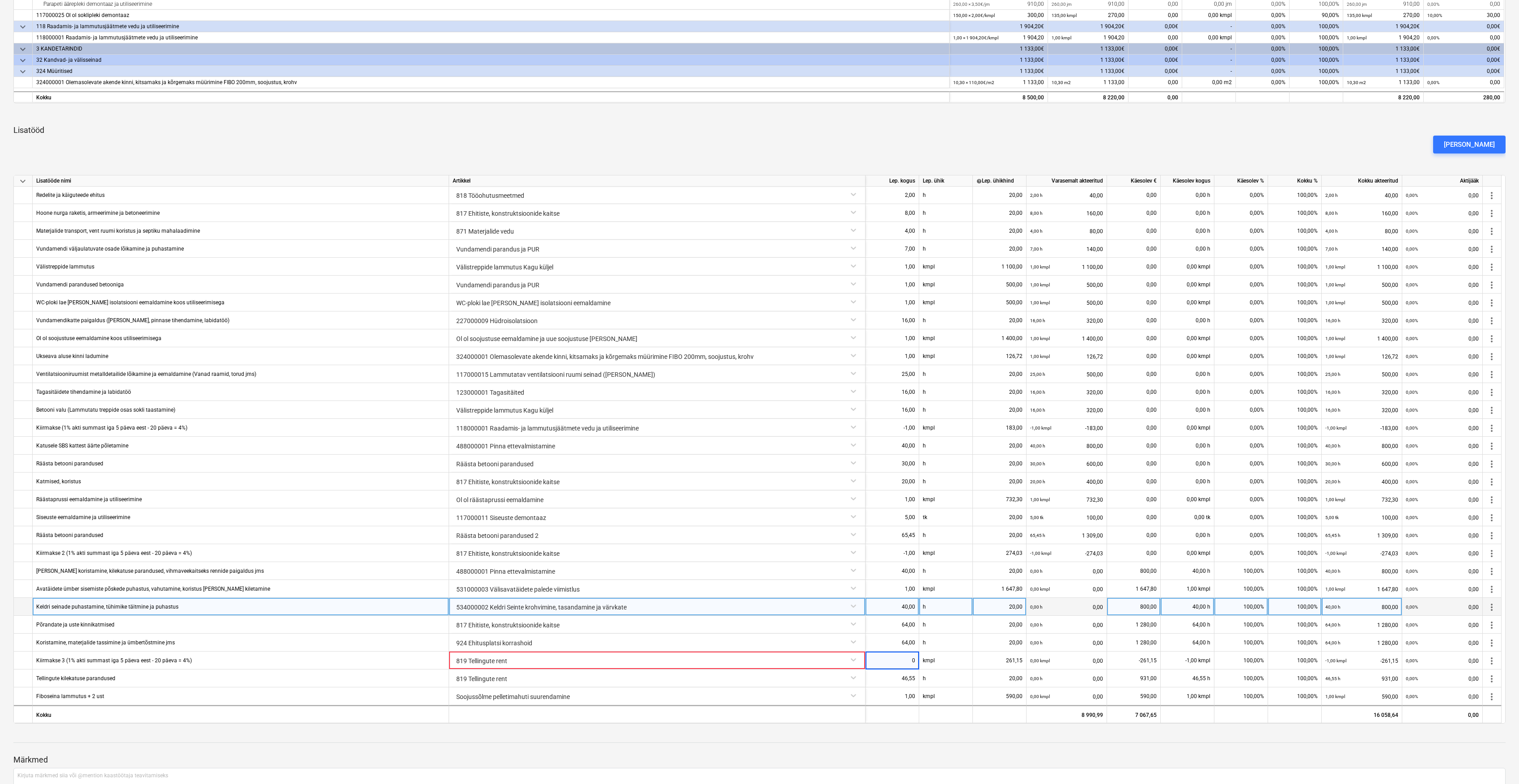
click at [893, 743] on div at bounding box center [760, 742] width 1492 height 1
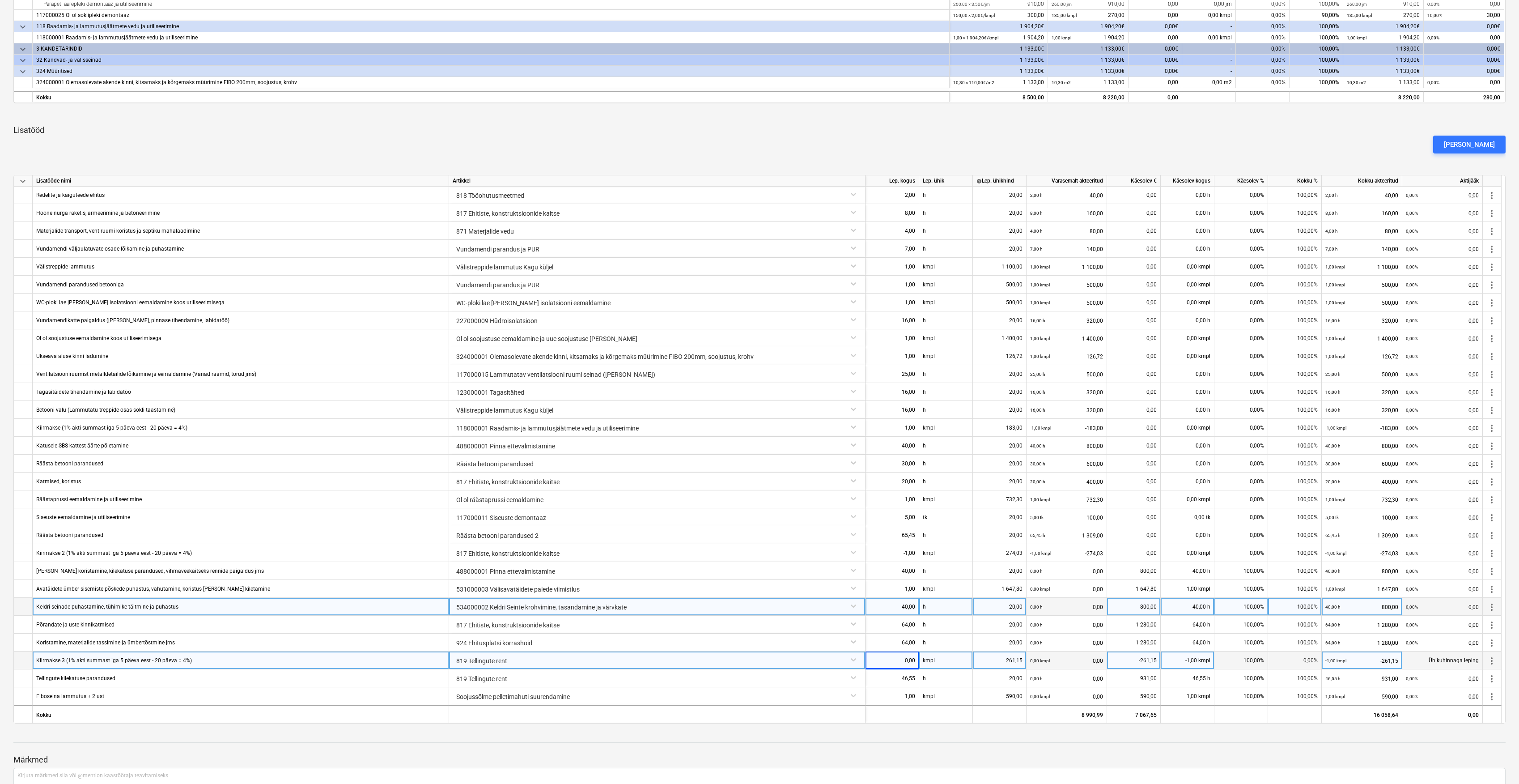
click at [899, 661] on div "0,00" at bounding box center [892, 660] width 46 height 18
type input "-1"
click at [1007, 661] on div "261,15" at bounding box center [1000, 660] width 46 height 18
click at [1017, 666] on div "261,15" at bounding box center [1000, 660] width 46 height 18
type input "282,71"
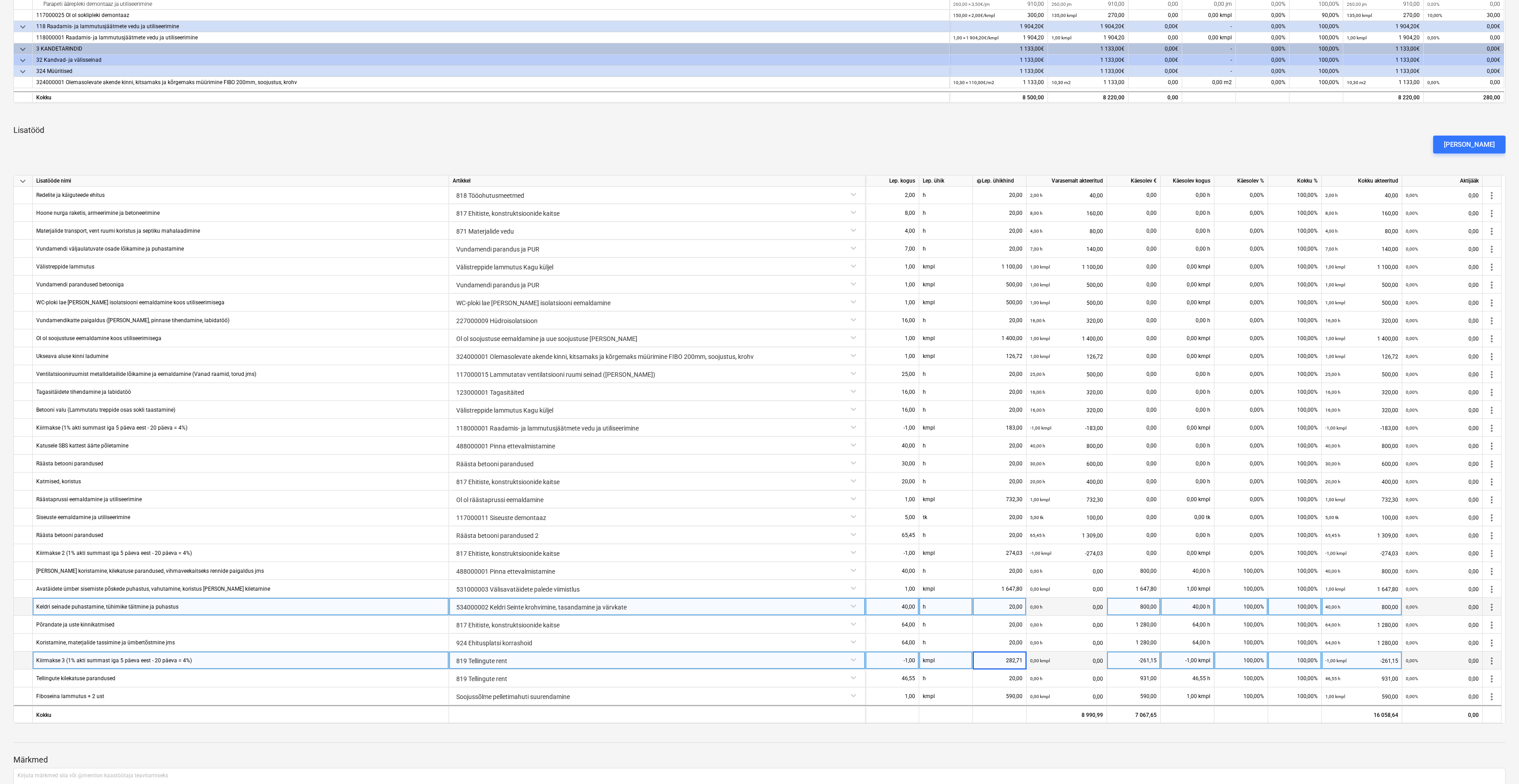
click at [1001, 754] on div at bounding box center [760, 751] width 1492 height 7
click at [1033, 743] on div at bounding box center [760, 742] width 1492 height 1
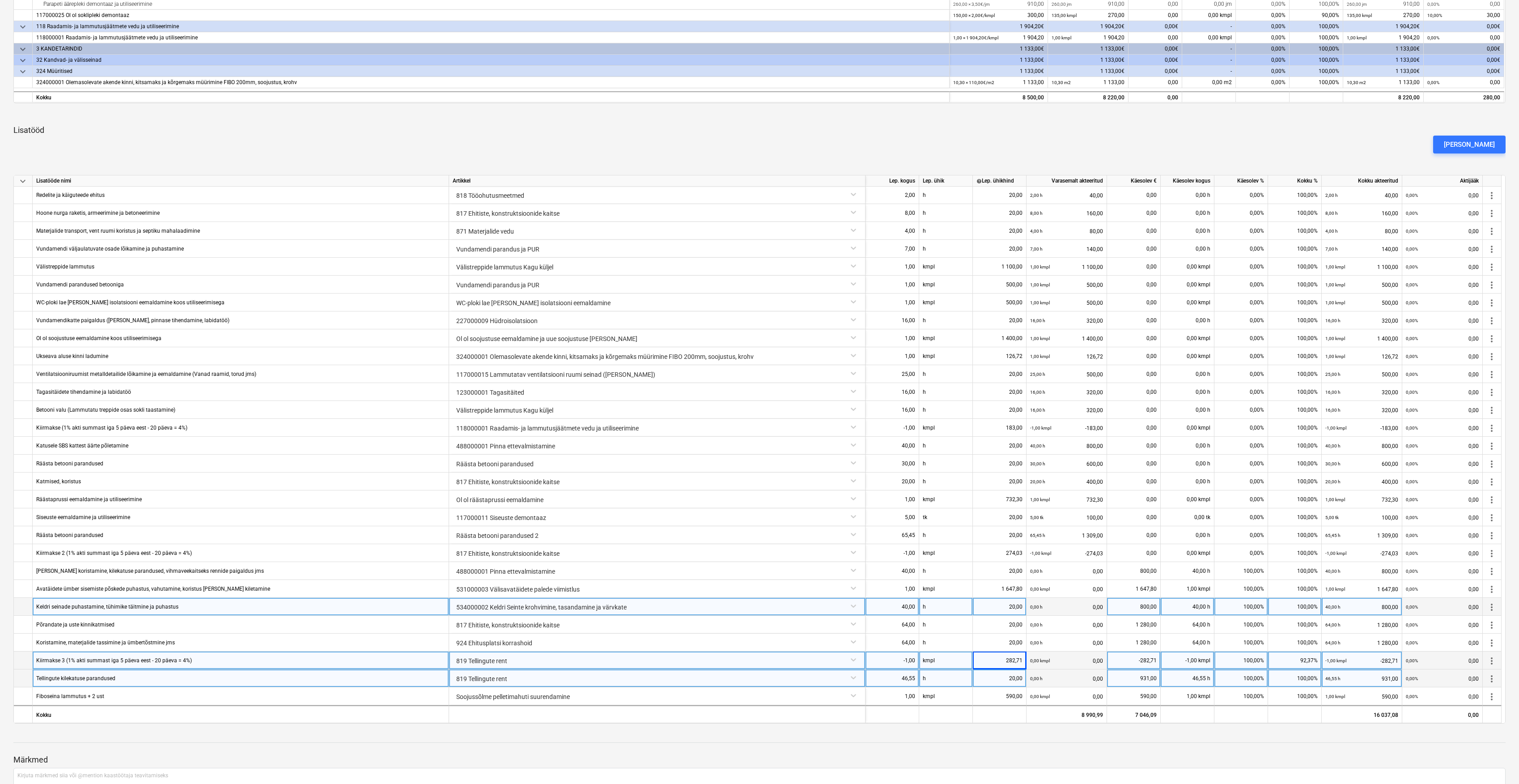
scroll to position [439, 0]
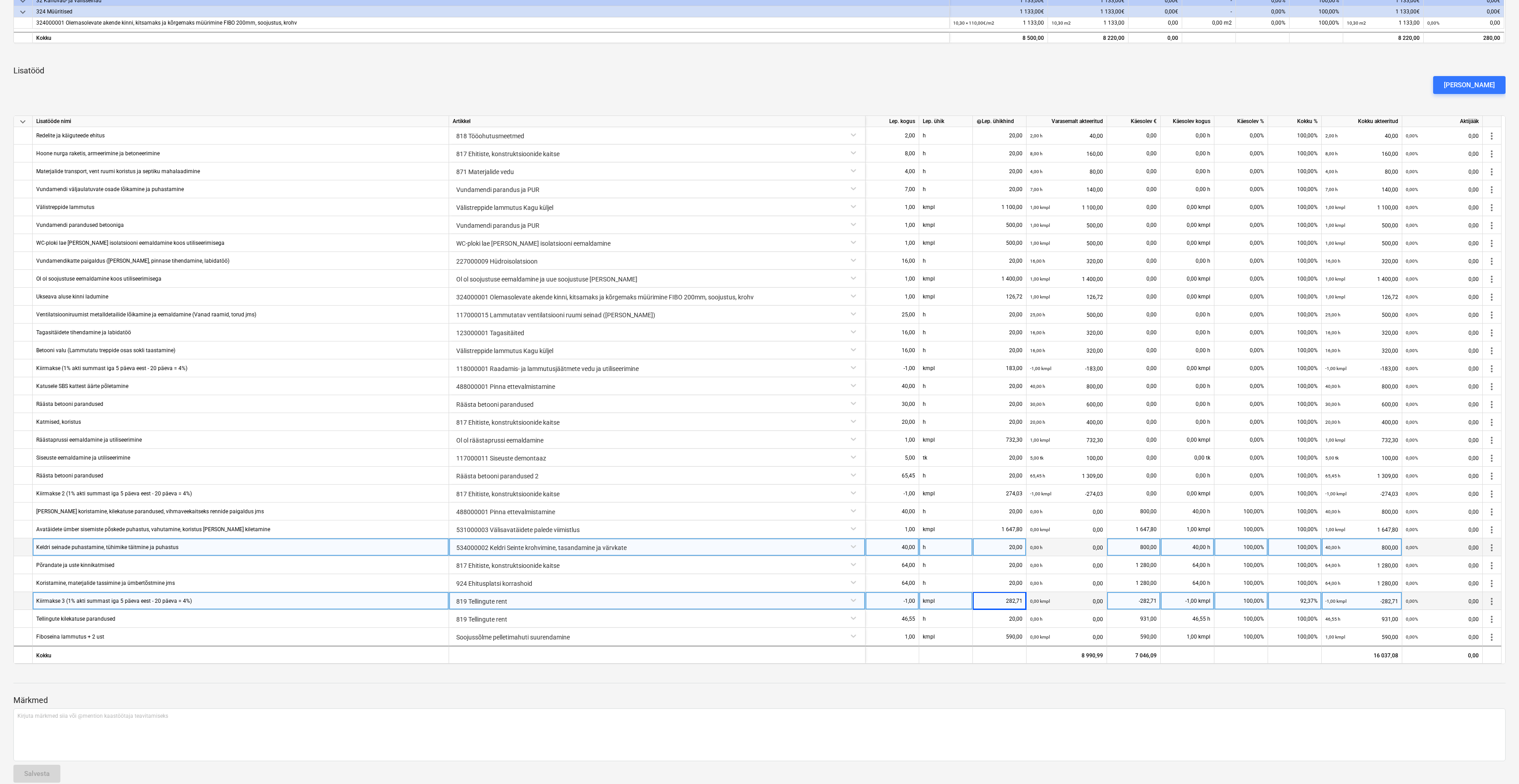
click at [756, 702] on p "Märkmed" at bounding box center [760, 700] width 1492 height 11
click at [791, 767] on div "Märkmed Kirjuta märkmed siia või @mention kaastöötaja teavitamiseks ﻿ Salvesta" at bounding box center [760, 730] width 1492 height 119
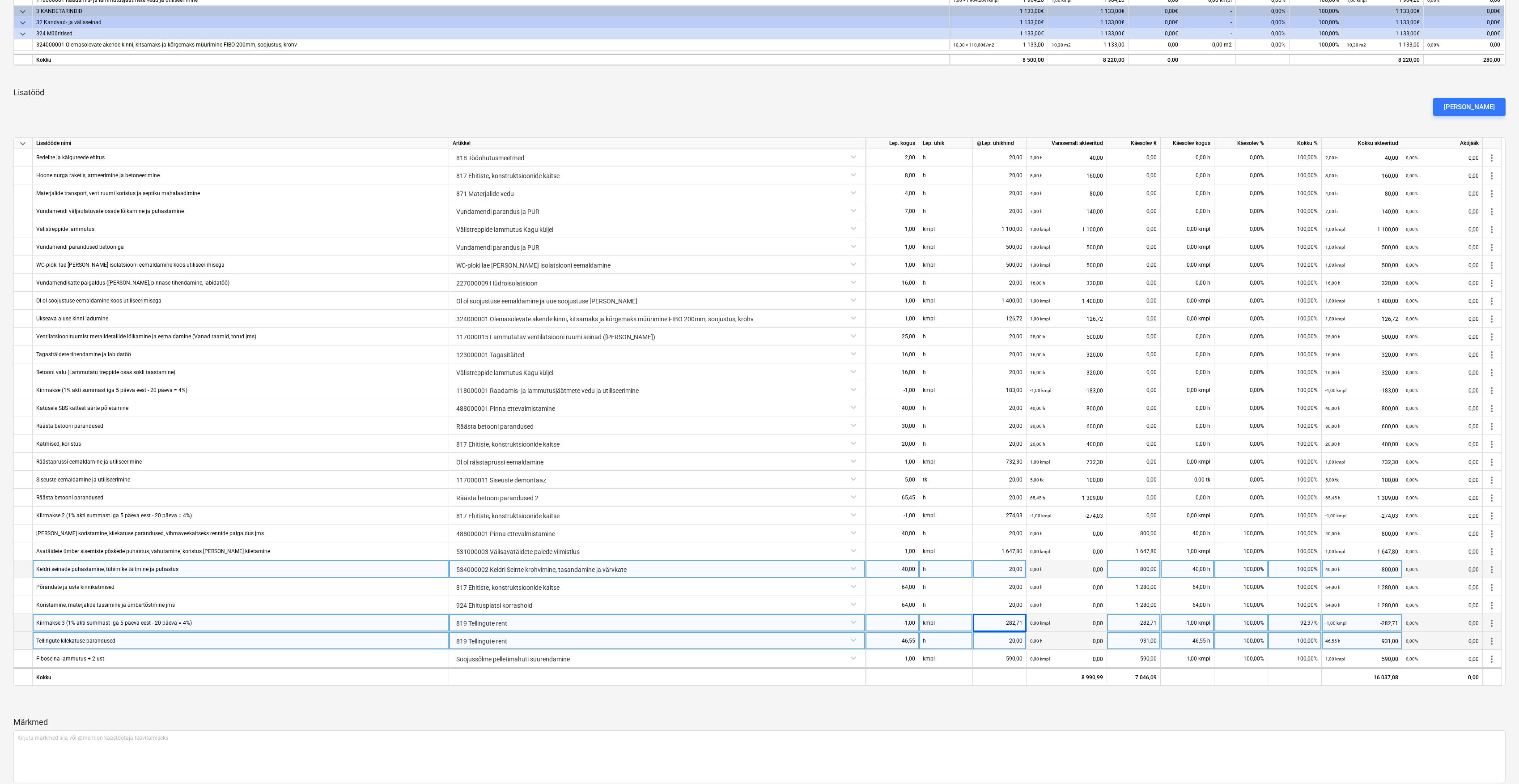
scroll to position [417, 0]
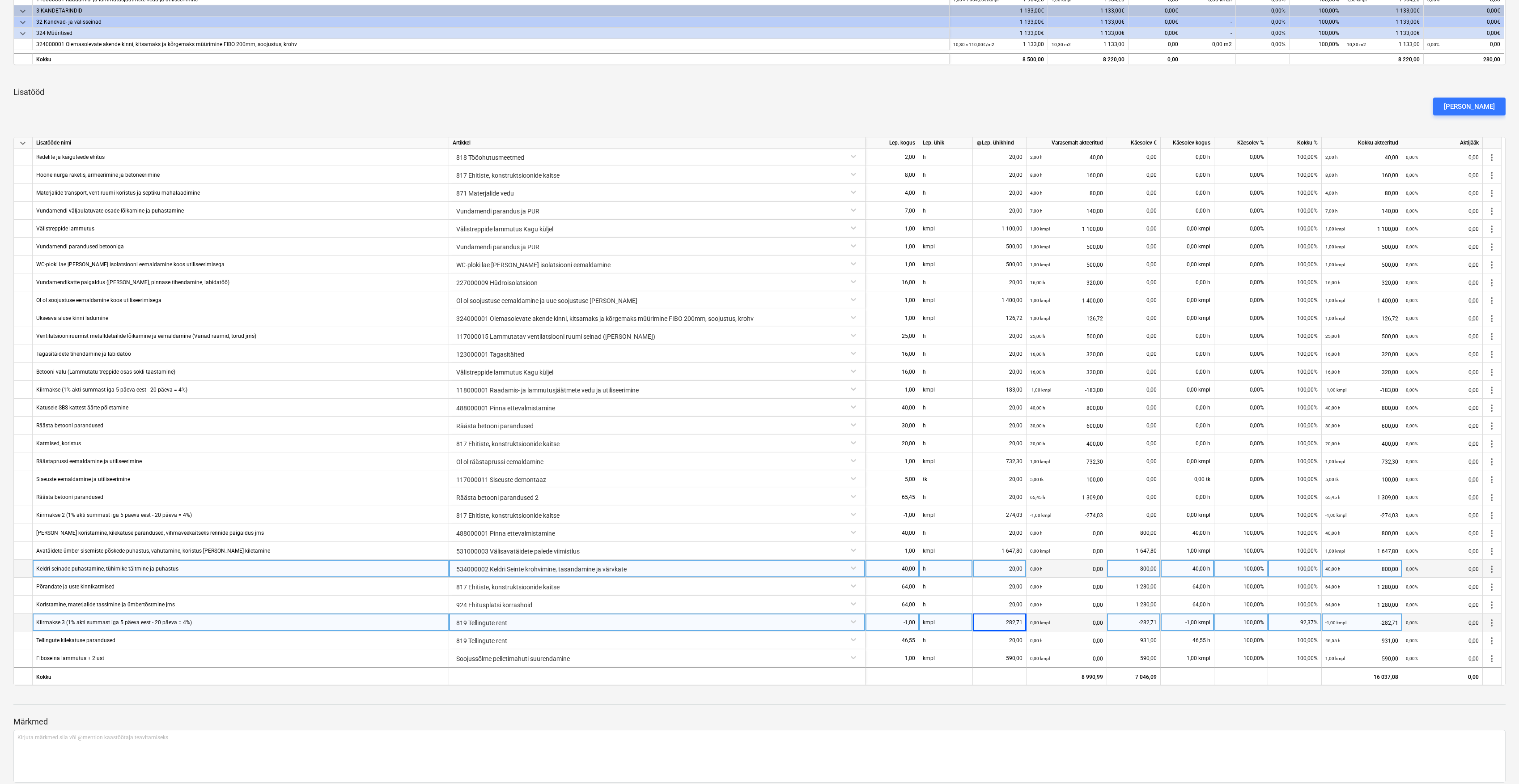
click at [1258, 623] on div "100,00%" at bounding box center [1241, 622] width 54 height 18
click at [1305, 624] on div "92,37%" at bounding box center [1295, 622] width 54 height 18
type input "100"
click at [1153, 717] on p "Märkmed" at bounding box center [760, 721] width 1492 height 11
click at [910, 623] on div "-1,00" at bounding box center [892, 622] width 46 height 18
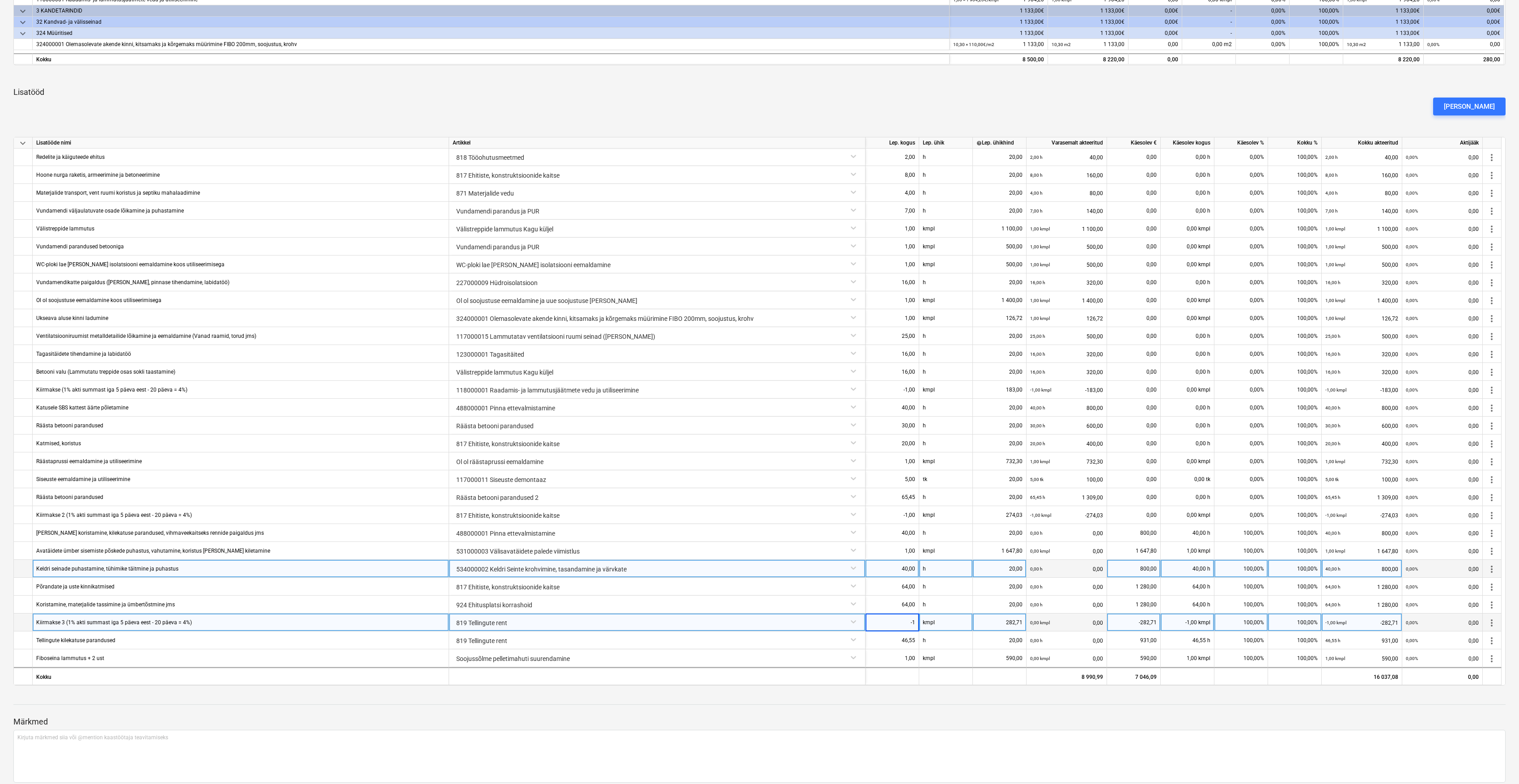
type input "0"
click at [902, 700] on div at bounding box center [760, 696] width 1492 height 7
click at [1009, 616] on div "282,71" at bounding box center [1000, 622] width 46 height 18
type input "0"
click at [1339, 721] on p "Märkmed" at bounding box center [760, 721] width 1492 height 11
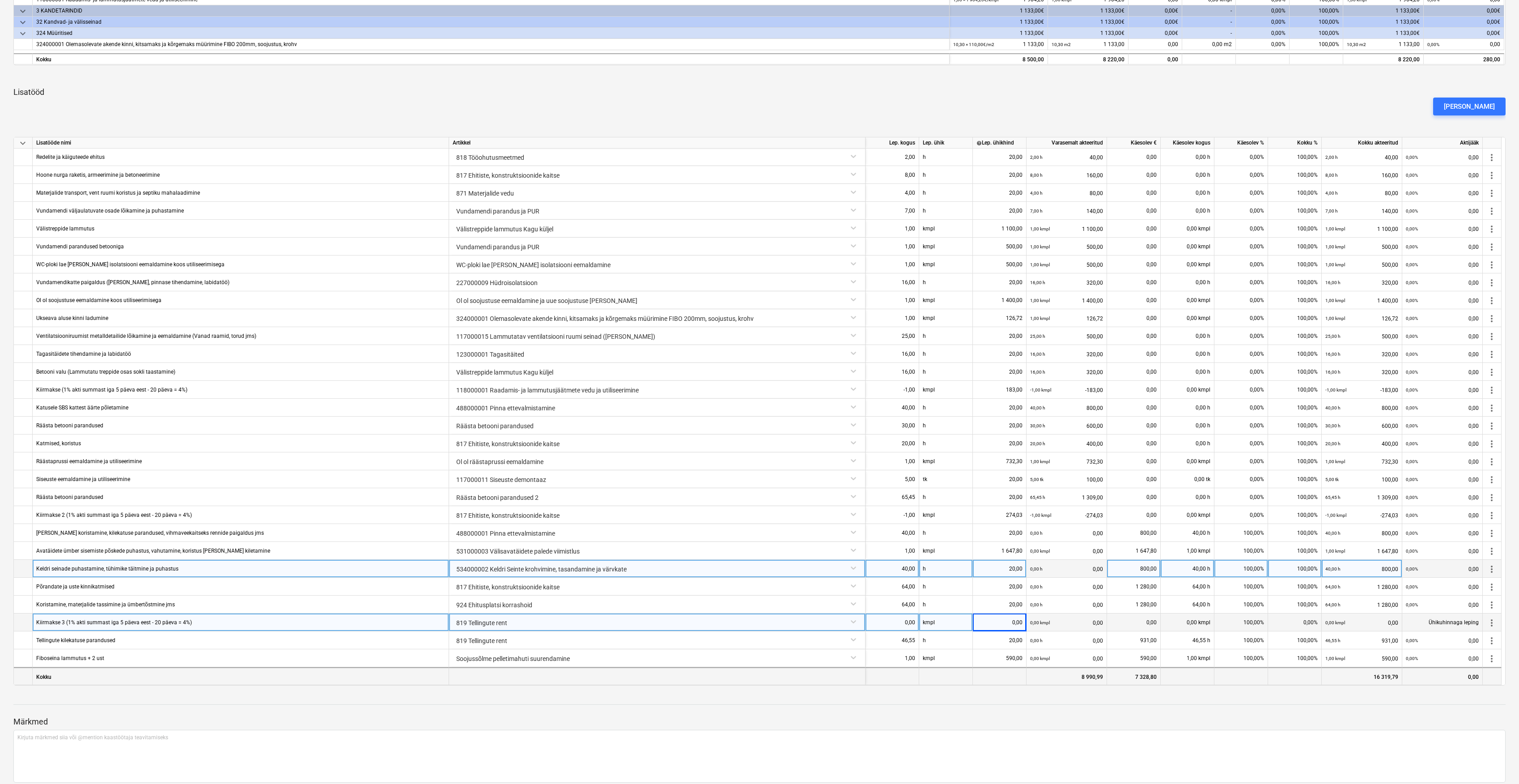
scroll to position [0, 0]
click at [1250, 622] on div "100,00%" at bounding box center [1241, 623] width 54 height 18
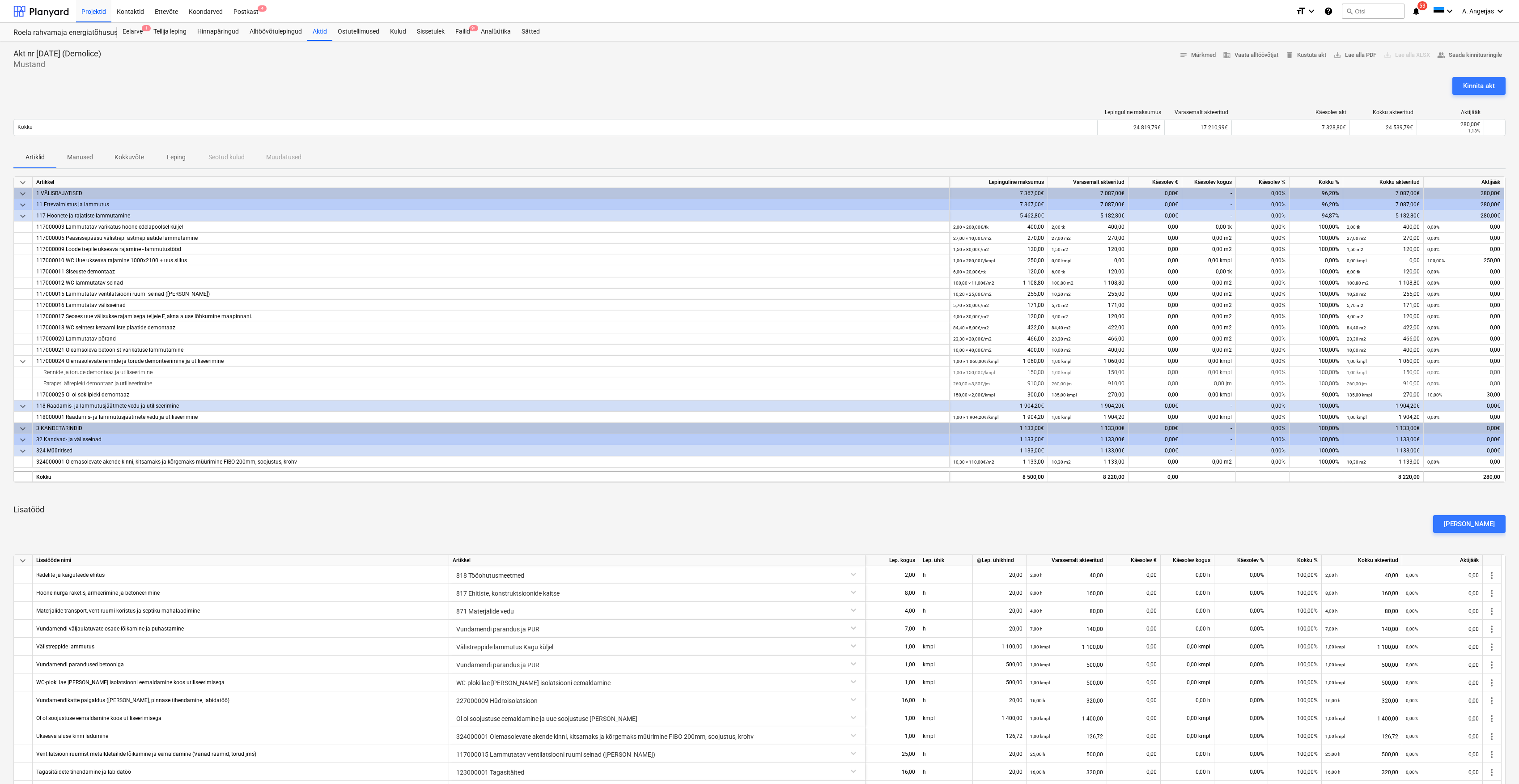
click at [1136, 495] on div at bounding box center [760, 493] width 1492 height 7
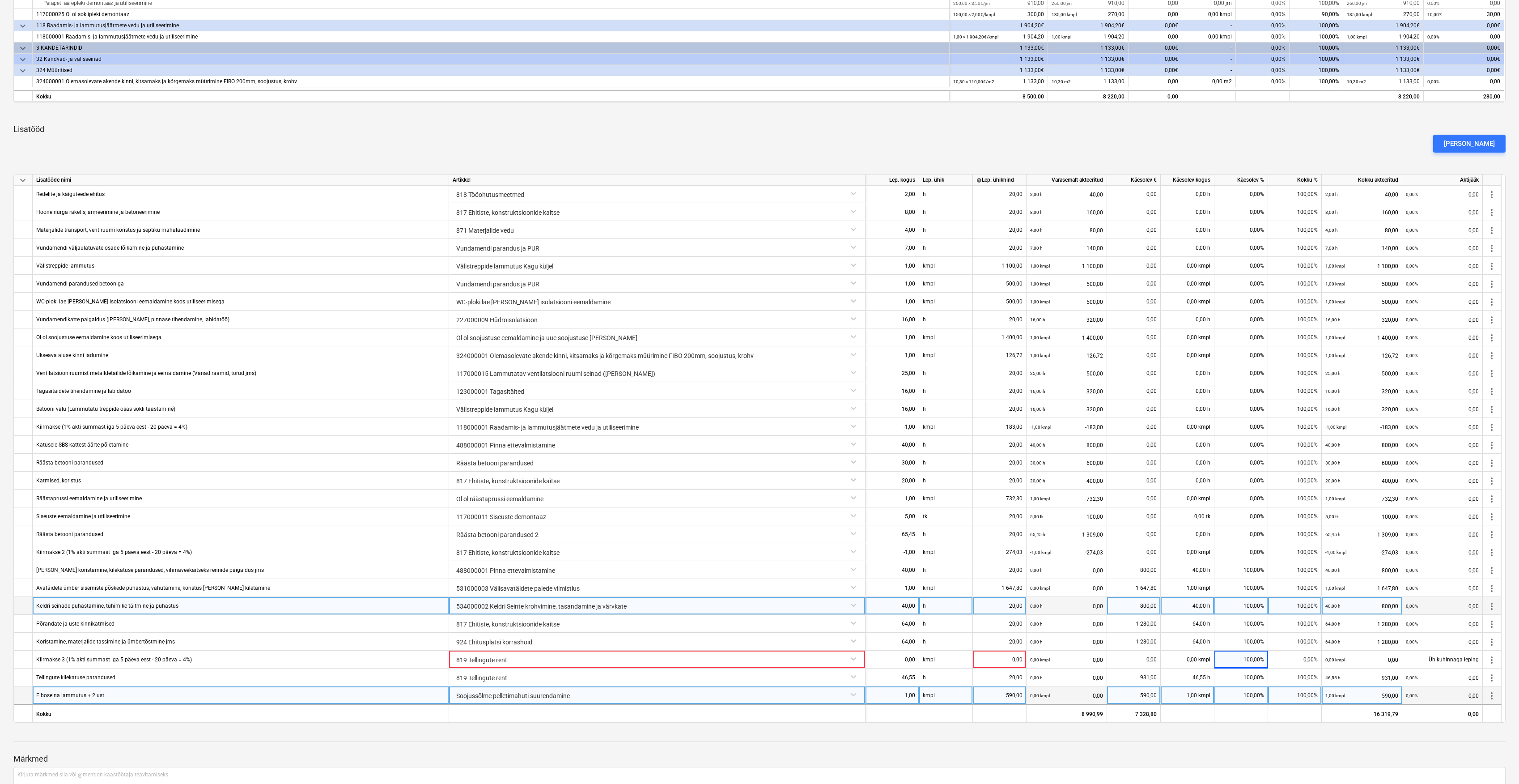
scroll to position [417, 0]
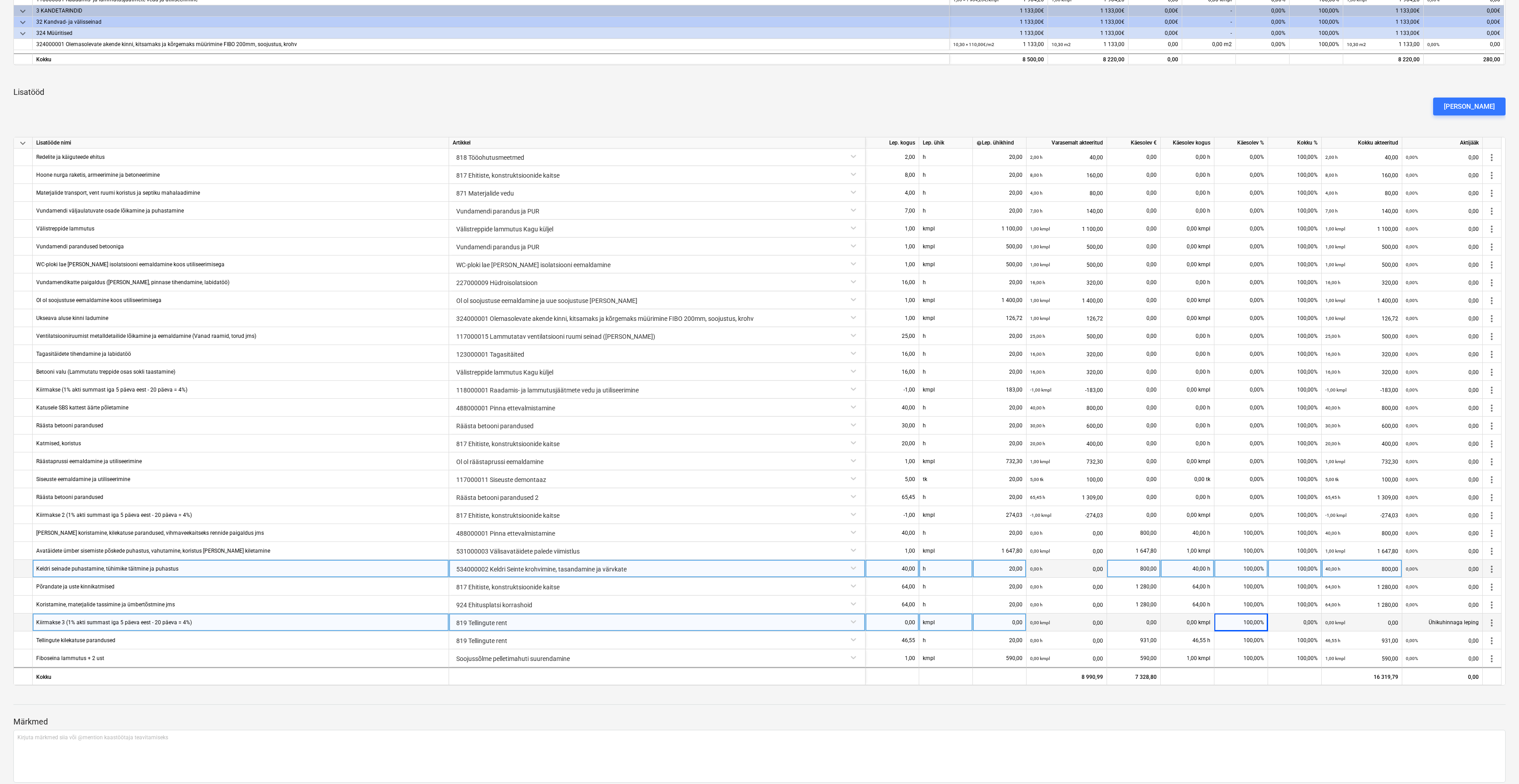
click at [903, 627] on div "0,00" at bounding box center [892, 622] width 46 height 18
type input "-1"
click at [974, 626] on div "0,00" at bounding box center [1000, 622] width 54 height 18
click at [1007, 622] on div "0,00" at bounding box center [1000, 622] width 46 height 18
type input "293,15"
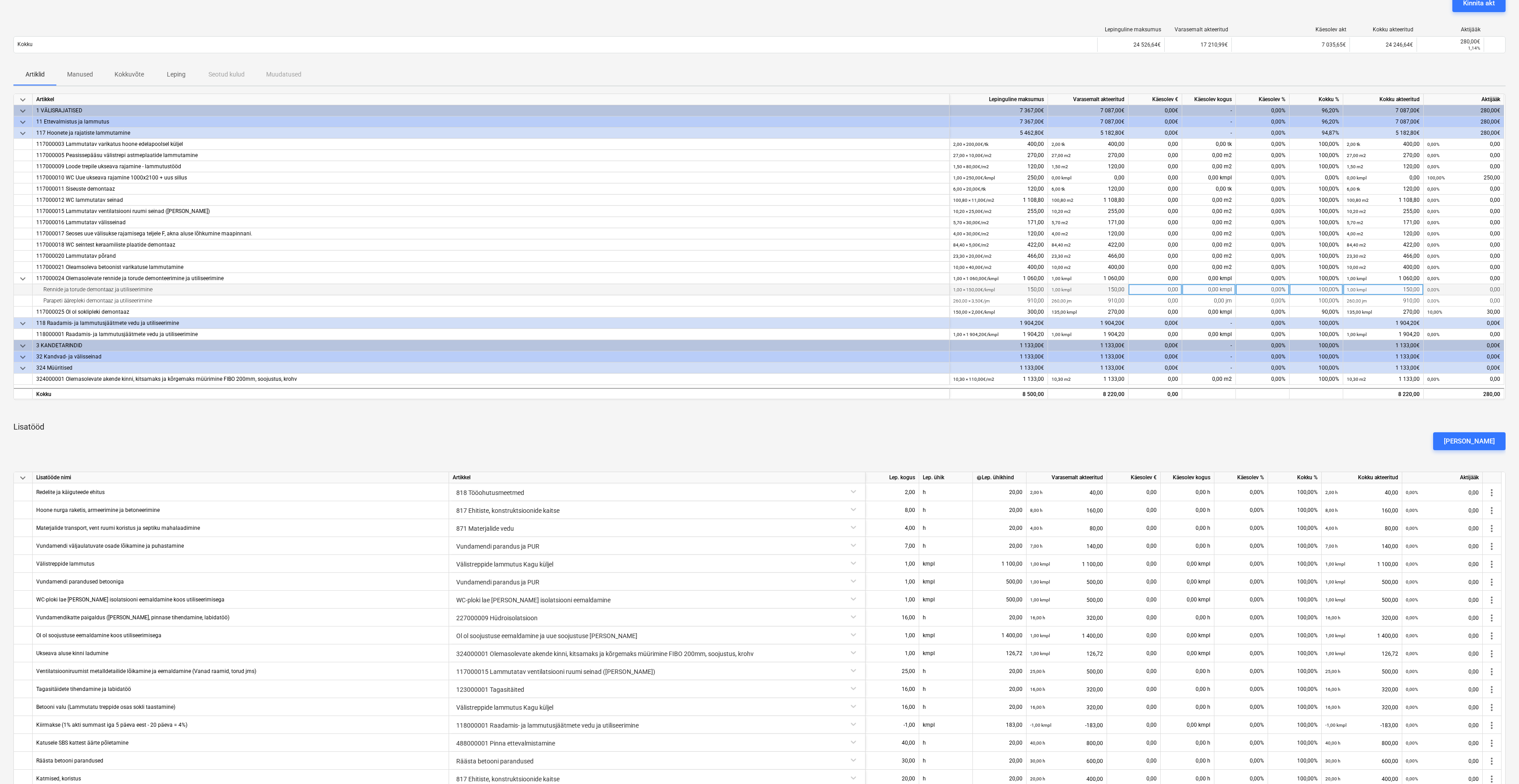
scroll to position [0, 0]
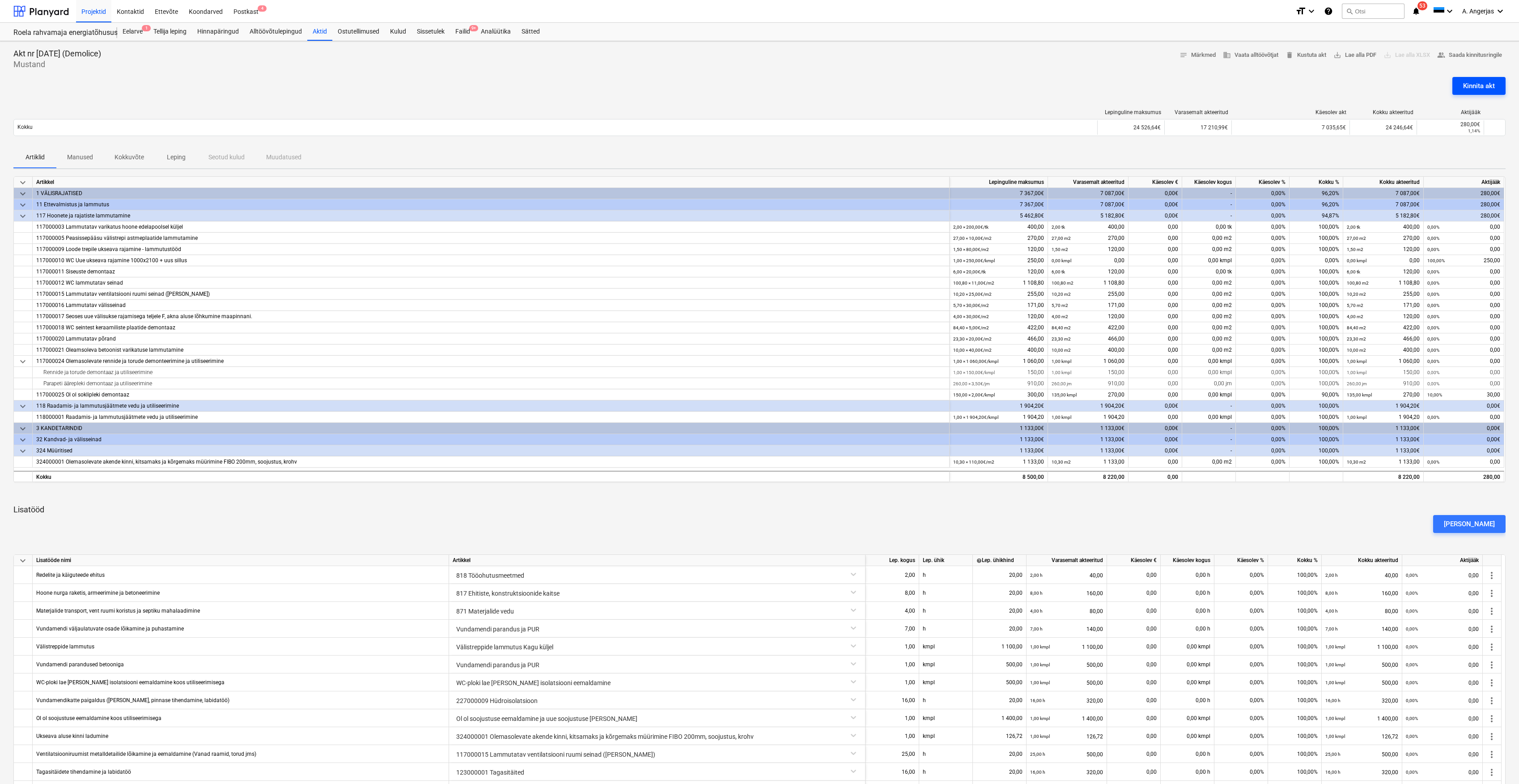
click at [1470, 88] on div "Kinnita akt" at bounding box center [1479, 86] width 32 height 12
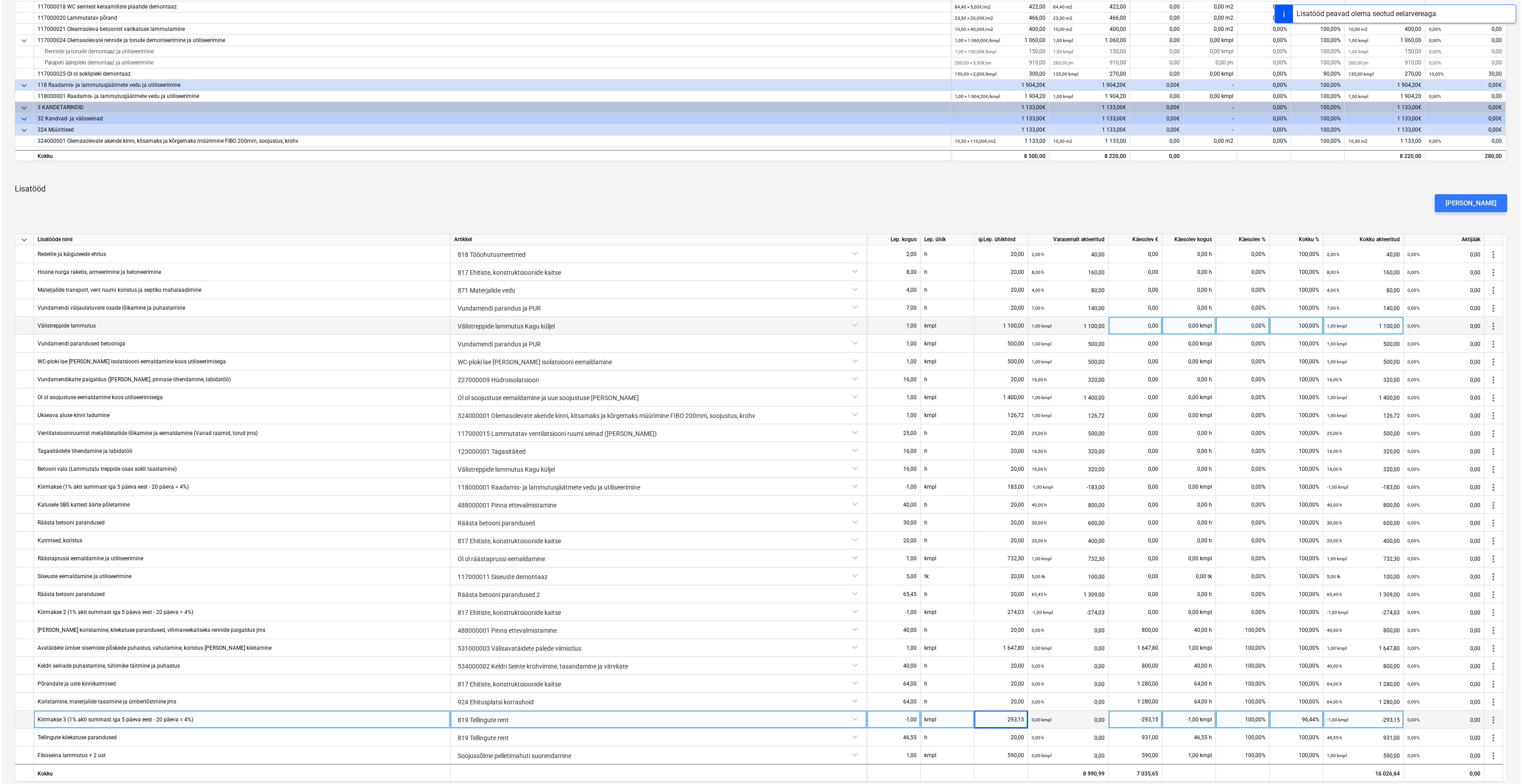
scroll to position [453, 0]
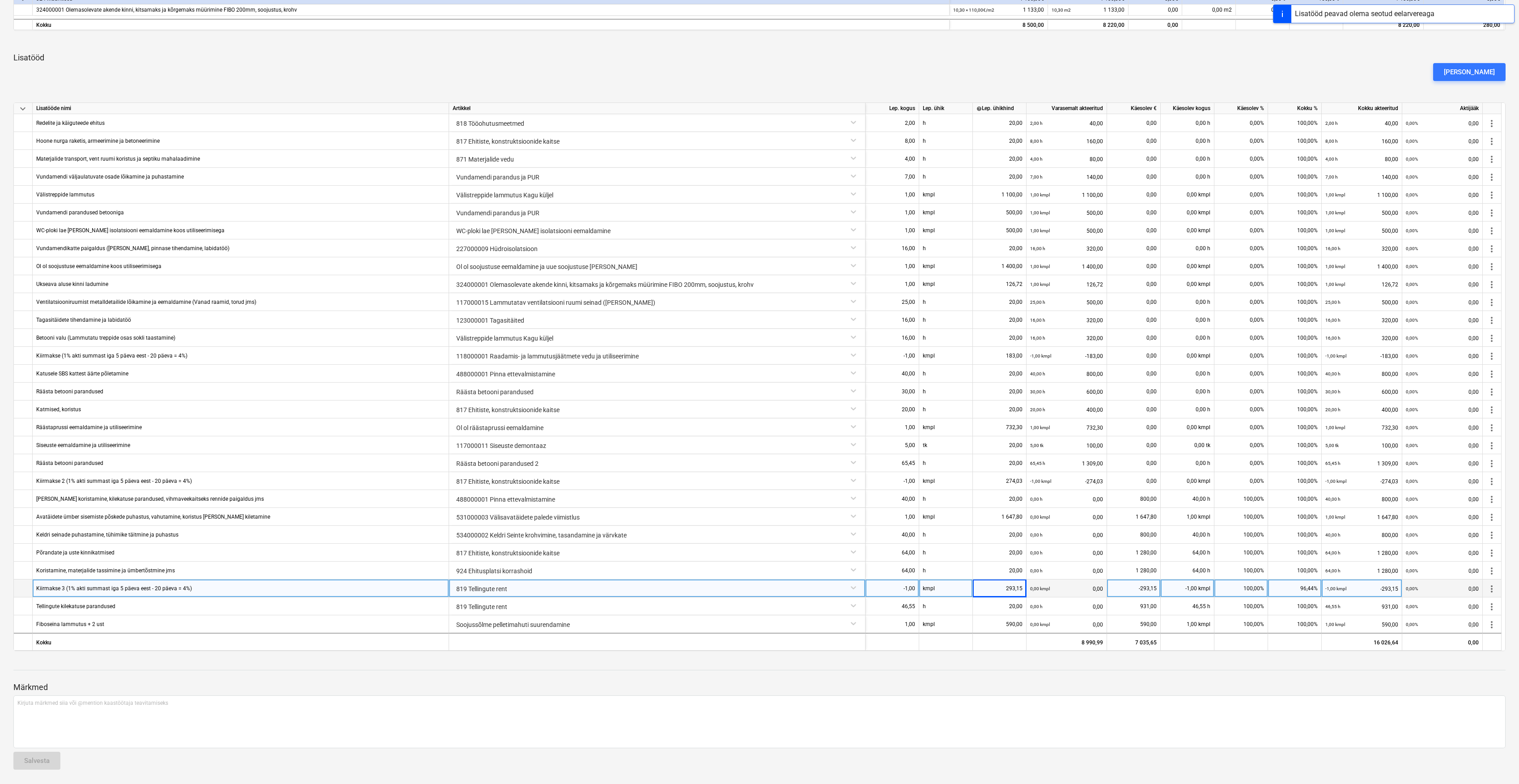
click at [856, 588] on div "819 Tellingute rent" at bounding box center [657, 587] width 409 height 16
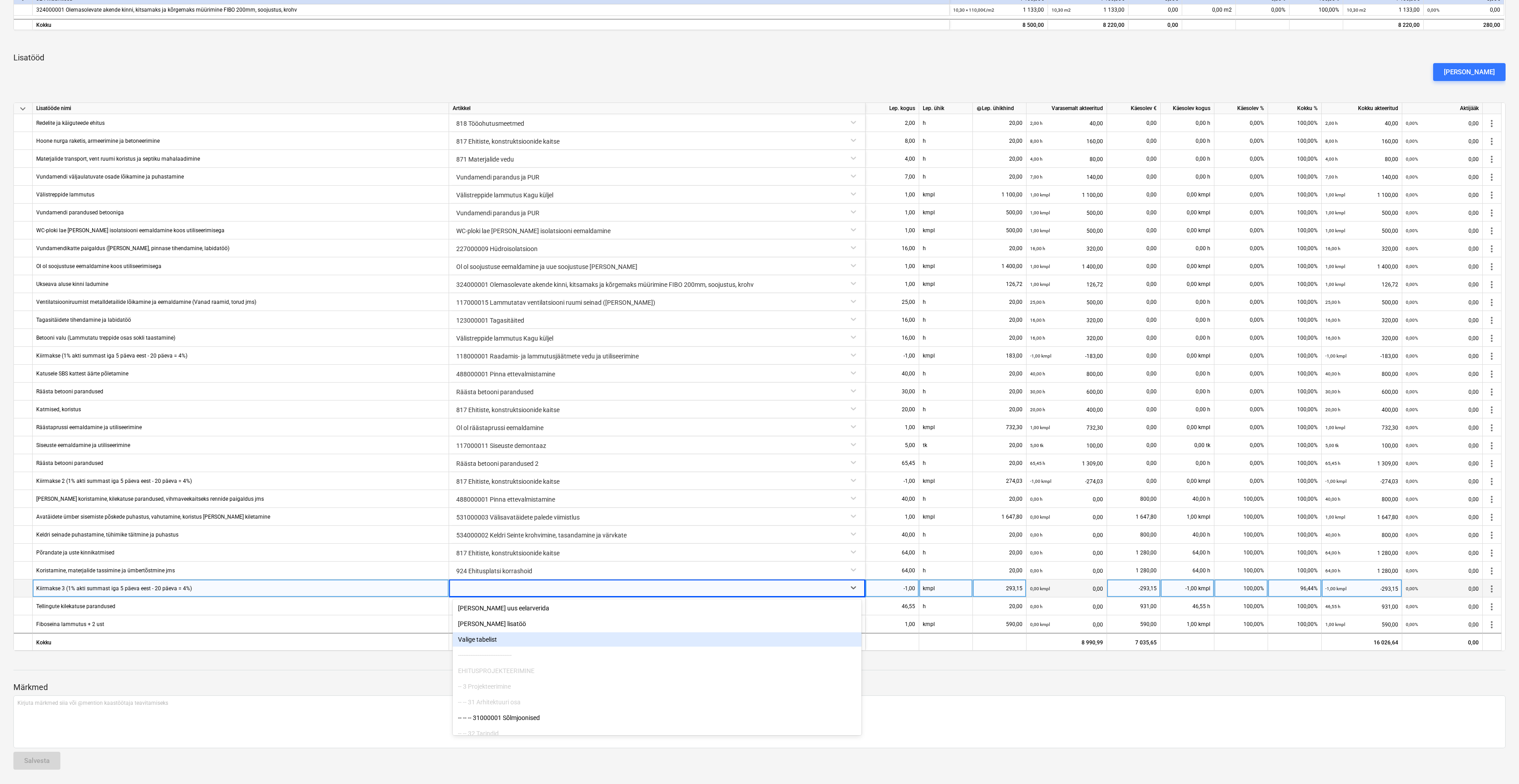
click at [507, 636] on div "Valige tabelist" at bounding box center [657, 639] width 409 height 14
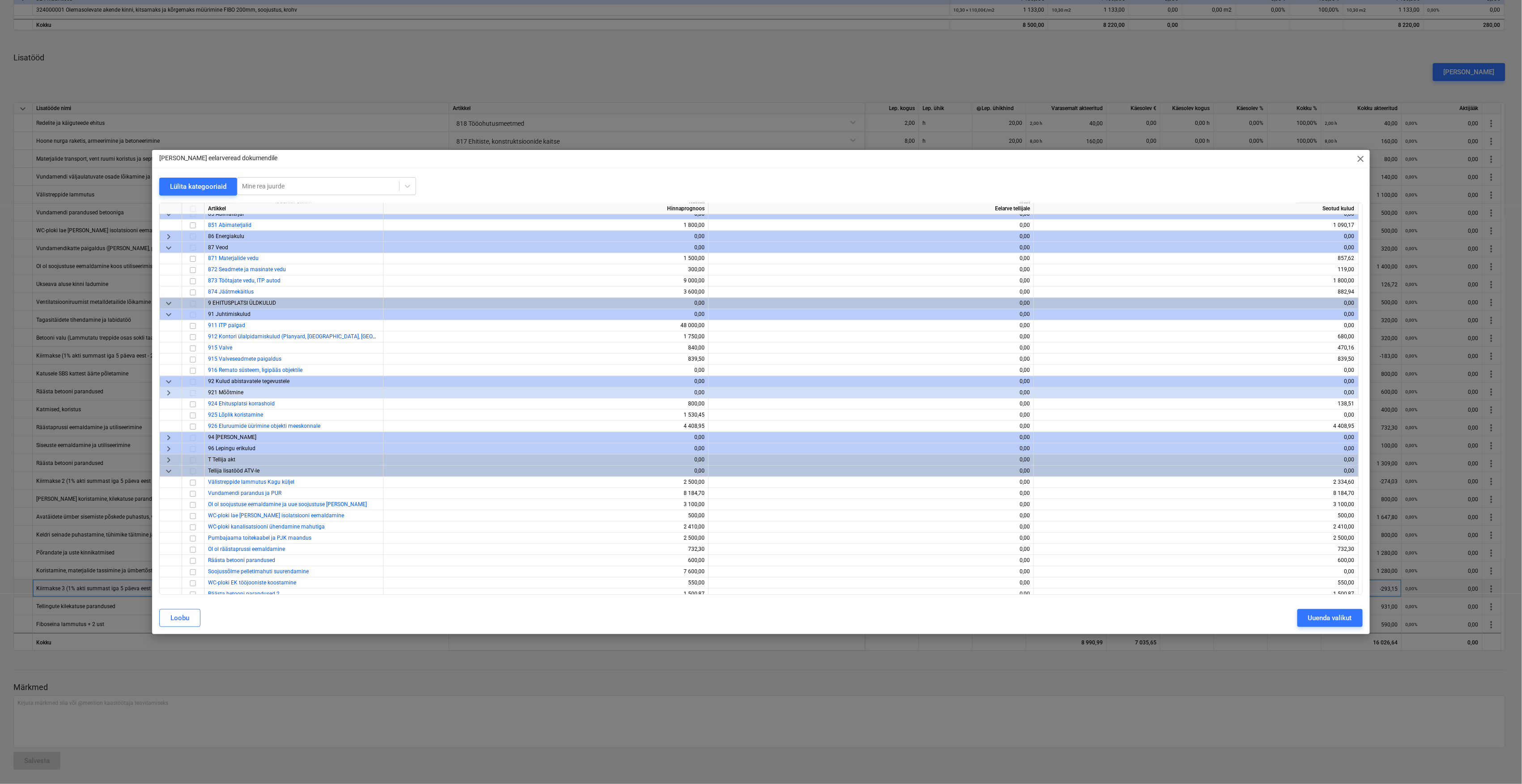
scroll to position [3389, 0]
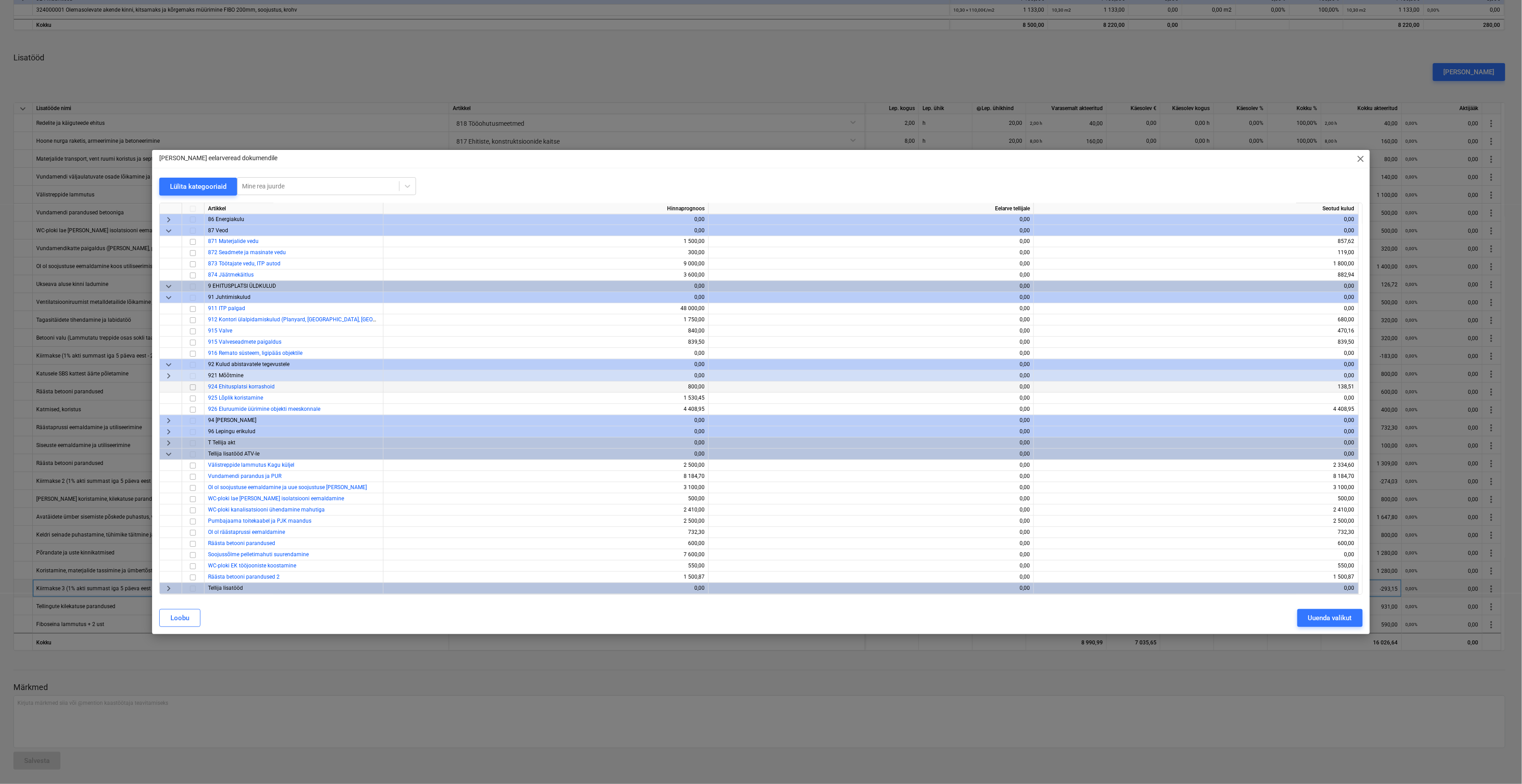
click at [193, 388] on input "checkbox" at bounding box center [193, 388] width 11 height 11
click at [1320, 618] on div "Uuenda valikut" at bounding box center [1330, 618] width 44 height 12
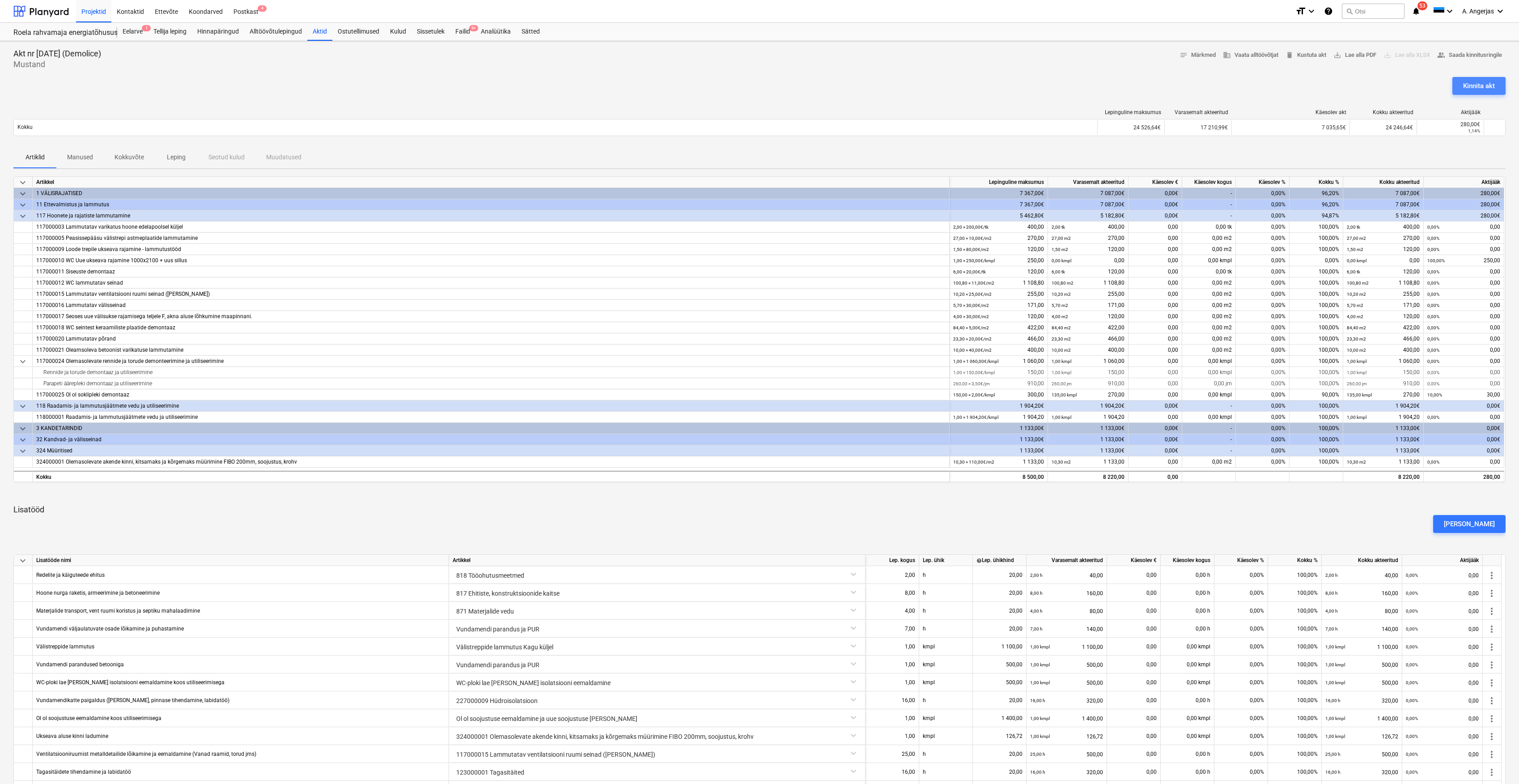
click at [1471, 88] on div "Kinnita akt" at bounding box center [1479, 86] width 32 height 12
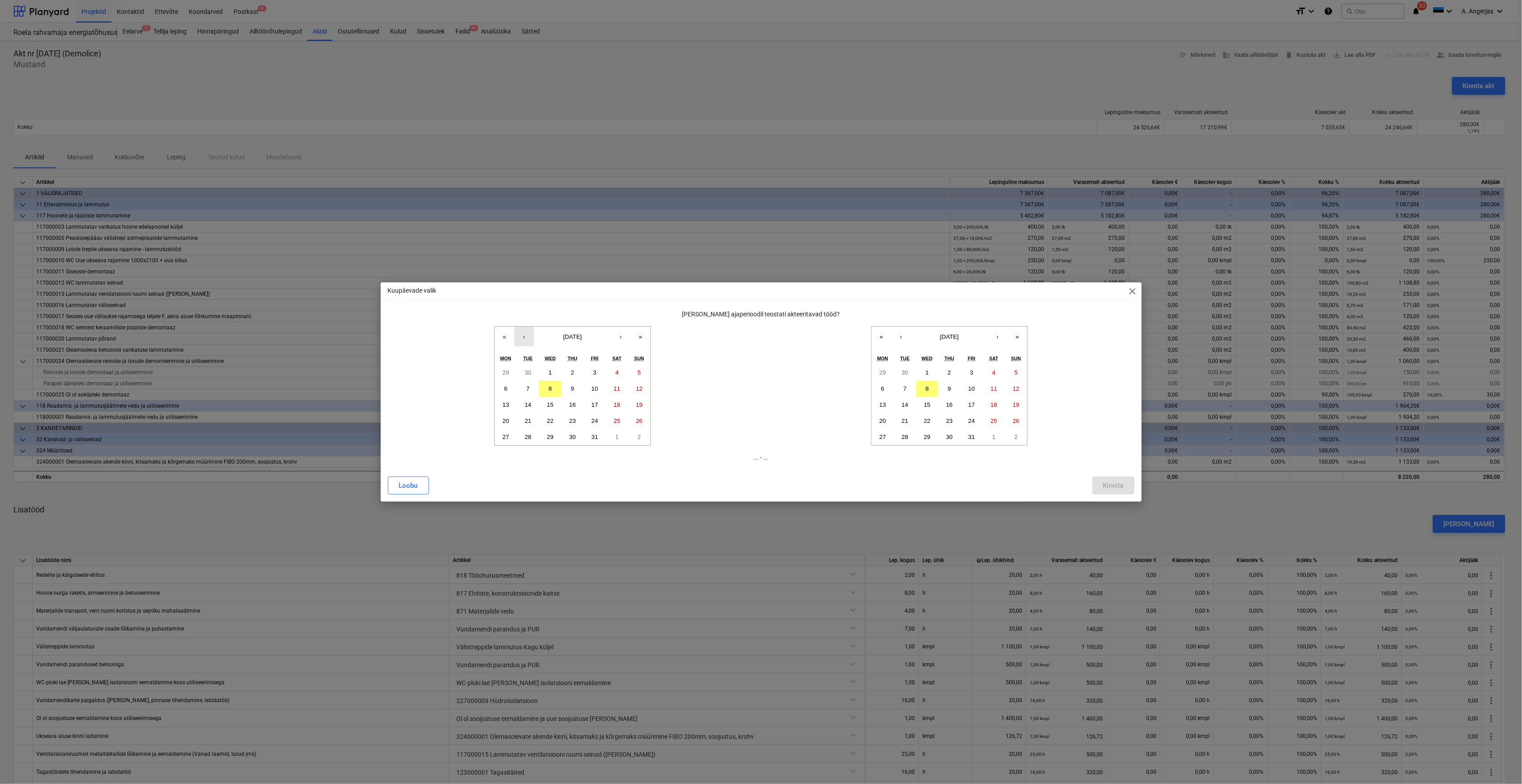
click at [523, 334] on button "‹" at bounding box center [524, 336] width 19 height 19
click at [505, 421] on abbr "22" at bounding box center [505, 420] width 6 height 6
click at [924, 388] on button "8" at bounding box center [928, 388] width 22 height 16
click at [902, 388] on button "7" at bounding box center [905, 388] width 22 height 16
click at [1110, 484] on div "Kinnita" at bounding box center [1113, 486] width 21 height 12
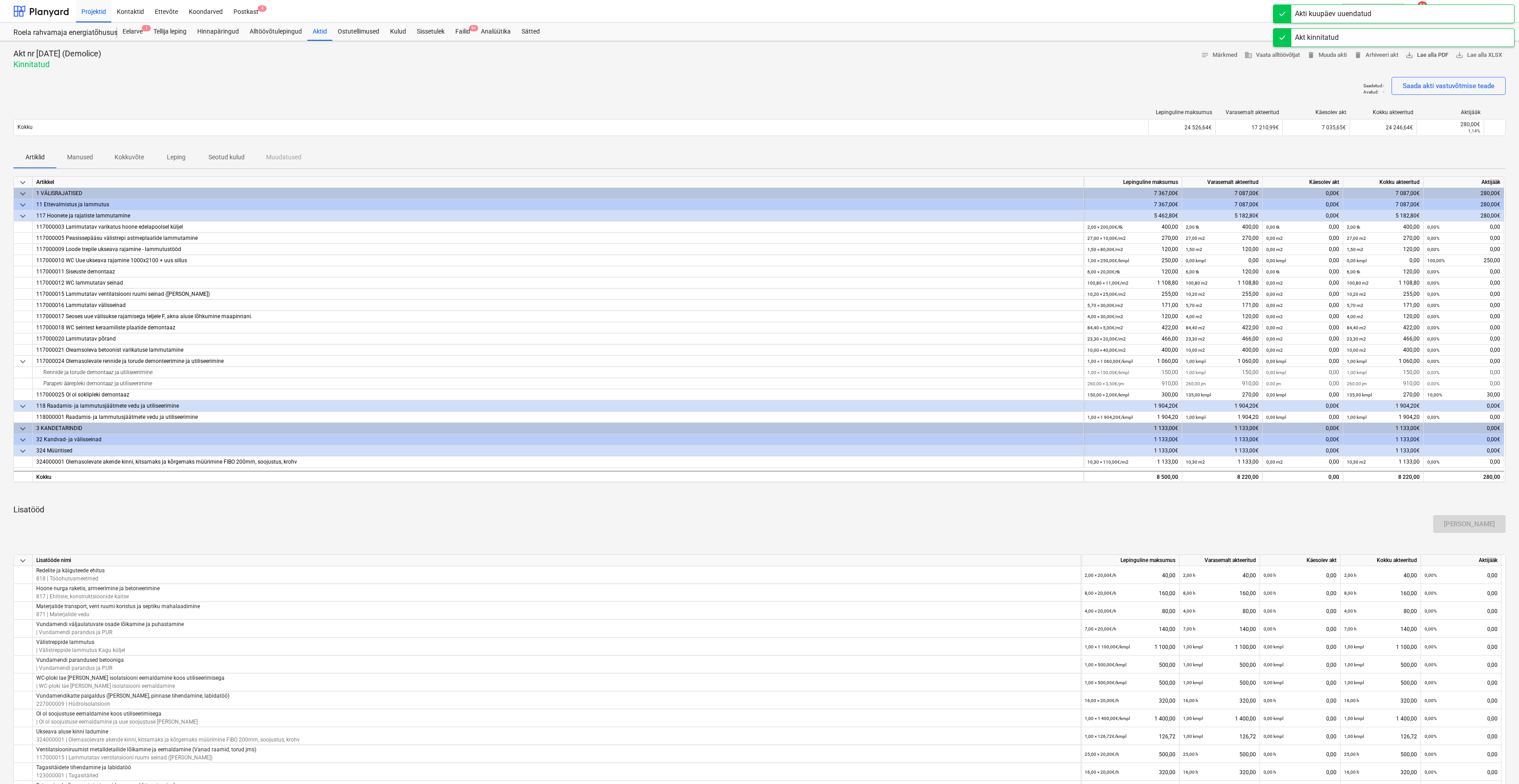
click at [1433, 56] on span "save_alt Lae alla PDF" at bounding box center [1427, 55] width 43 height 10
click at [135, 34] on div "Eelarve 3" at bounding box center [132, 32] width 31 height 18
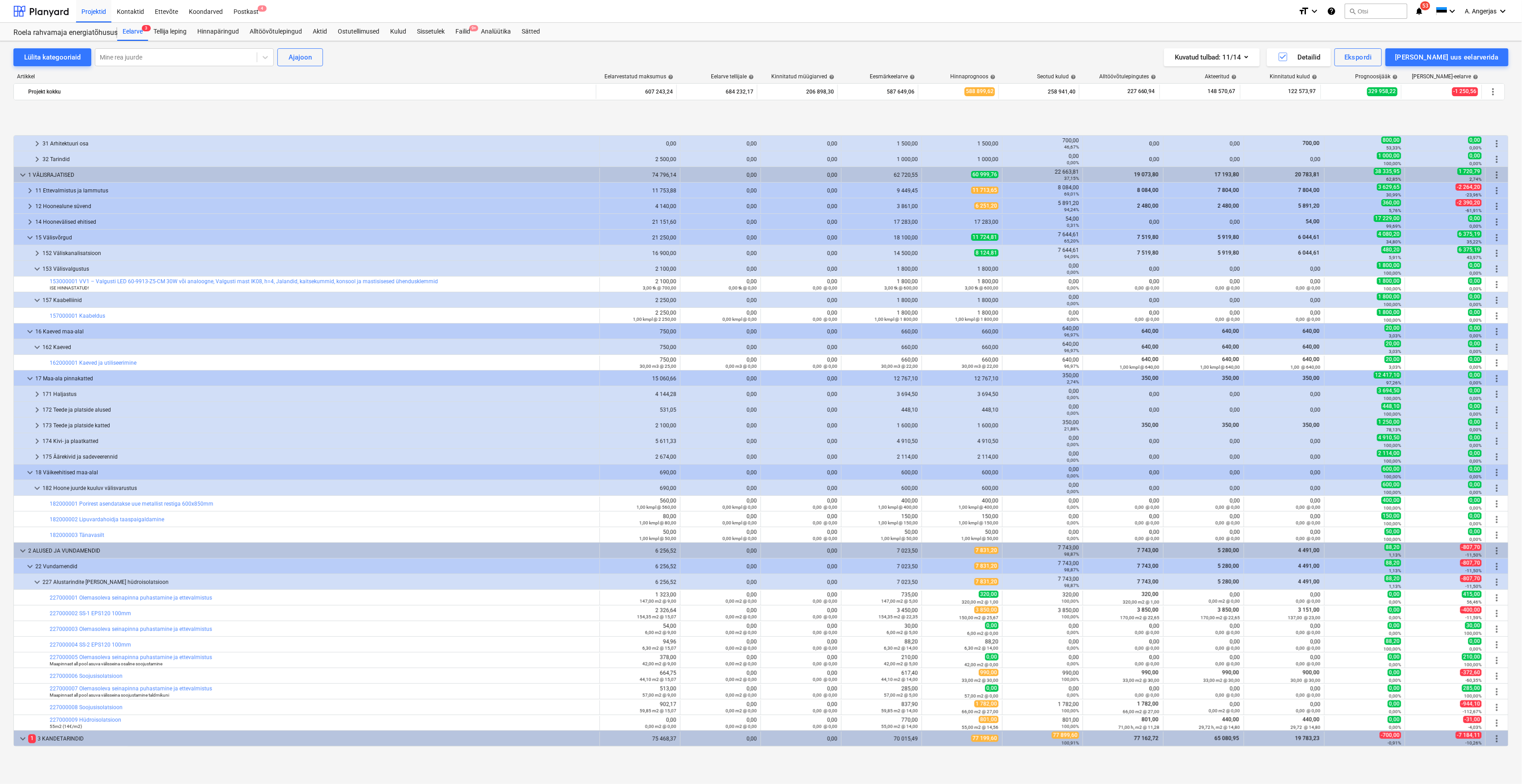
scroll to position [358, 0]
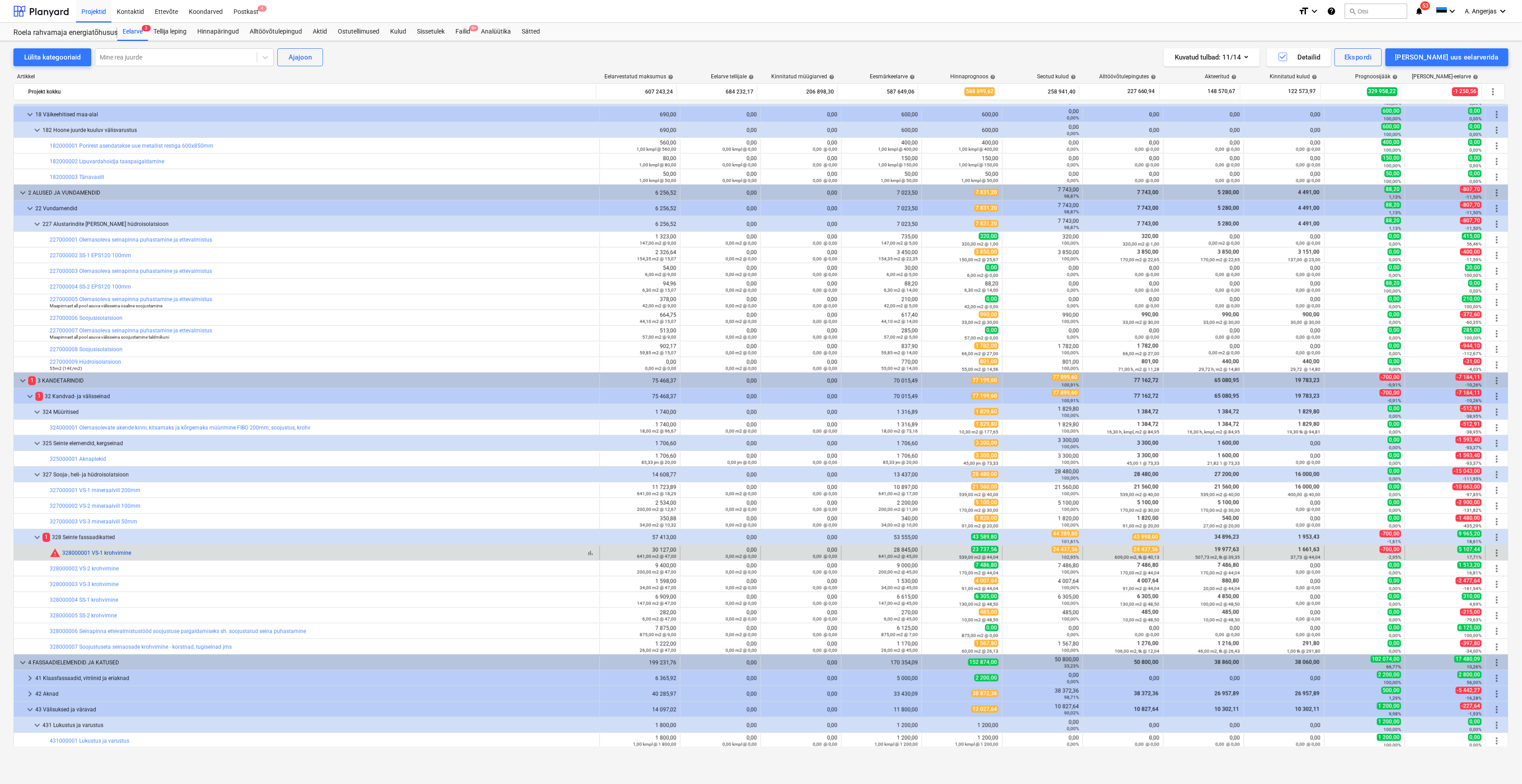
click at [108, 554] on link "328000001 VS-1 krohvimine" at bounding box center [96, 553] width 69 height 6
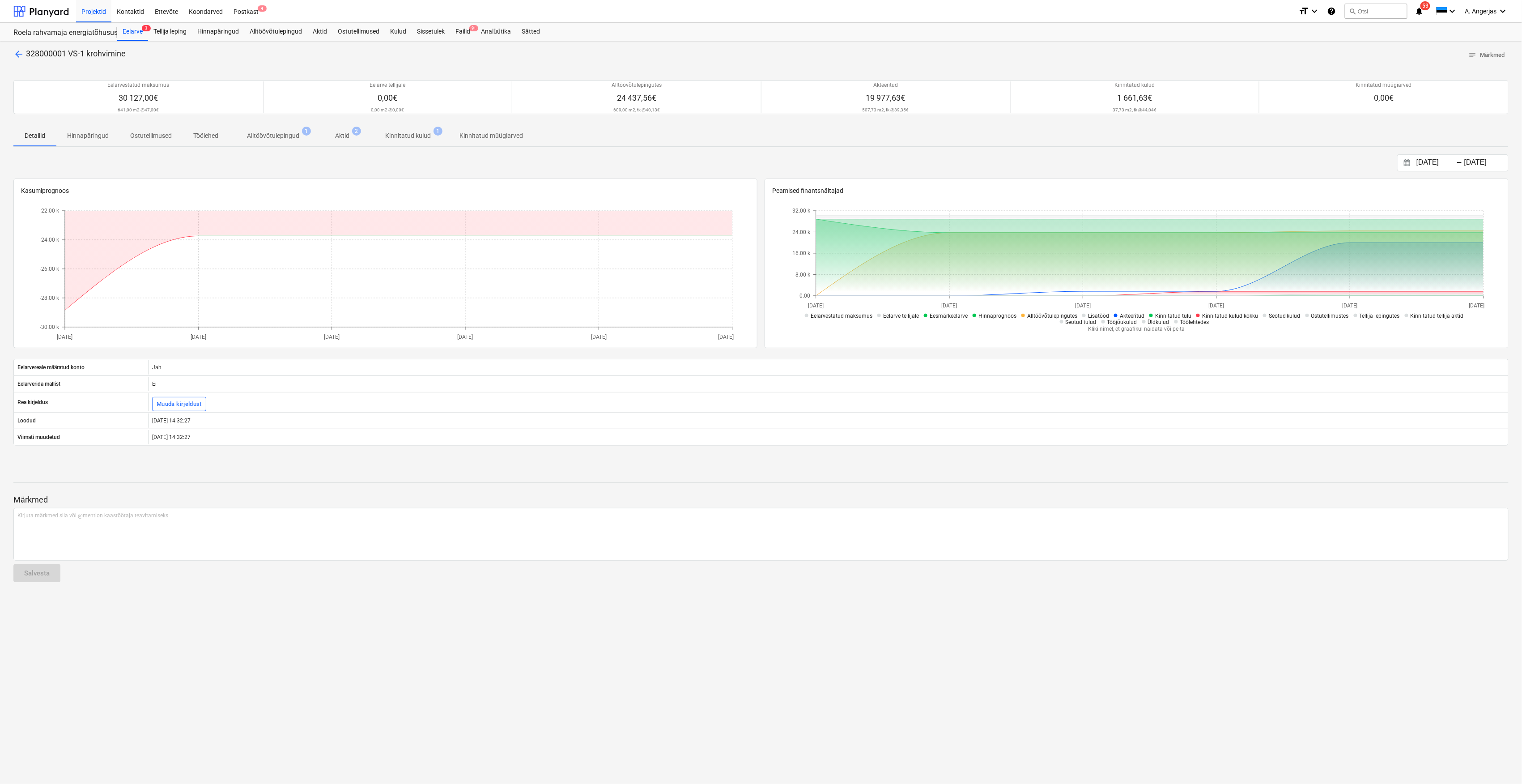
click at [15, 53] on span "arrow_back" at bounding box center [19, 54] width 11 height 11
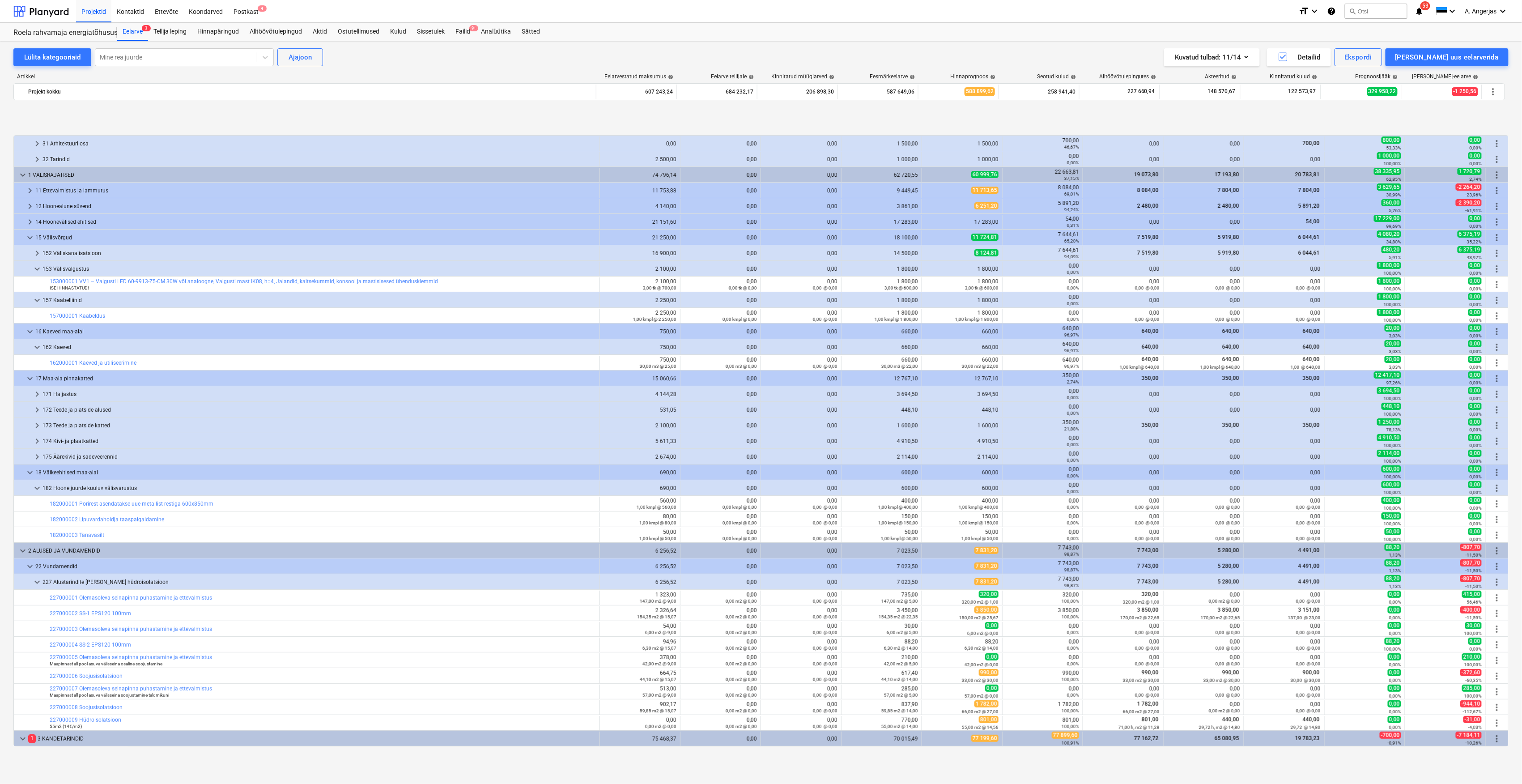
scroll to position [358, 0]
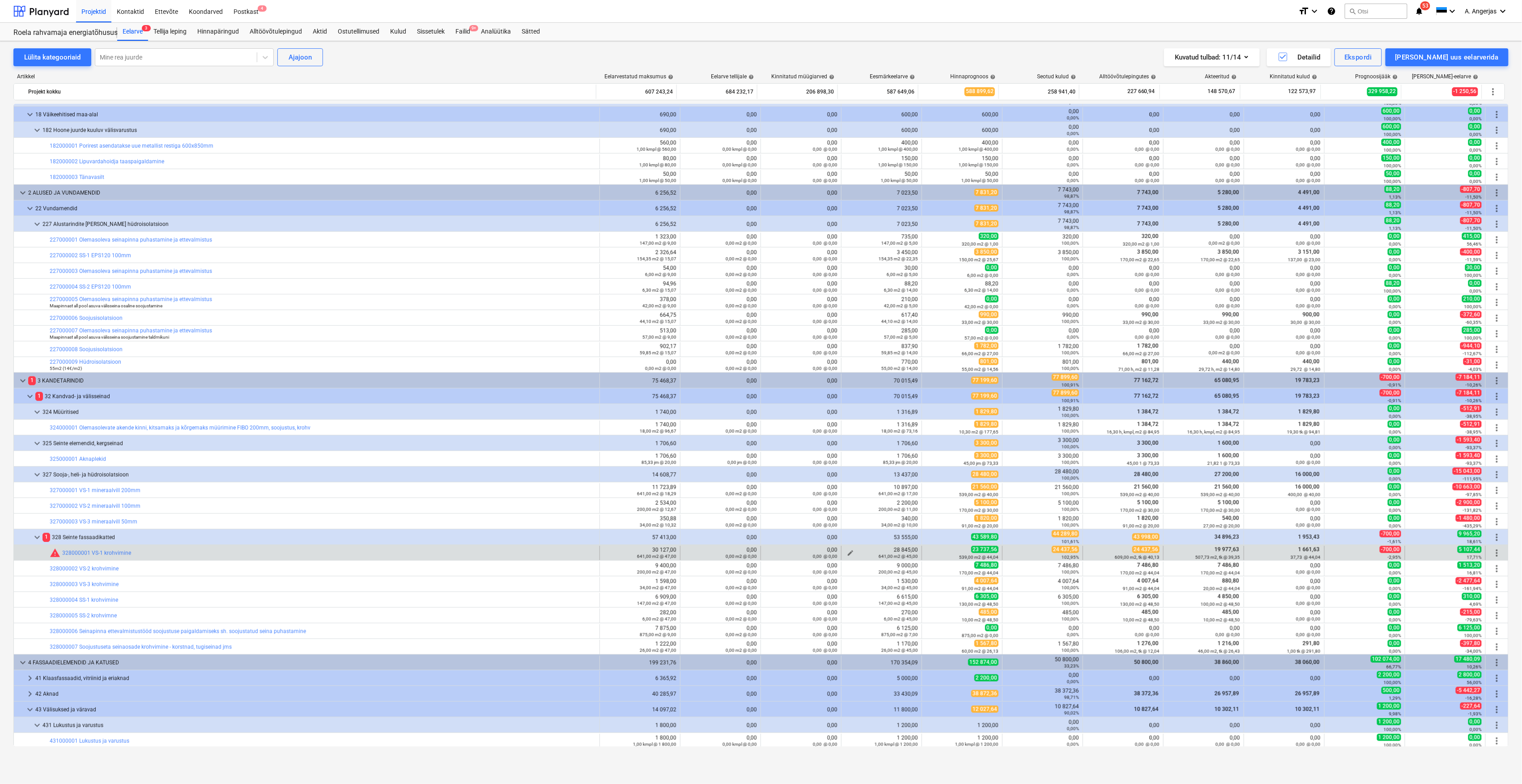
click at [854, 555] on div "641,00 m2 @ 45,00" at bounding box center [881, 556] width 73 height 6
click at [928, 550] on span "edit" at bounding box center [931, 553] width 7 height 7
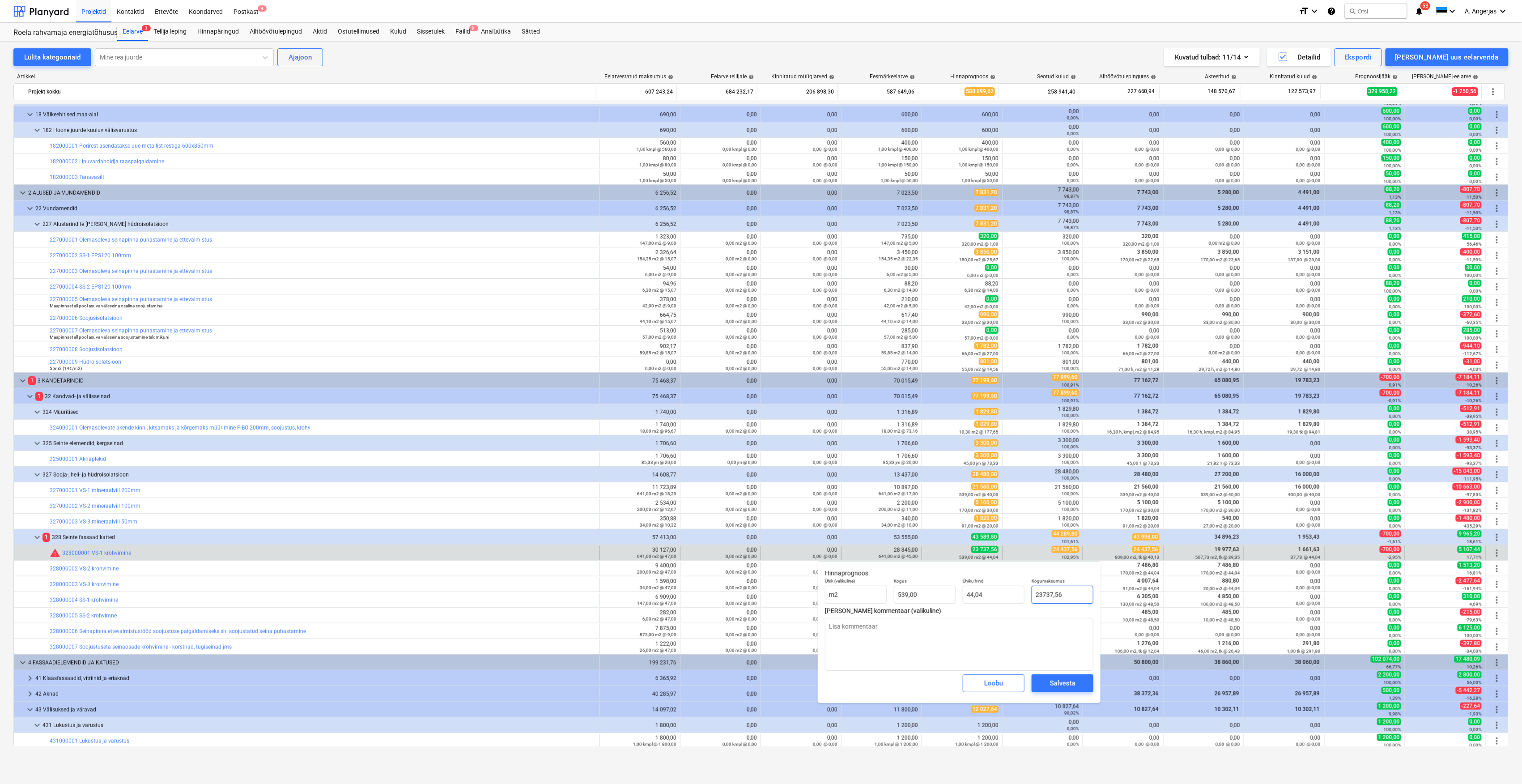
click at [1053, 591] on input "23737,56" at bounding box center [1062, 594] width 61 height 18
drag, startPoint x: 1066, startPoint y: 591, endPoint x: 1031, endPoint y: 591, distance: 35.0
click at [1031, 591] on div "Kogumaksumus 23737,56" at bounding box center [1062, 590] width 69 height 32
type input "4"
type textarea "x"
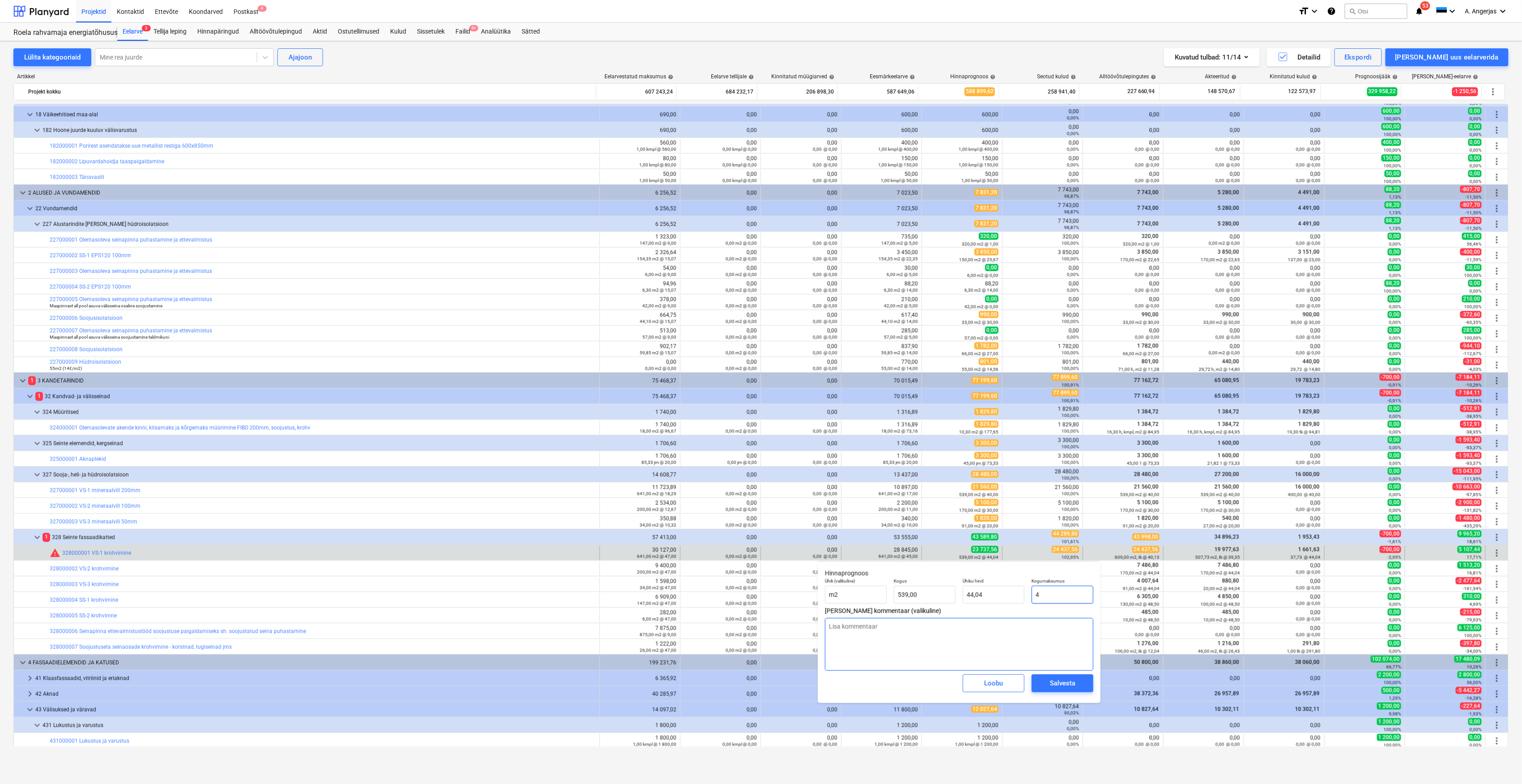
type input "0,01"
type textarea "x"
type input "0,00"
type input "2"
type textarea "x"
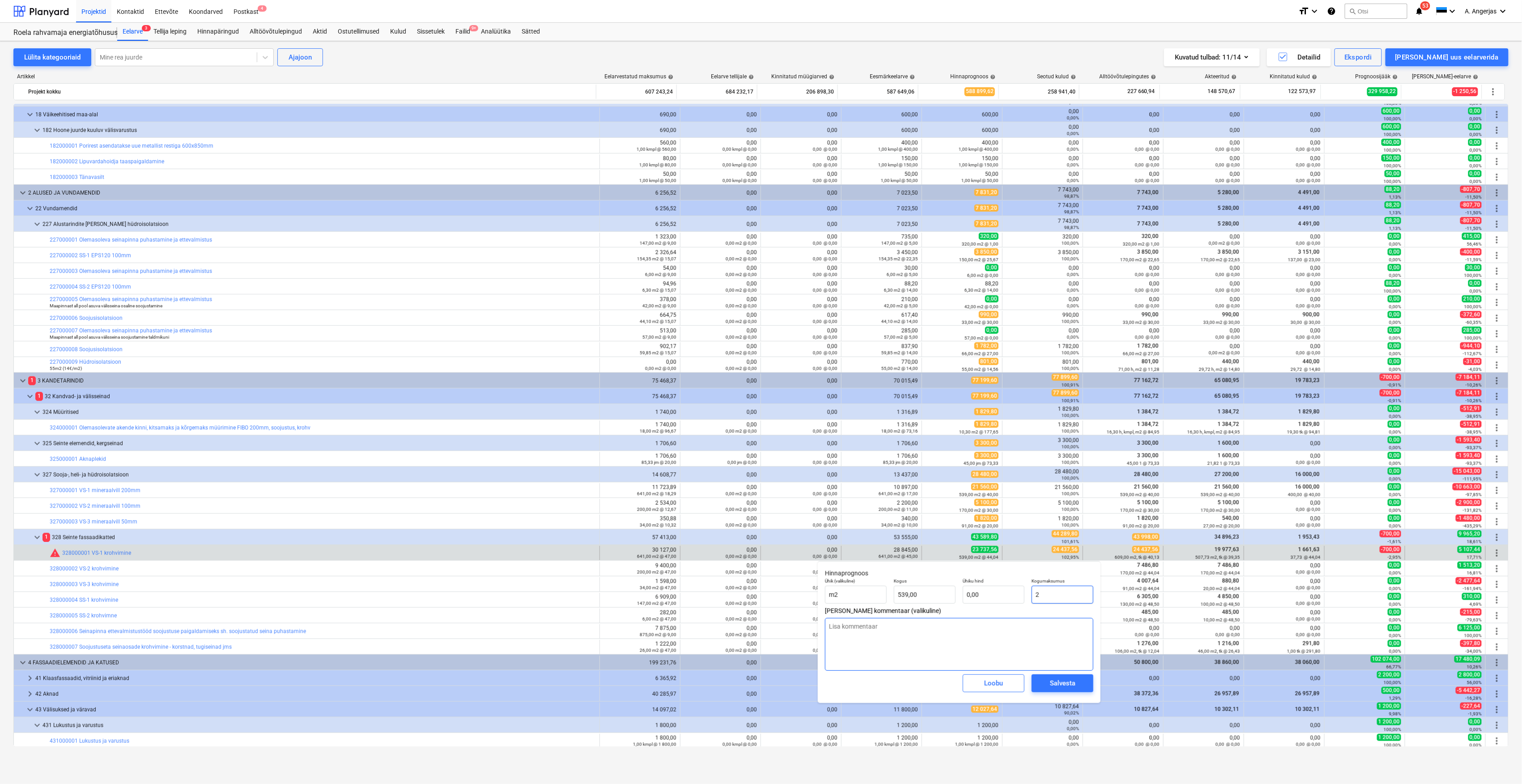
type input "24"
type textarea "x"
type input "0,04"
type input "24,"
type textarea "x"
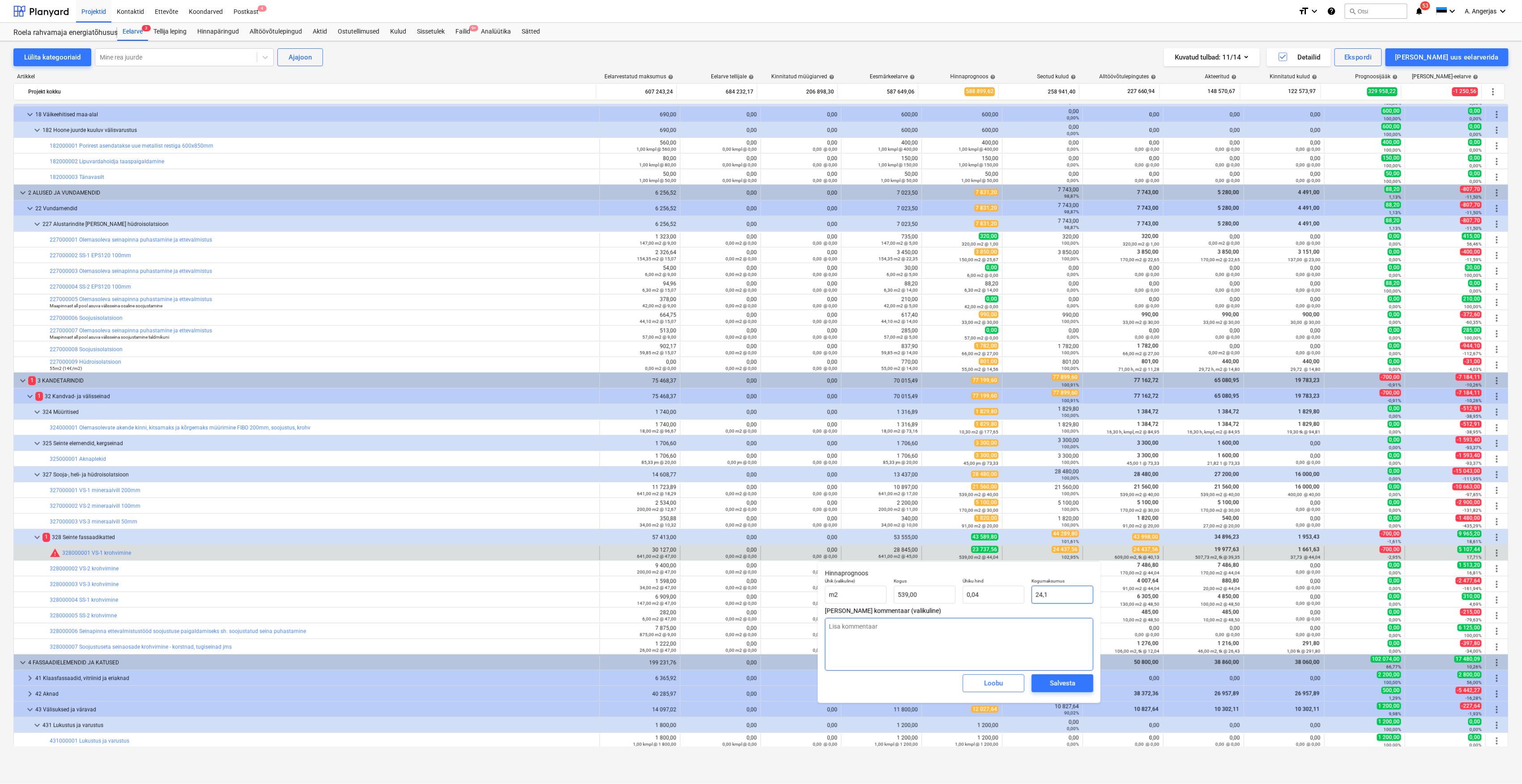
type input "24,14"
type textarea "x"
type input "24,1"
type textarea "x"
type input "24,"
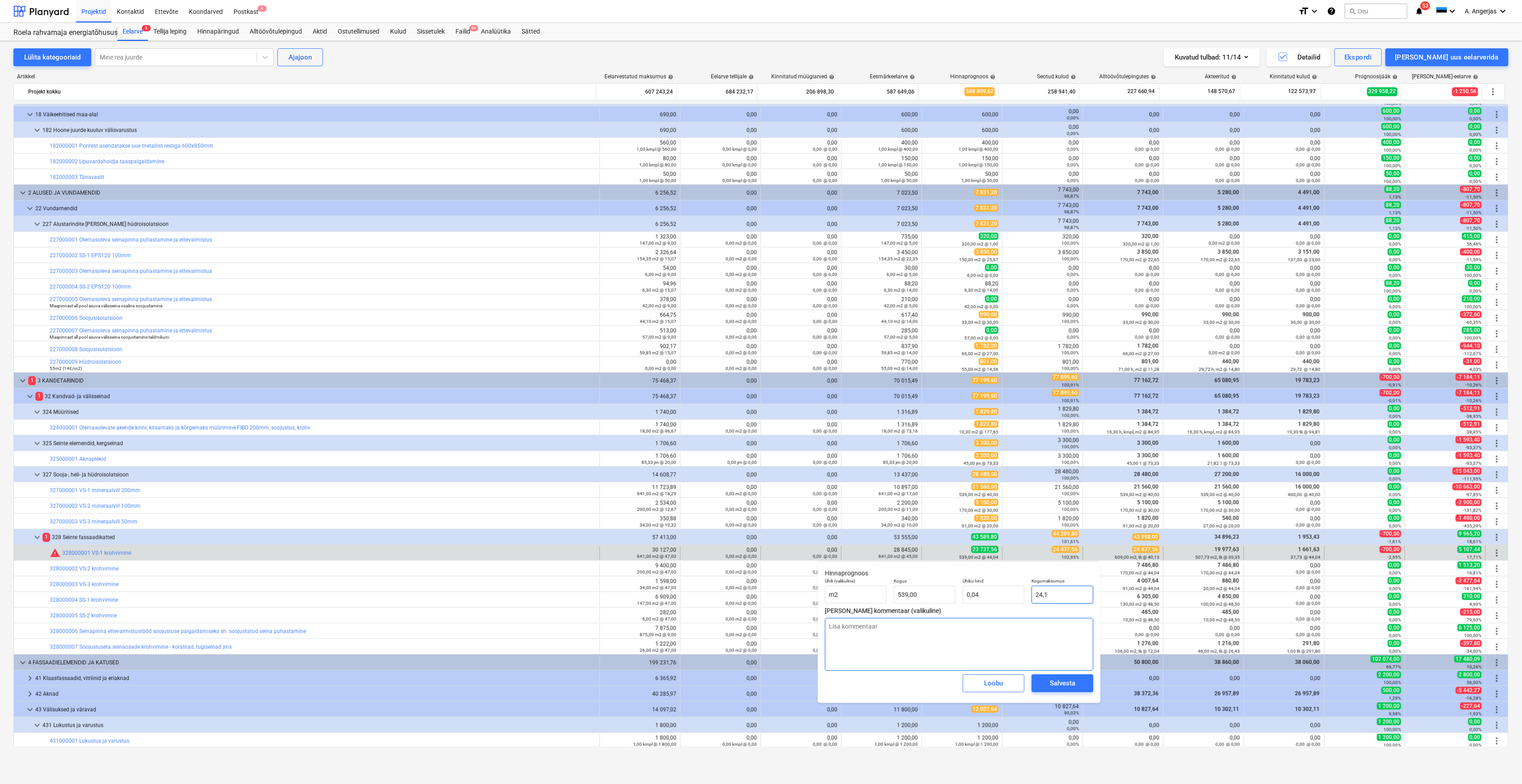
type textarea "x"
type input "24,4"
type textarea "x"
type input "0,05"
type input "24,43"
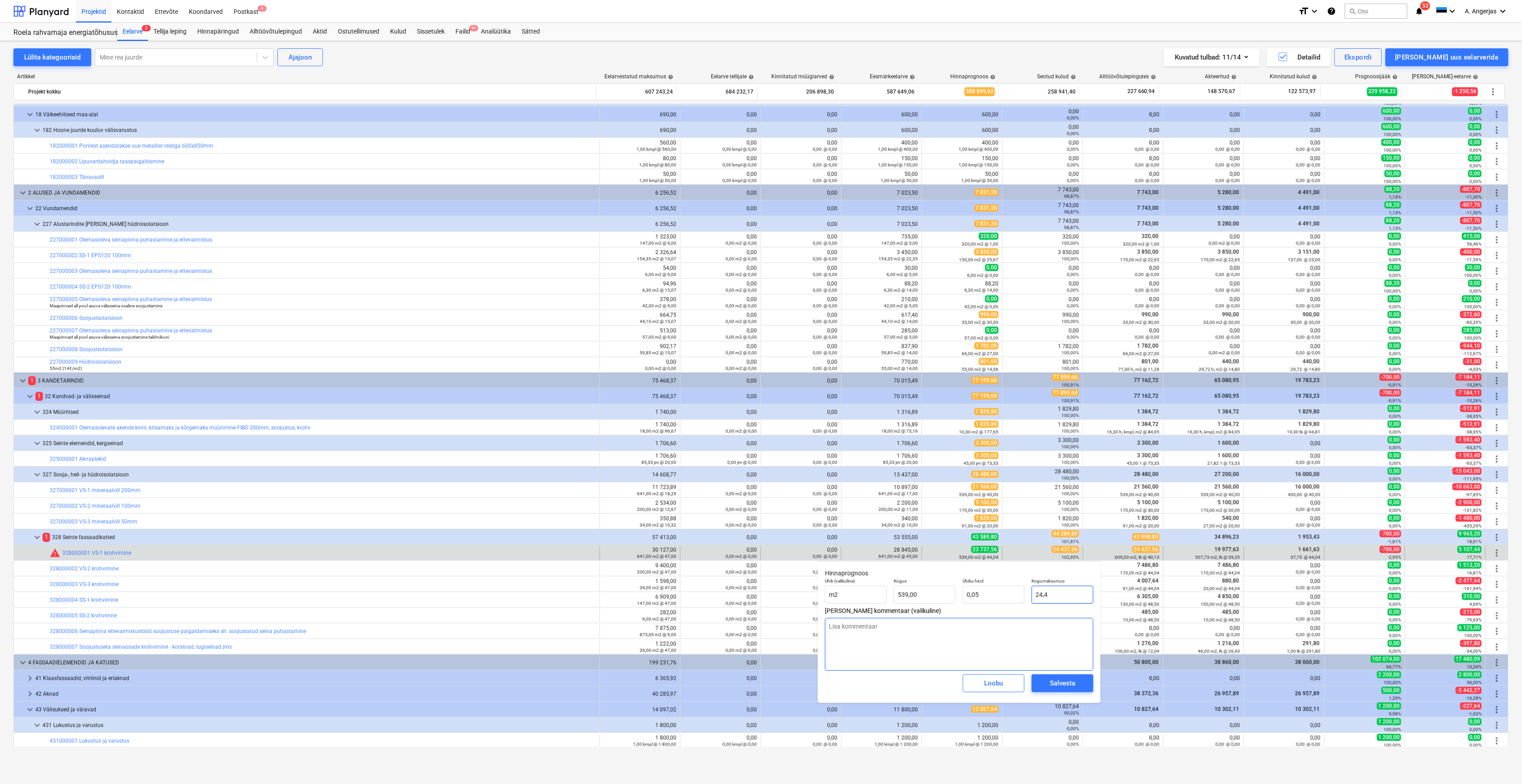
type textarea "x"
type input "24,437"
type textarea "x"
type input "24,437,"
type textarea "x"
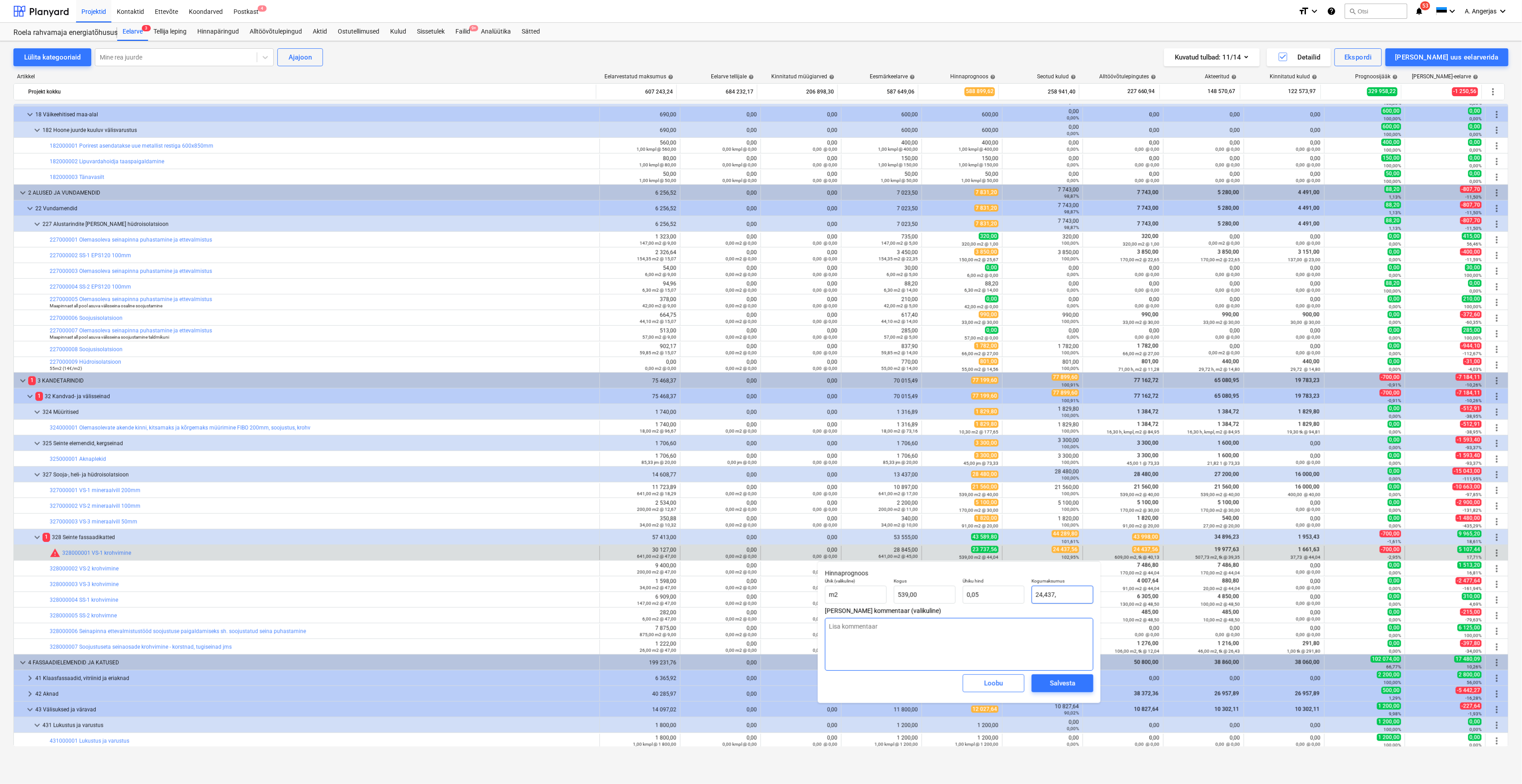
type input "0,00"
type input "24,437,5"
type textarea "x"
type input "24,437,56"
type textarea "x"
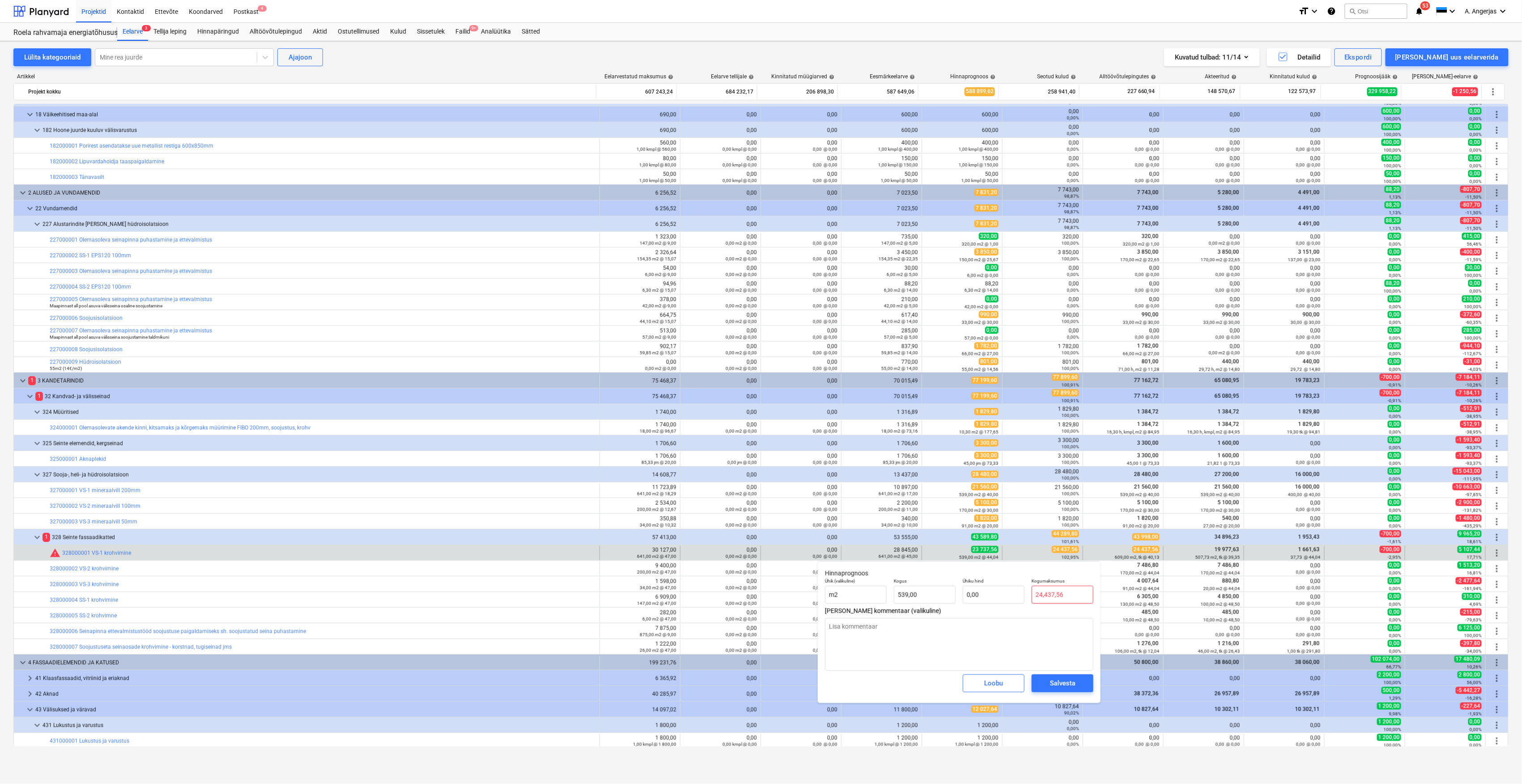
click at [1043, 596] on input "24,437,56" at bounding box center [1062, 594] width 61 height 18
type input "24437,56"
type textarea "x"
type input "45,34"
click at [1054, 687] on div "Salvesta" at bounding box center [1062, 683] width 25 height 12
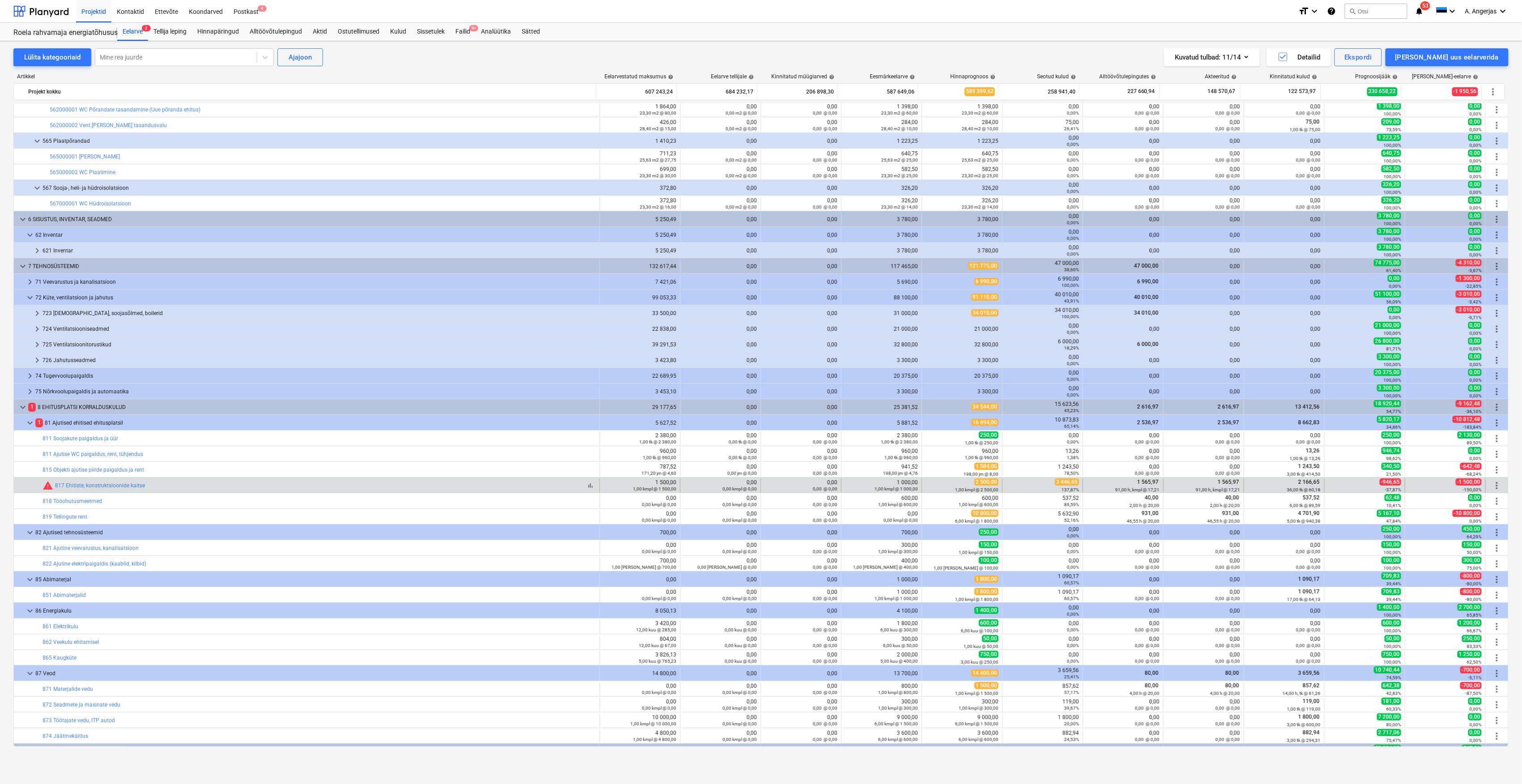
scroll to position [2028, 0]
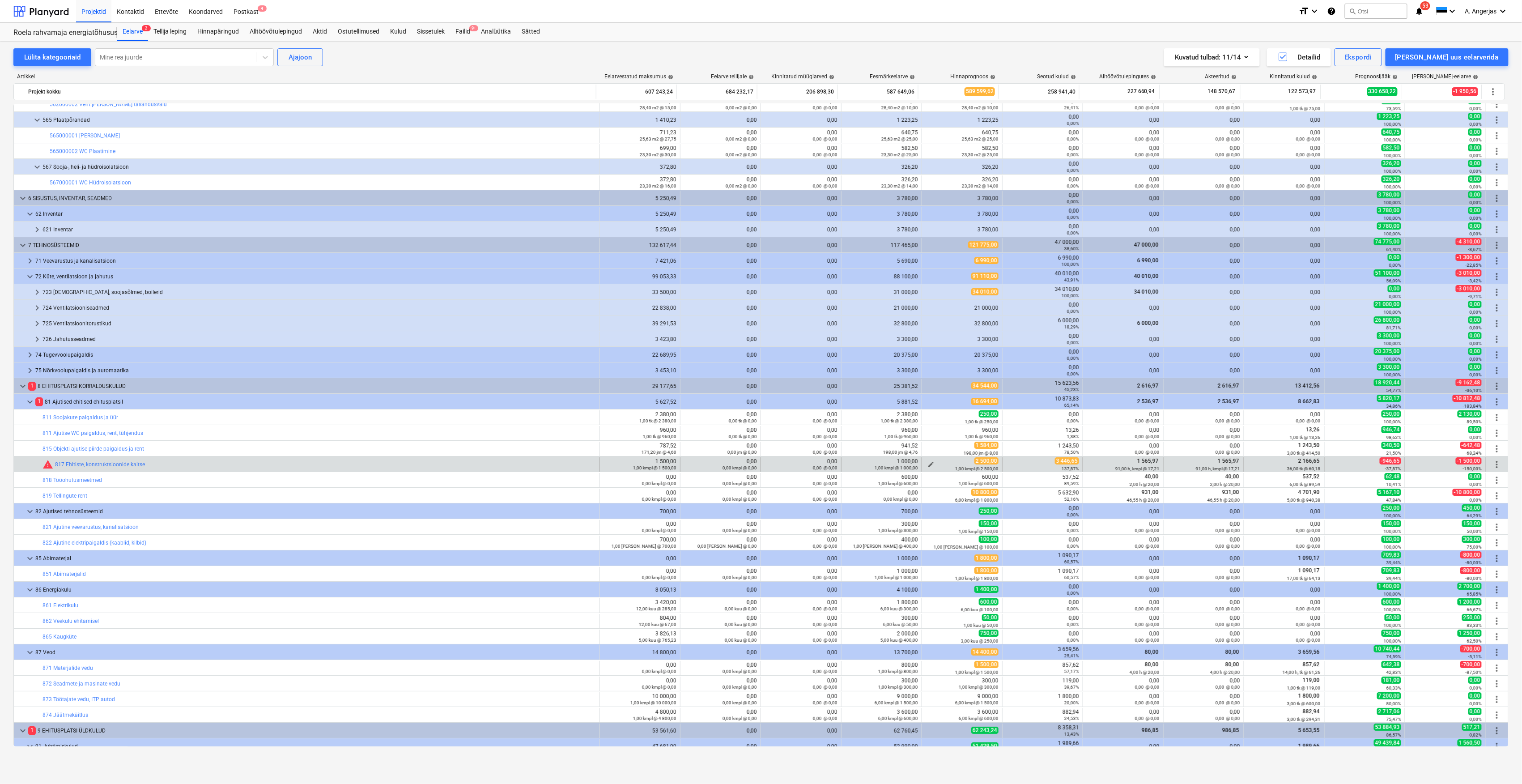
click at [931, 463] on span "edit" at bounding box center [931, 464] width 7 height 7
type textarea "x"
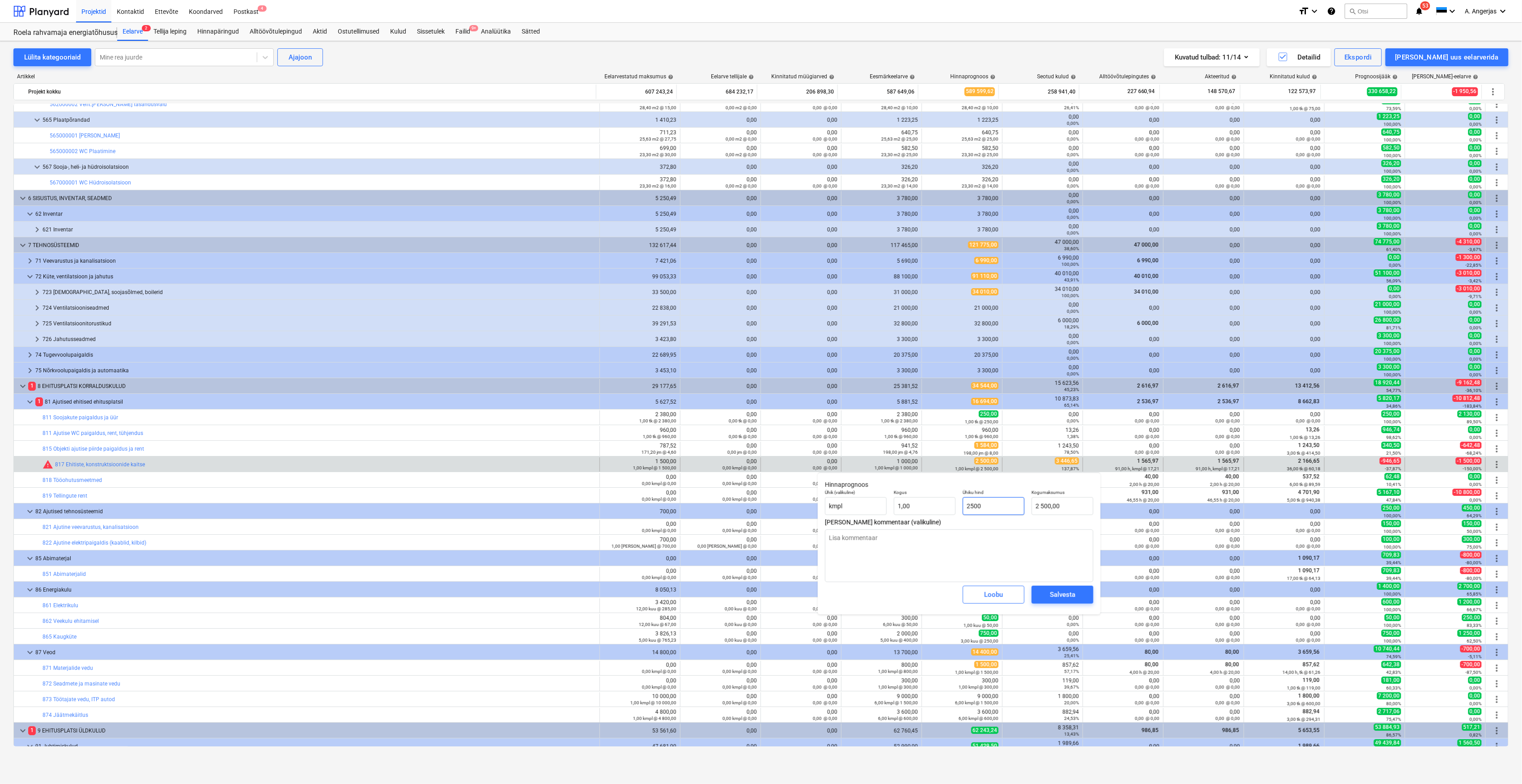
click at [1001, 510] on input "2500" at bounding box center [993, 506] width 61 height 18
click at [987, 508] on input "2500" at bounding box center [993, 506] width 61 height 18
type input "3"
type textarea "x"
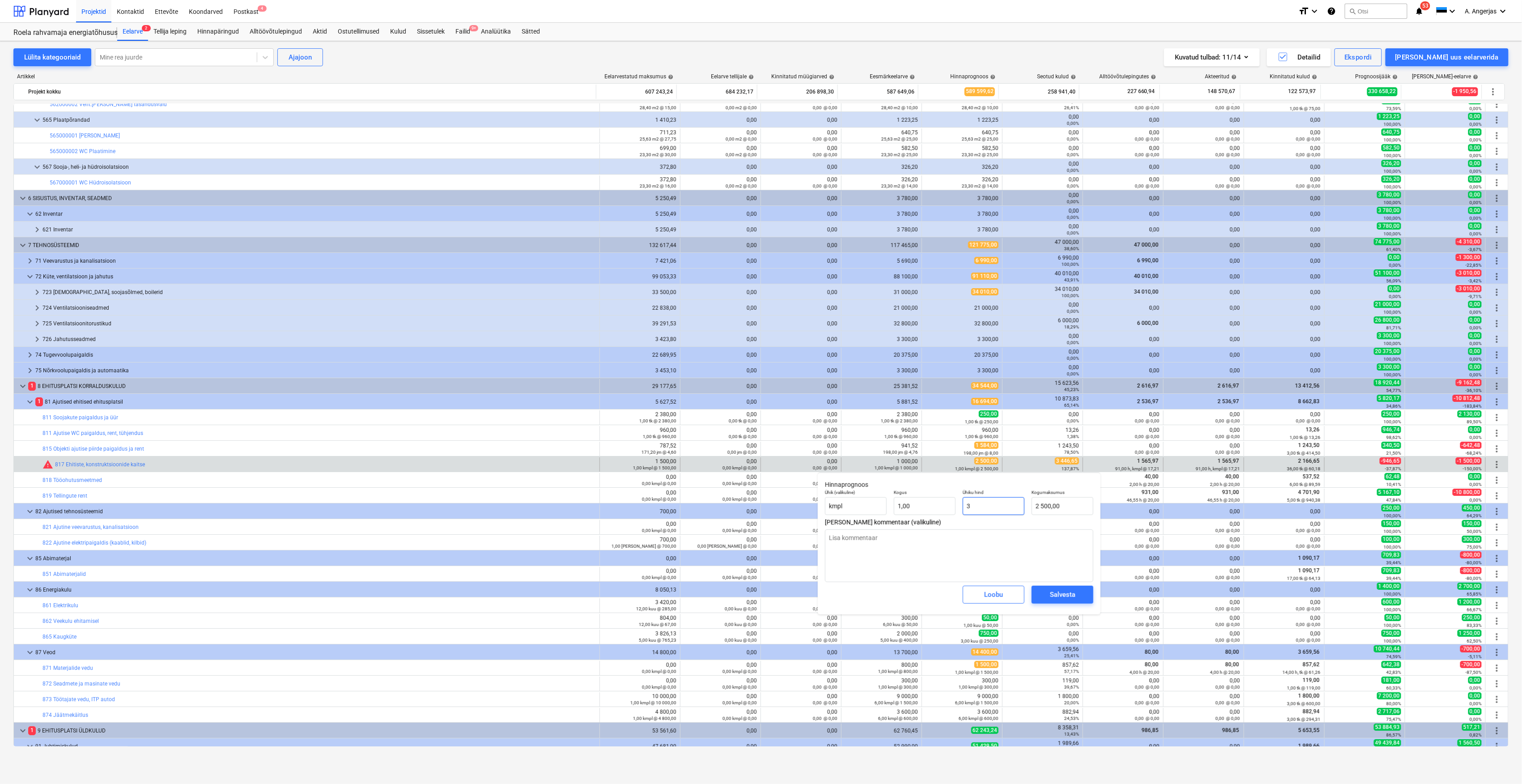
type input "3,00"
type textarea "x"
type input "34"
type input "34,00"
type textarea "x"
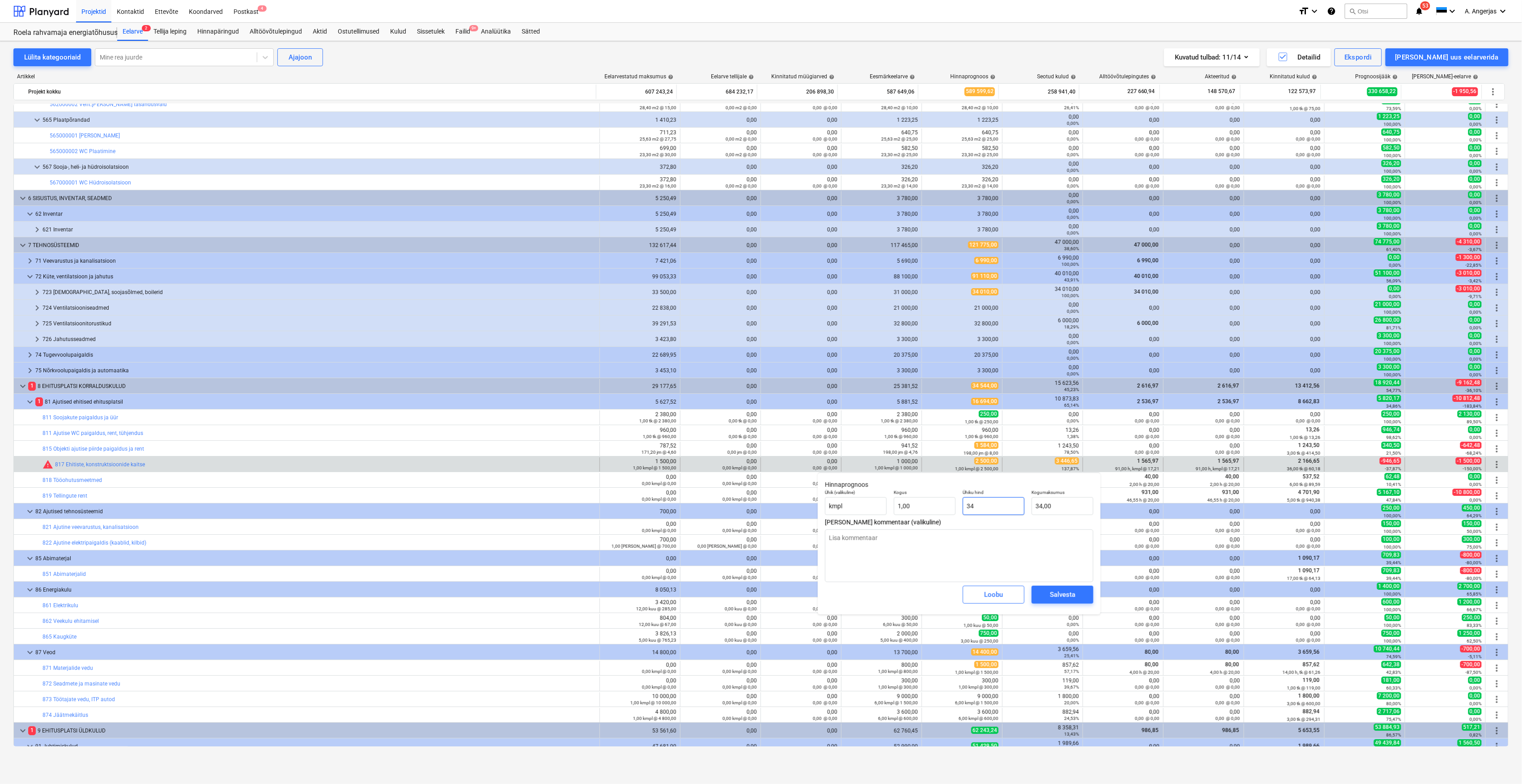
type input "344"
type input "344,00"
type textarea "x"
type input "3446"
type input "3 446,00"
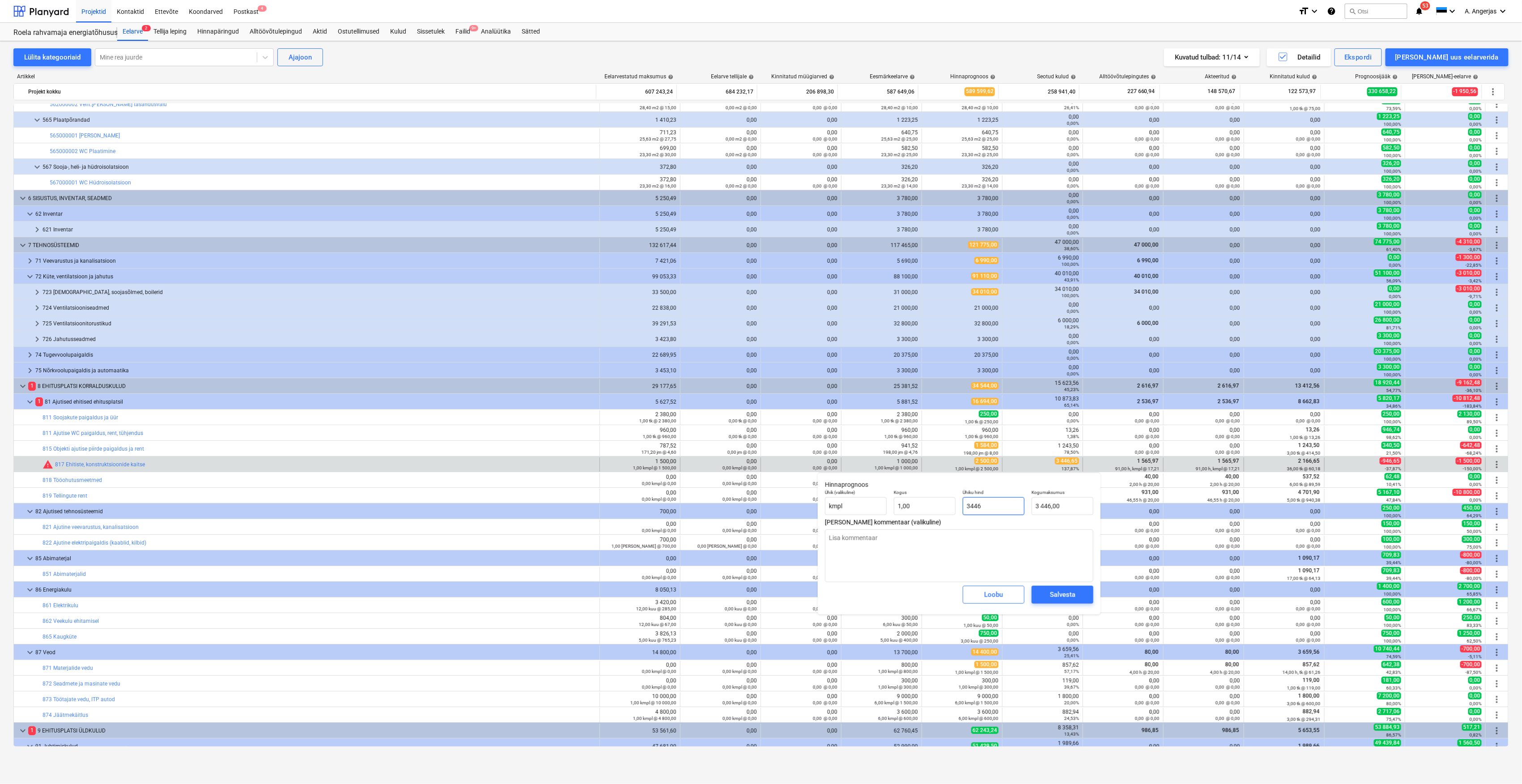
type textarea "x"
type input "3446,"
type textarea "x"
type input "3446,6"
type input "3 446,60"
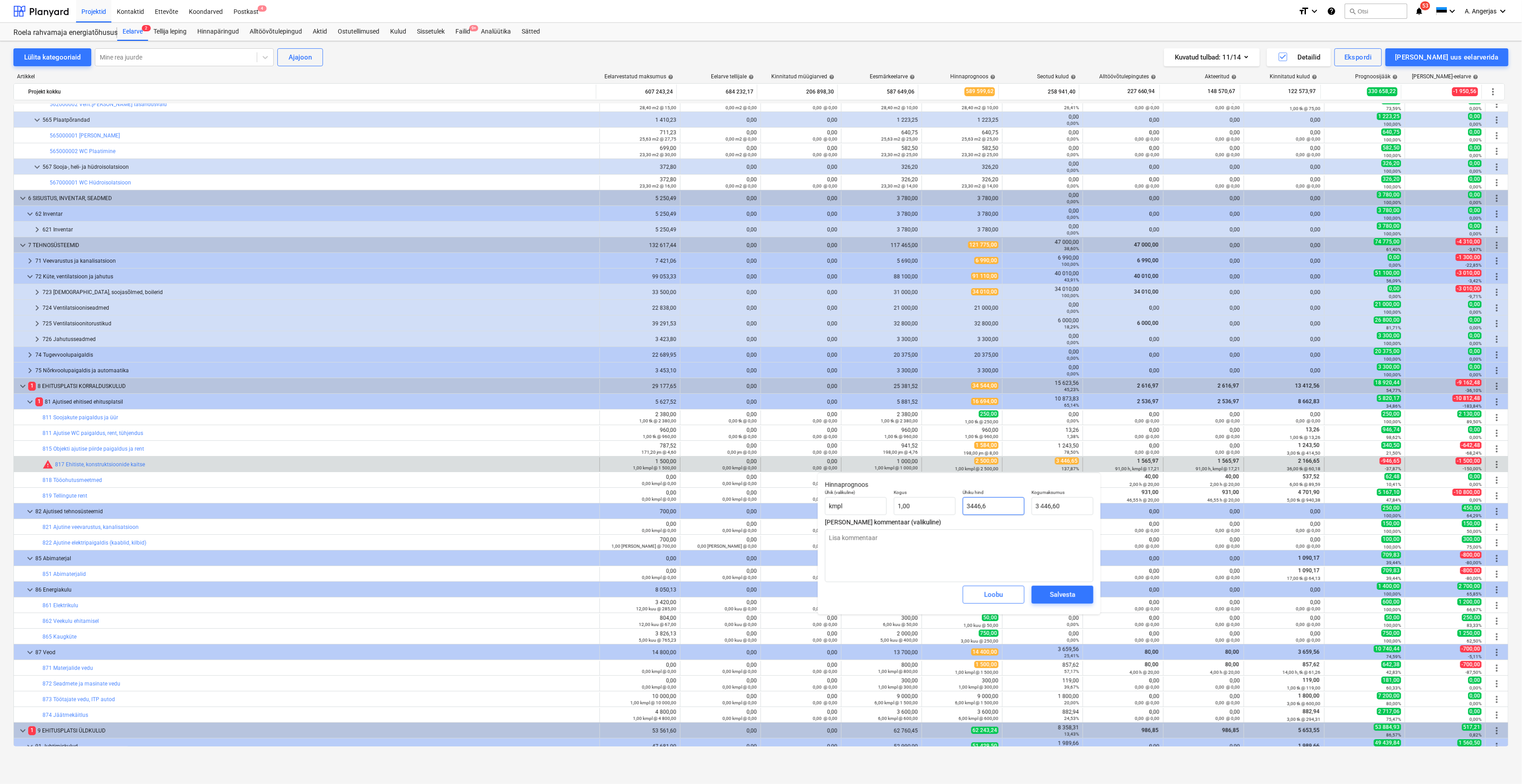
type textarea "x"
type input "3446,65"
type input "3 446,65"
click at [1056, 593] on div "Salvesta" at bounding box center [1062, 594] width 25 height 12
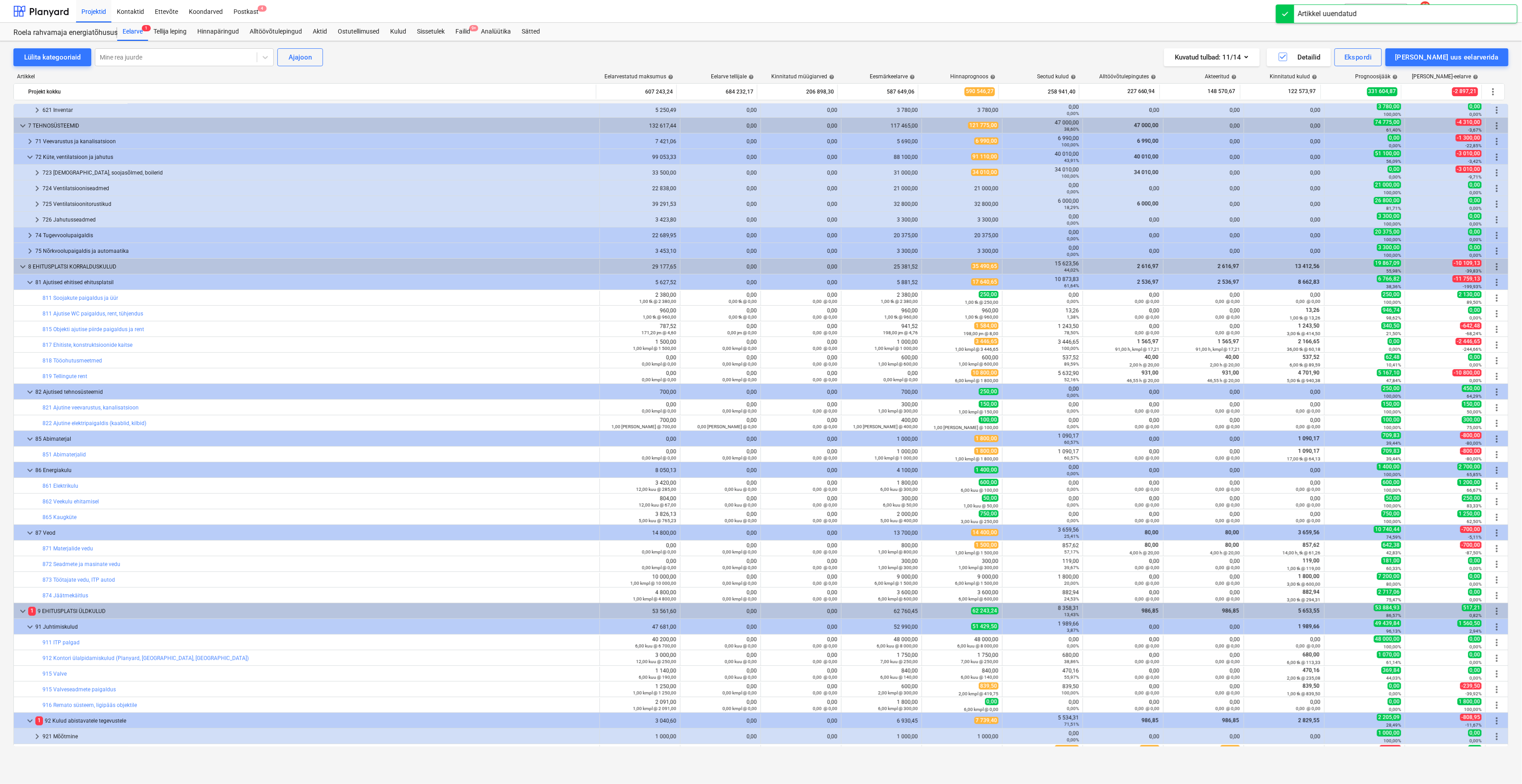
scroll to position [2266, 0]
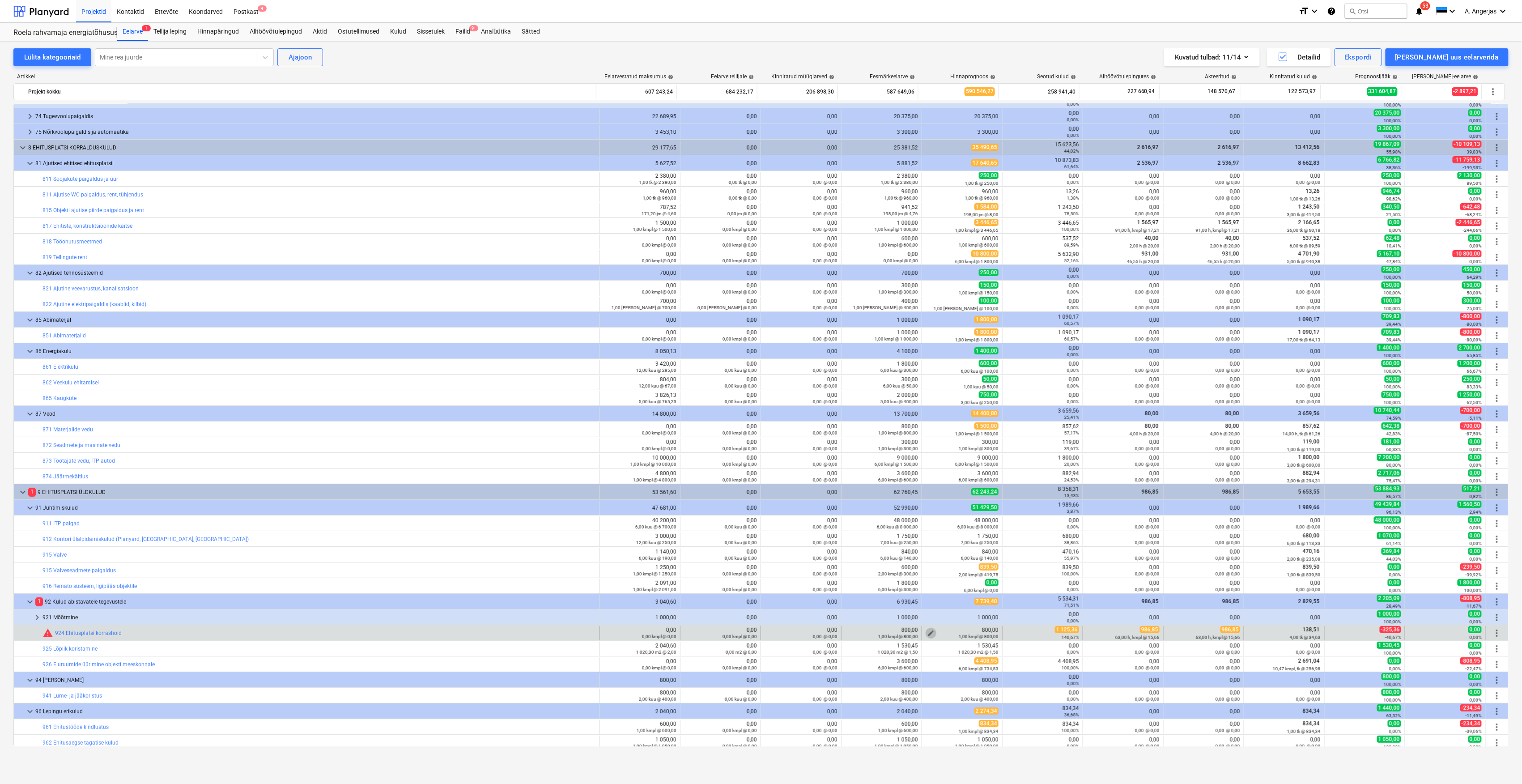
click at [932, 633] on button "edit" at bounding box center [931, 633] width 11 height 11
type textarea "x"
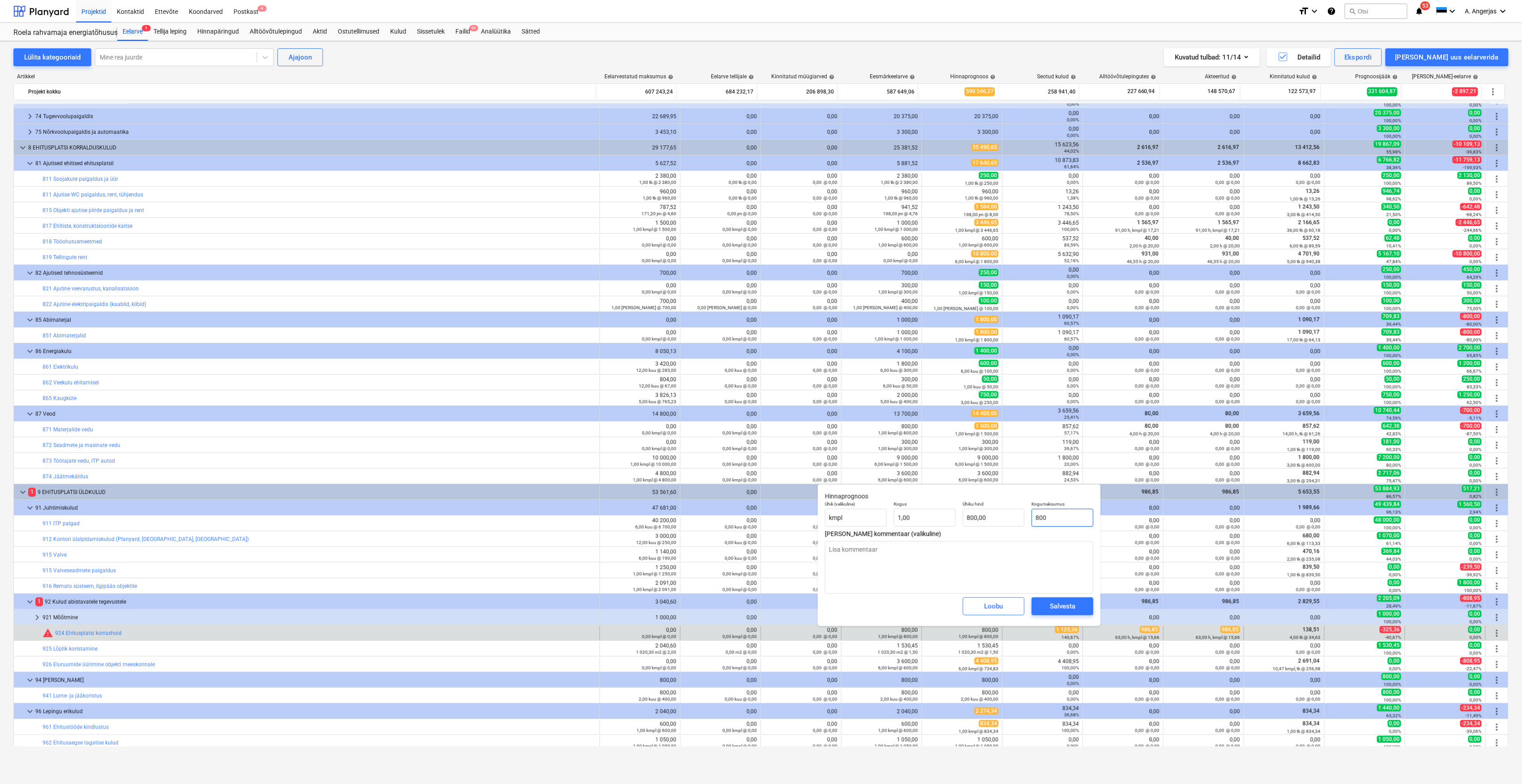
click at [1042, 519] on input "800" at bounding box center [1062, 518] width 61 height 18
type input "1"
type textarea "x"
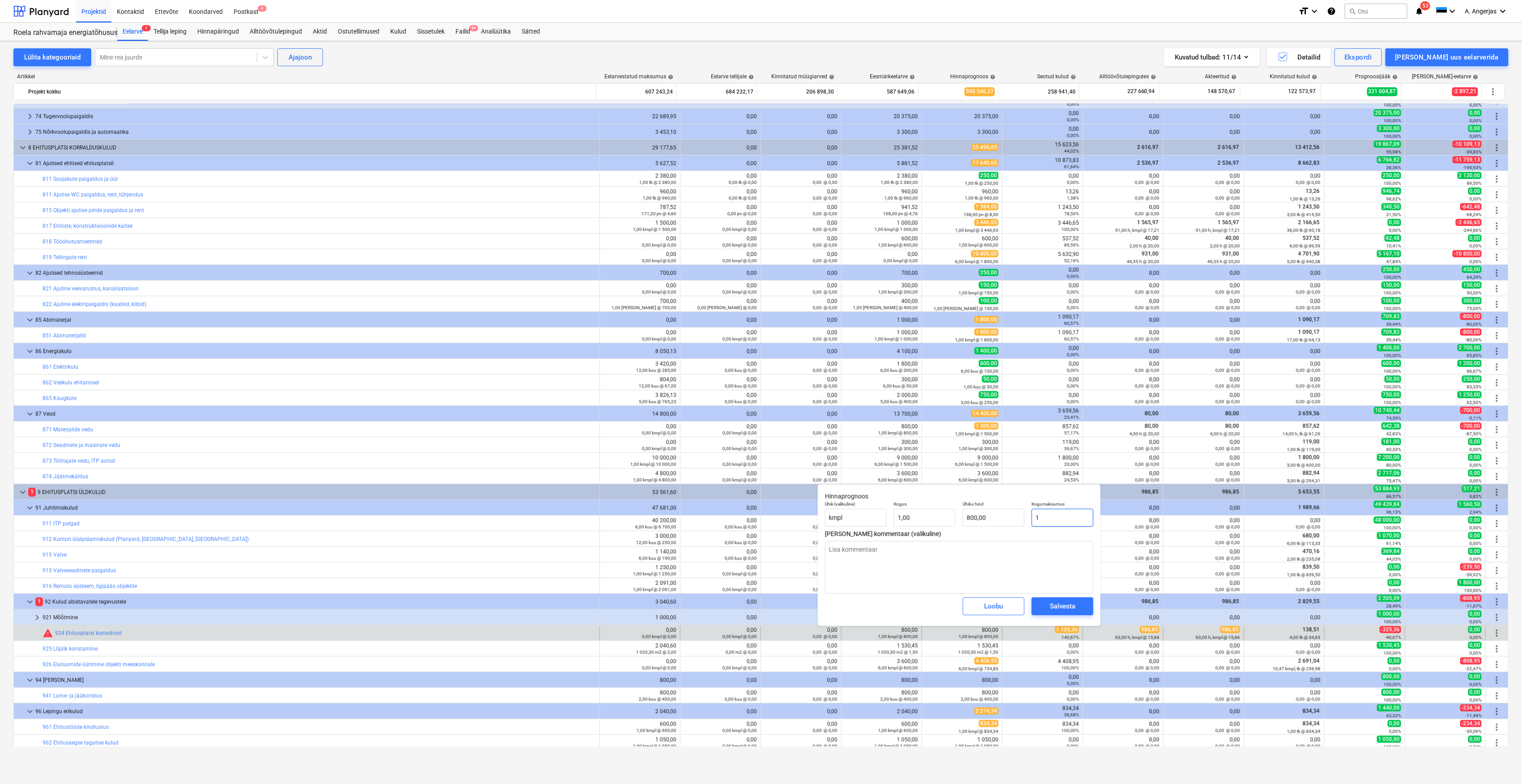
type input "1,00"
type textarea "x"
type input "11"
type input "11,00"
type textarea "x"
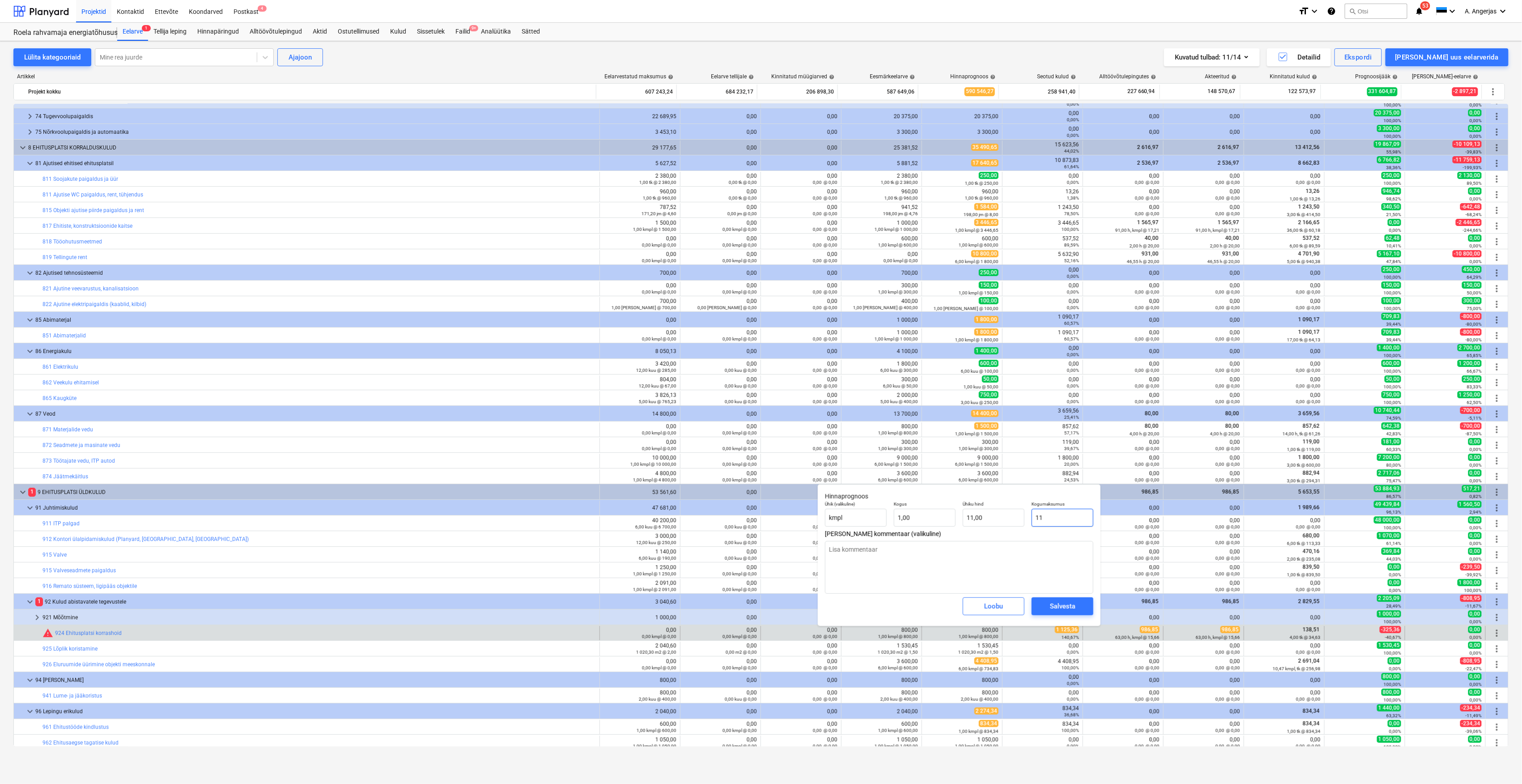
type input "112"
type input "112,00"
type textarea "x"
type input "1125"
type input "1 125,00"
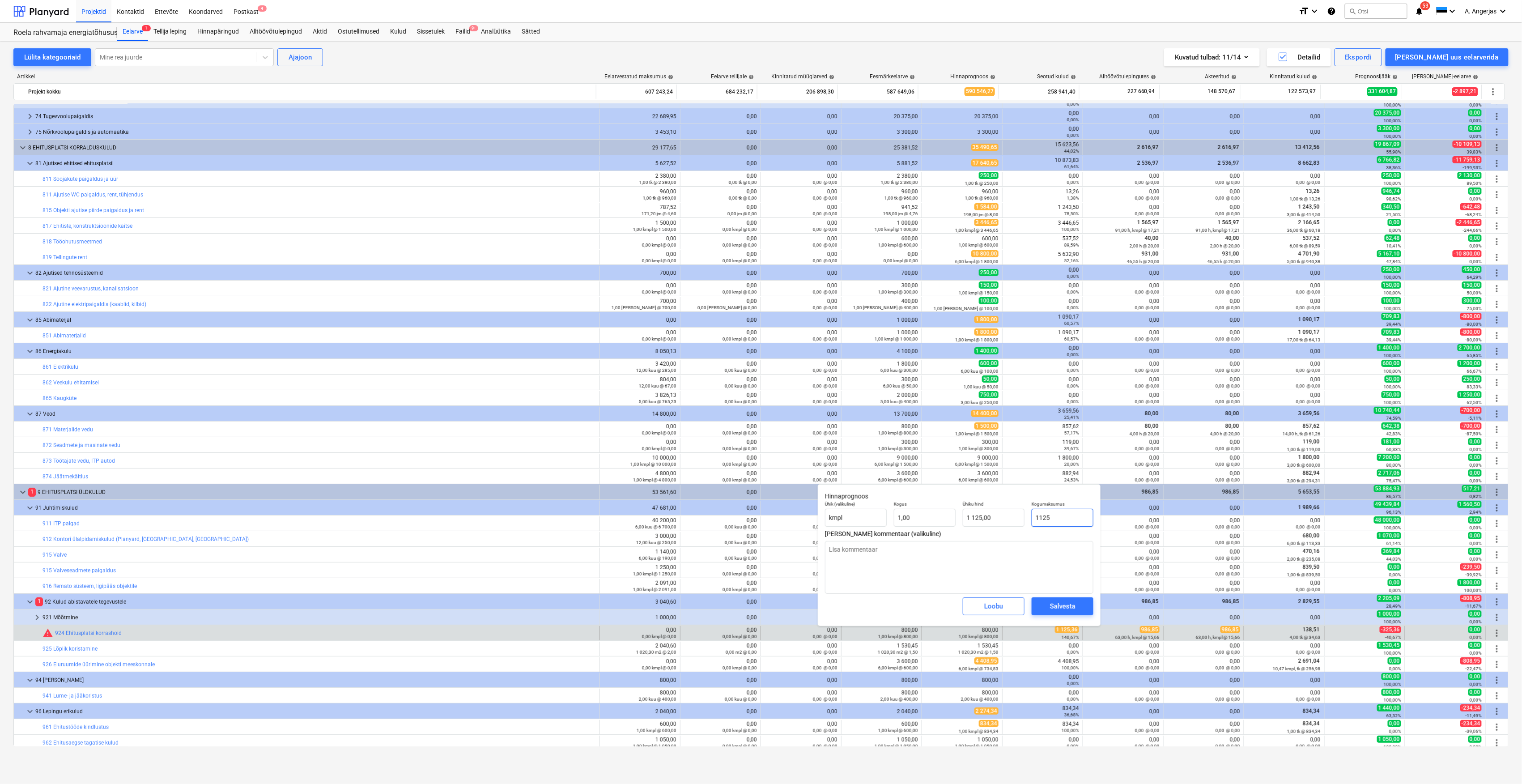
type textarea "x"
type input "1125,"
type textarea "x"
type input "1125,3"
type input "1 125,30"
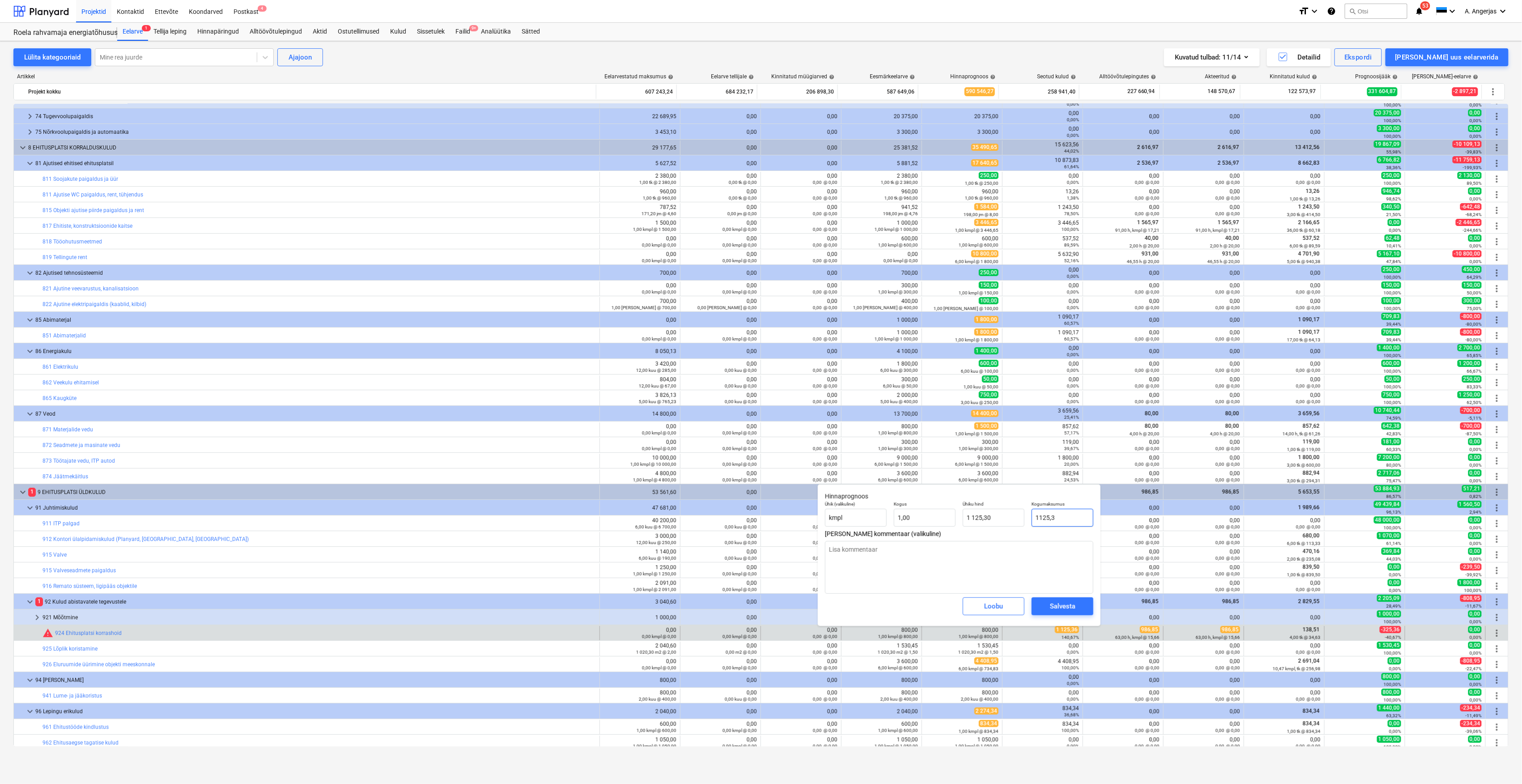
type textarea "x"
type input "1125,36"
type input "1 125,36"
click at [1066, 607] on div "Salvesta" at bounding box center [1062, 606] width 25 height 12
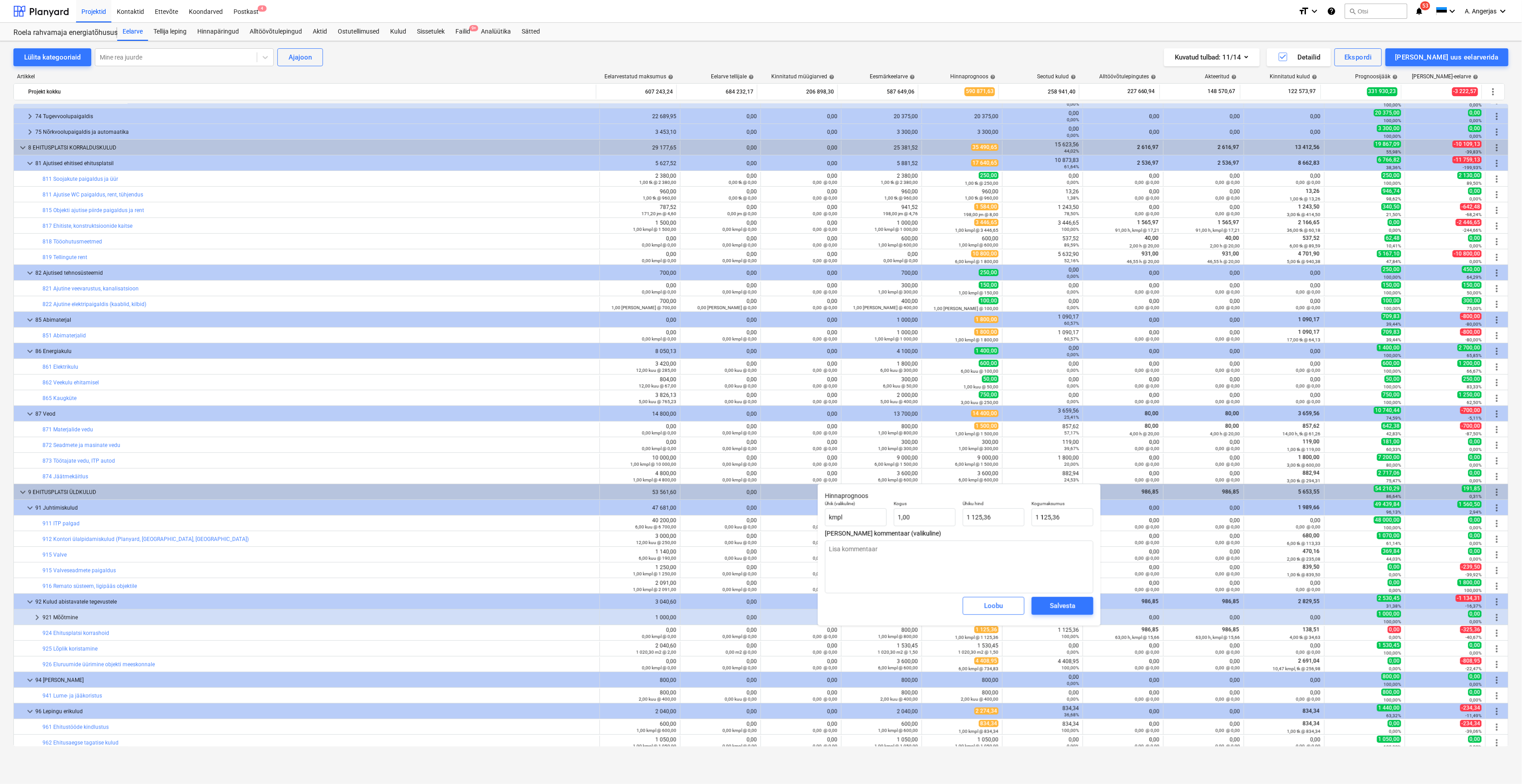
type textarea "x"
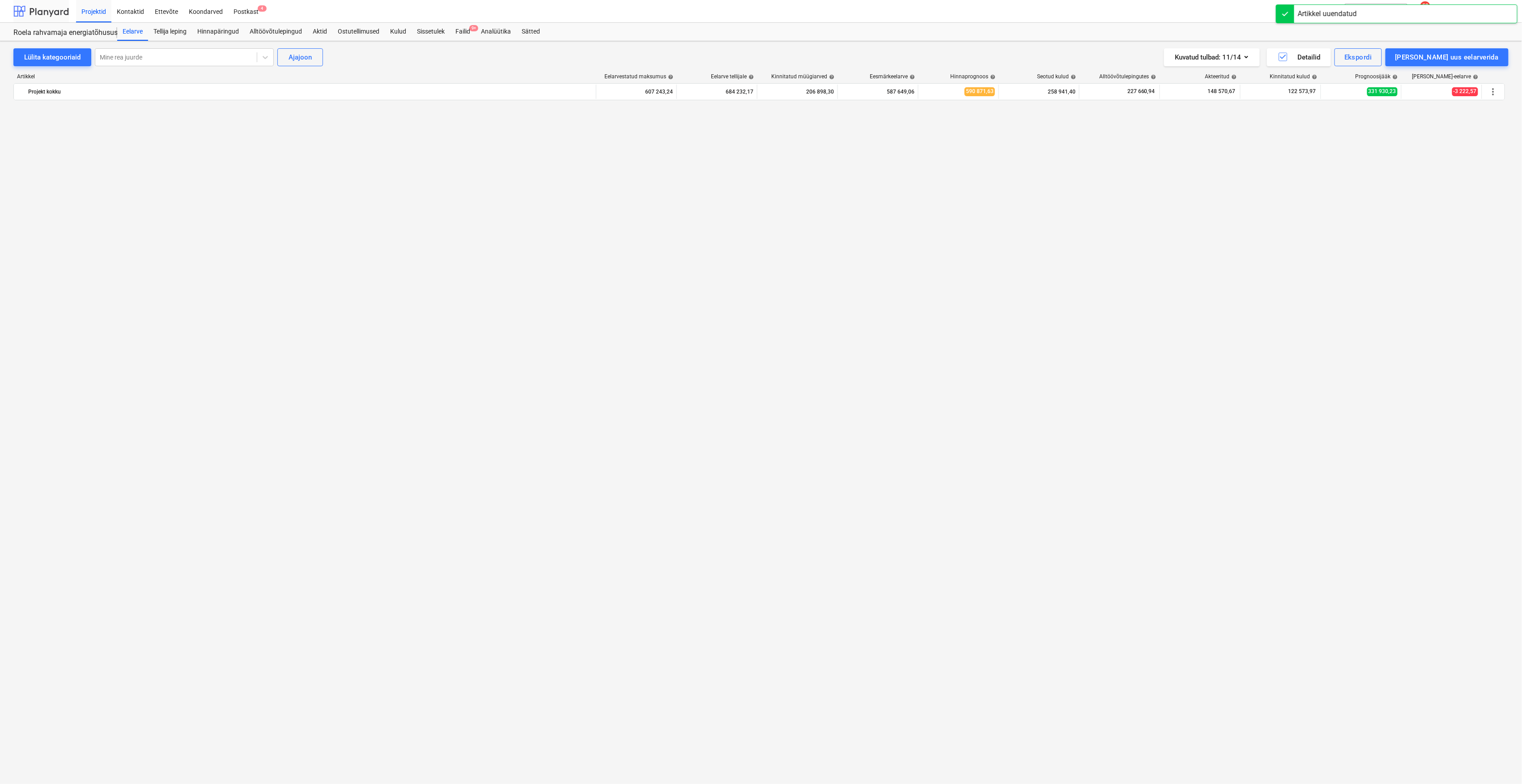
scroll to position [2148, 0]
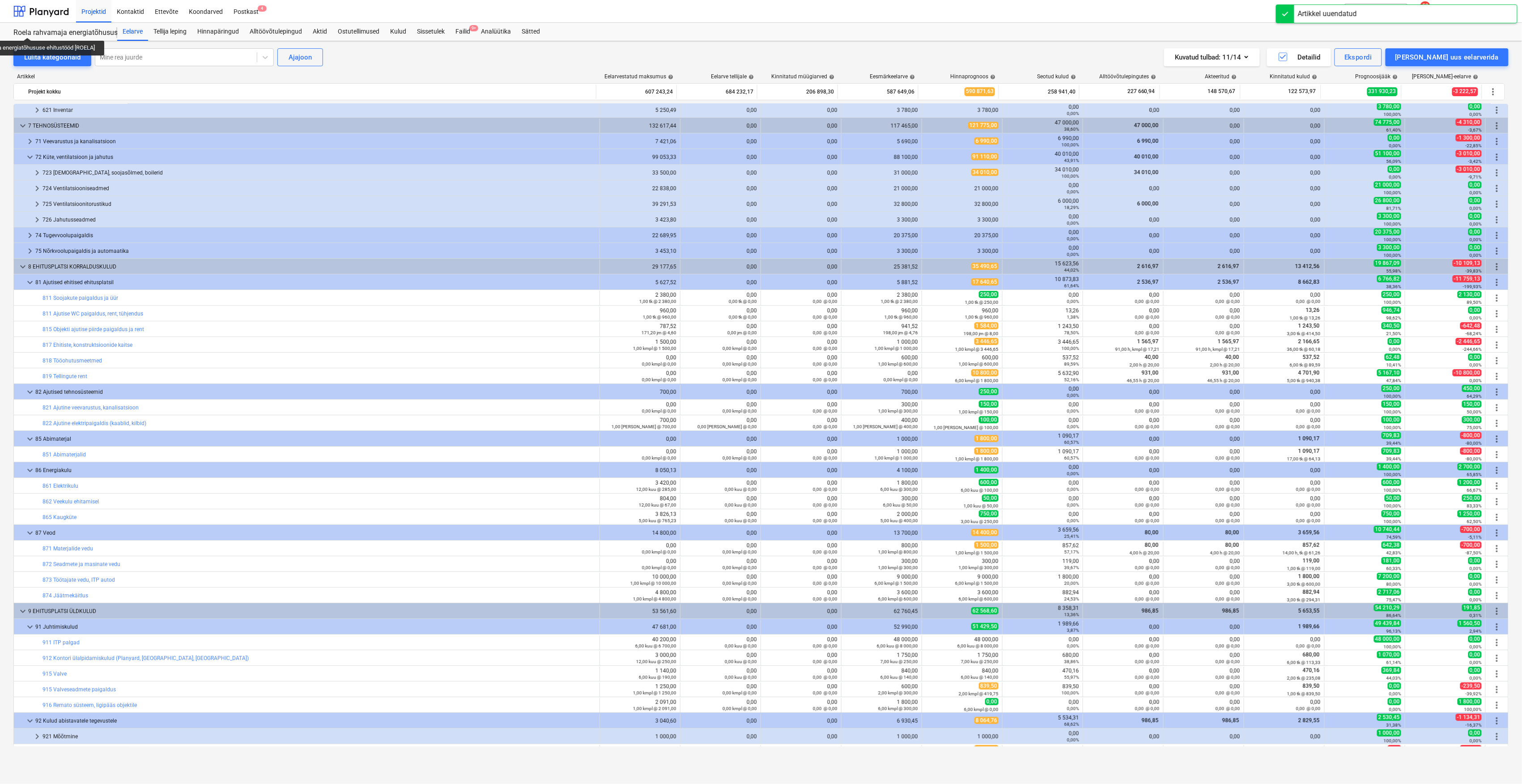
click at [28, 31] on div "Roela rahvamaja energiatõhususe ehitustööd [ROELA]" at bounding box center [60, 33] width 93 height 9
click at [28, 5] on div at bounding box center [41, 11] width 56 height 22
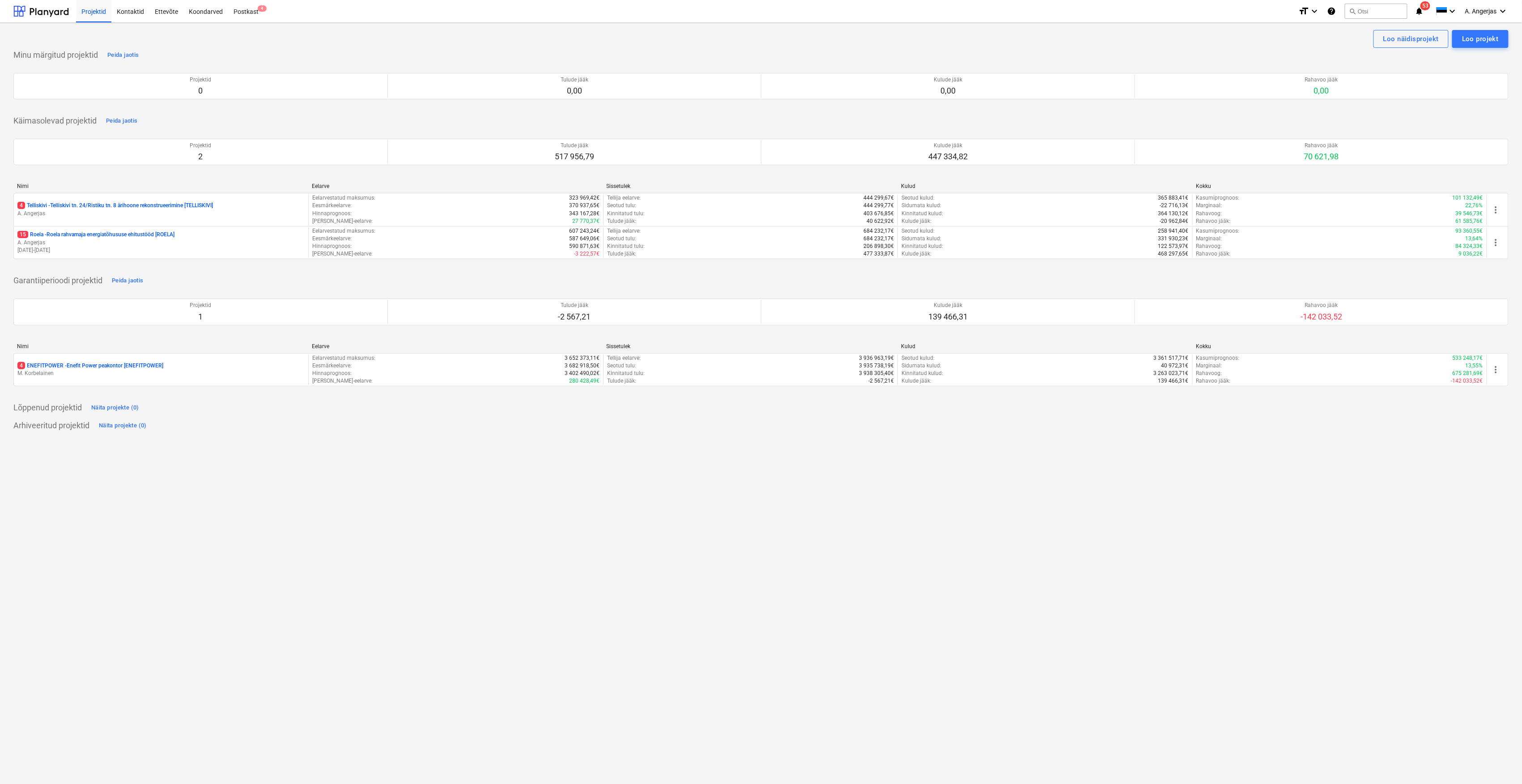
click at [1332, 273] on div "Minu märgitud projektid Peida jaotis Projektid 0 Tulude jääk 0,00 Kulude jääk 0…" at bounding box center [761, 240] width 1495 height 385
click at [1331, 272] on div "Minu märgitud projektid Peida jaotis Projektid 0 Tulude jääk 0,00 Kulude jääk 0…" at bounding box center [761, 240] width 1495 height 385
click at [770, 505] on div "Loo näidisprojekt Loo projekt Minu märgitud projektid Peida jaotis Projektid 0 …" at bounding box center [761, 404] width 1522 height 761
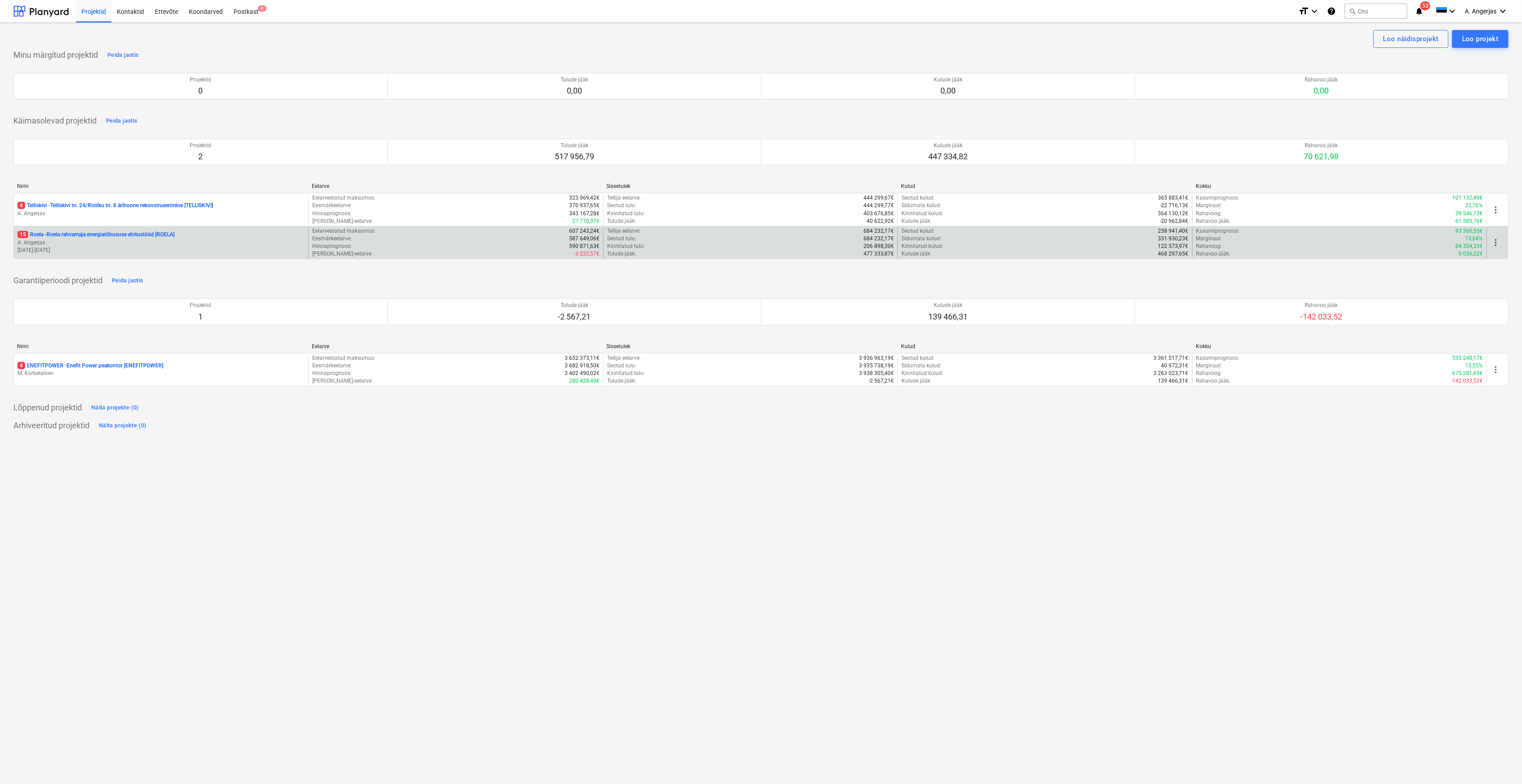
click at [49, 254] on p "10.07.2025 - 09.01.2026" at bounding box center [161, 250] width 287 height 8
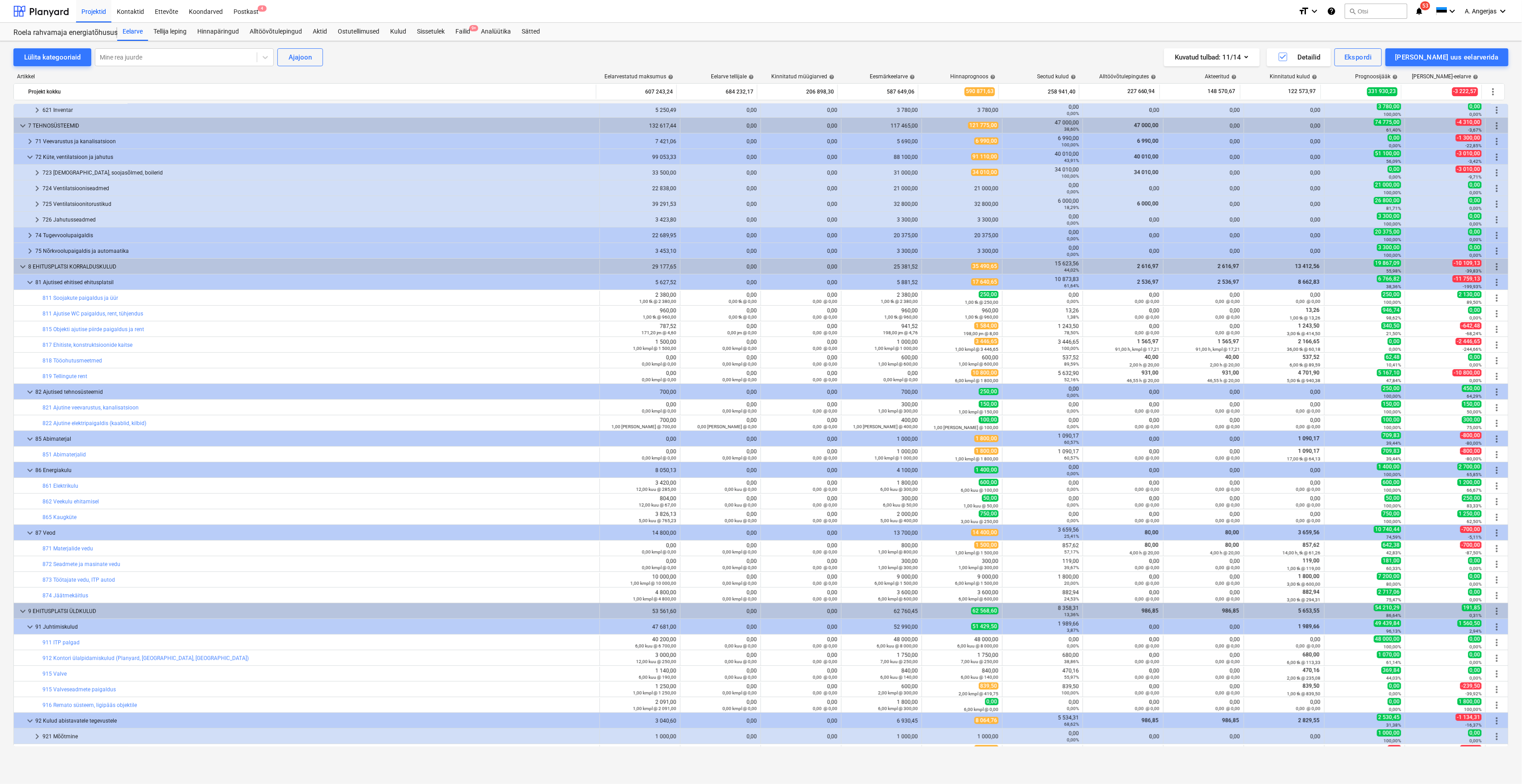
scroll to position [1849, 0]
